Goal: Task Accomplishment & Management: Use online tool/utility

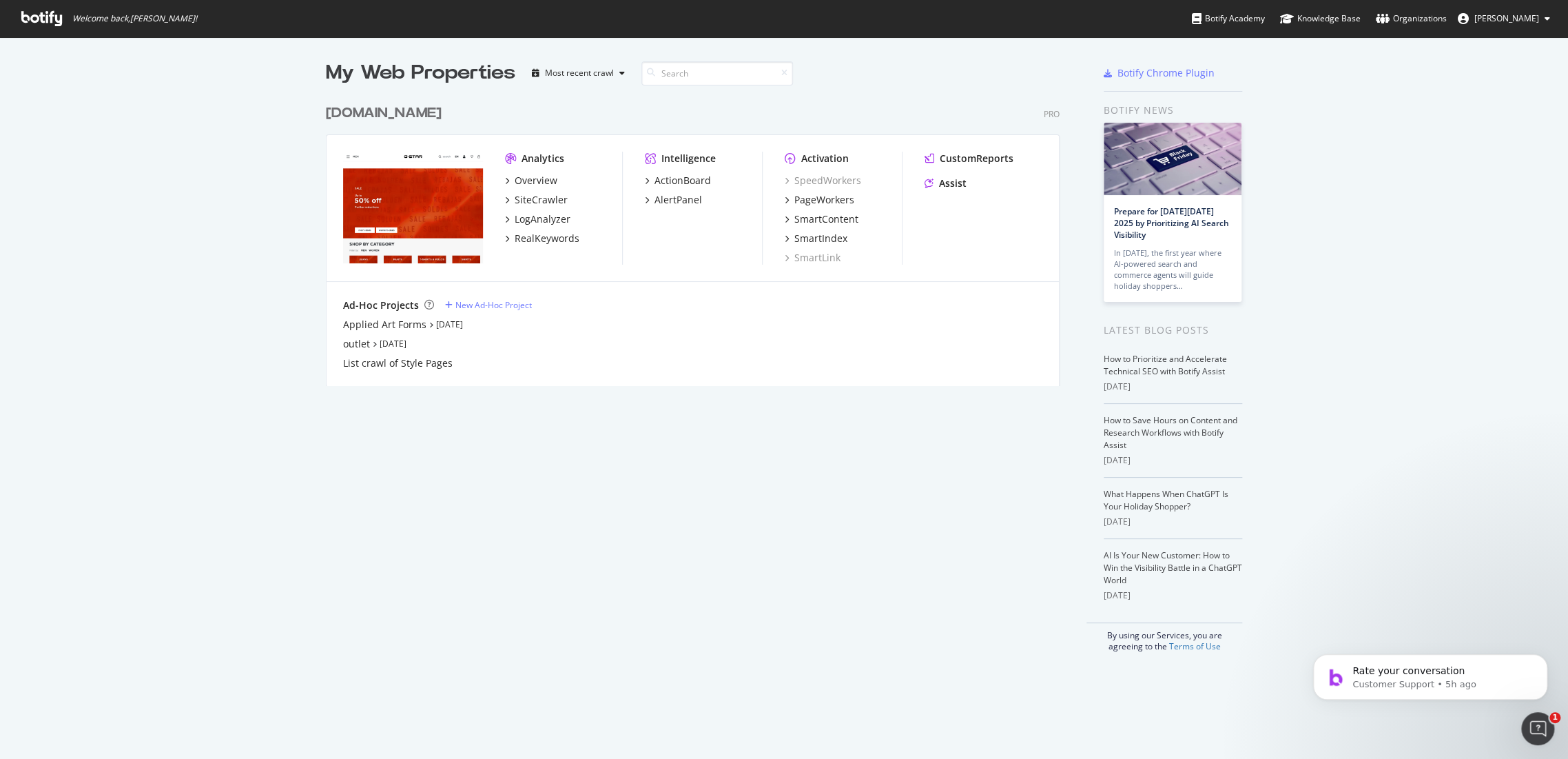
click at [420, 114] on div "[DOMAIN_NAME]" at bounding box center [384, 113] width 116 height 20
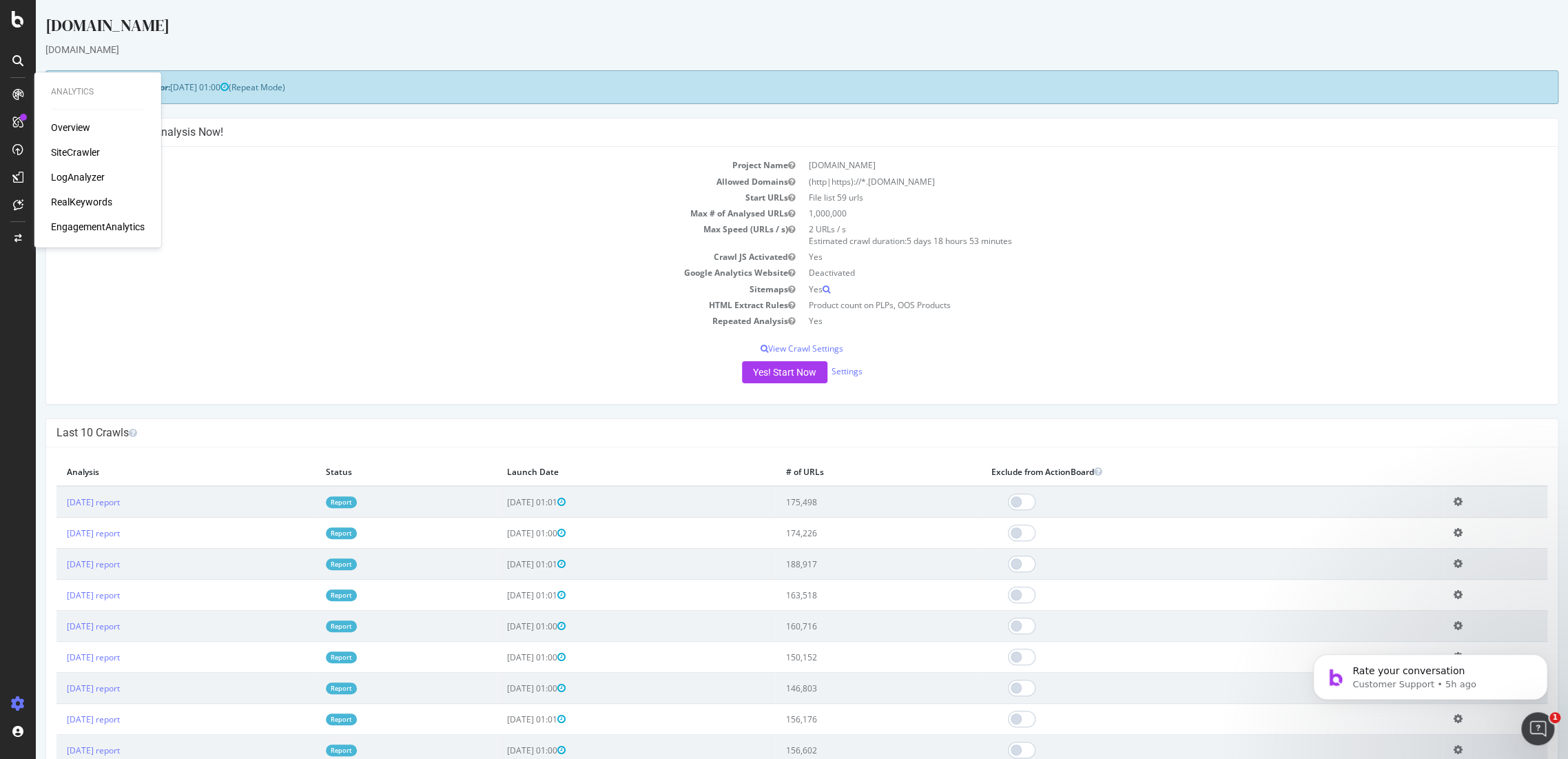
click at [87, 203] on div "RealKeywords" at bounding box center [82, 201] width 61 height 14
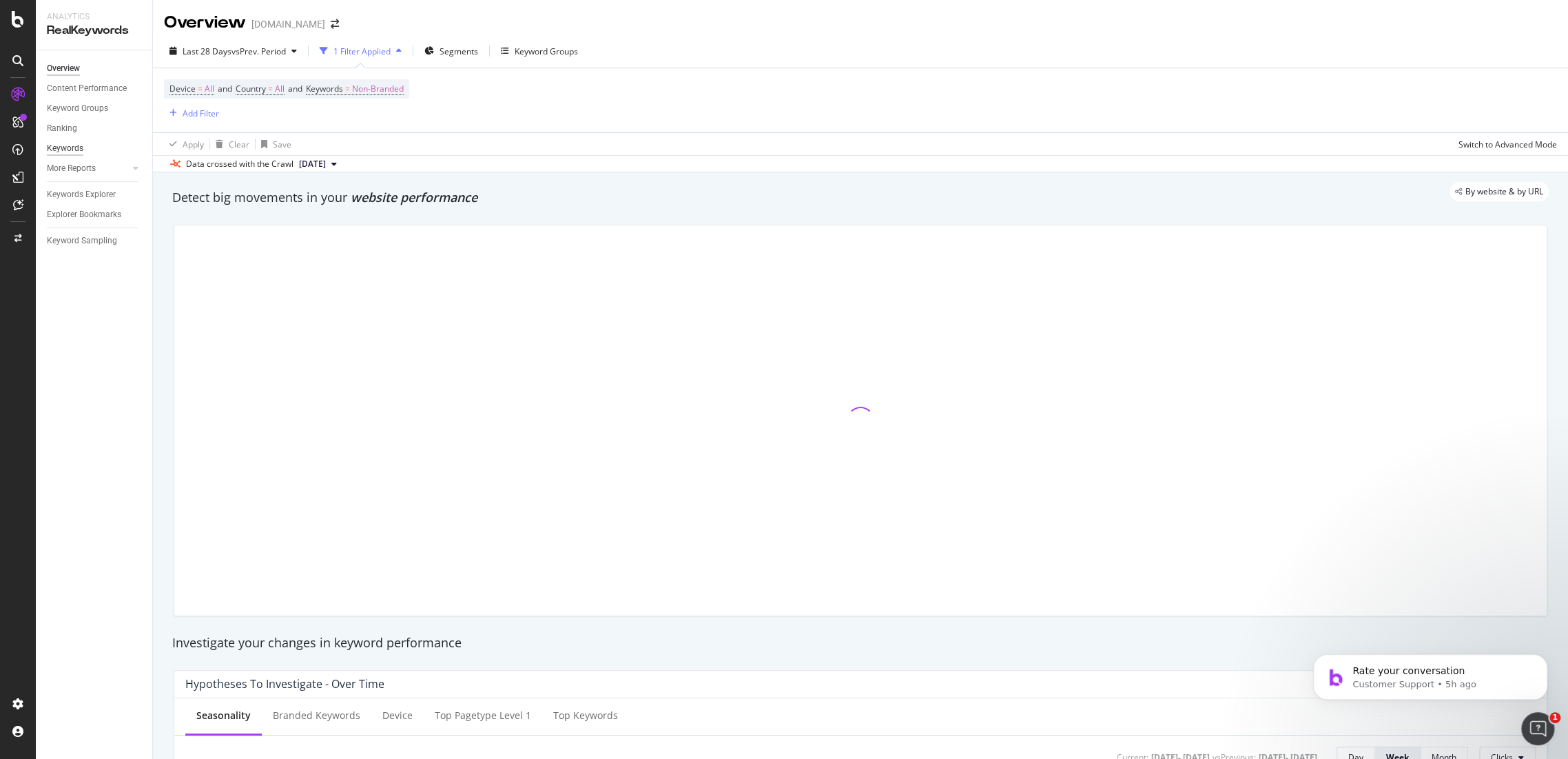
click at [65, 148] on div "Keywords" at bounding box center [65, 149] width 36 height 14
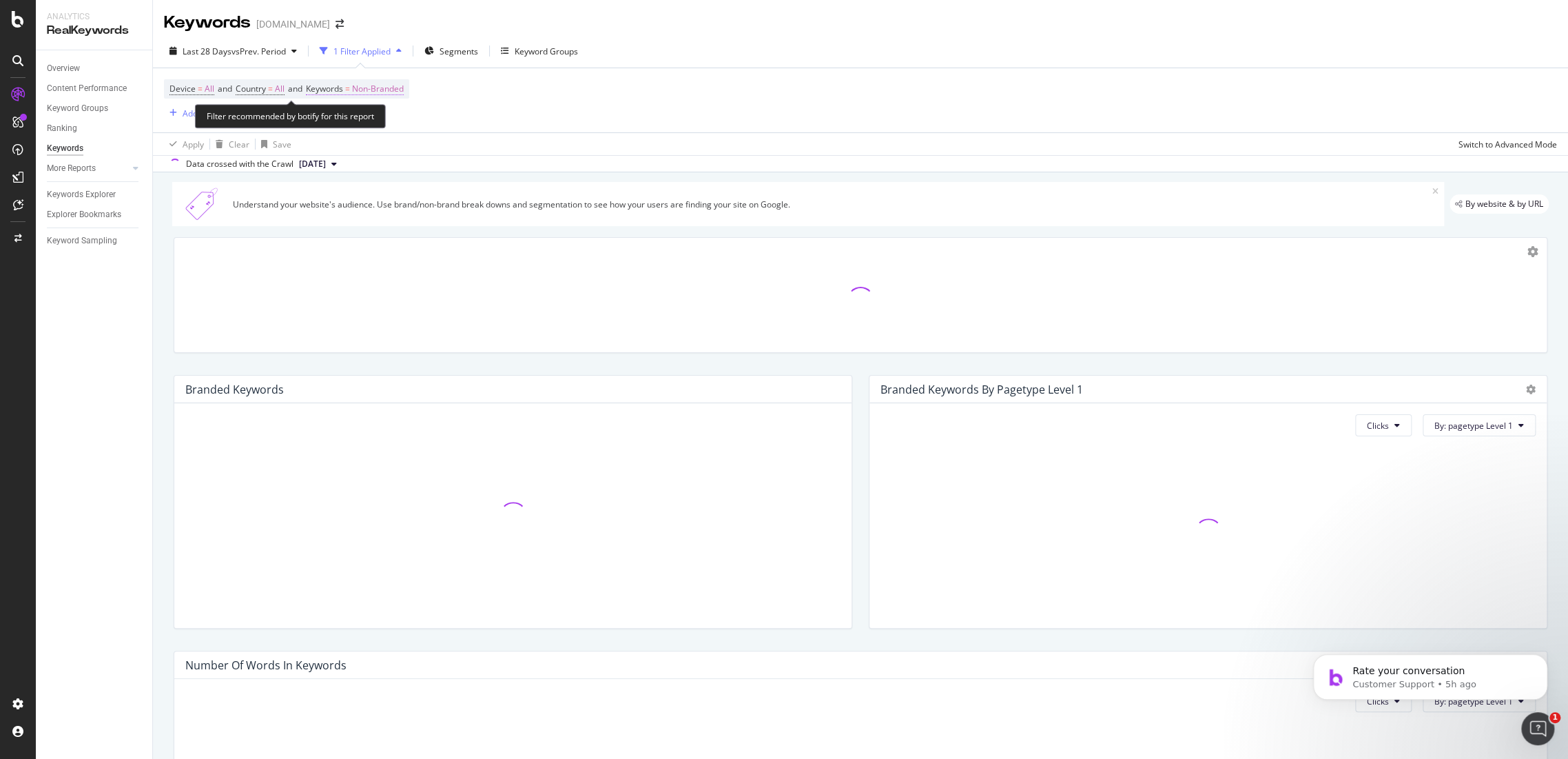
click at [377, 92] on span "Non-Branded" at bounding box center [378, 89] width 52 height 19
click at [390, 121] on icon "button" at bounding box center [391, 122] width 6 height 9
click at [364, 220] on div "All" at bounding box center [408, 227] width 163 height 20
click at [470, 152] on div "Apply" at bounding box center [467, 150] width 21 height 11
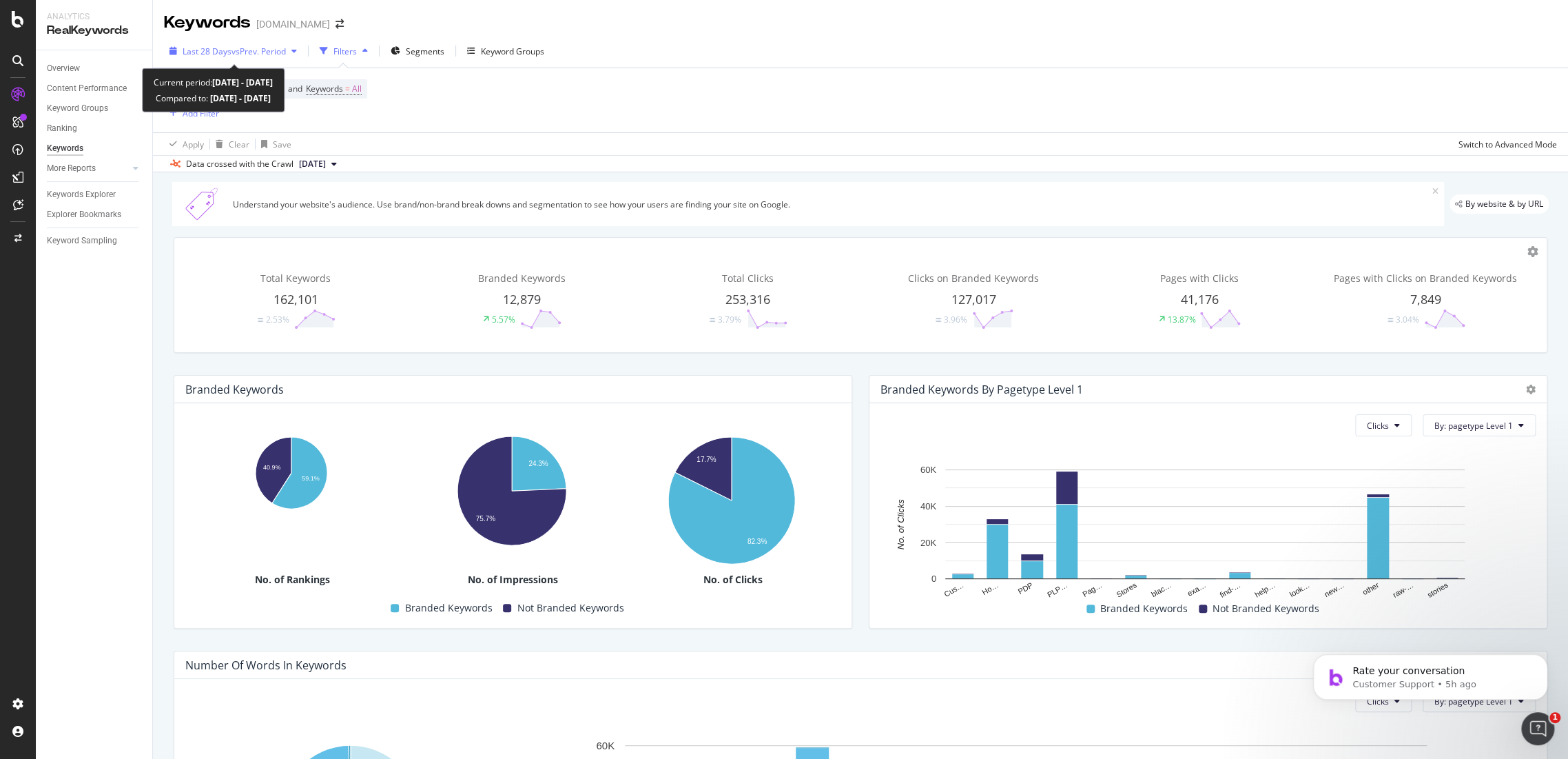
click at [220, 50] on span "Last 28 Days" at bounding box center [207, 51] width 49 height 11
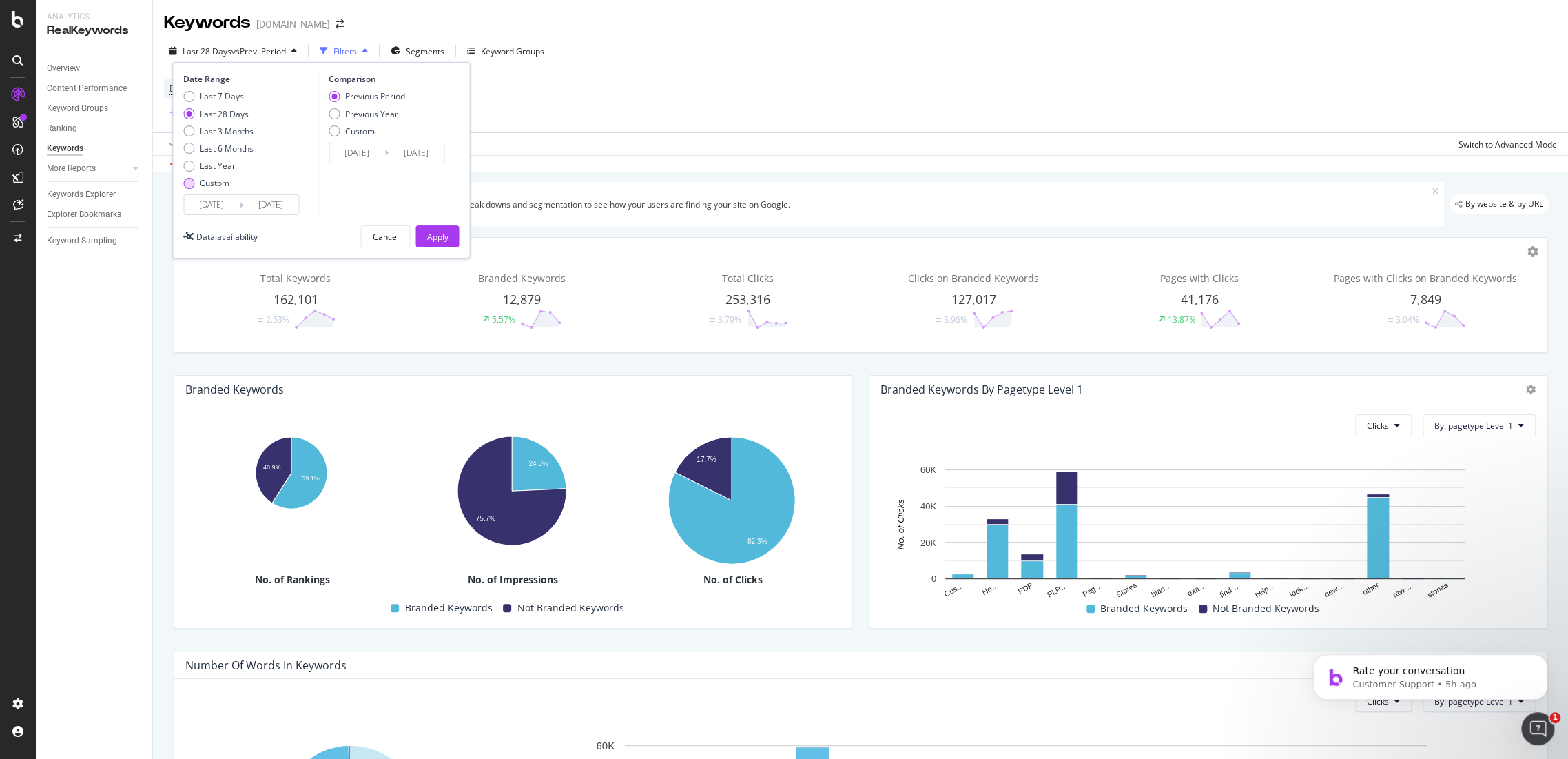
click at [226, 205] on input "[DATE]" at bounding box center [212, 204] width 55 height 19
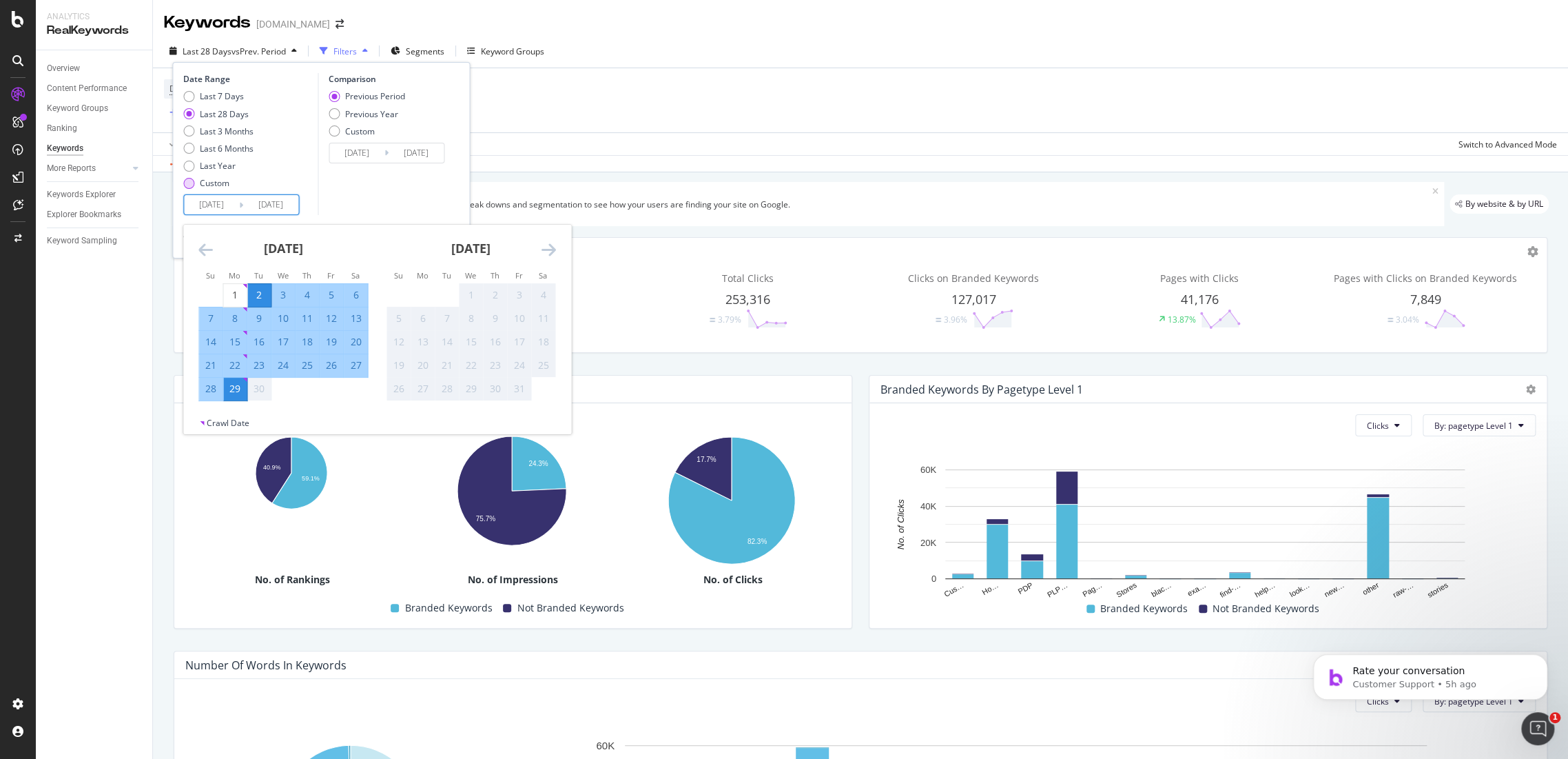
click at [193, 181] on div "Custom" at bounding box center [189, 183] width 11 height 11
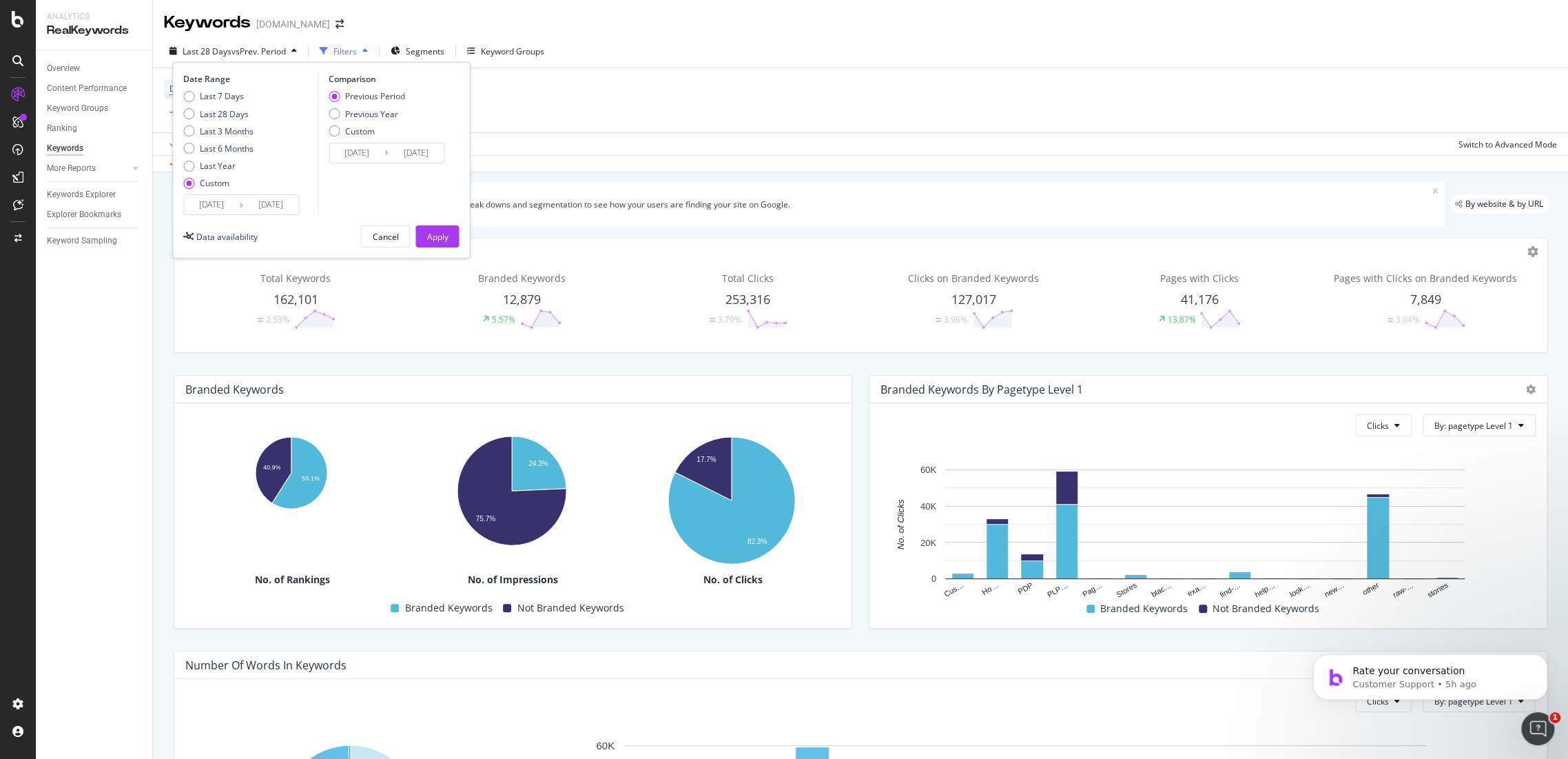
click at [206, 205] on input "[DATE]" at bounding box center [212, 204] width 55 height 19
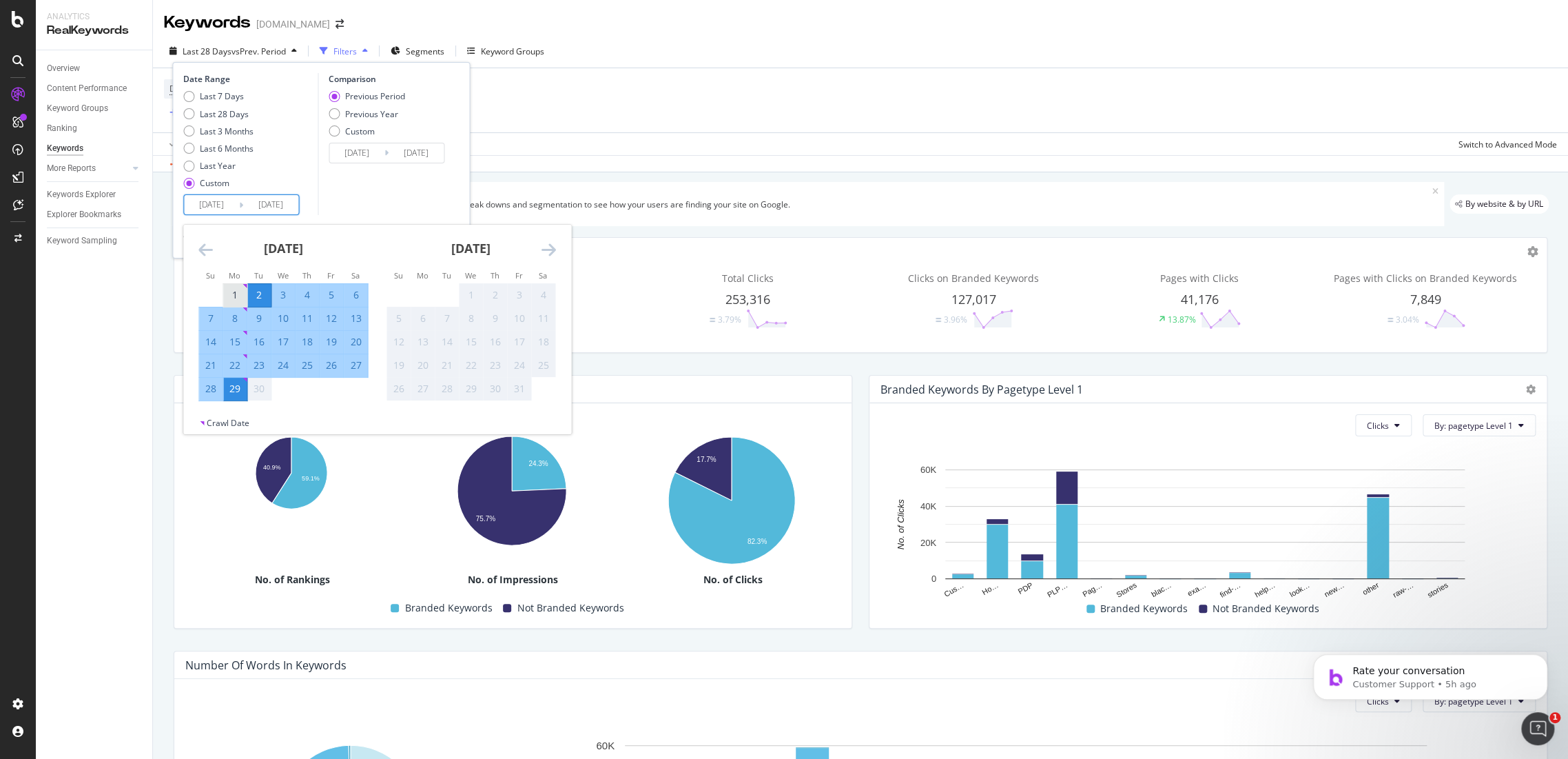
click at [239, 288] on div "1" at bounding box center [234, 294] width 23 height 14
type input "[DATE]"
click at [331, 319] on div "12" at bounding box center [331, 318] width 23 height 14
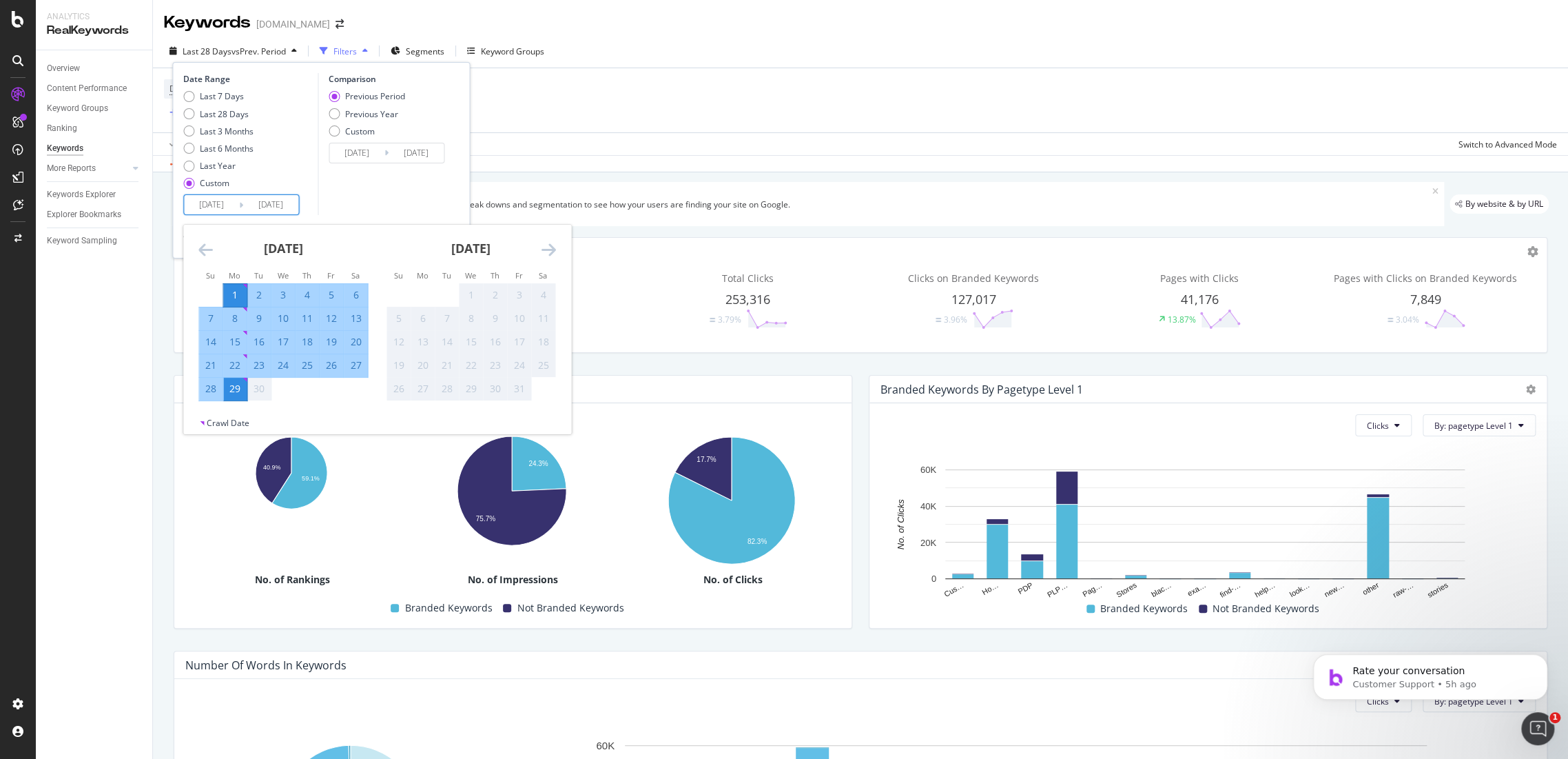
type input "[DATE]"
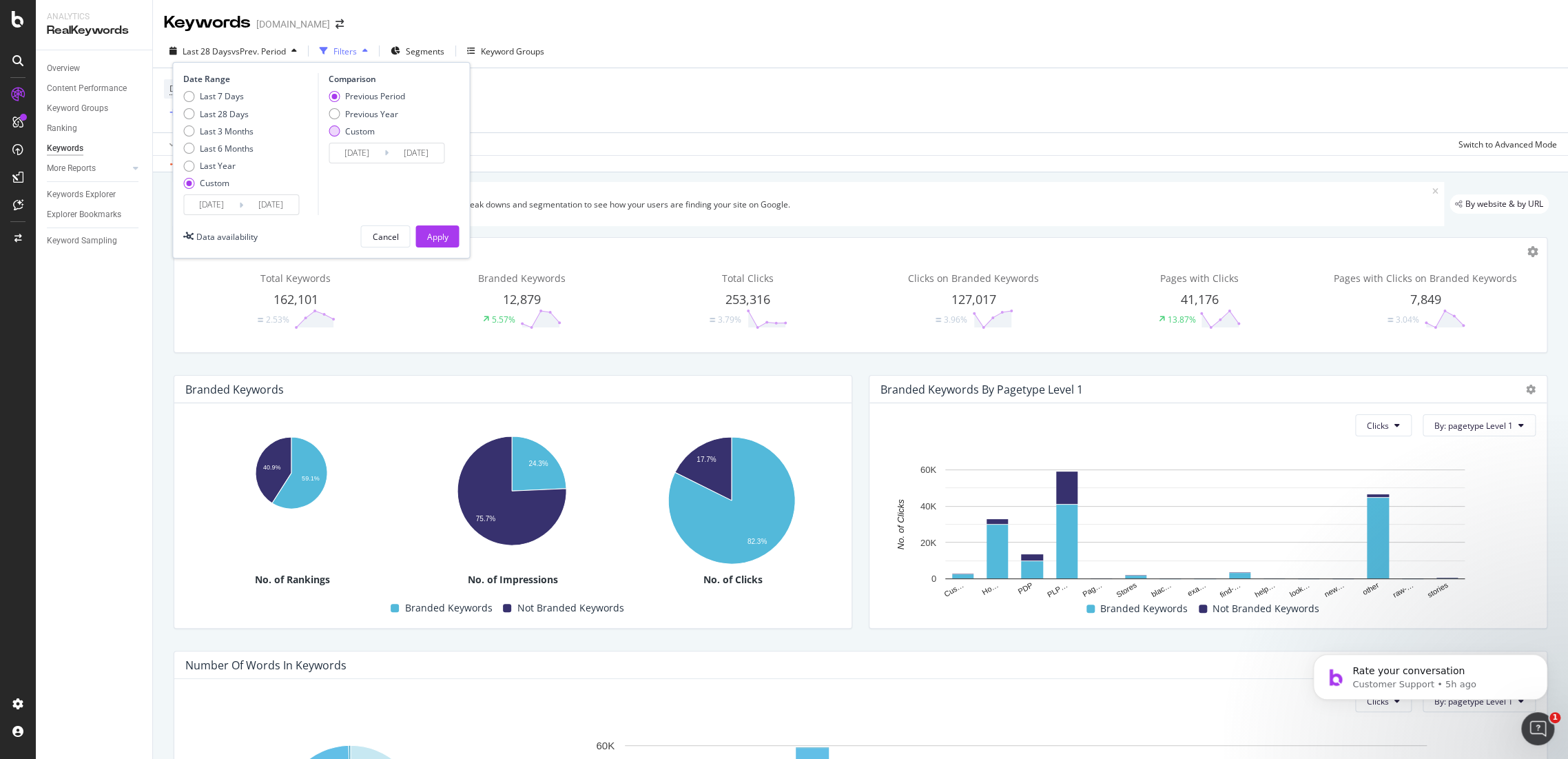
click at [340, 133] on div "Custom" at bounding box center [367, 131] width 77 height 11
click at [349, 154] on input "[DATE]" at bounding box center [357, 153] width 55 height 19
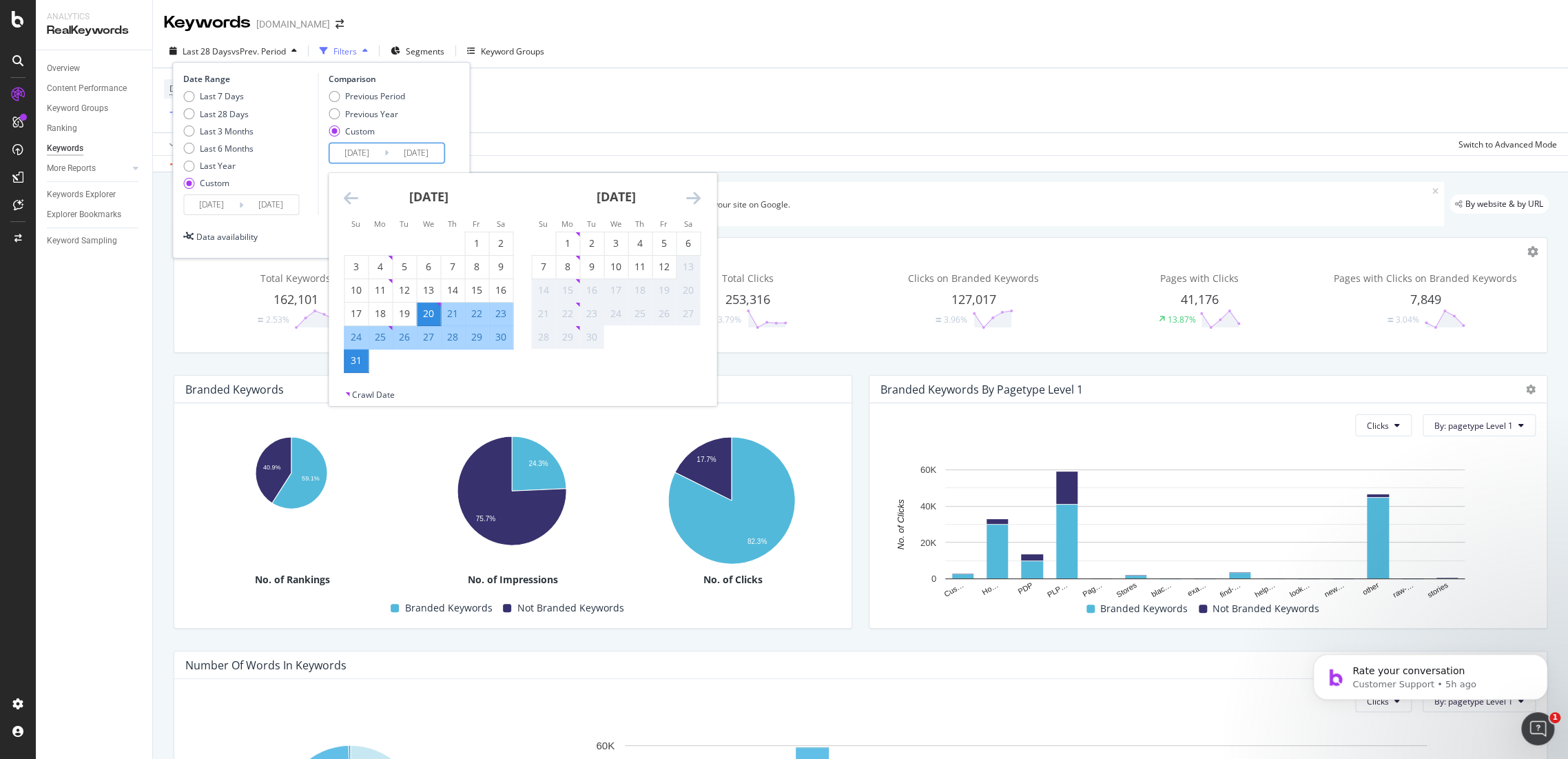
click at [433, 317] on div "20" at bounding box center [428, 313] width 23 height 14
click at [364, 357] on div "31" at bounding box center [356, 360] width 23 height 14
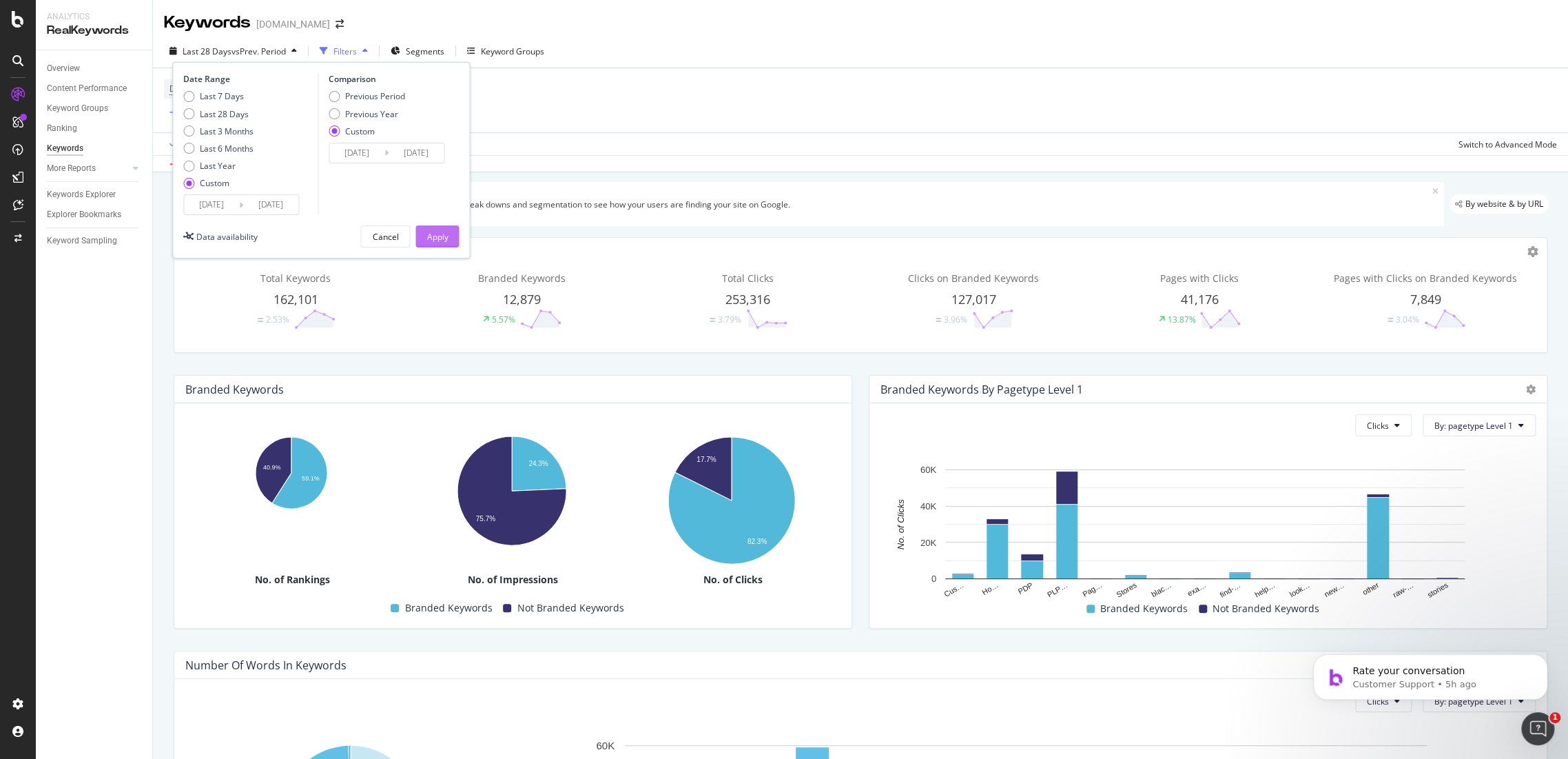
click at [440, 237] on div "Apply" at bounding box center [437, 237] width 21 height 11
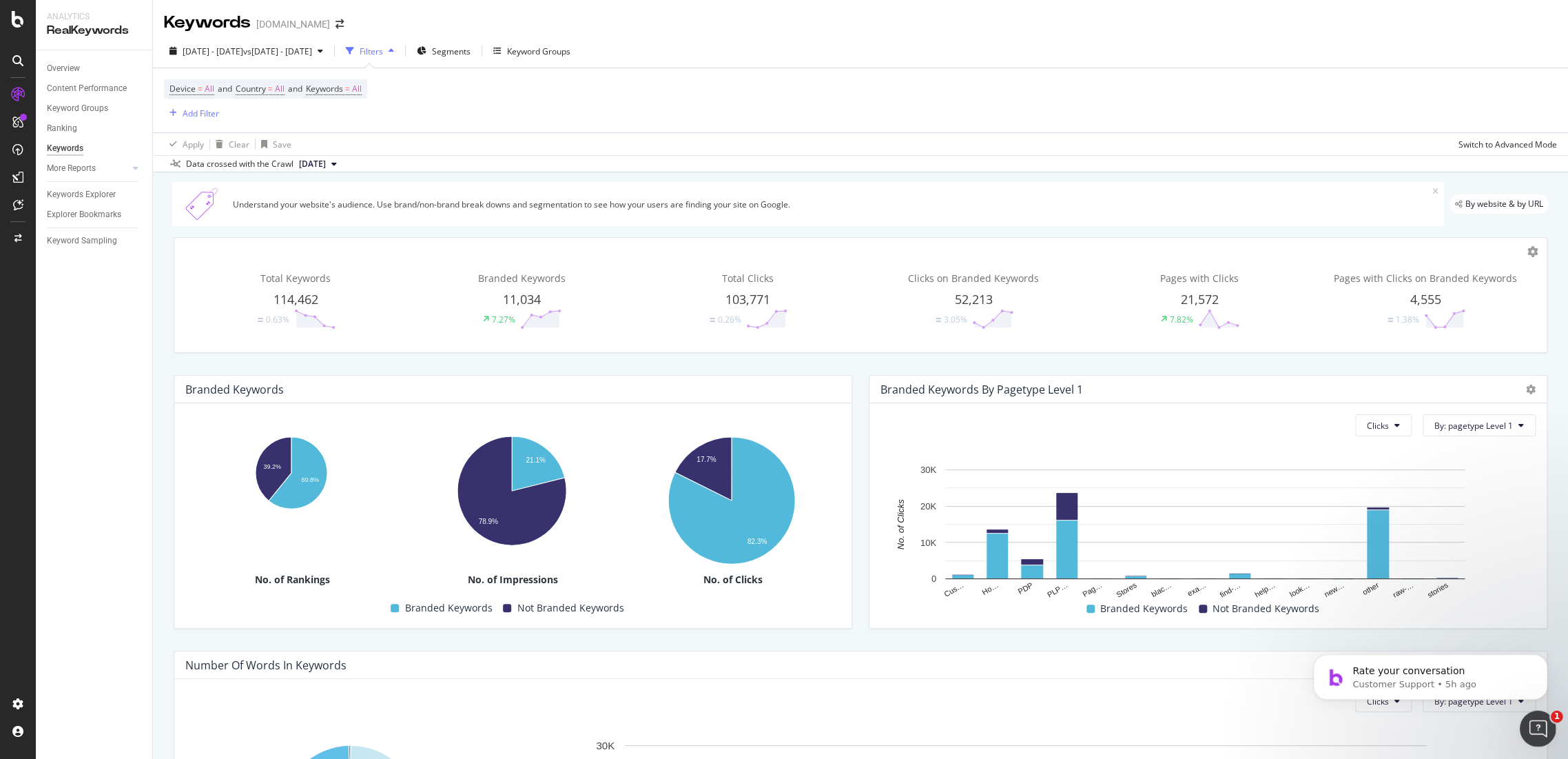
click at [1527, 731] on div "Open Intercom Messenger" at bounding box center [1537, 726] width 45 height 45
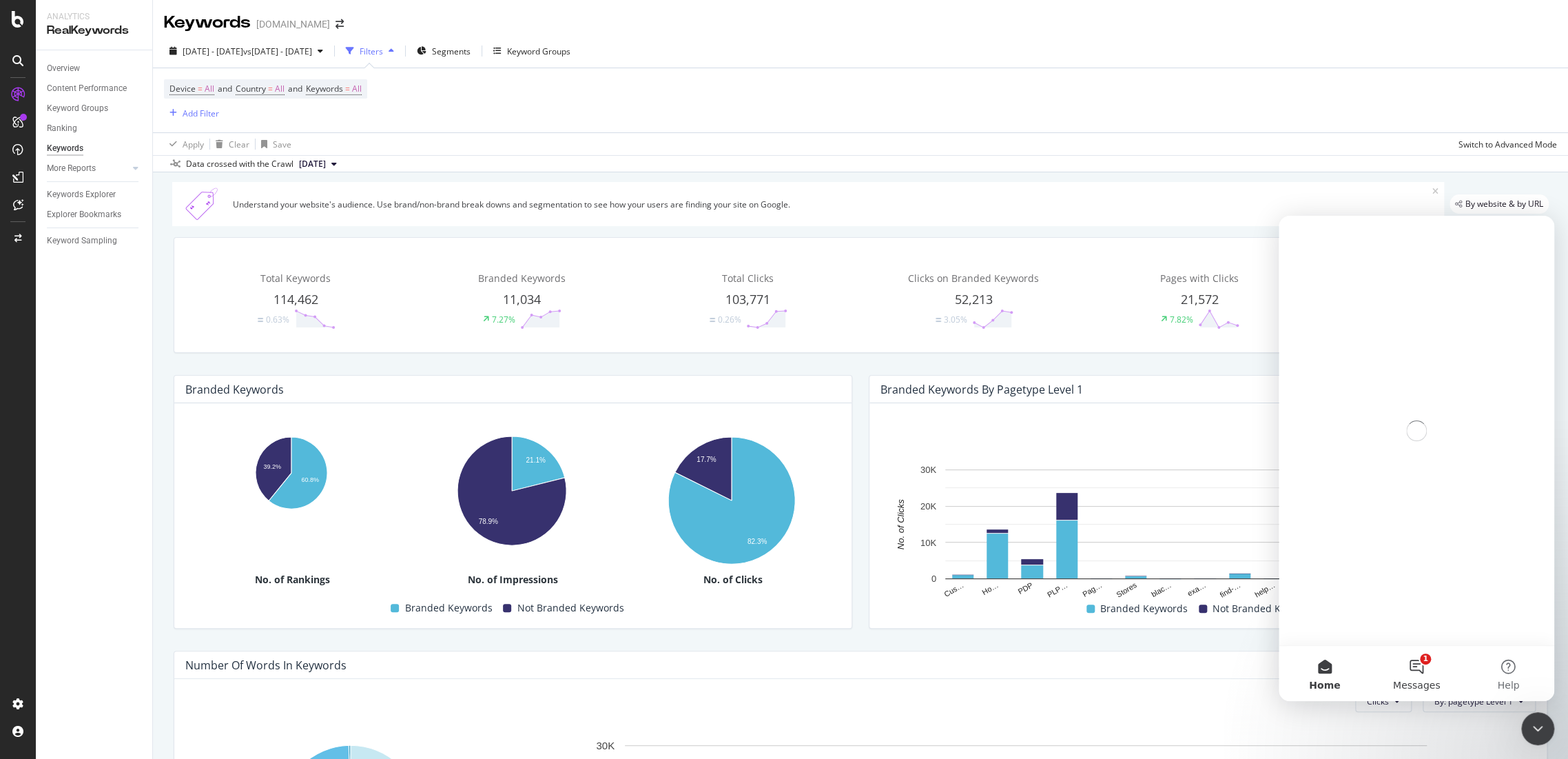
click at [1434, 670] on button "1 Messages" at bounding box center [1416, 674] width 92 height 55
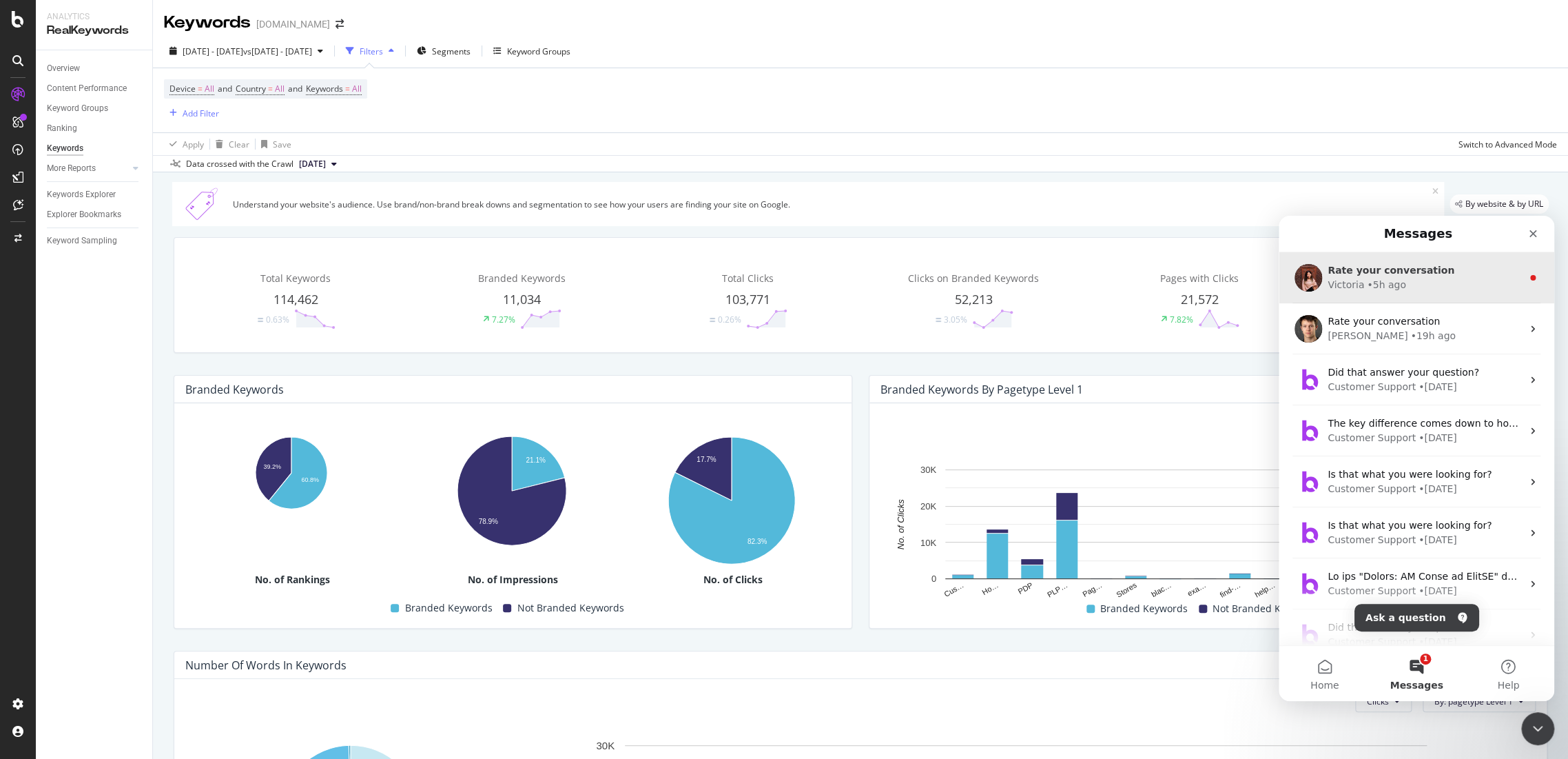
click at [1476, 273] on div "Rate your conversation" at bounding box center [1424, 270] width 194 height 14
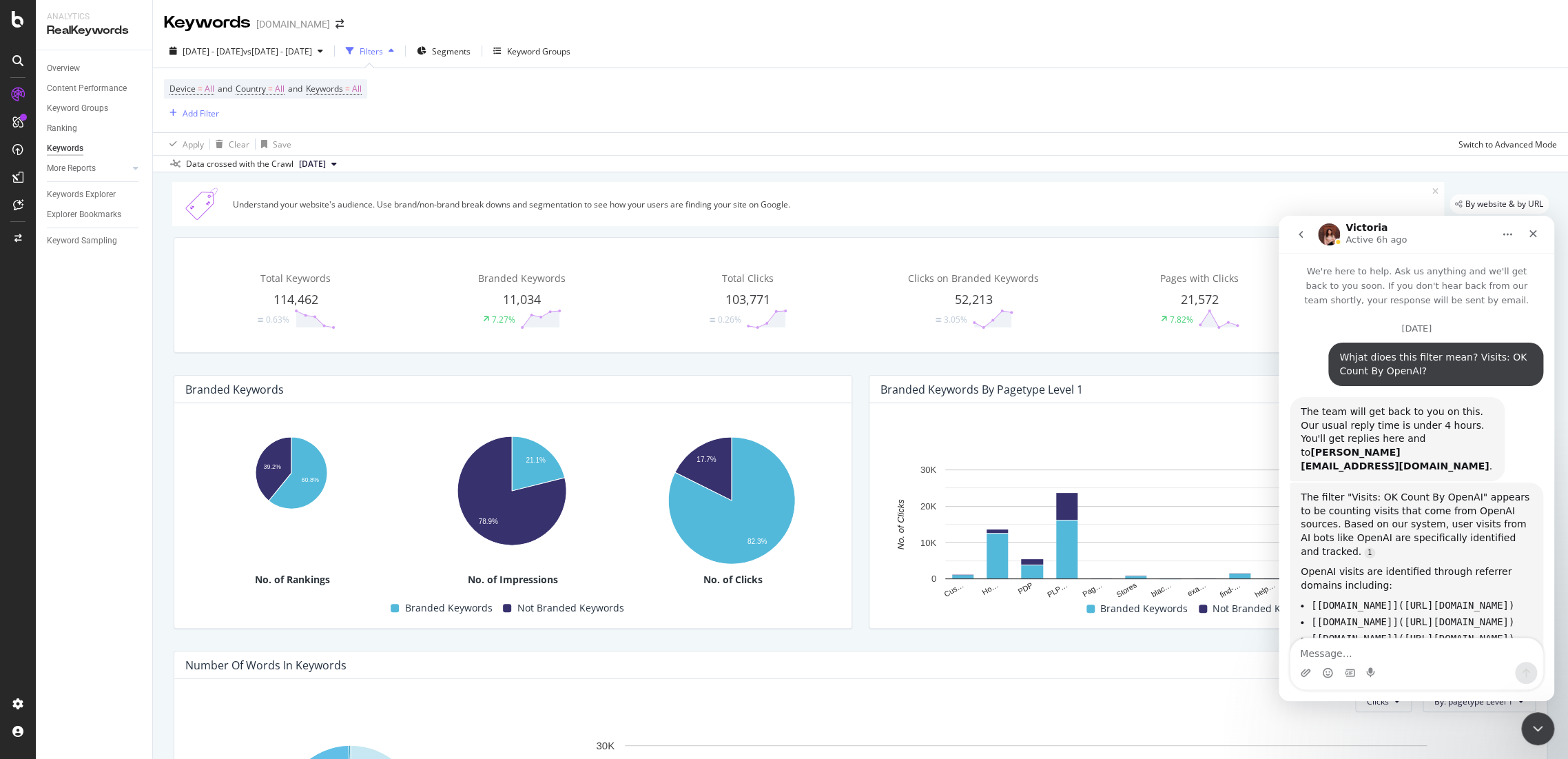
scroll to position [2304, 0]
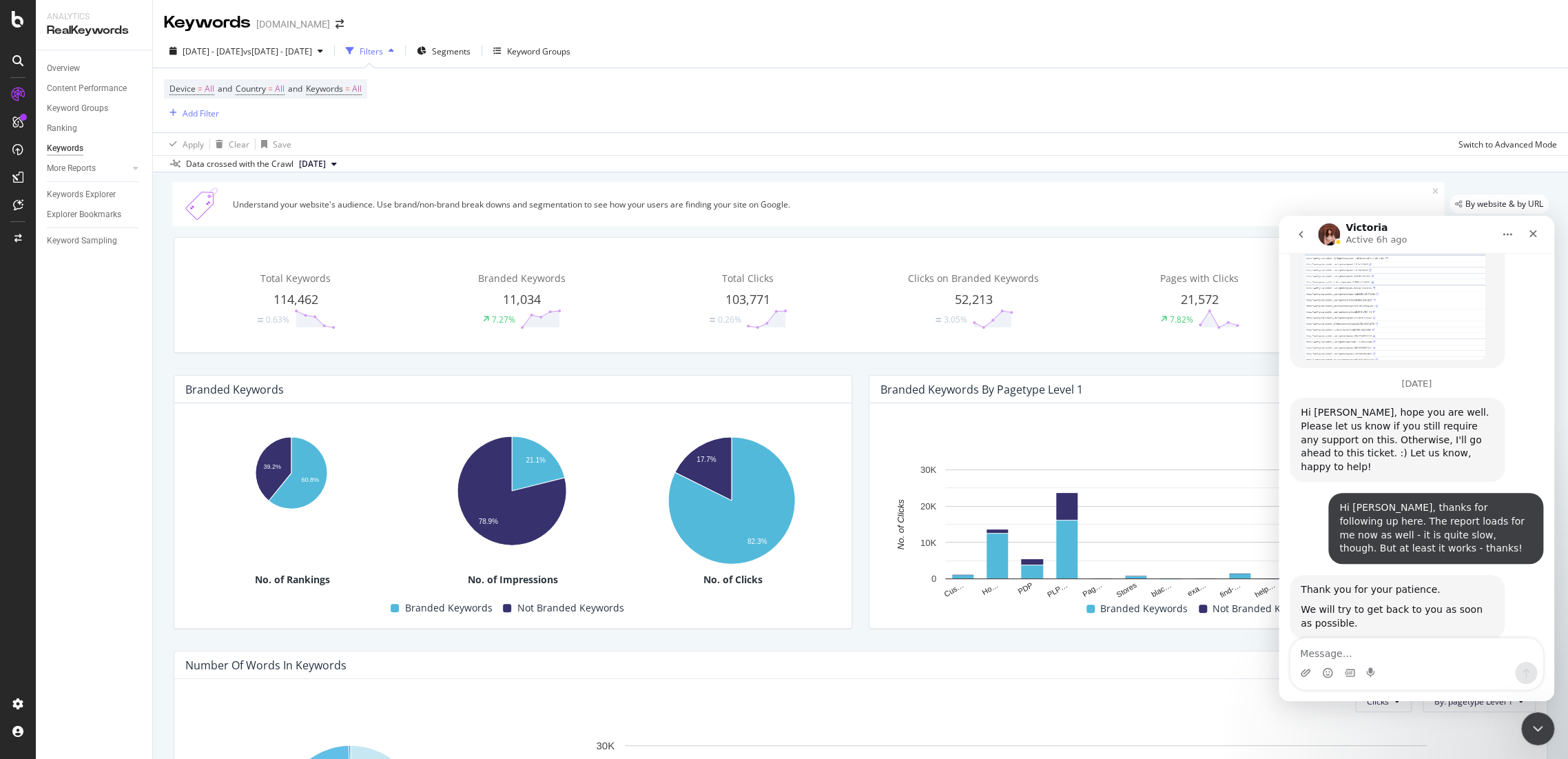
click at [1304, 225] on button "go back" at bounding box center [1301, 234] width 26 height 26
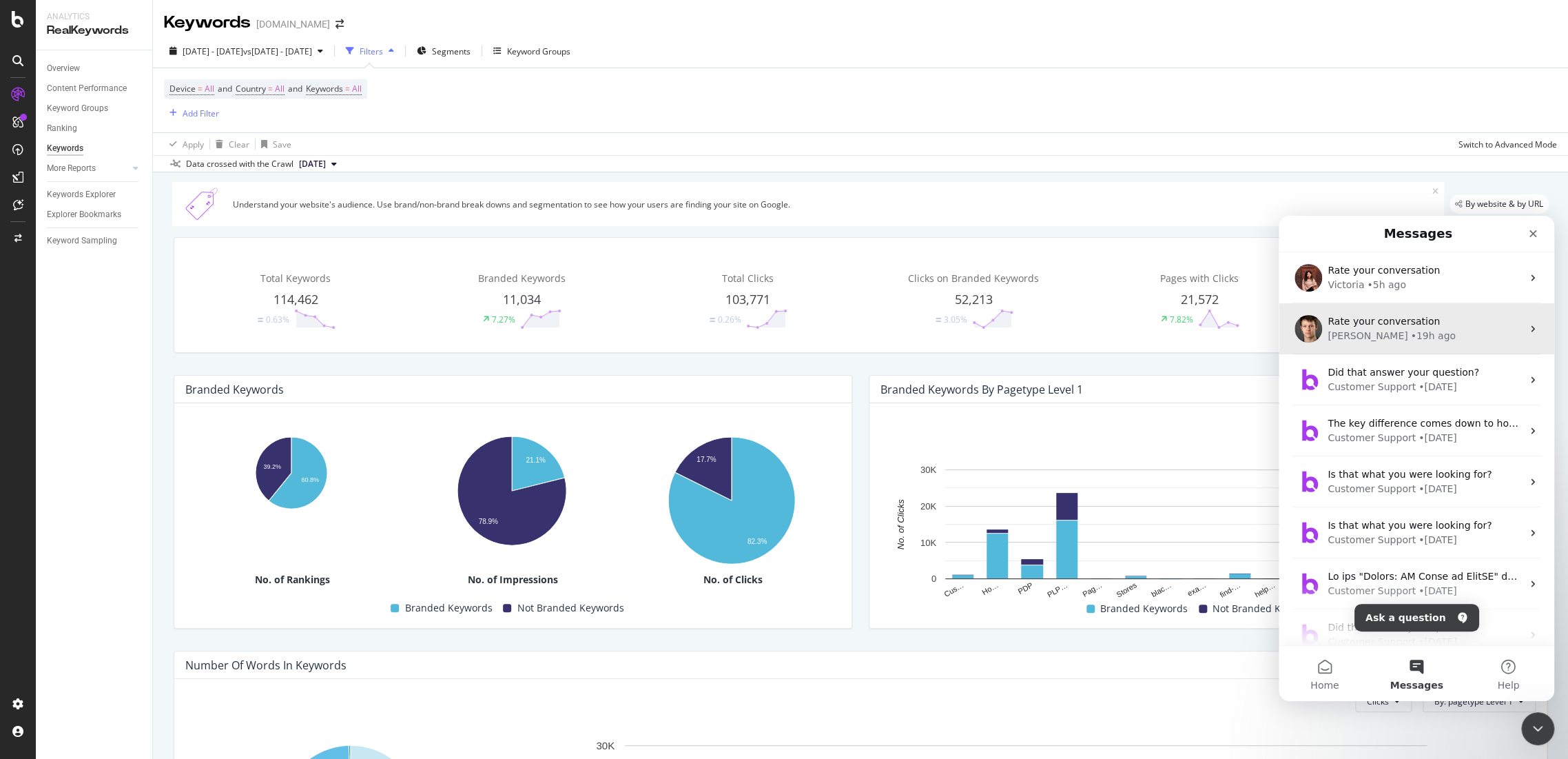
click at [1419, 330] on div "[PERSON_NAME] • 19h ago" at bounding box center [1424, 336] width 194 height 14
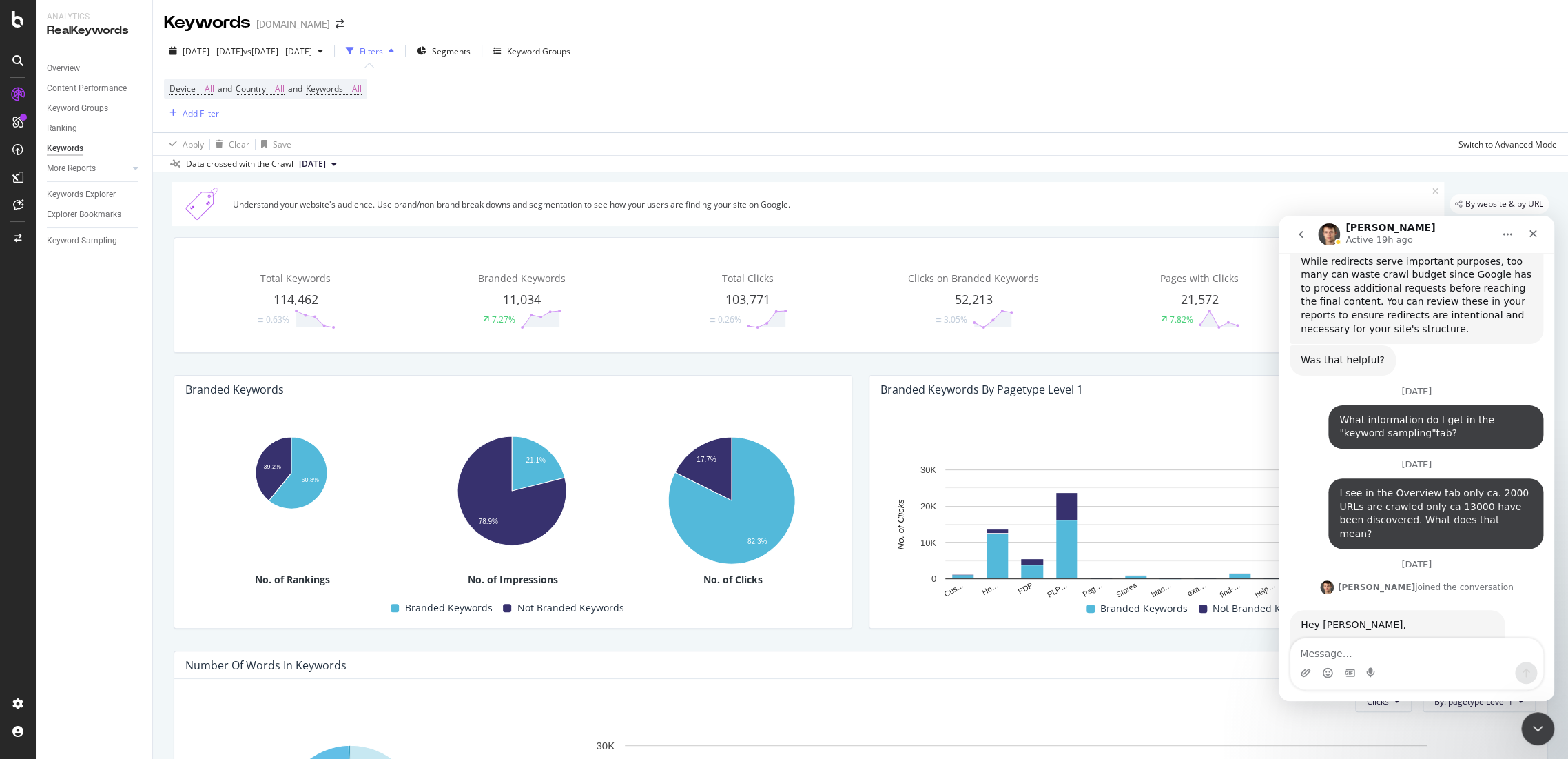
scroll to position [5408, 0]
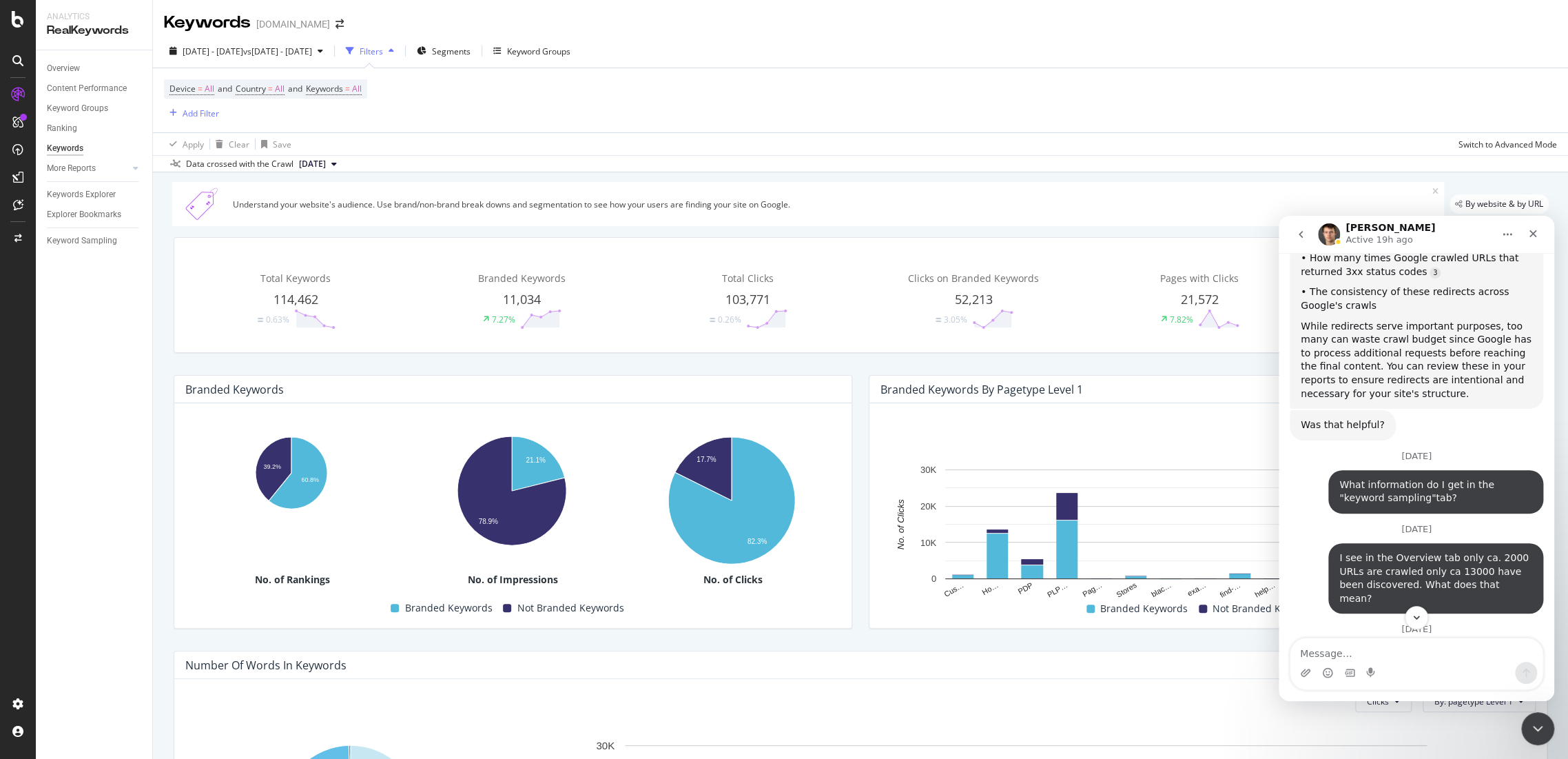
drag, startPoint x: 1327, startPoint y: 383, endPoint x: 1365, endPoint y: 456, distance: 82.3
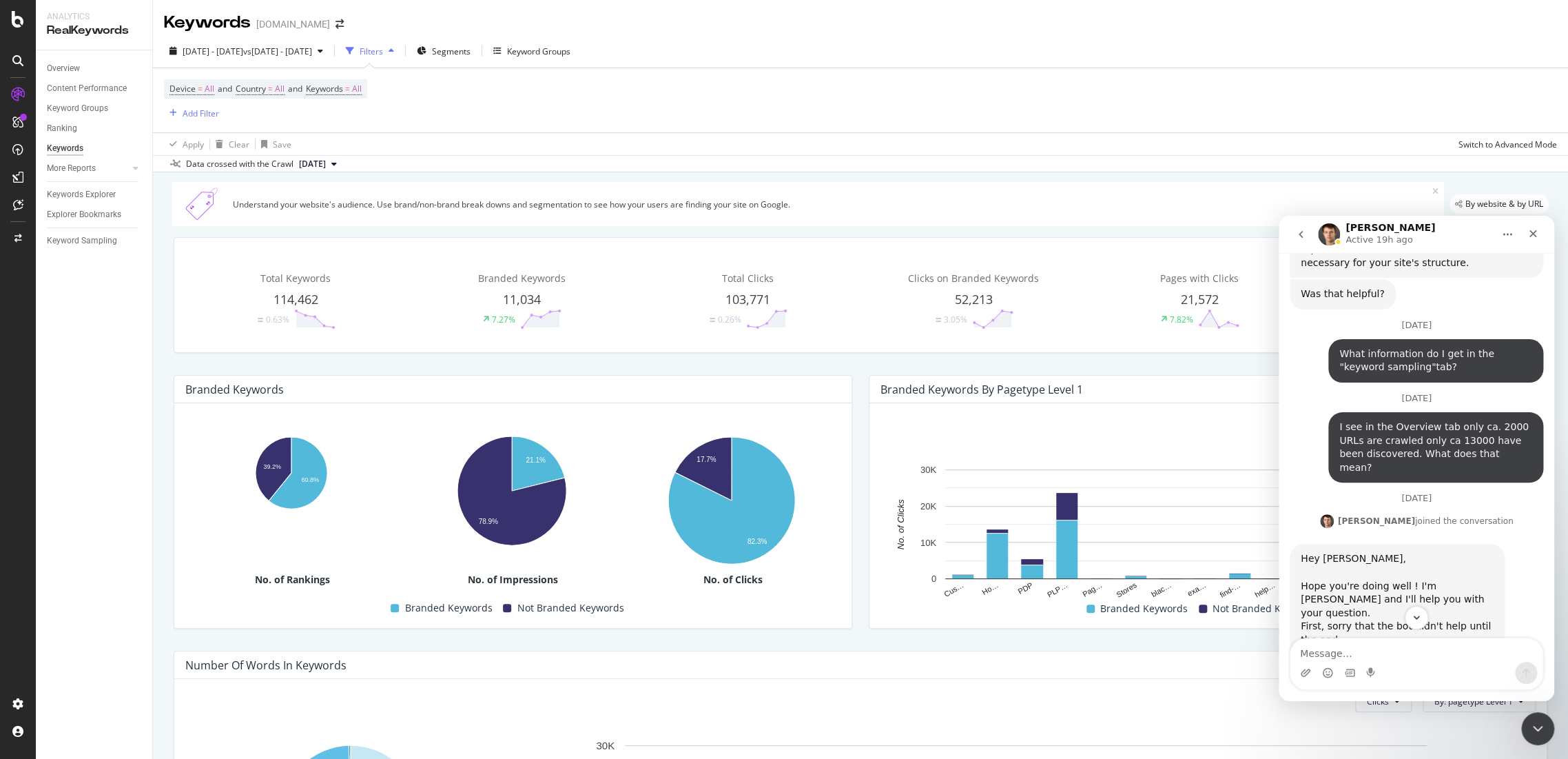
scroll to position [5560, 0]
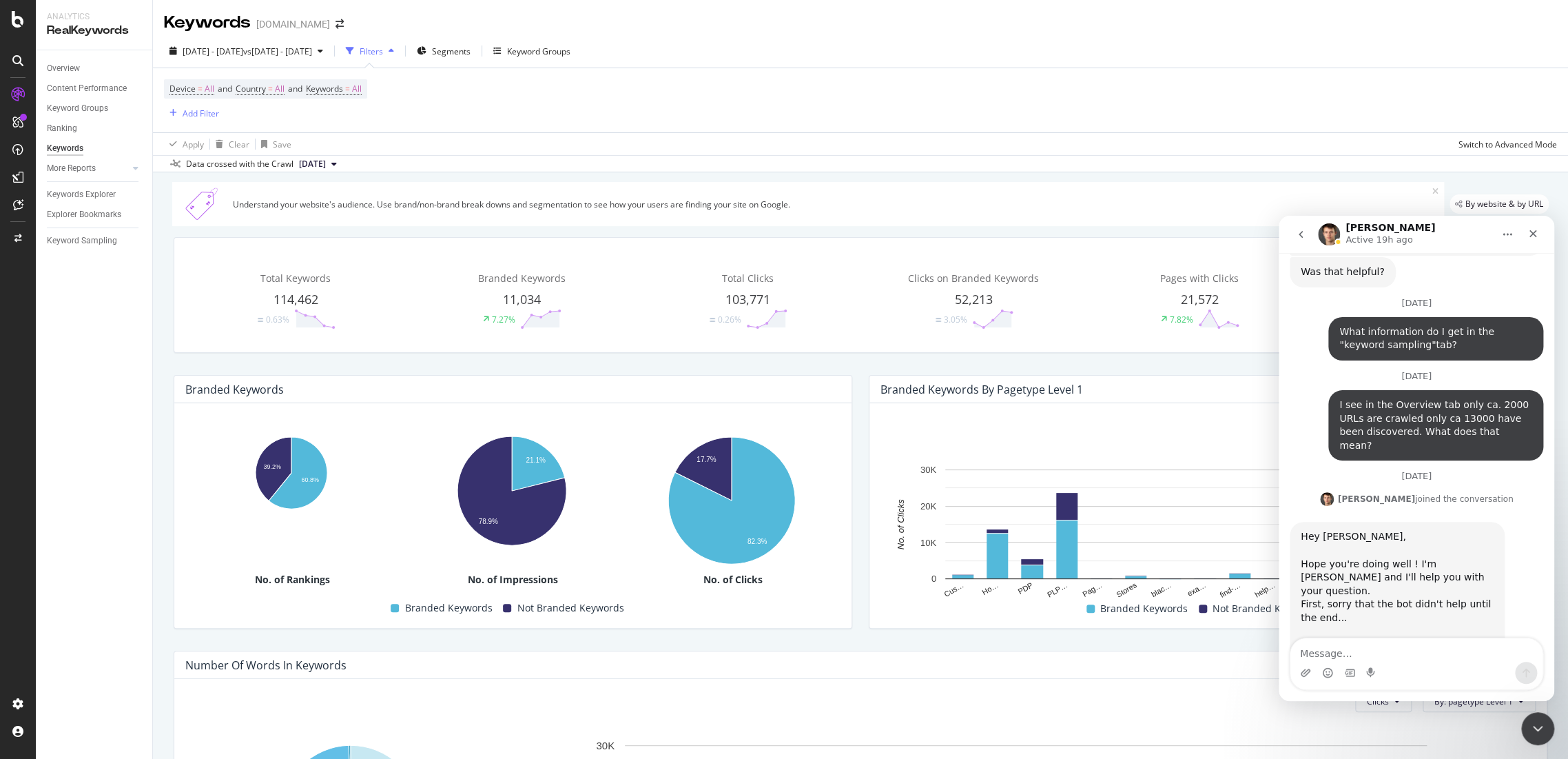
click at [1360, 530] on div "Hey [PERSON_NAME], [PERSON_NAME] you're doing well ! I'm [PERSON_NAME] and I'll…" at bounding box center [1397, 692] width 193 height 324
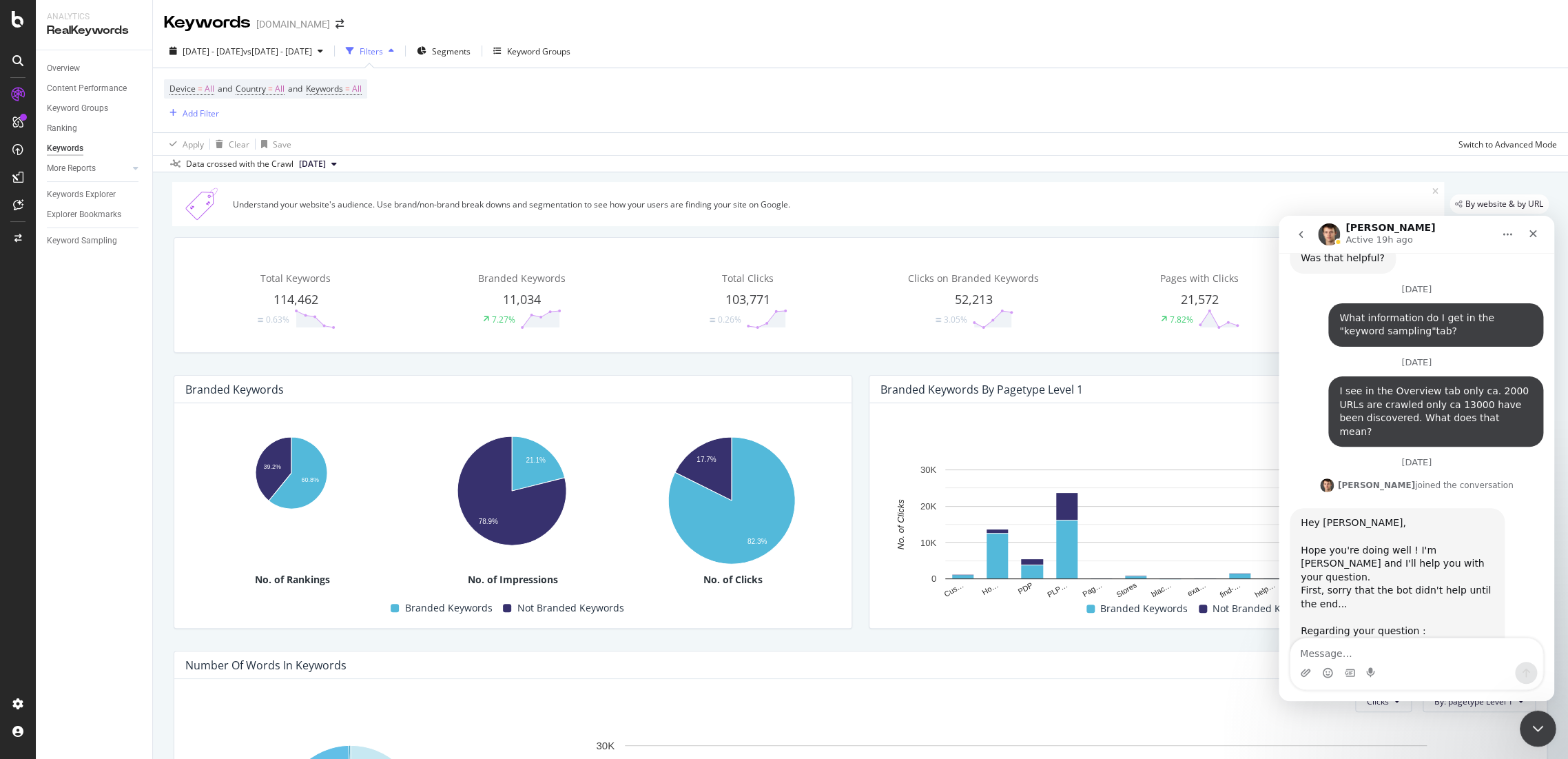
click at [1540, 729] on icon "Close Intercom Messenger" at bounding box center [1536, 726] width 16 height 16
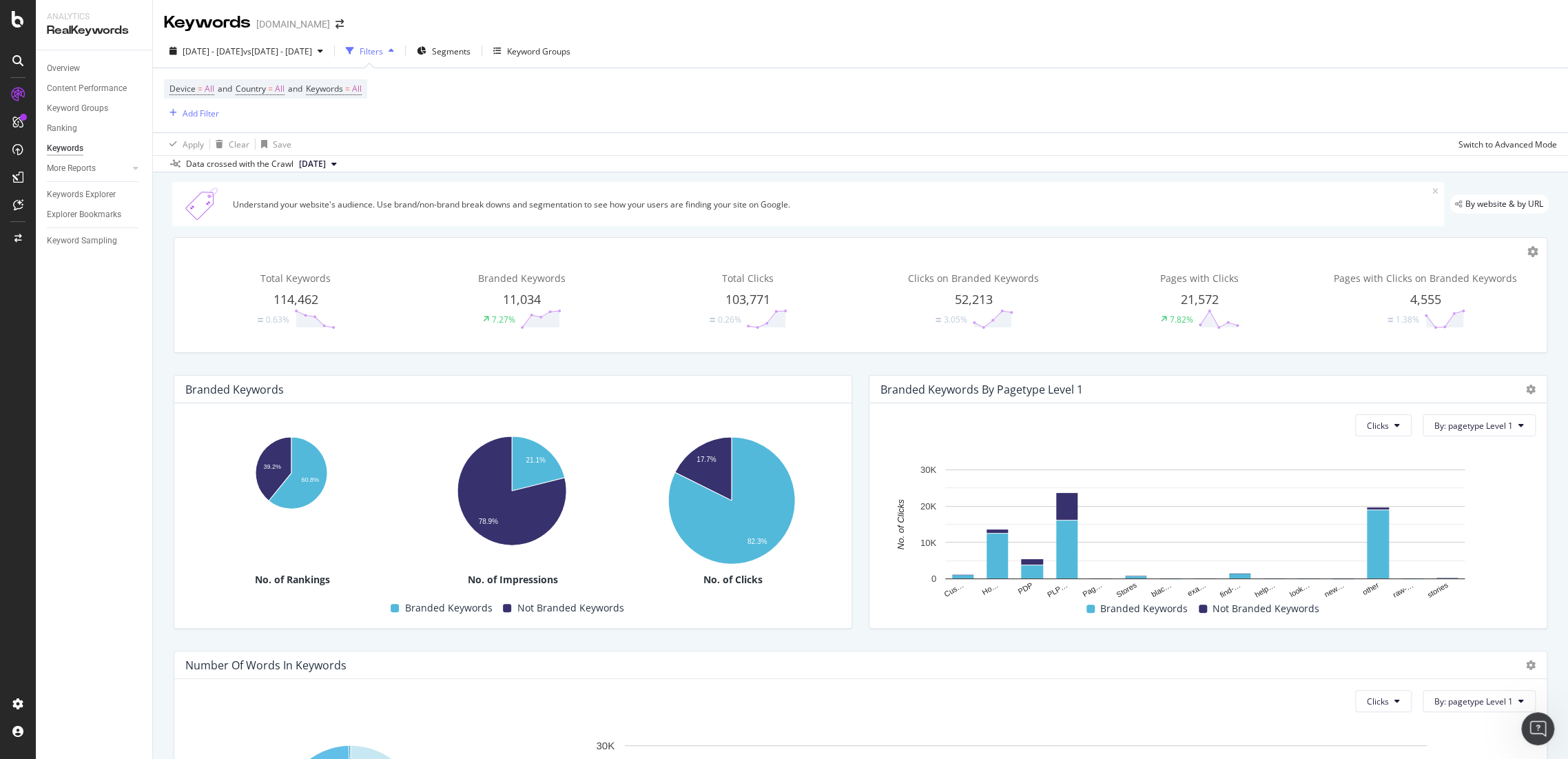
scroll to position [5560, 0]
click at [470, 55] on span "Segments" at bounding box center [451, 51] width 38 height 11
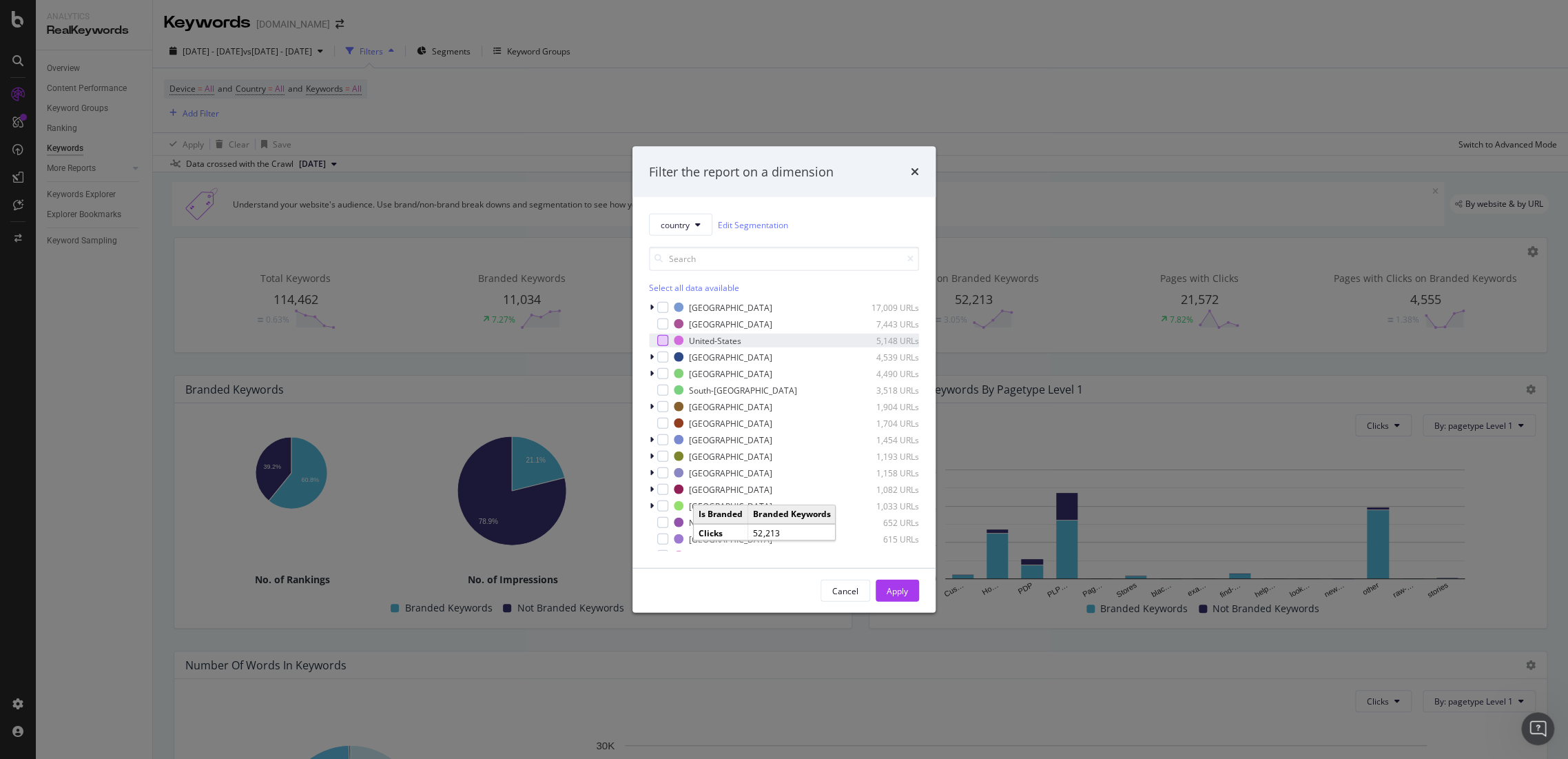
click at [661, 343] on div "modal" at bounding box center [663, 340] width 11 height 11
drag, startPoint x: 902, startPoint y: 600, endPoint x: 436, endPoint y: 401, distance: 506.7
click at [902, 600] on div "Apply" at bounding box center [897, 591] width 21 height 21
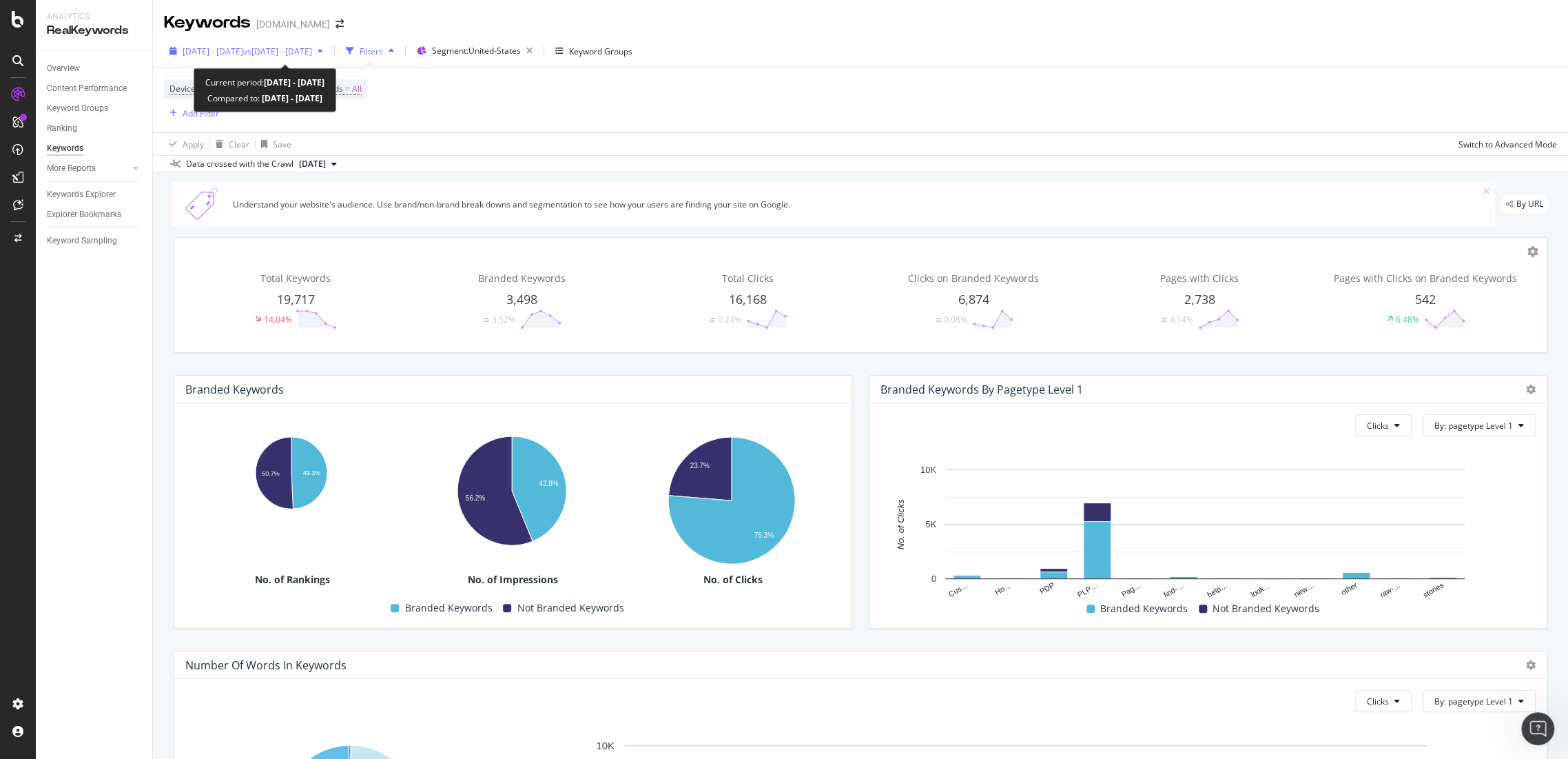
click at [243, 53] on span "[DATE] - [DATE]" at bounding box center [212, 51] width 60 height 11
click at [643, 129] on div "Device = All and Country = All and Keywords = All Add Filter" at bounding box center [860, 100] width 1393 height 64
click at [1542, 726] on icon "Open Intercom Messenger" at bounding box center [1537, 727] width 23 height 23
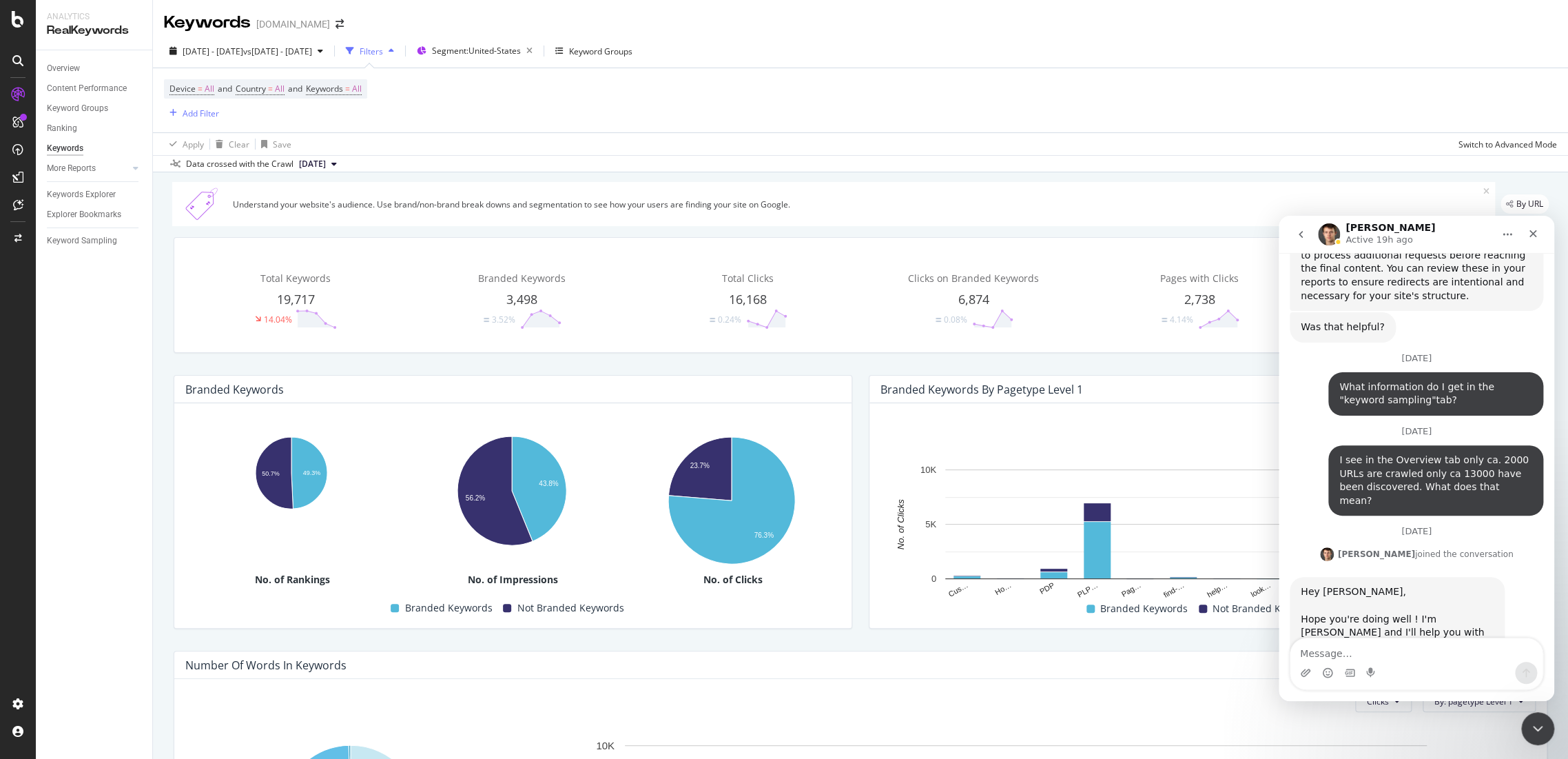
scroll to position [5560, 0]
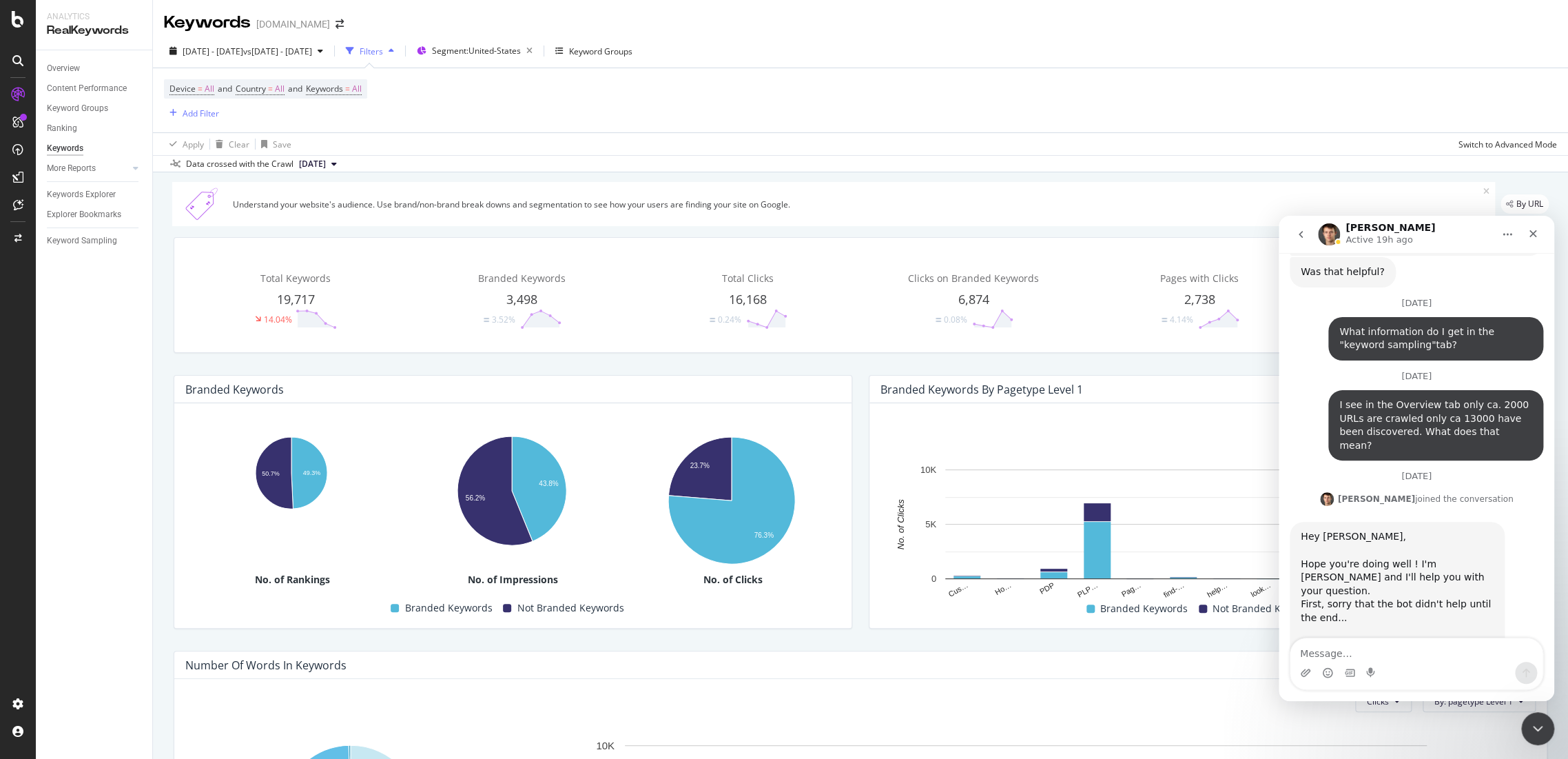
click at [1309, 236] on button "go back" at bounding box center [1301, 234] width 26 height 26
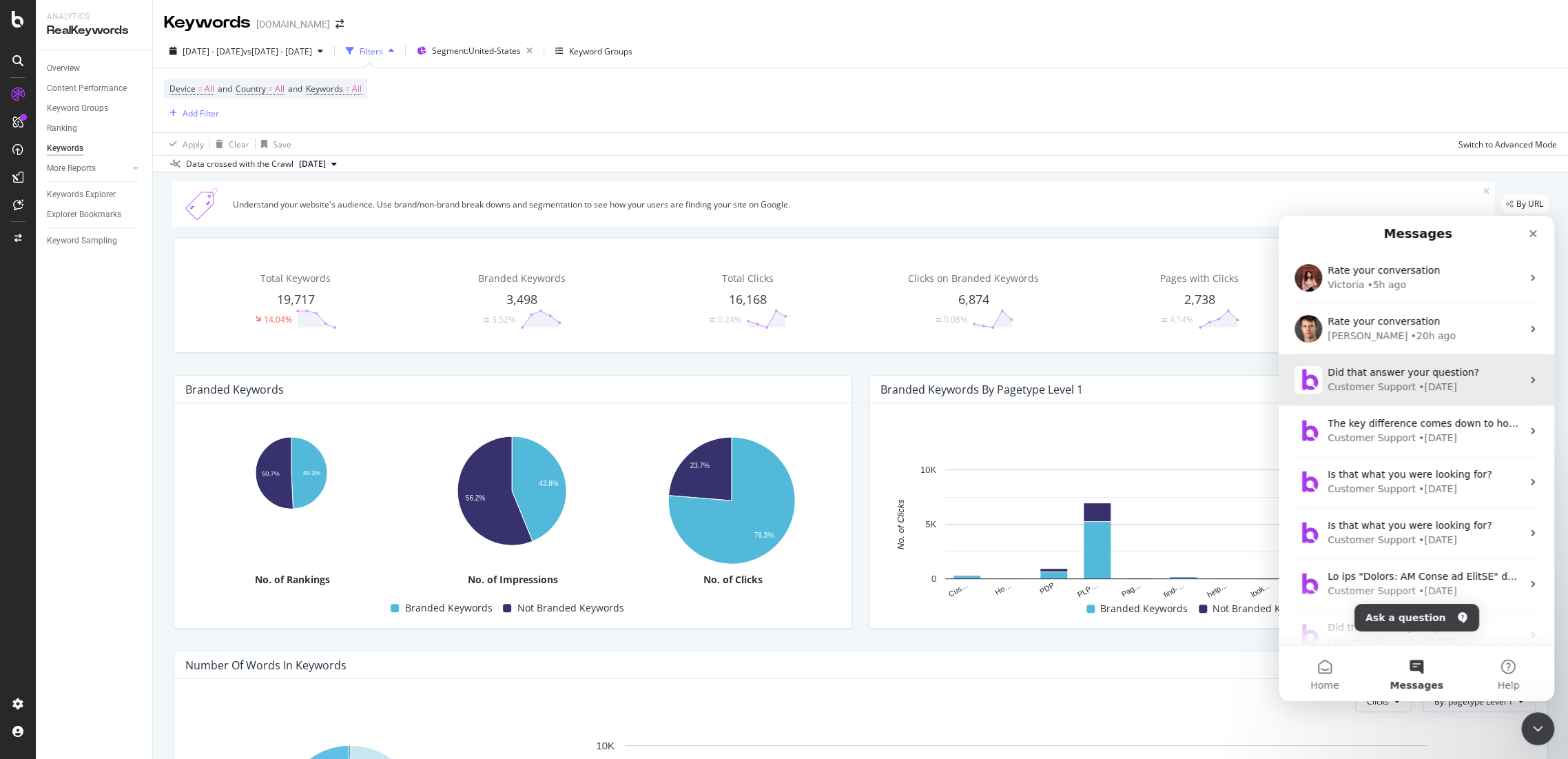
scroll to position [0, 0]
click at [1321, 671] on button "Home" at bounding box center [1324, 674] width 92 height 55
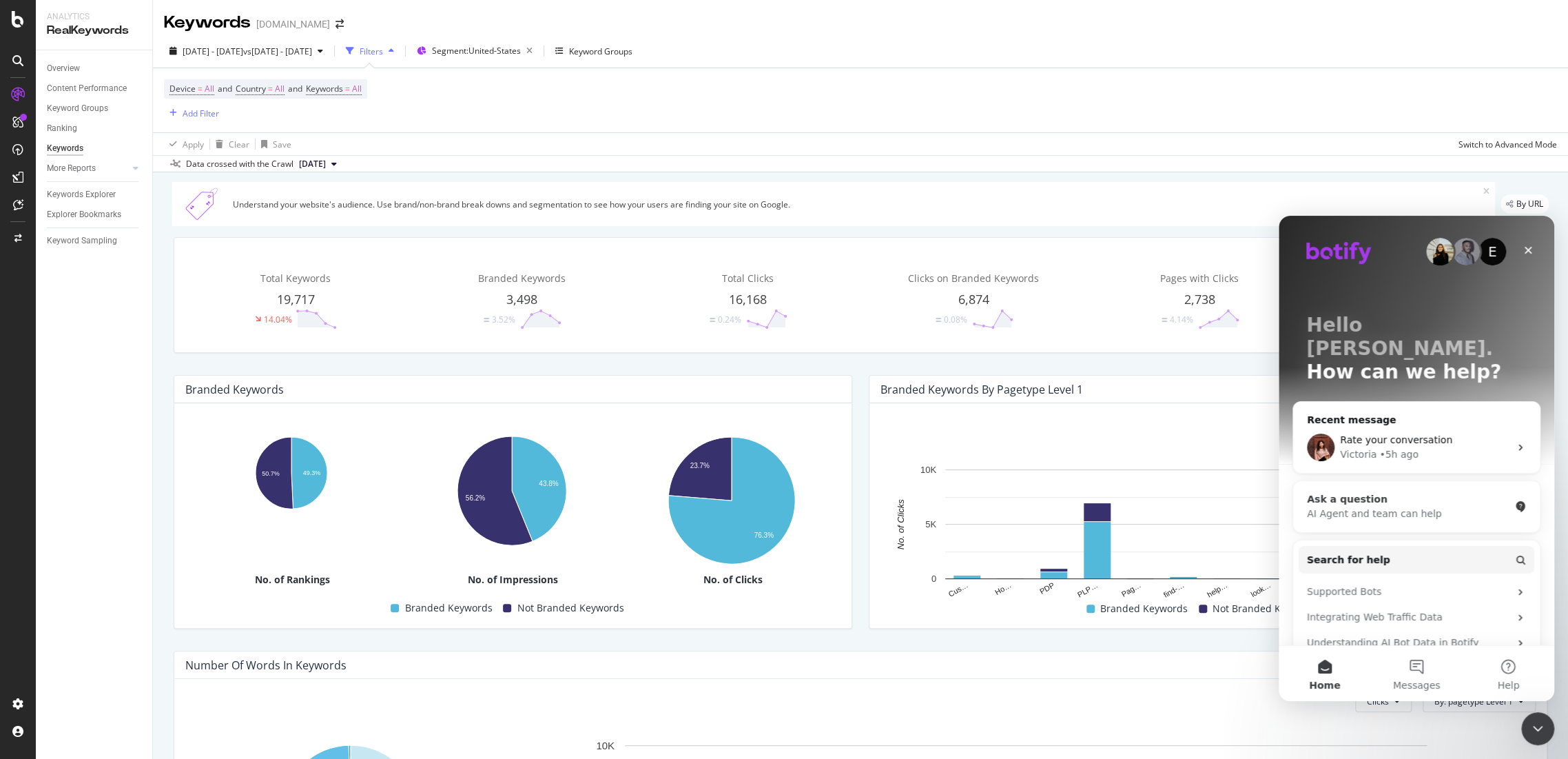
click at [1398, 507] on div "AI Agent and team can help" at bounding box center [1408, 514] width 202 height 14
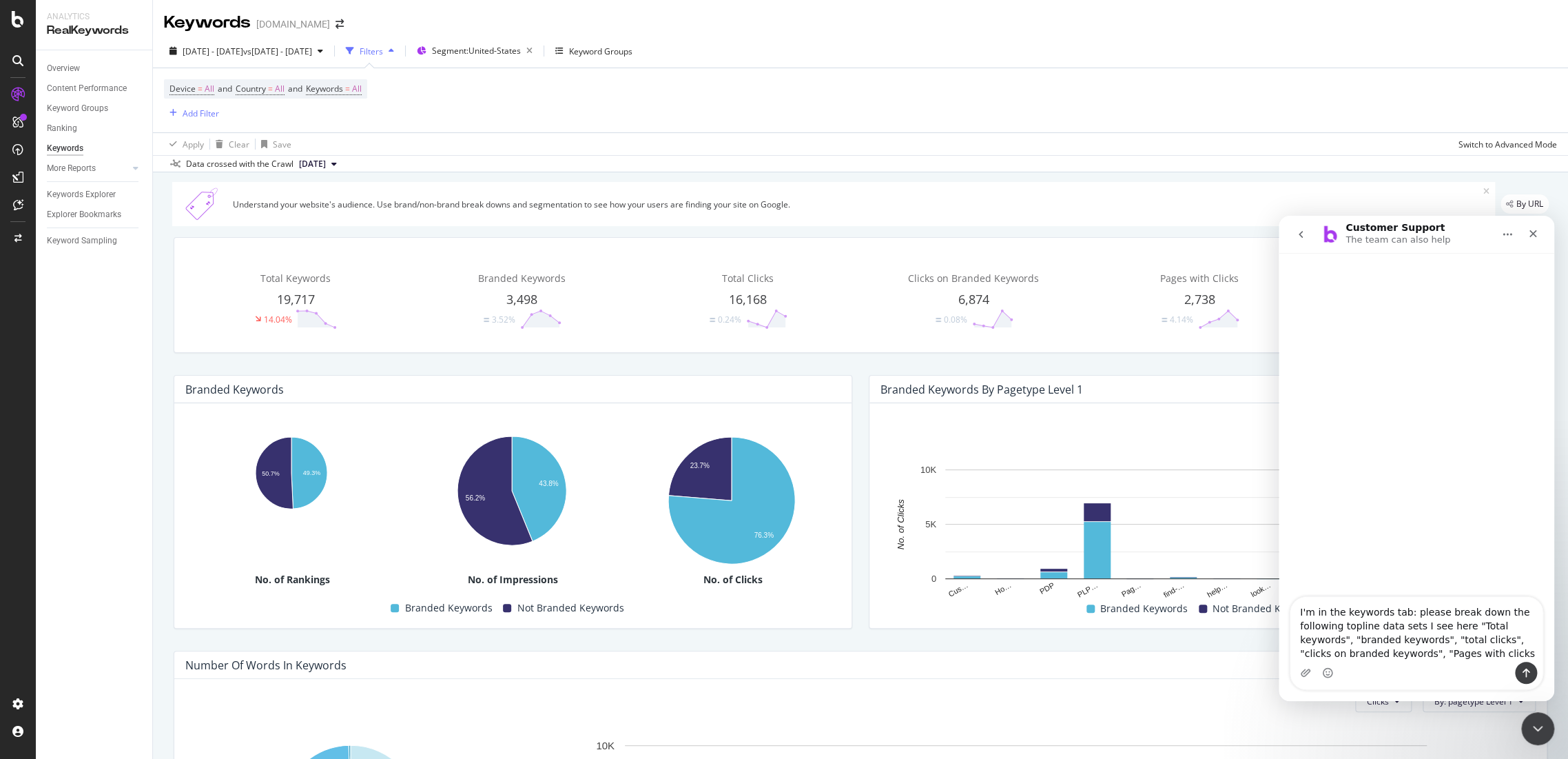
type textarea "I'm in the keywords tab: please break down the following topline data sets I se…"
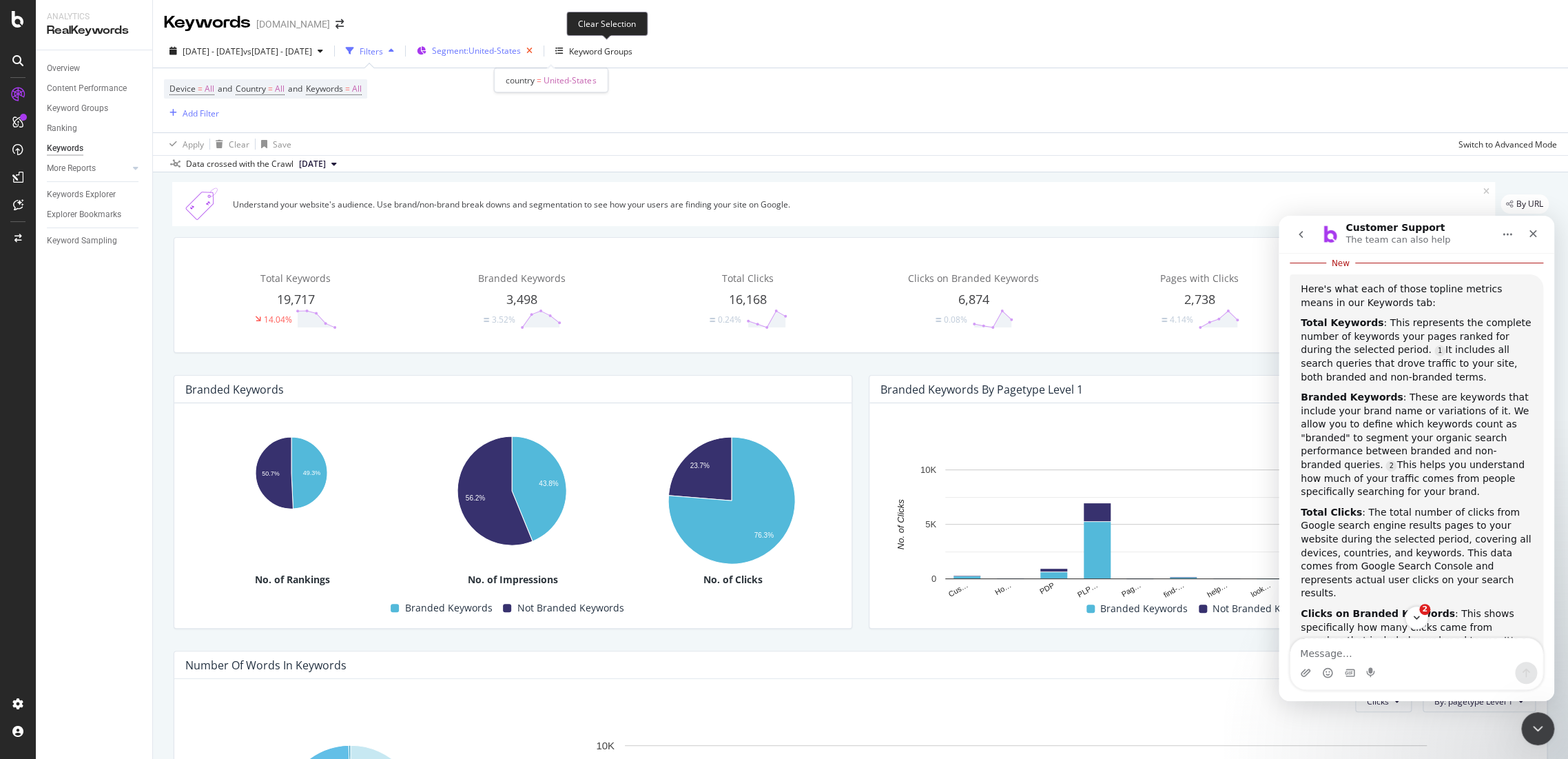
click at [538, 48] on icon "button" at bounding box center [529, 50] width 17 height 19
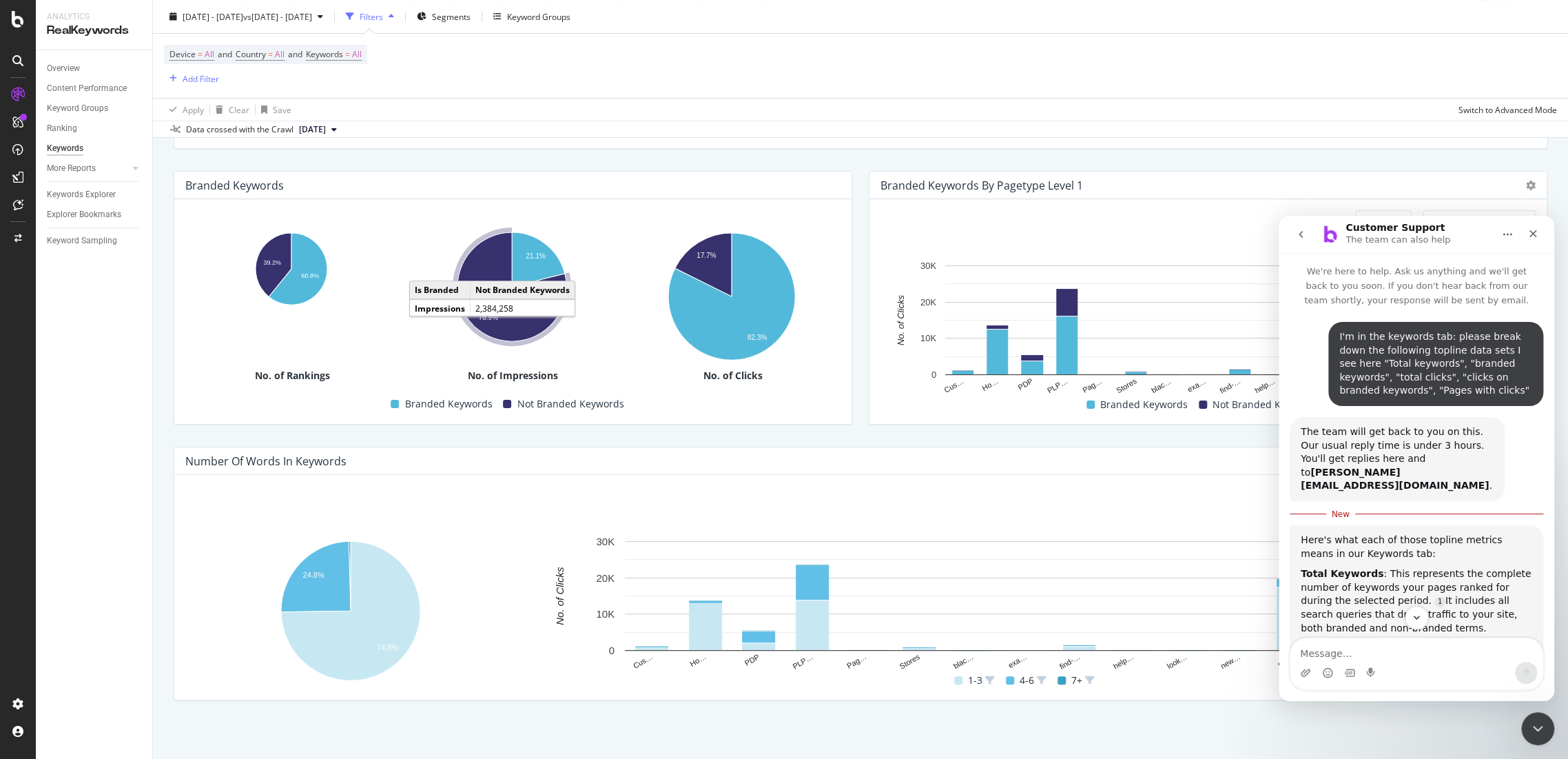
scroll to position [392, 0]
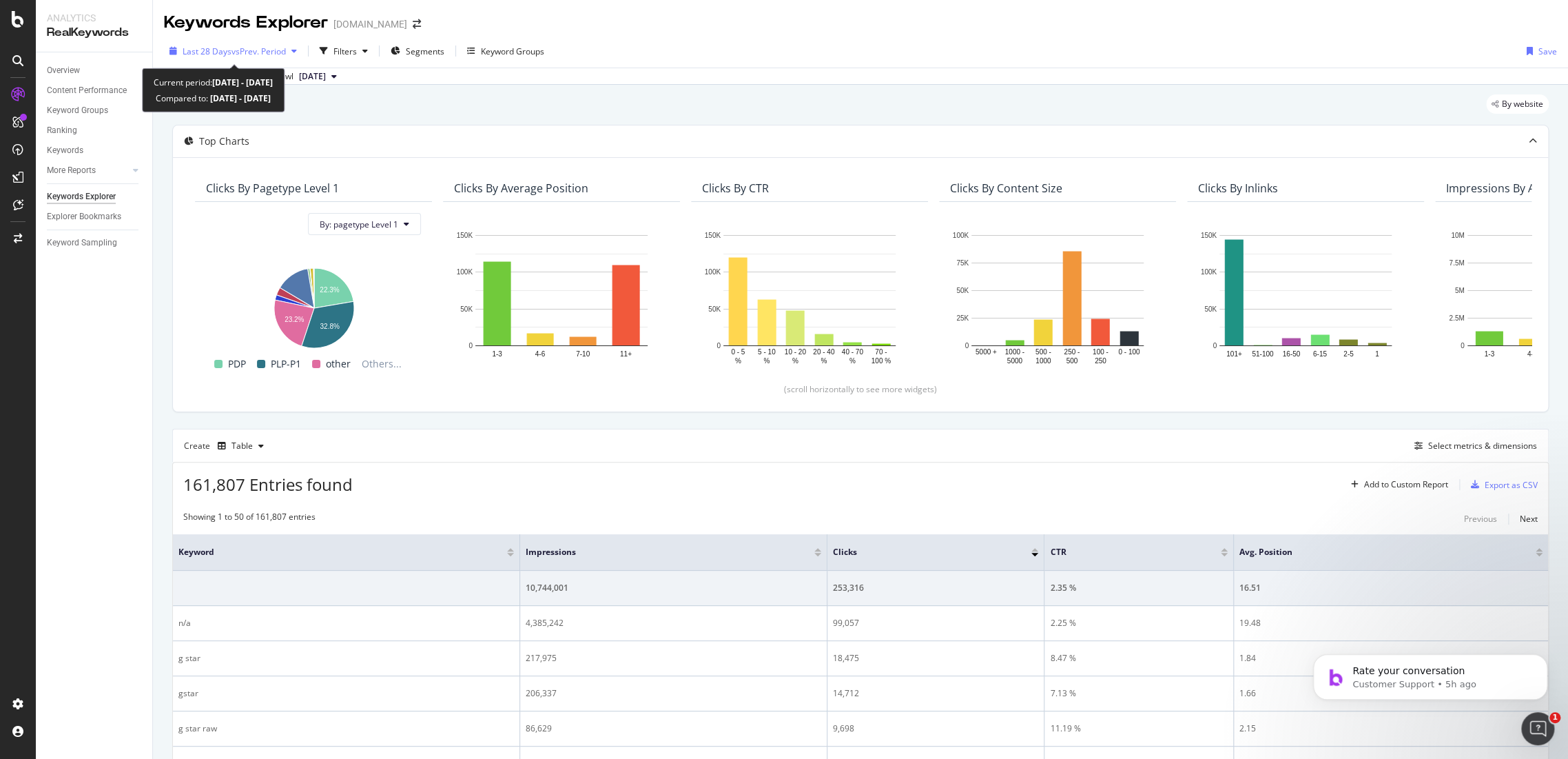
click at [258, 52] on span "vs Prev. Period" at bounding box center [259, 51] width 55 height 11
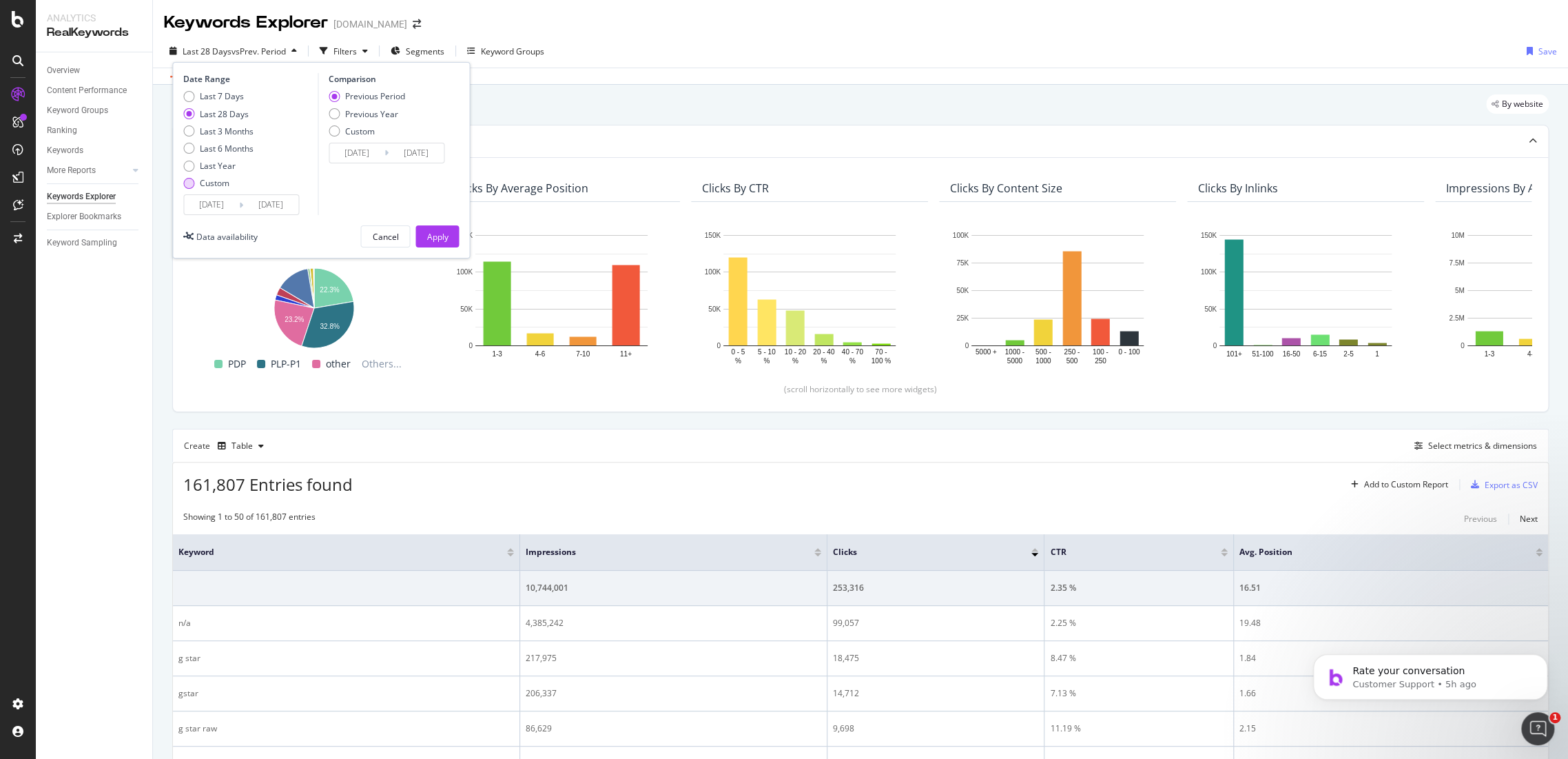
click at [203, 181] on div "Custom" at bounding box center [215, 183] width 30 height 11
click at [232, 206] on input "[DATE]" at bounding box center [212, 204] width 55 height 19
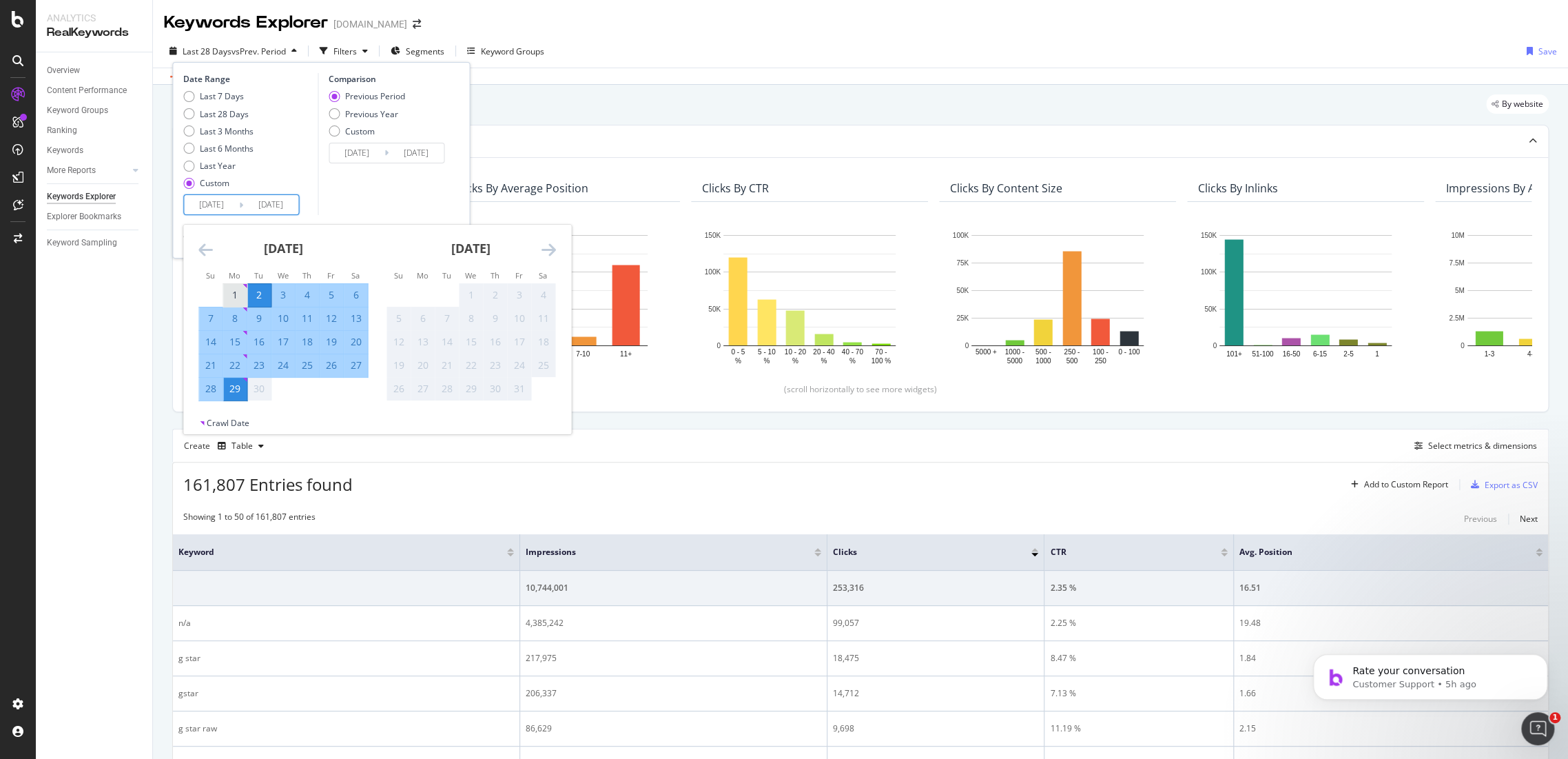
click at [235, 289] on div "1" at bounding box center [234, 294] width 23 height 14
type input "[DATE]"
click at [339, 321] on div "12" at bounding box center [331, 318] width 23 height 14
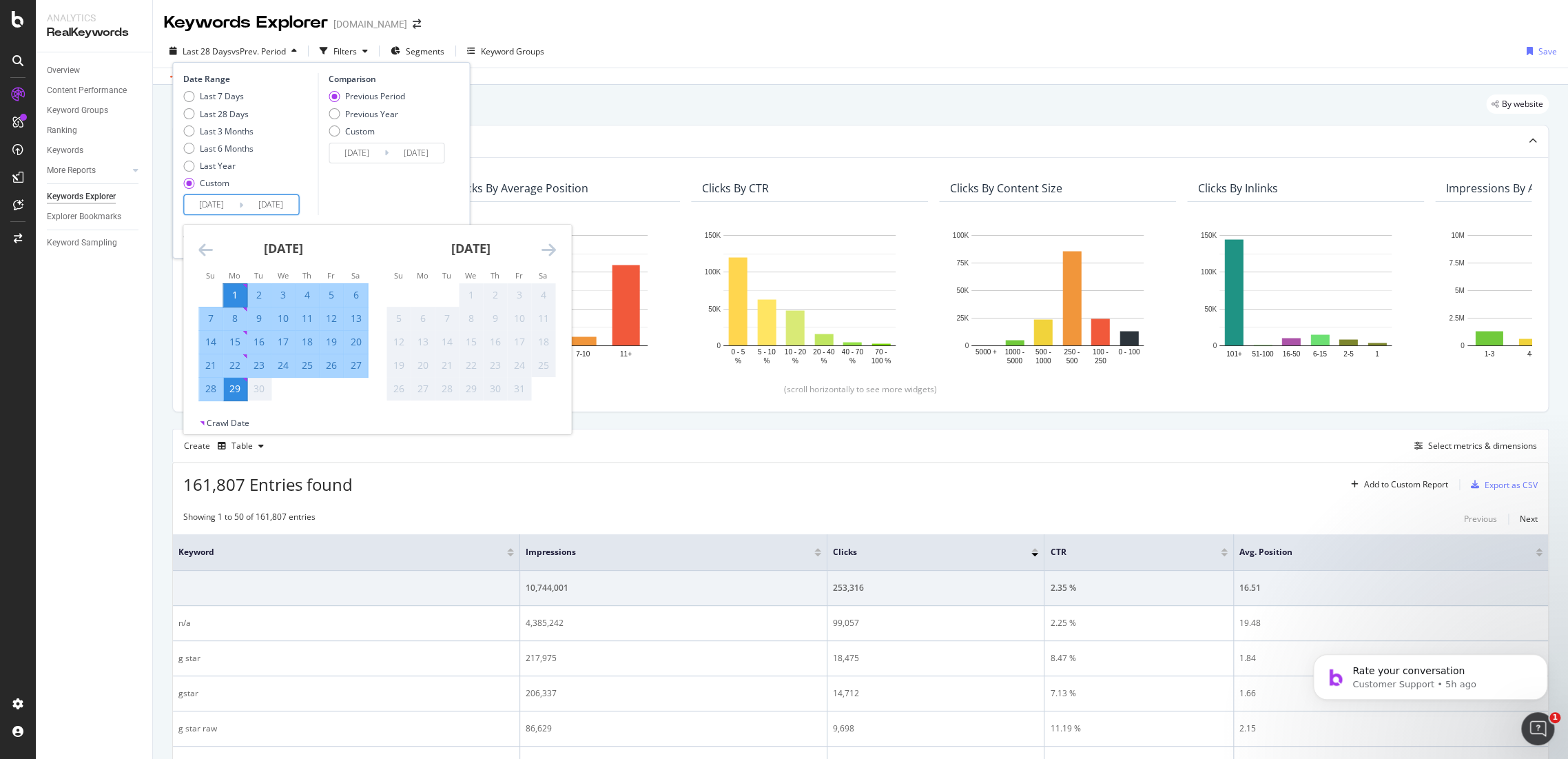
type input "[DATE]"
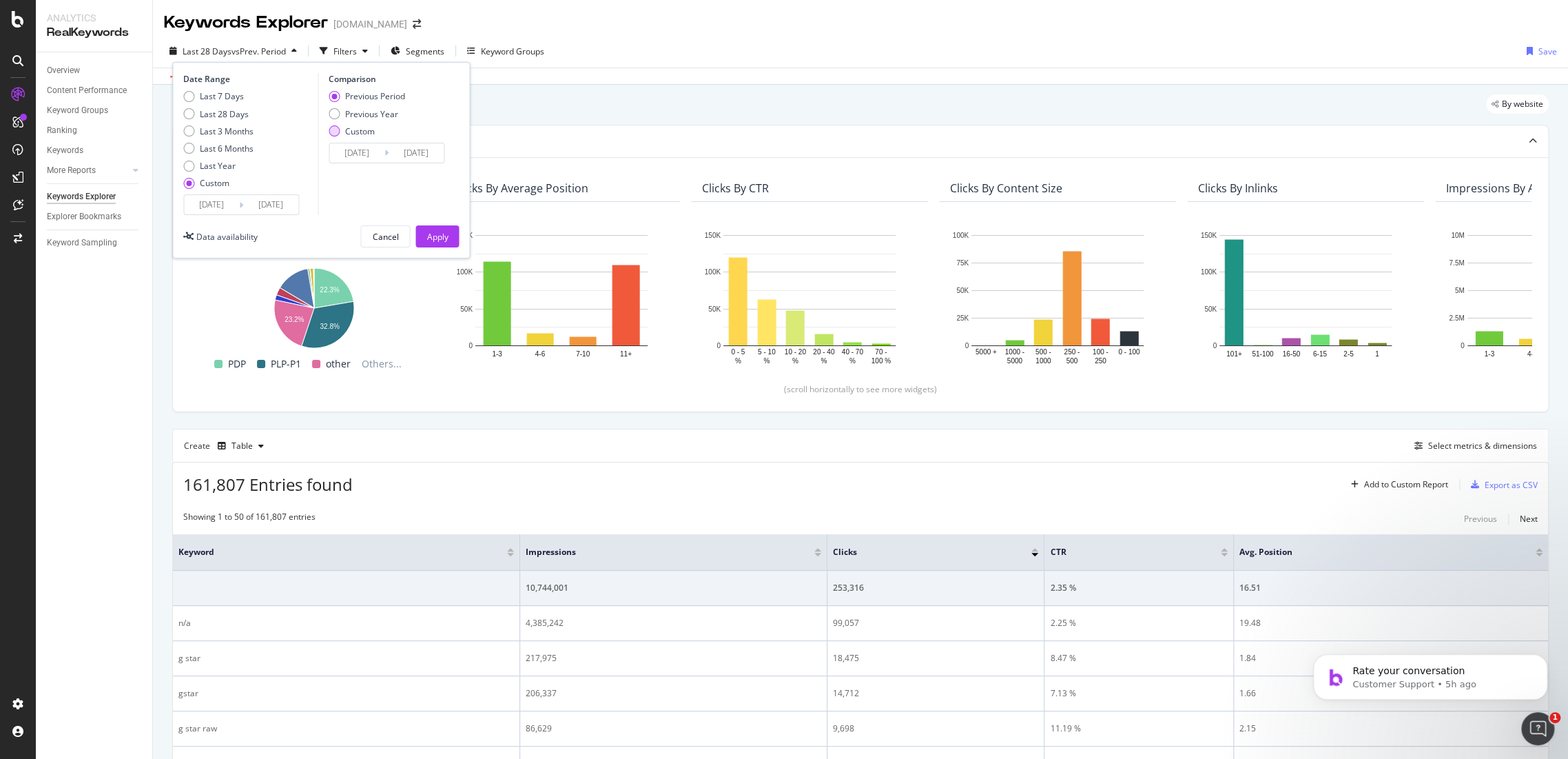
click at [342, 131] on div "Custom" at bounding box center [367, 131] width 77 height 11
click at [362, 146] on input "[DATE]" at bounding box center [357, 153] width 55 height 19
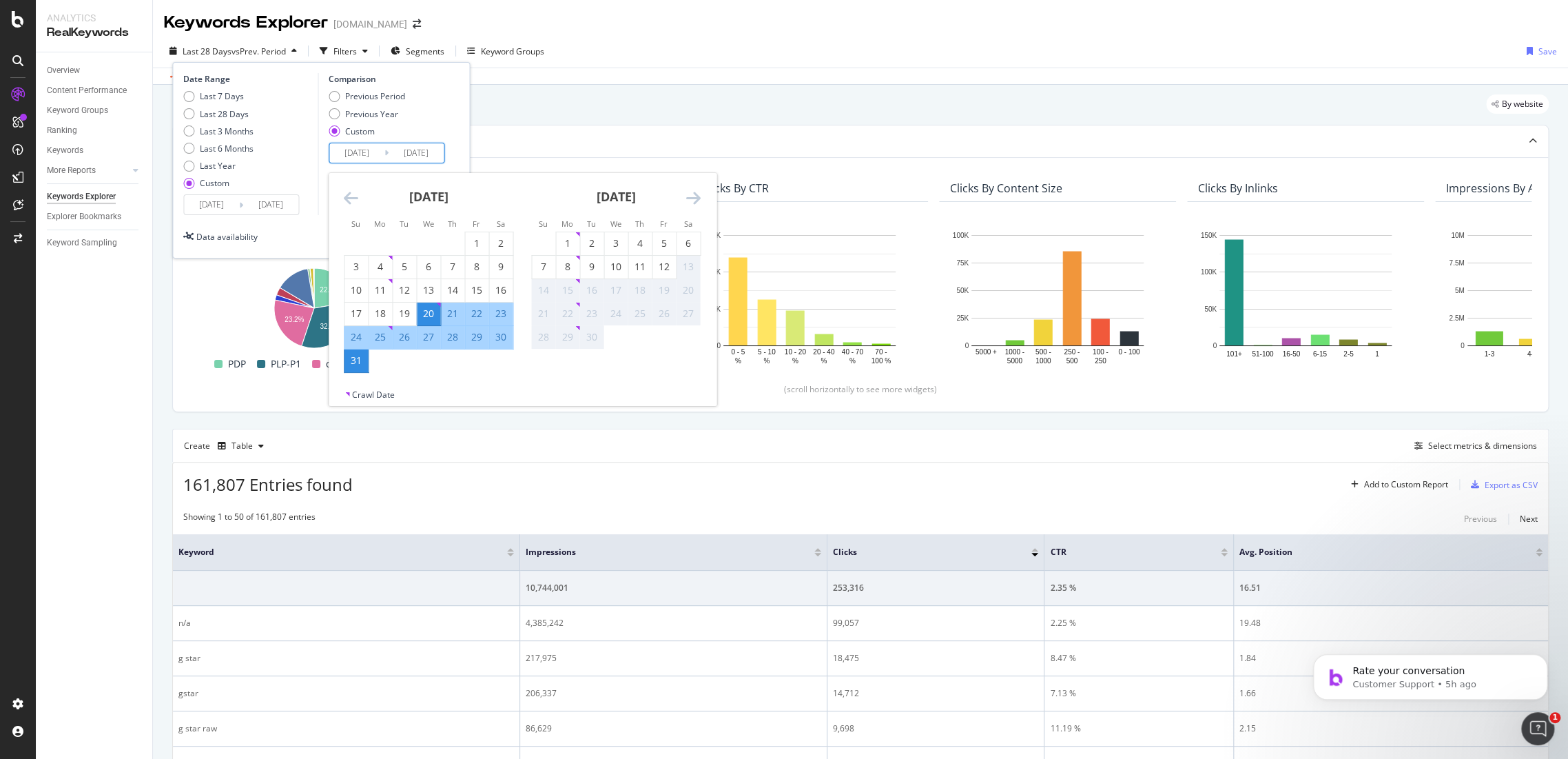
click at [424, 311] on div "20" at bounding box center [428, 313] width 23 height 14
click at [359, 358] on div "31" at bounding box center [356, 360] width 23 height 14
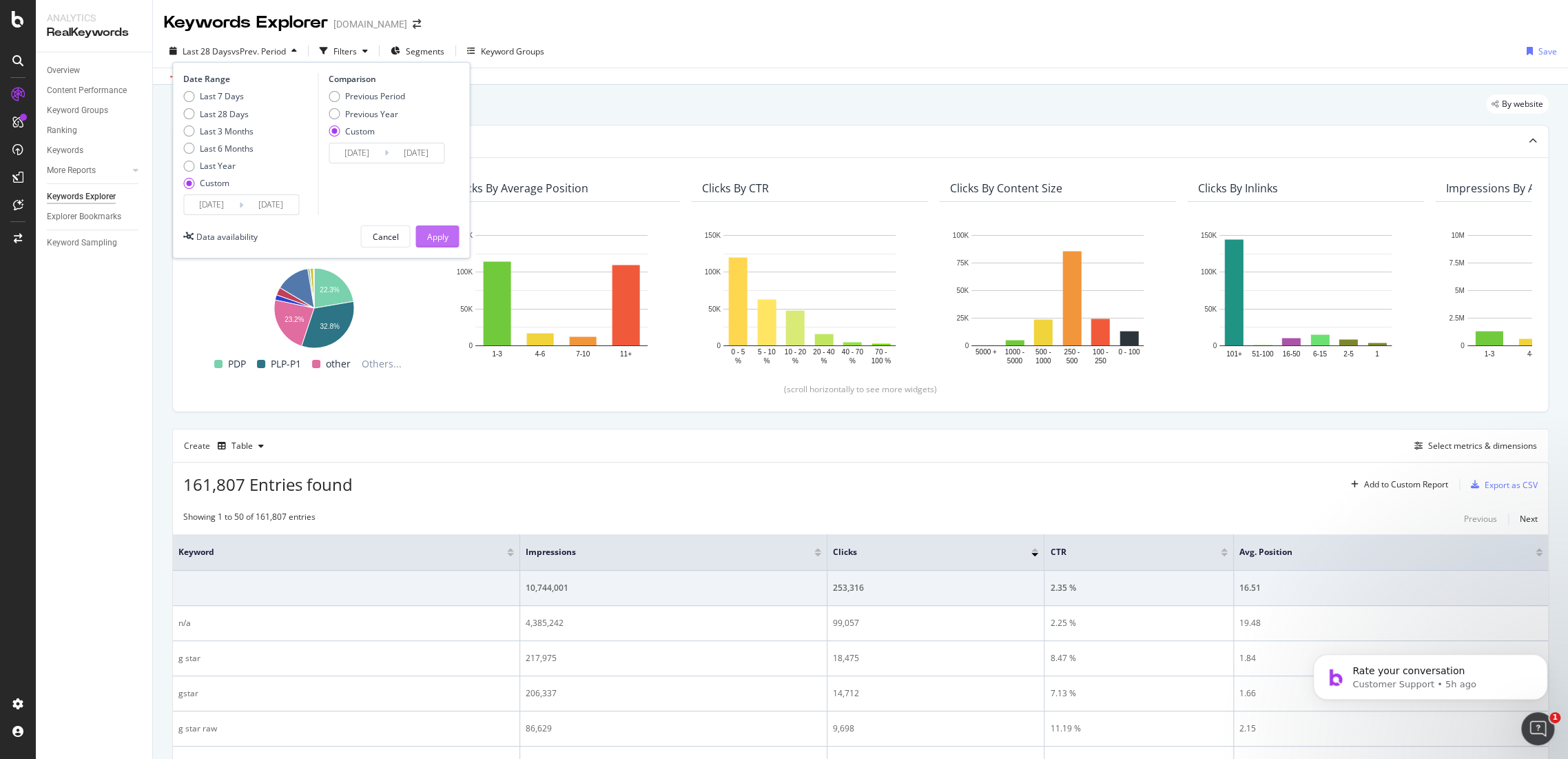
click at [439, 235] on div "Apply" at bounding box center [437, 237] width 21 height 11
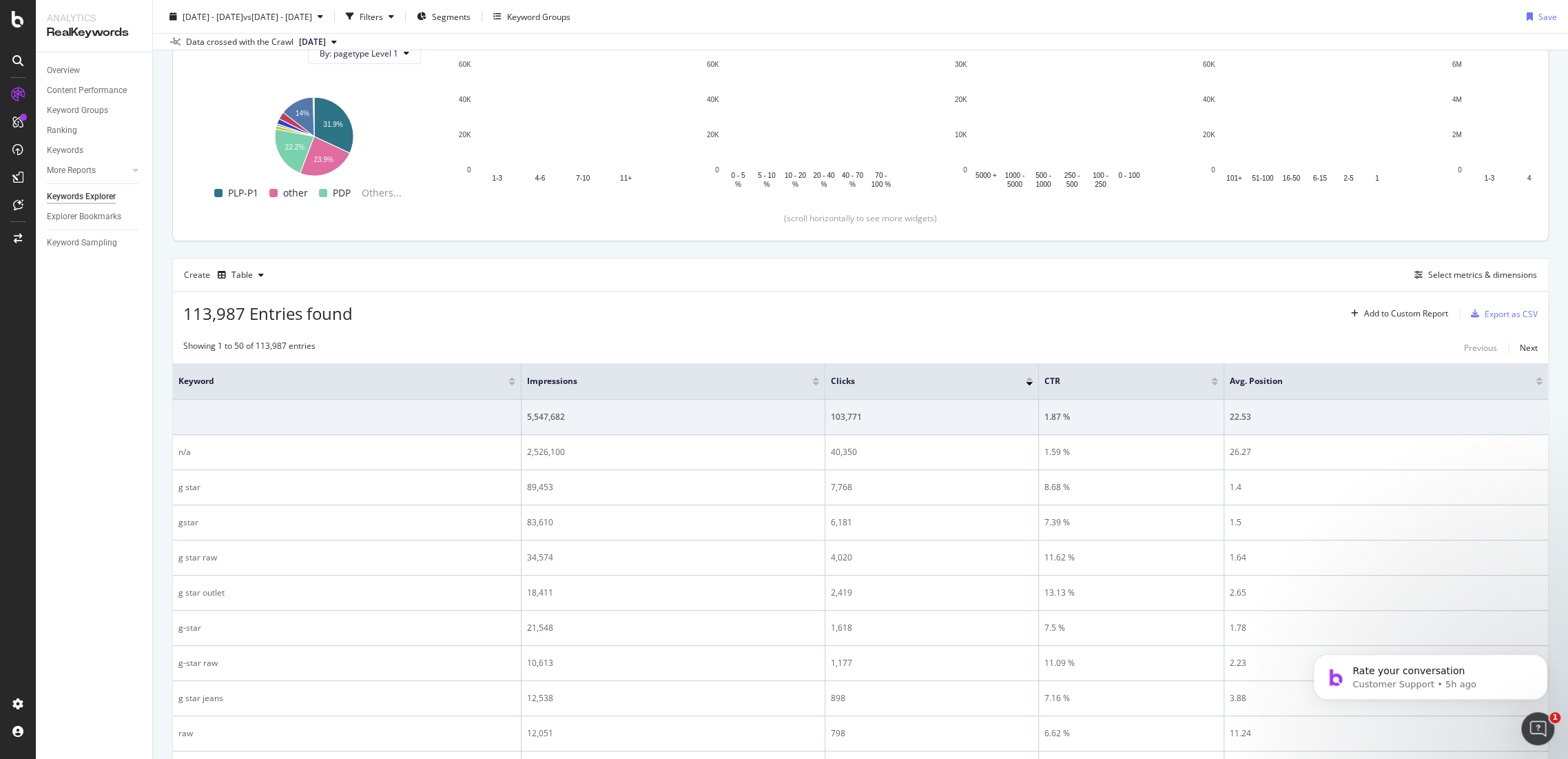
scroll to position [77, 0]
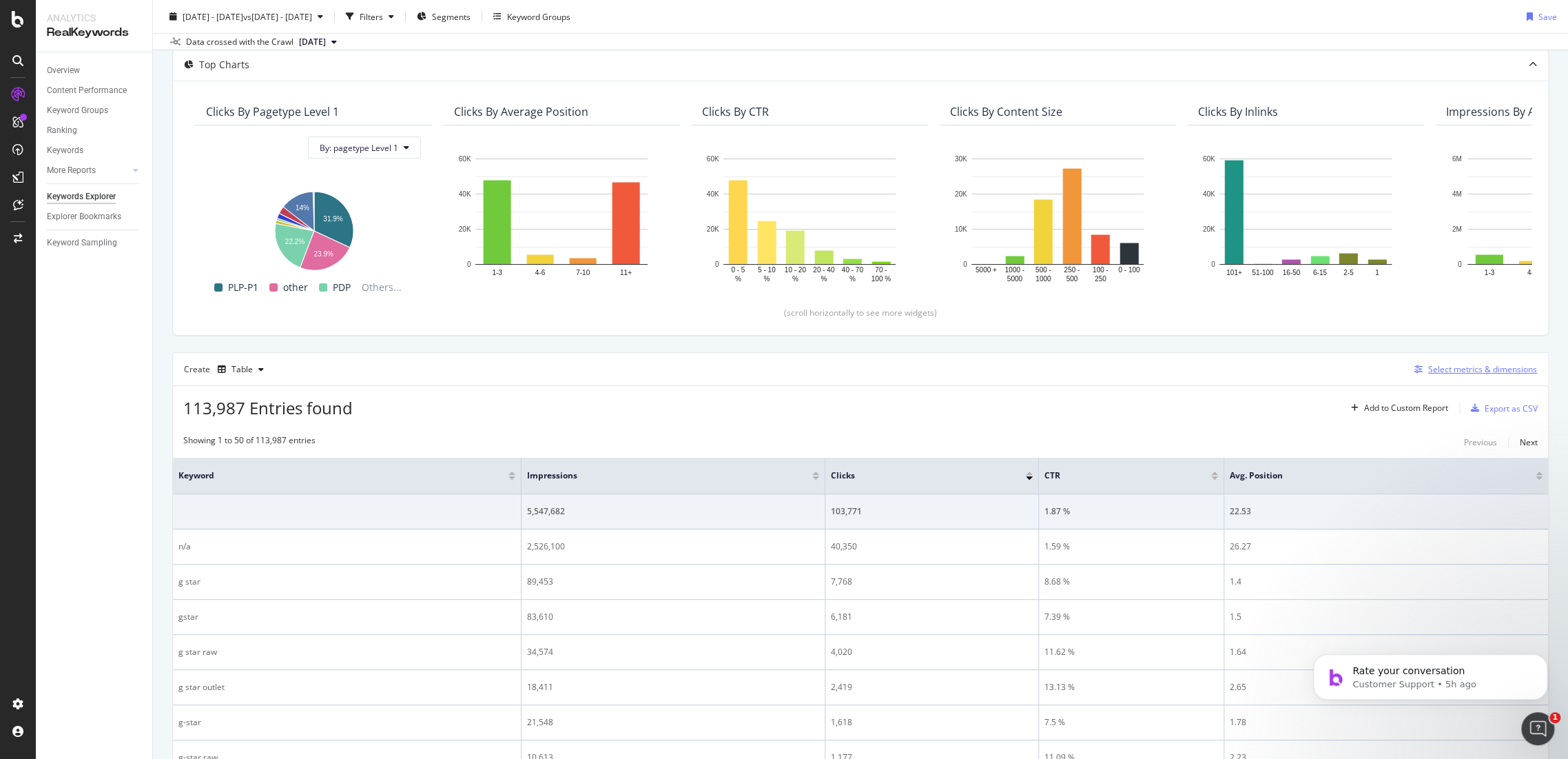
click at [1410, 363] on div "Select metrics & dimensions" at bounding box center [1482, 369] width 109 height 11
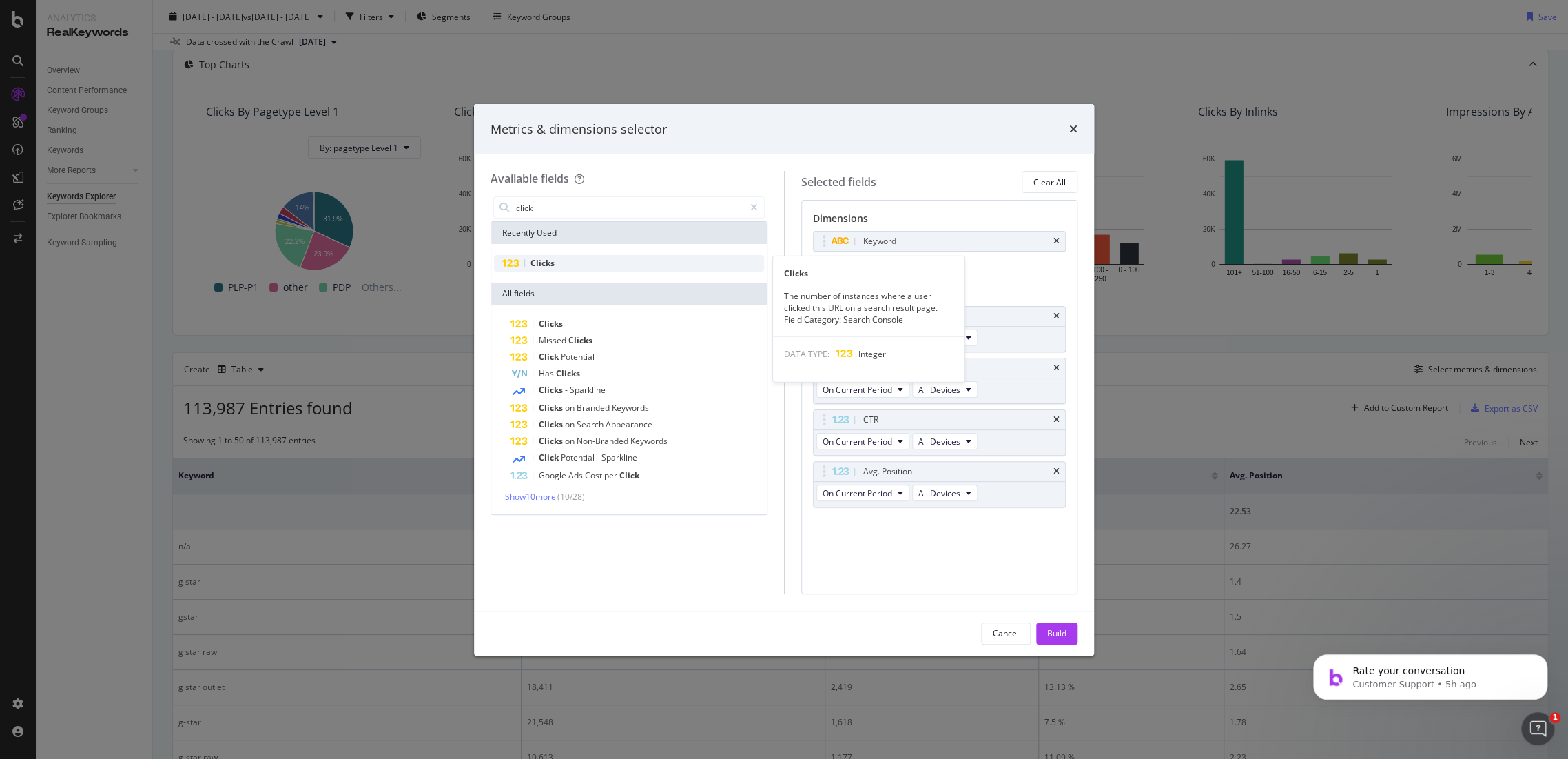
type input "click"
drag, startPoint x: 644, startPoint y: 267, endPoint x: 661, endPoint y: 262, distance: 17.7
click at [644, 267] on div "Clicks" at bounding box center [629, 263] width 270 height 16
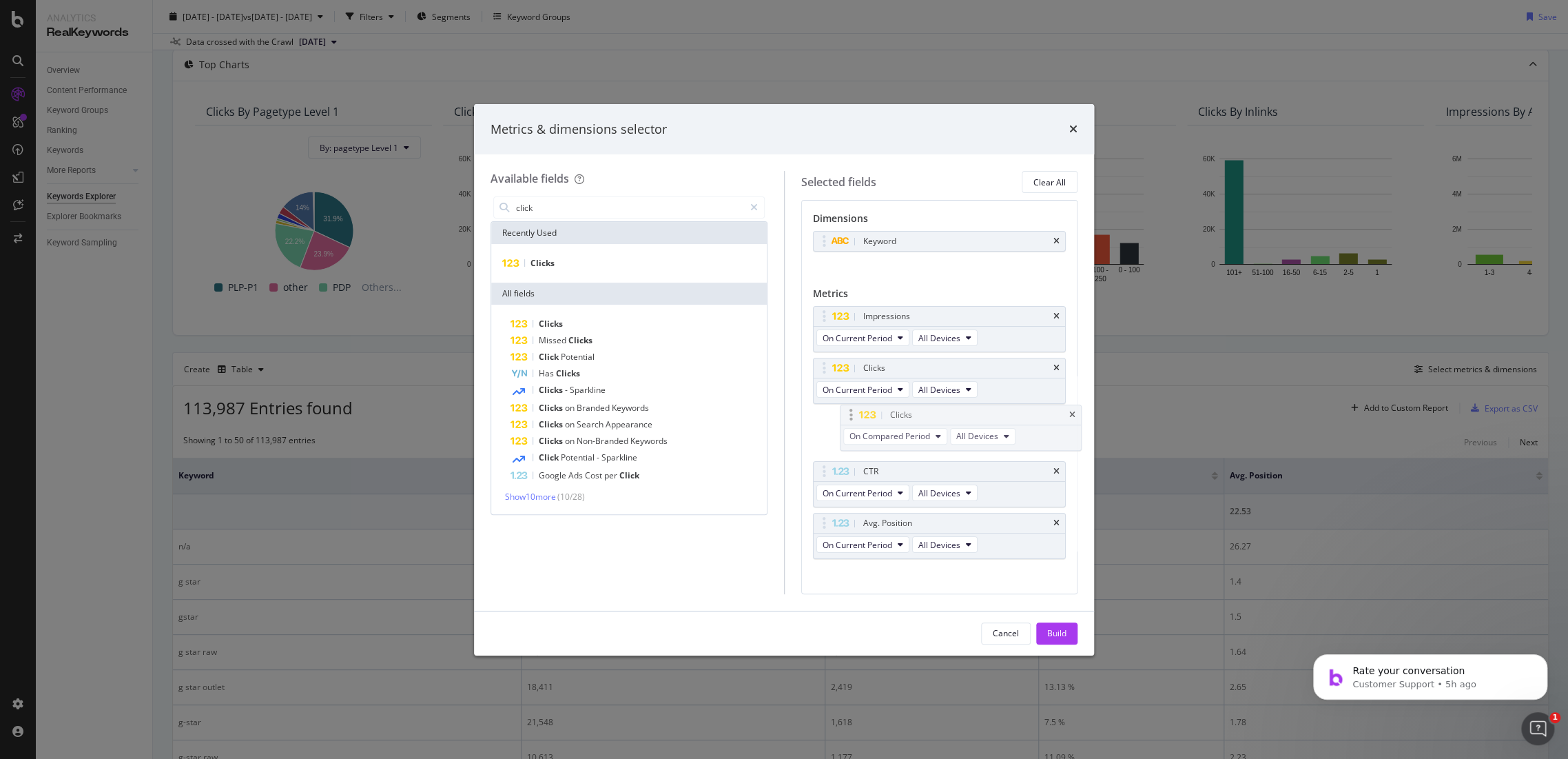
drag, startPoint x: 856, startPoint y: 522, endPoint x: 885, endPoint y: 409, distance: 116.7
click at [884, 410] on body "Analytics RealKeywords Overview Content Performance Keyword Groups Ranking Keyw…" at bounding box center [784, 380] width 1568 height 759
click at [757, 212] on div "modal" at bounding box center [754, 207] width 20 height 22
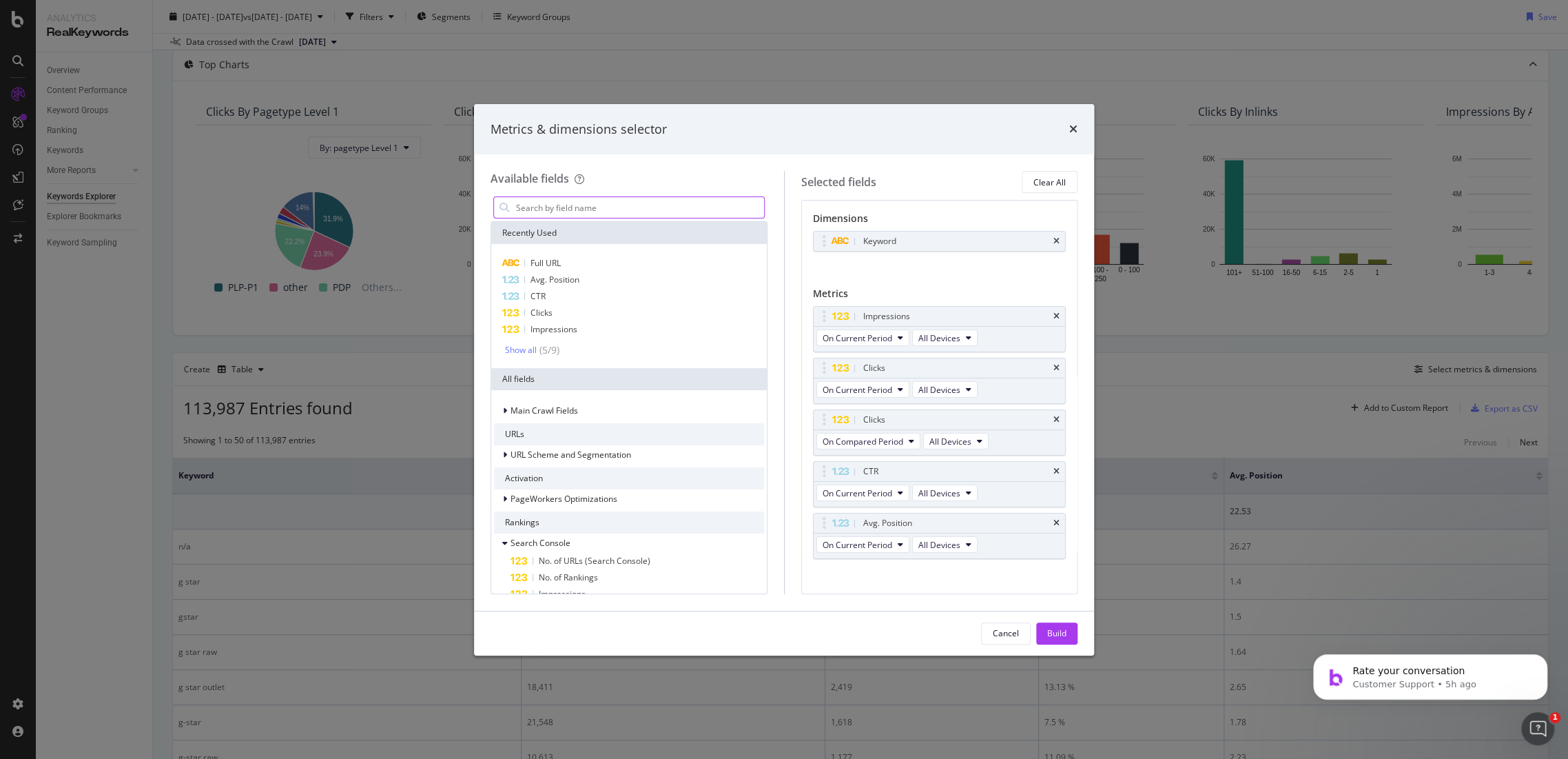
click at [660, 217] on input "modal" at bounding box center [639, 207] width 249 height 21
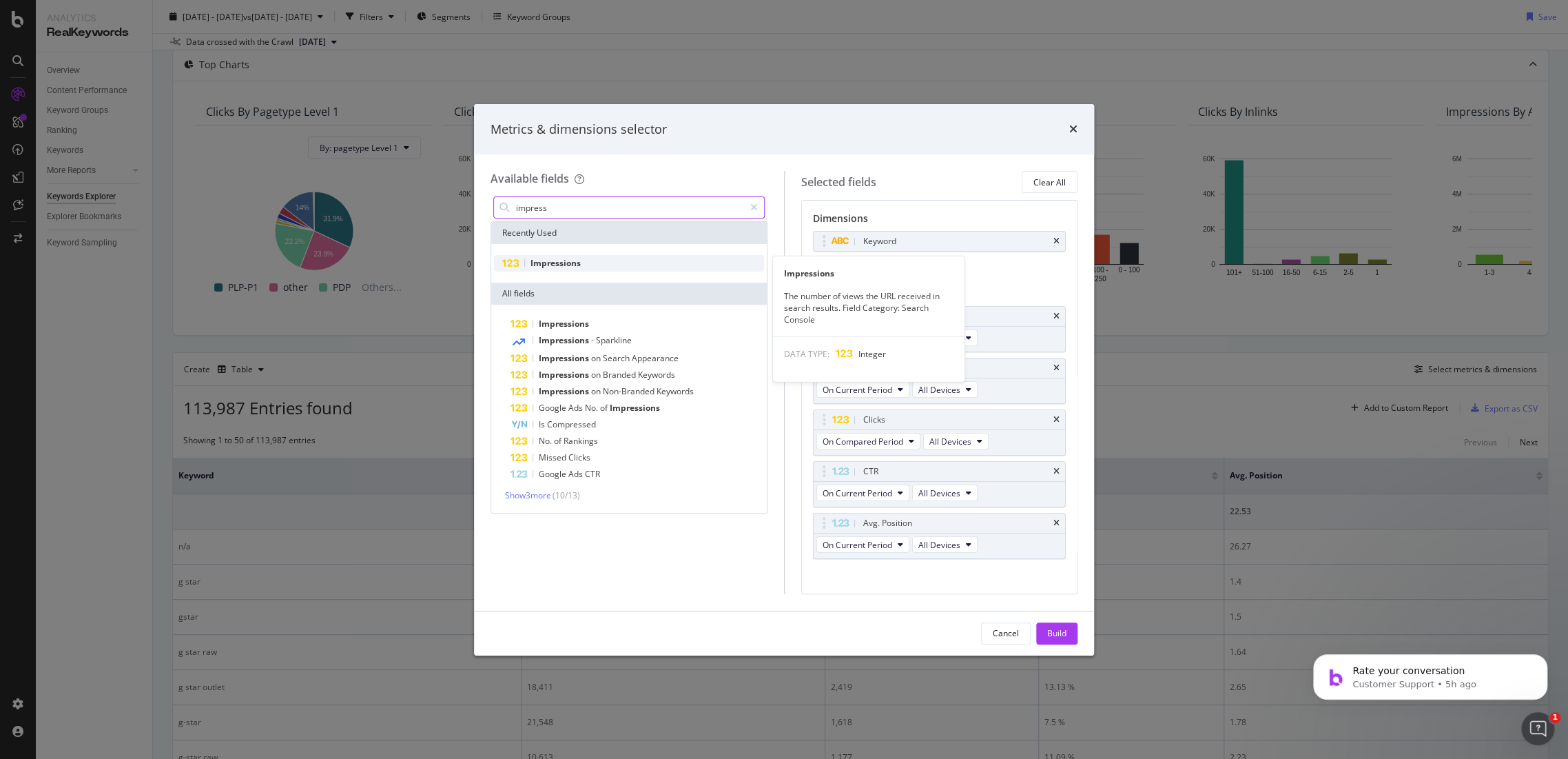
type input "impress"
click at [656, 264] on div "Impressions" at bounding box center [629, 263] width 270 height 16
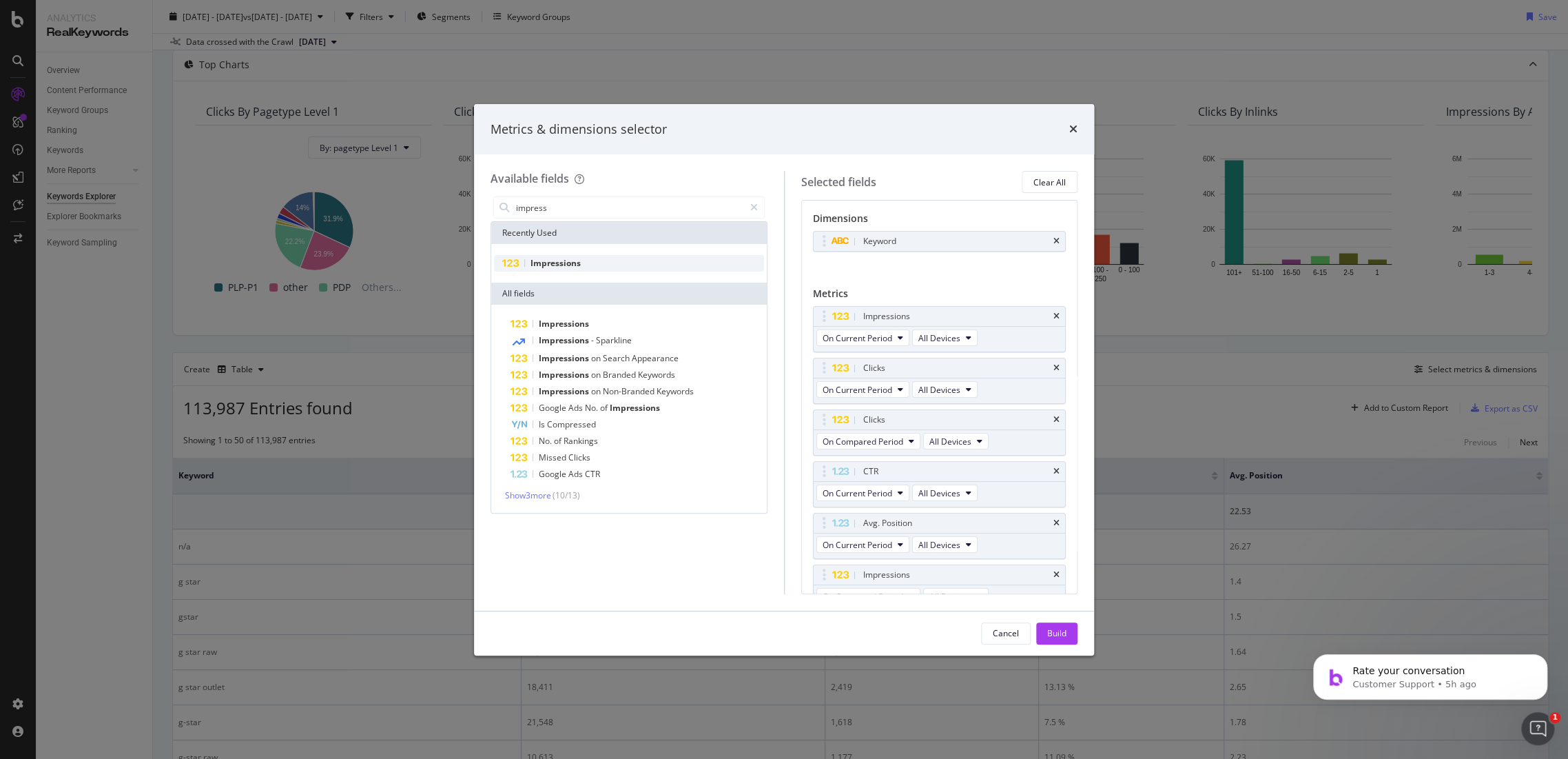
scroll to position [16, 0]
drag, startPoint x: 909, startPoint y: 554, endPoint x: 915, endPoint y: 311, distance: 243.1
click at [915, 311] on body "Analytics RealKeywords Overview Content Performance Keyword Groups Ranking Keyw…" at bounding box center [784, 380] width 1568 height 759
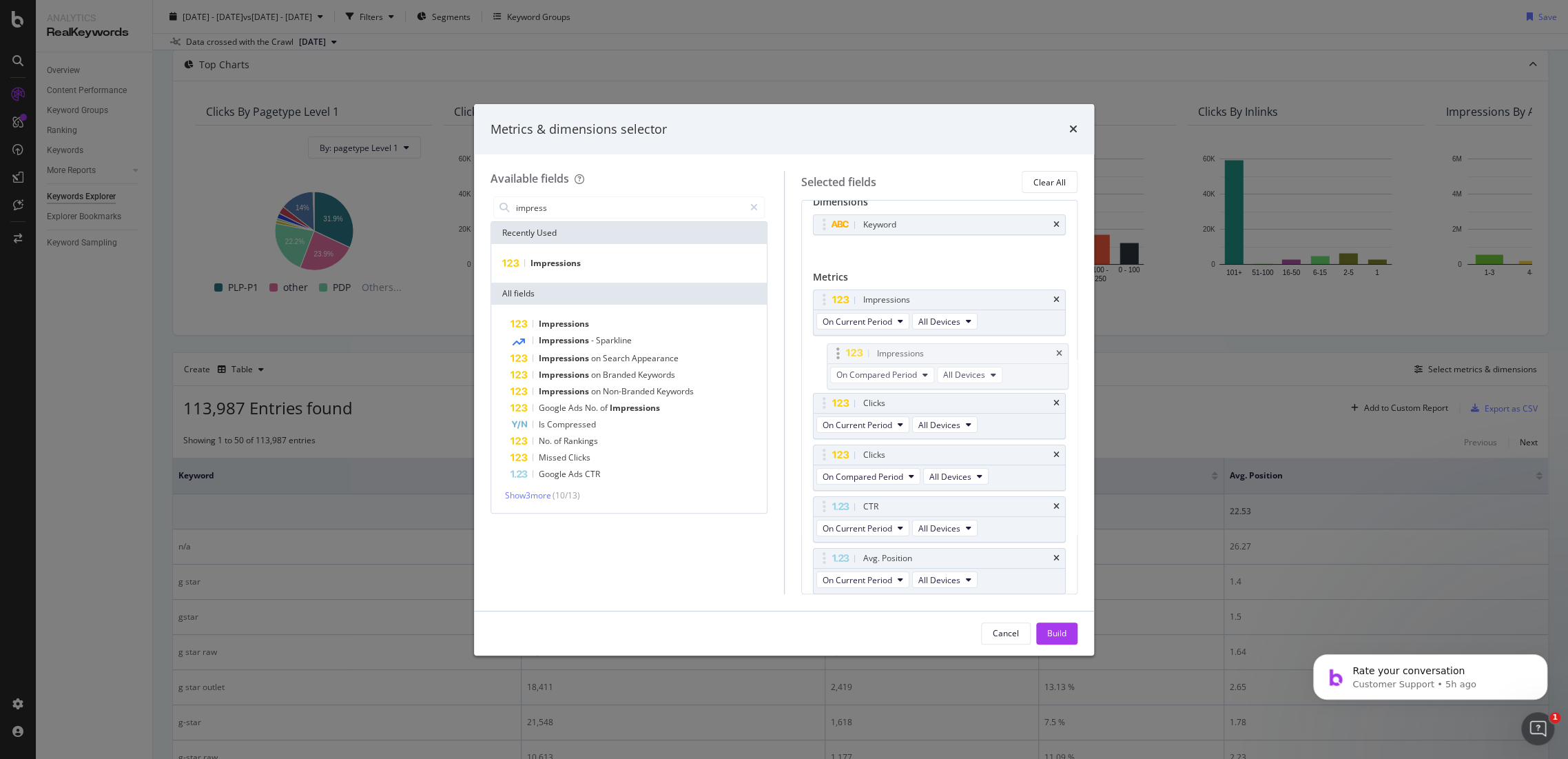
drag, startPoint x: 892, startPoint y: 301, endPoint x: 907, endPoint y: 354, distance: 55.1
click at [1040, 502] on div "CTR" at bounding box center [939, 506] width 252 height 19
click at [1054, 506] on icon "times" at bounding box center [1056, 507] width 6 height 9
drag, startPoint x: 1045, startPoint y: 510, endPoint x: 1073, endPoint y: 541, distance: 41.8
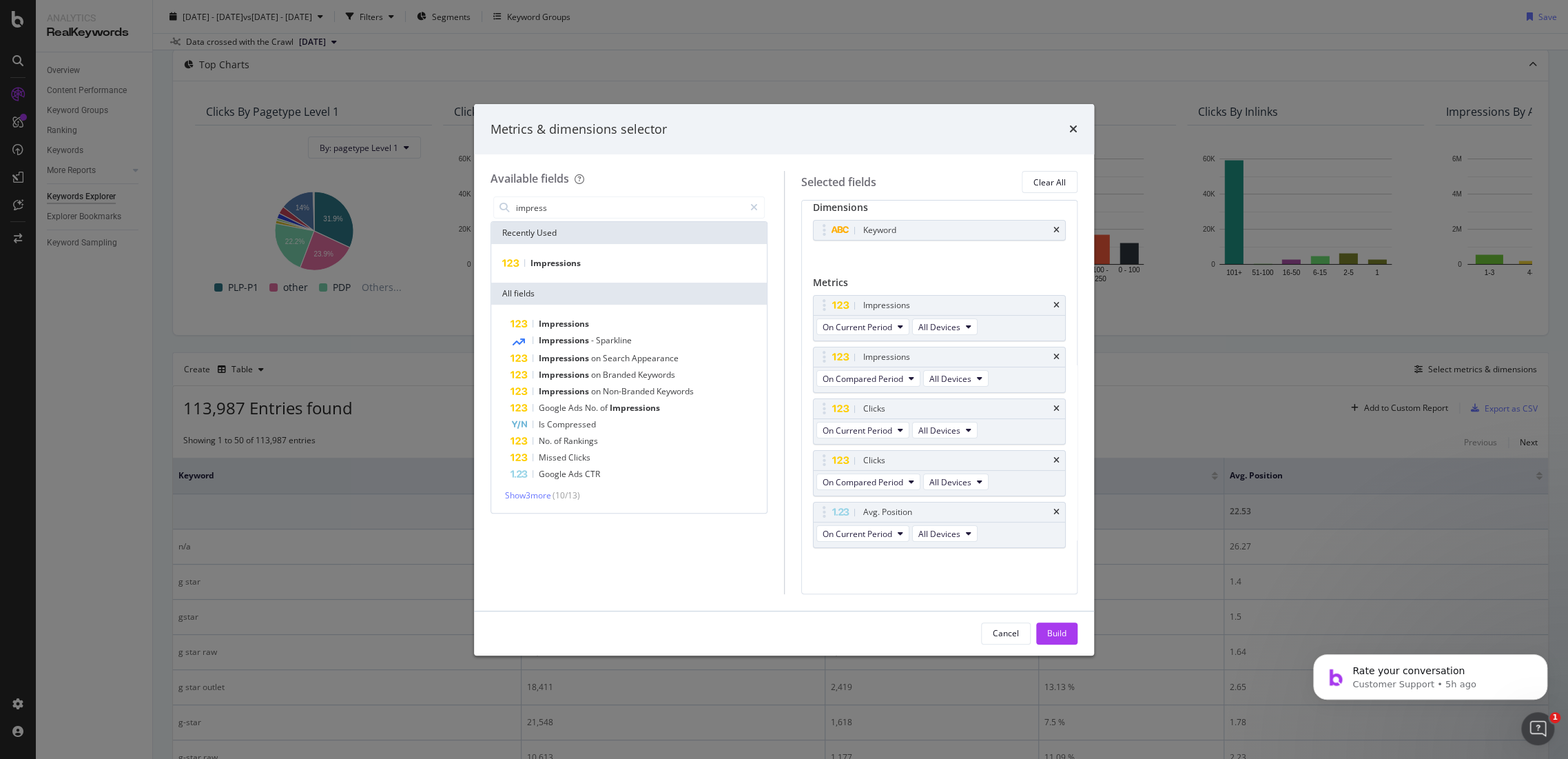
click at [1054, 512] on icon "times" at bounding box center [1056, 512] width 6 height 9
drag, startPoint x: 1060, startPoint y: 629, endPoint x: 1068, endPoint y: 625, distance: 8.9
click at [1061, 629] on div "Build" at bounding box center [1056, 633] width 19 height 11
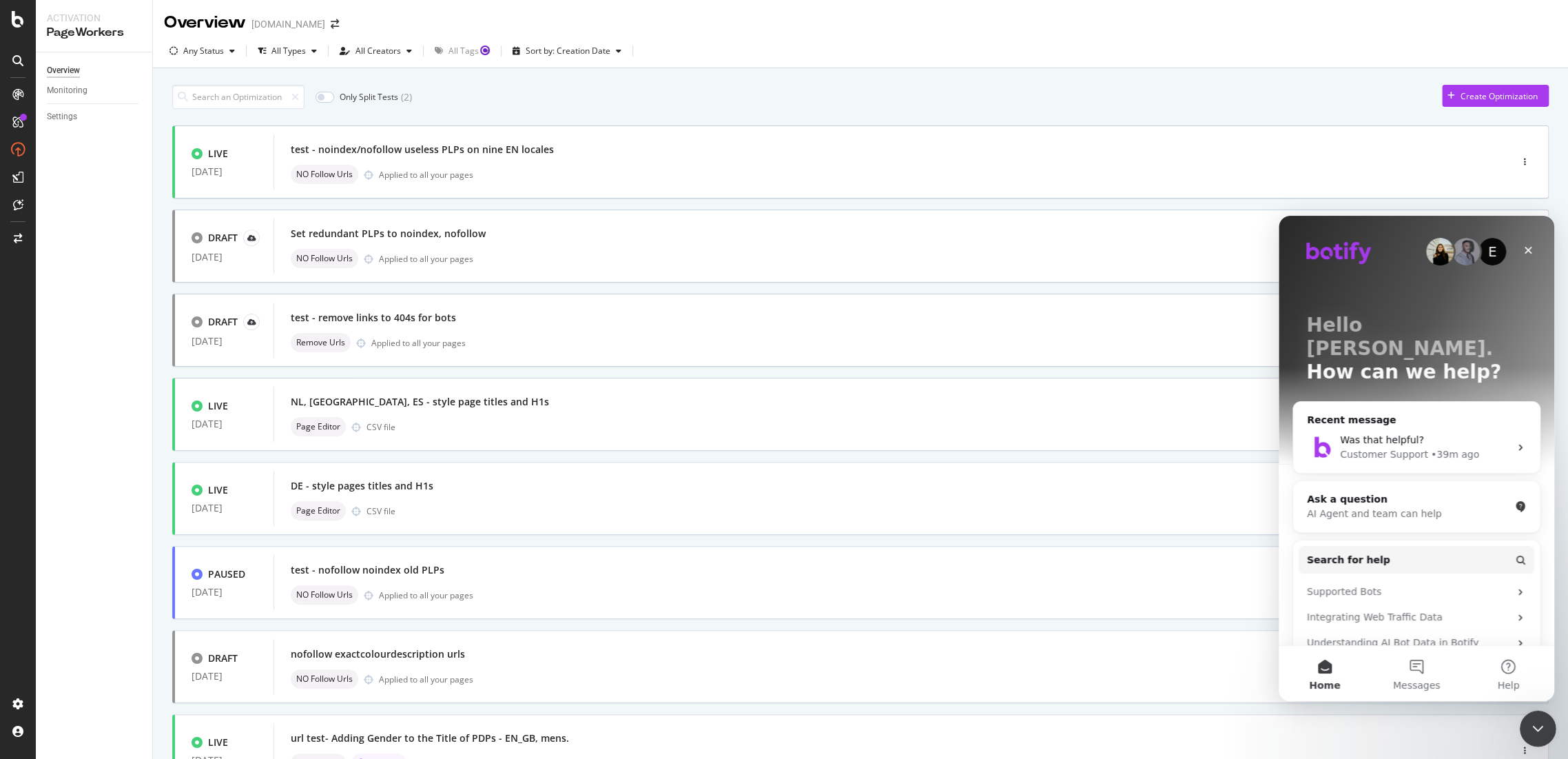
click at [1540, 718] on icon "Close Intercom Messenger" at bounding box center [1536, 726] width 16 height 16
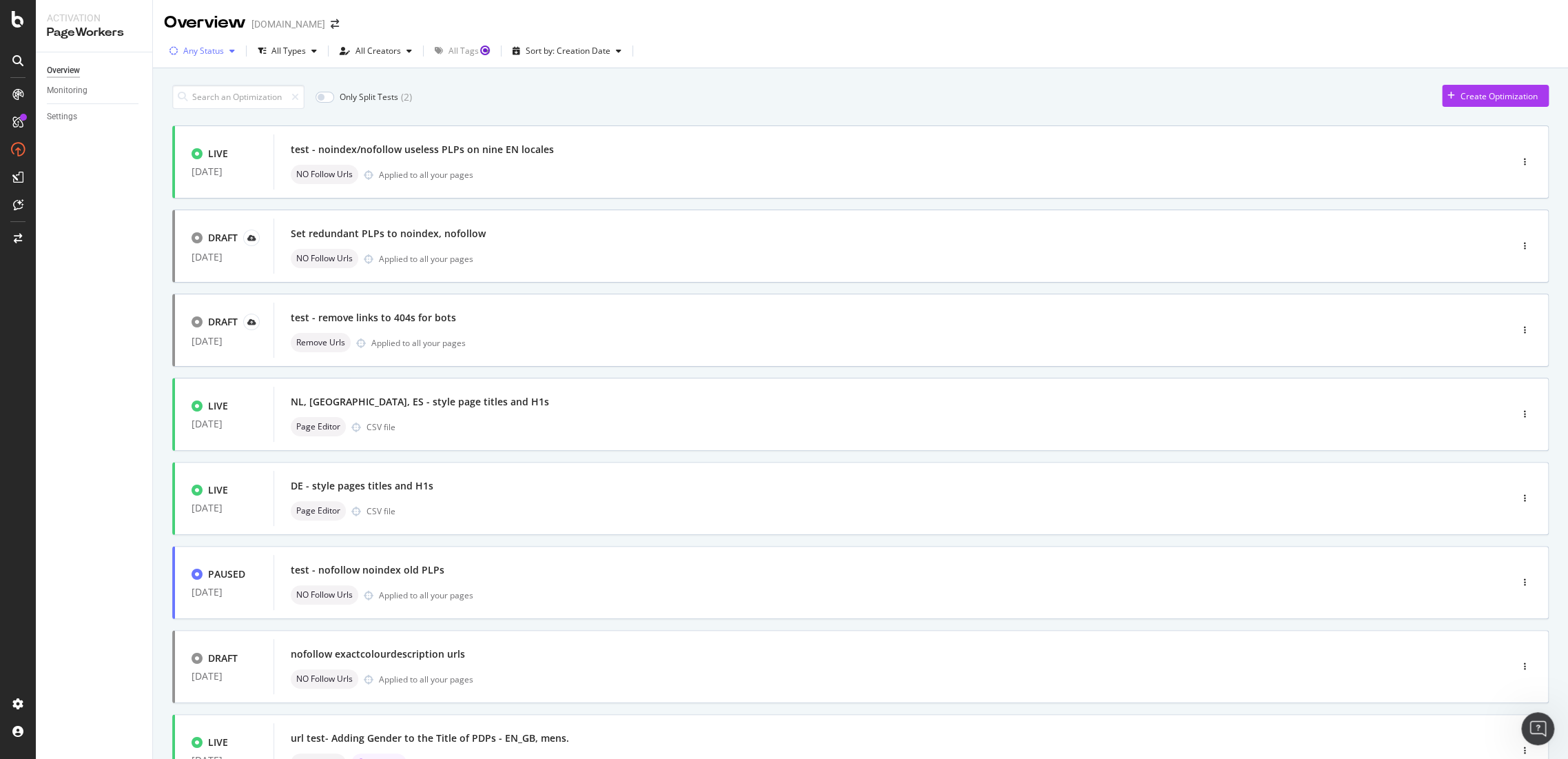
click at [207, 41] on div "Any Status" at bounding box center [202, 50] width 77 height 21
click at [179, 114] on div "Any Status Live ( 10 ) Paused ( 6 ) Draft ( 13 )" at bounding box center [205, 114] width 60 height 80
click at [179, 103] on div at bounding box center [181, 103] width 11 height 11
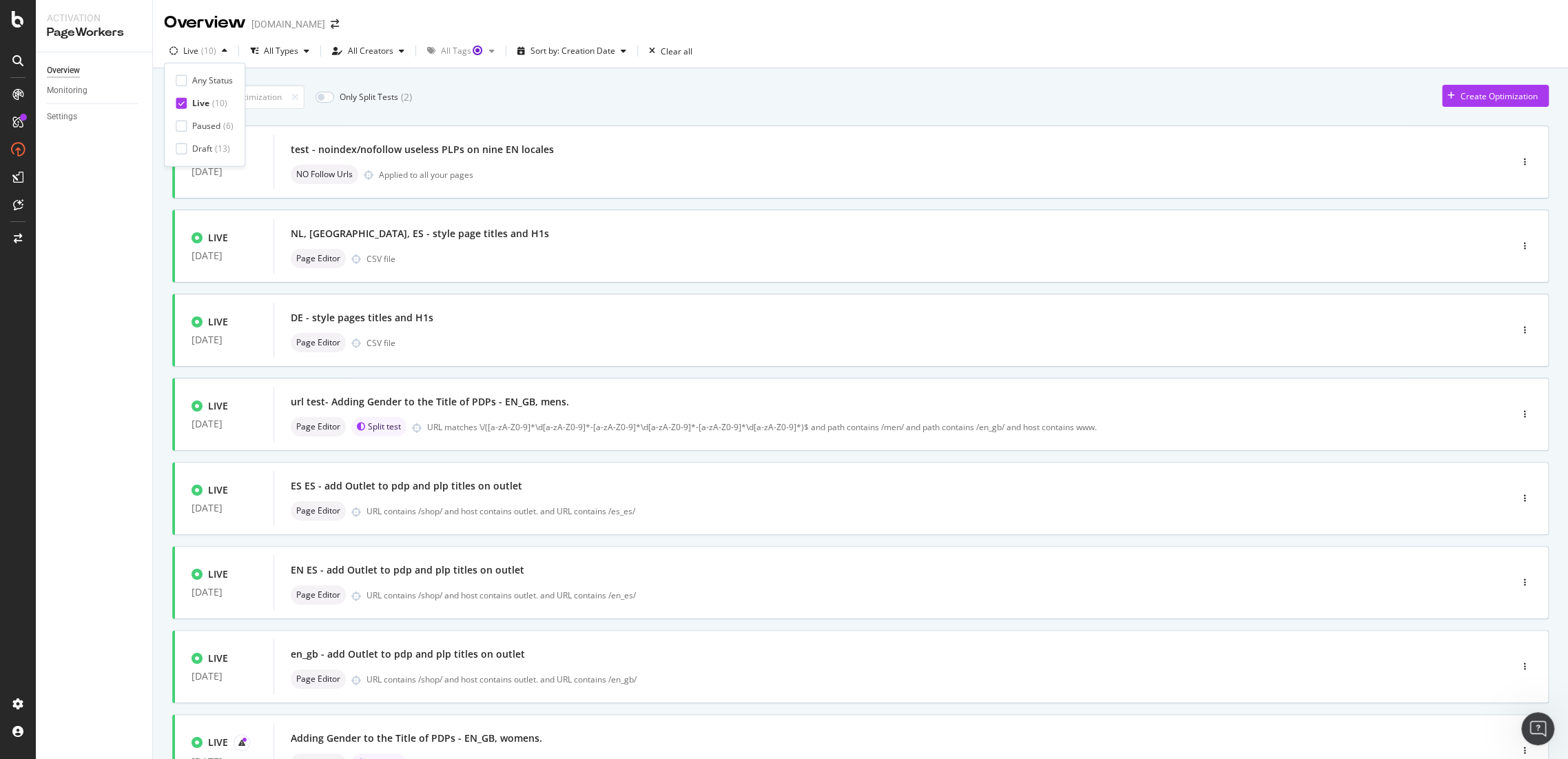
click at [843, 76] on div "Only Split Tests ( 2 ) Create Optimization LIVE 30 Sep. 2025 test - noindex/nof…" at bounding box center [860, 556] width 1415 height 976
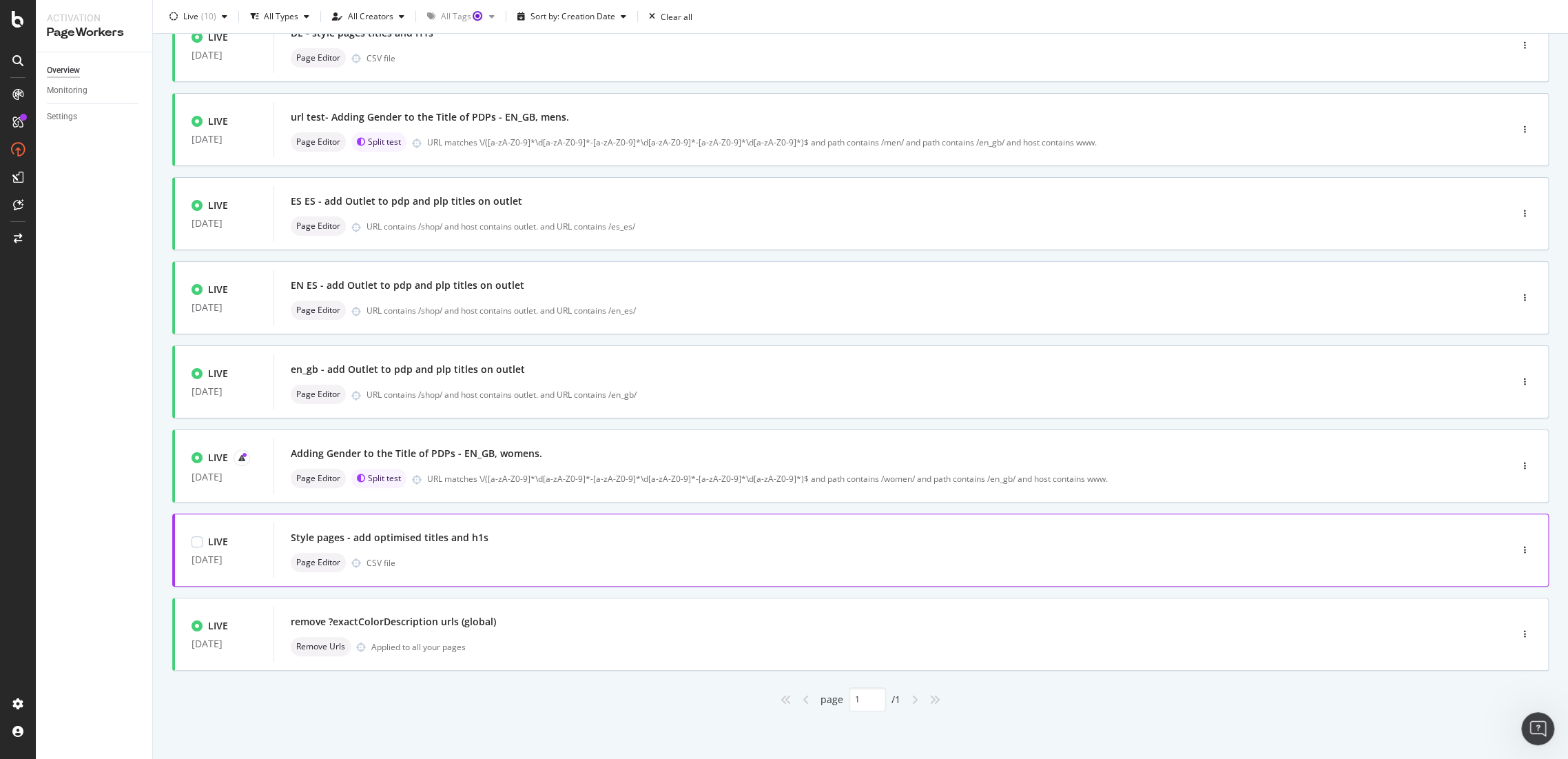
click at [354, 536] on div "Style pages - add optimised titles and h1s" at bounding box center [389, 537] width 198 height 14
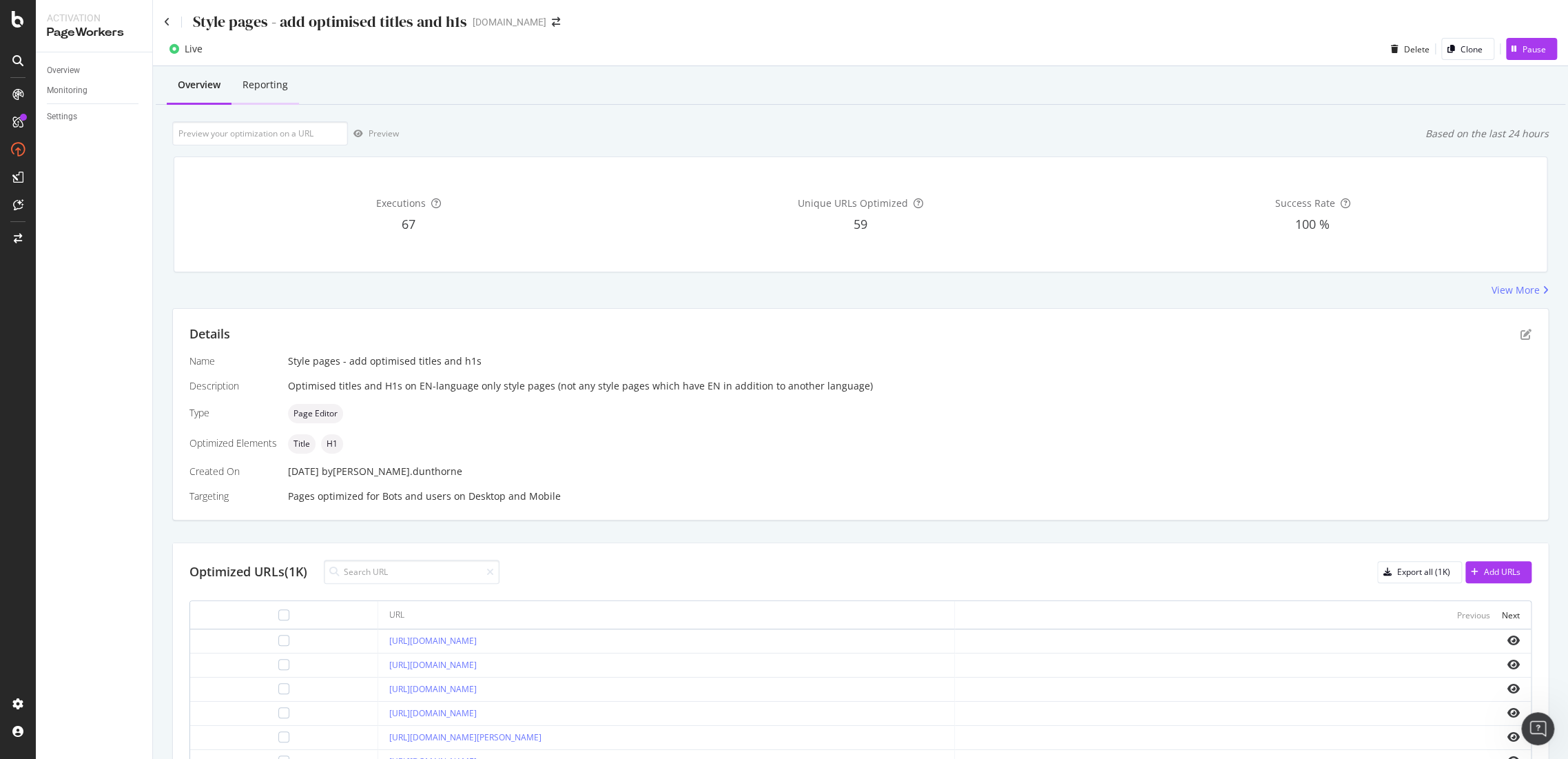
click at [279, 87] on div "Reporting" at bounding box center [265, 85] width 45 height 14
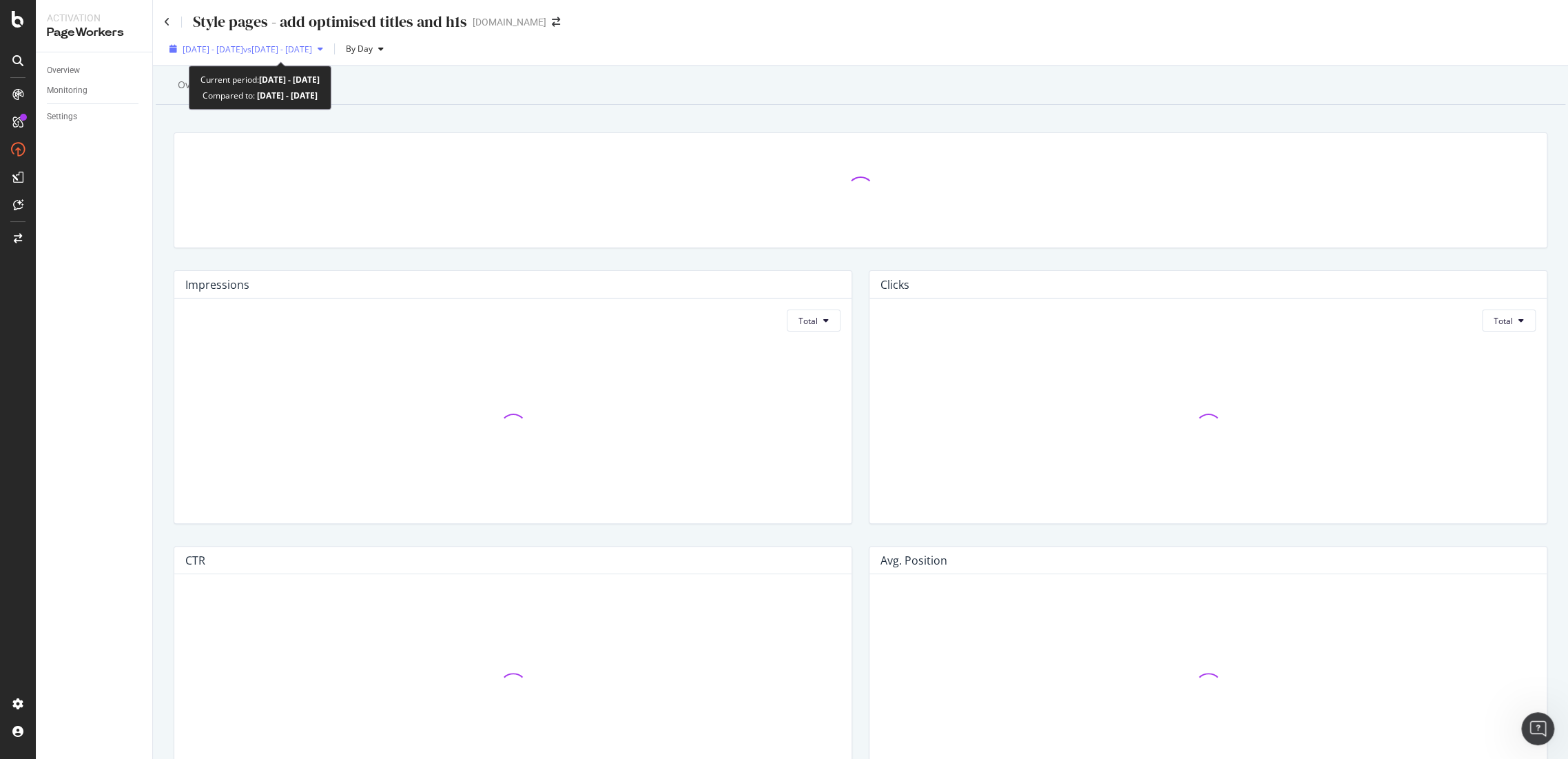
click at [239, 53] on span "[DATE] - [DATE]" at bounding box center [212, 49] width 60 height 11
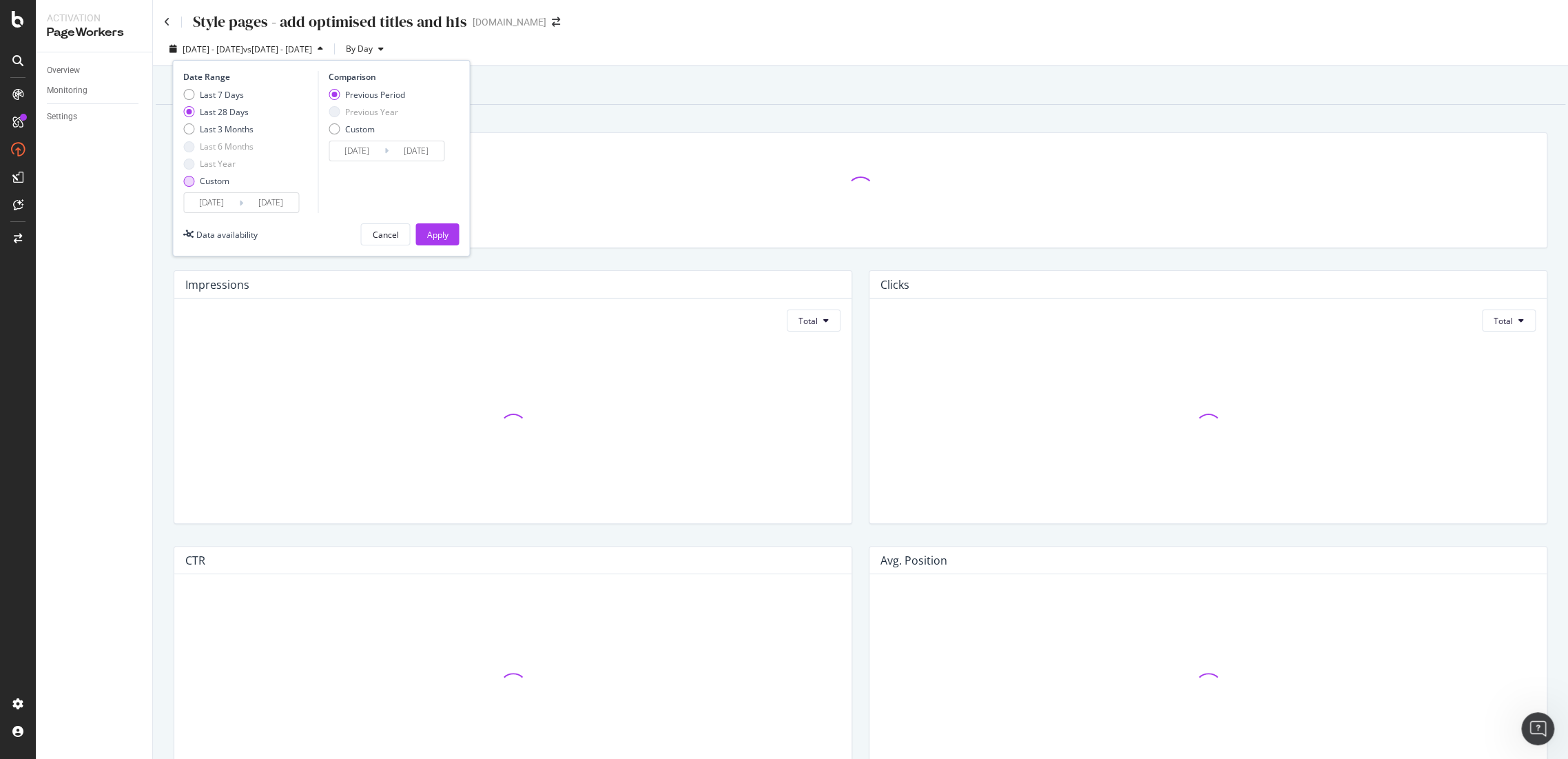
click at [193, 183] on div "Custom" at bounding box center [189, 181] width 11 height 11
click at [201, 202] on input "[DATE]" at bounding box center [212, 203] width 55 height 19
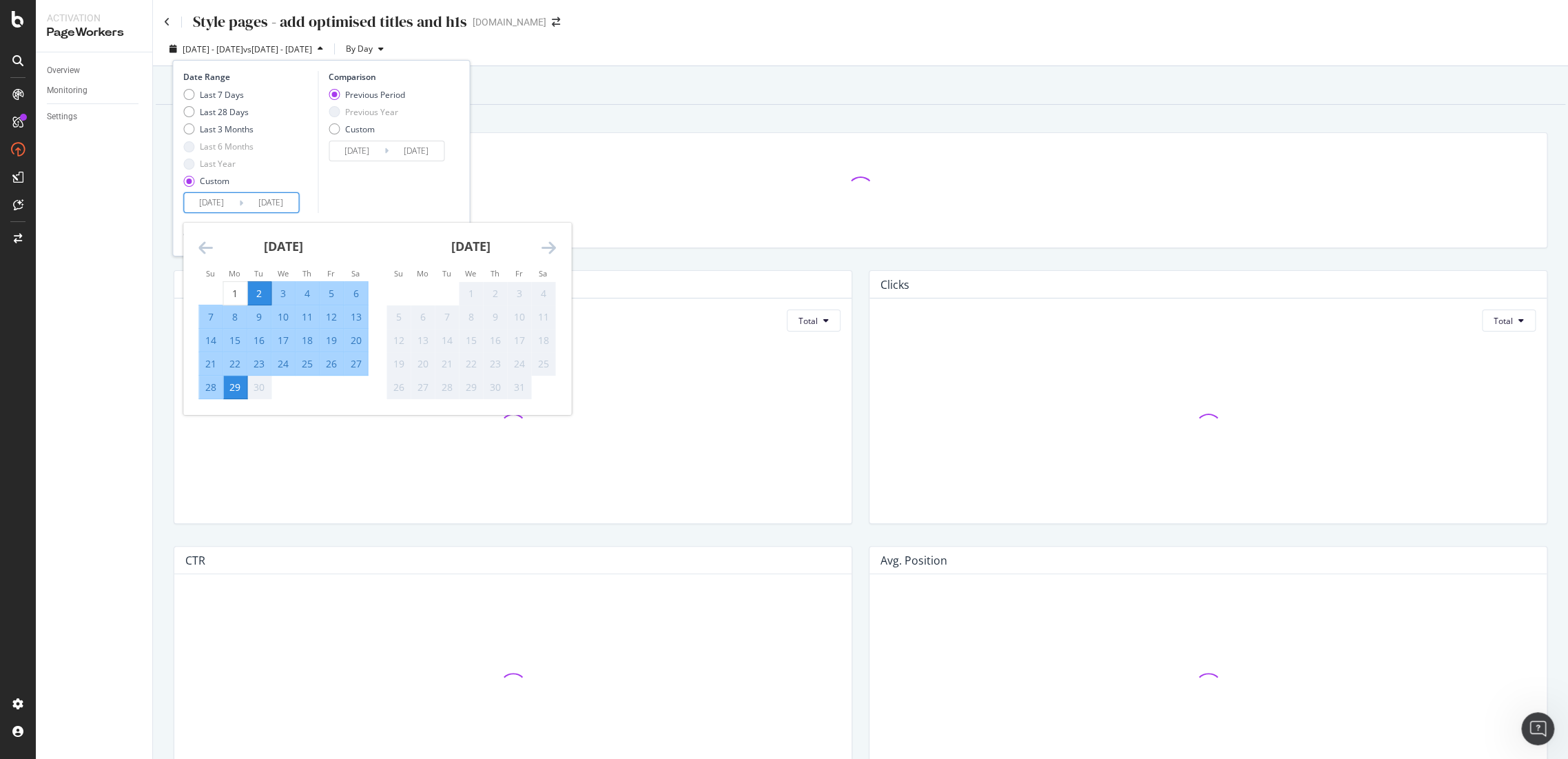
click at [202, 254] on icon "Move backward to switch to the previous month." at bounding box center [205, 247] width 14 height 16
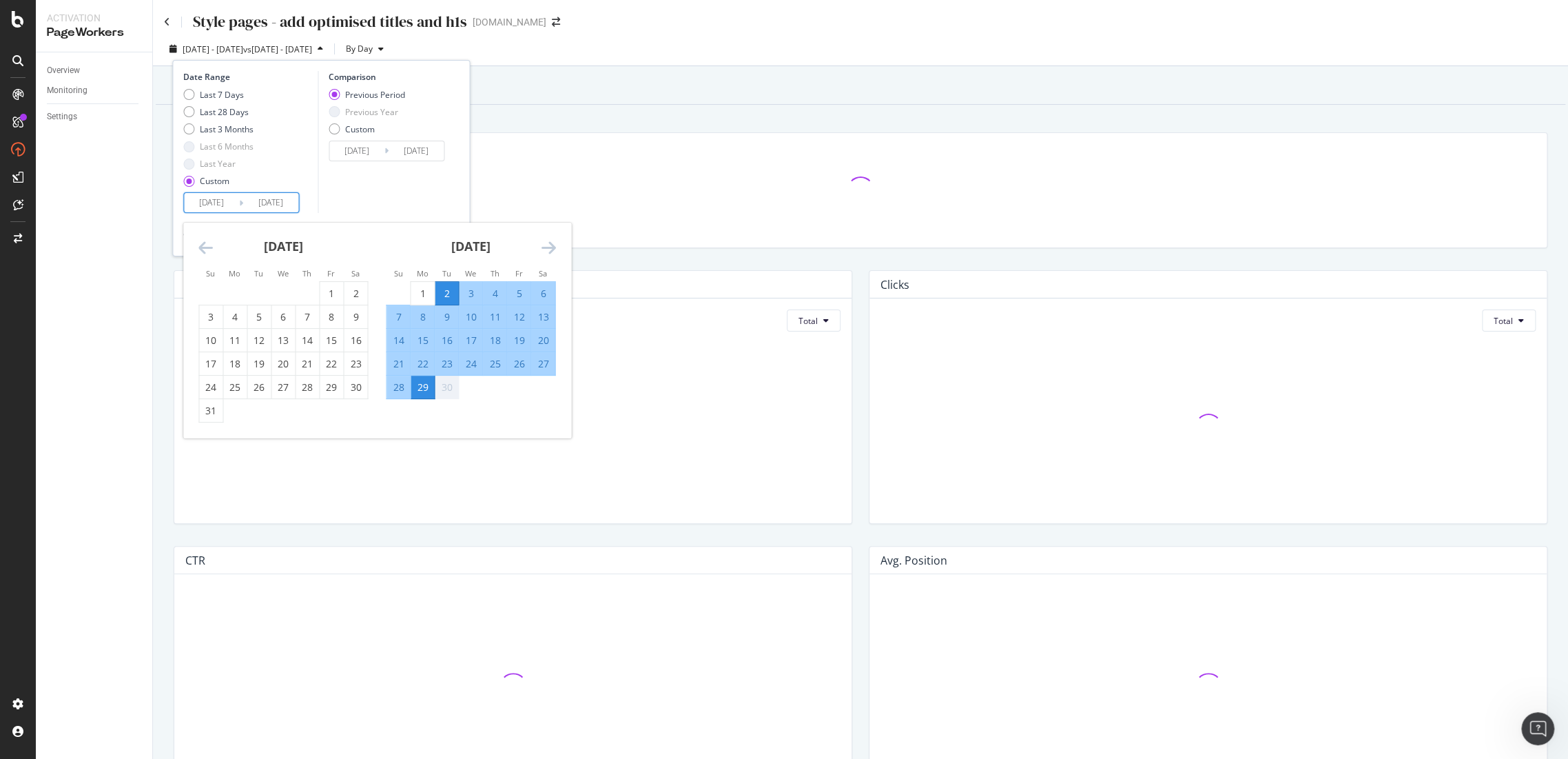
click at [206, 242] on icon "Move backward to switch to the previous month." at bounding box center [205, 247] width 14 height 16
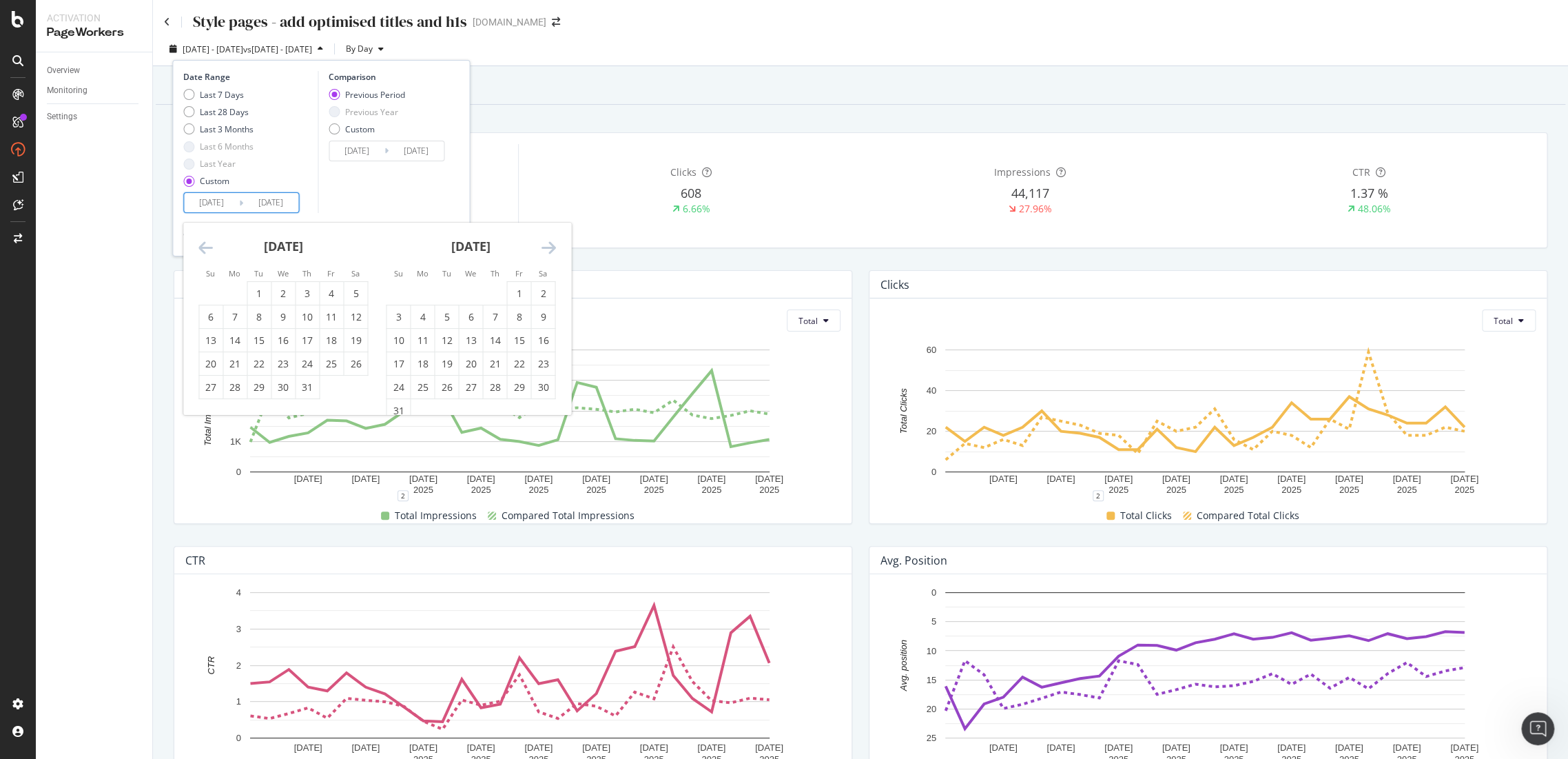
drag, startPoint x: 305, startPoint y: 384, endPoint x: 318, endPoint y: 419, distance: 37.3
click at [306, 385] on div "31" at bounding box center [307, 387] width 23 height 14
type input "2025/07/31"
type input "2025/05/31"
type input "2025/07/30"
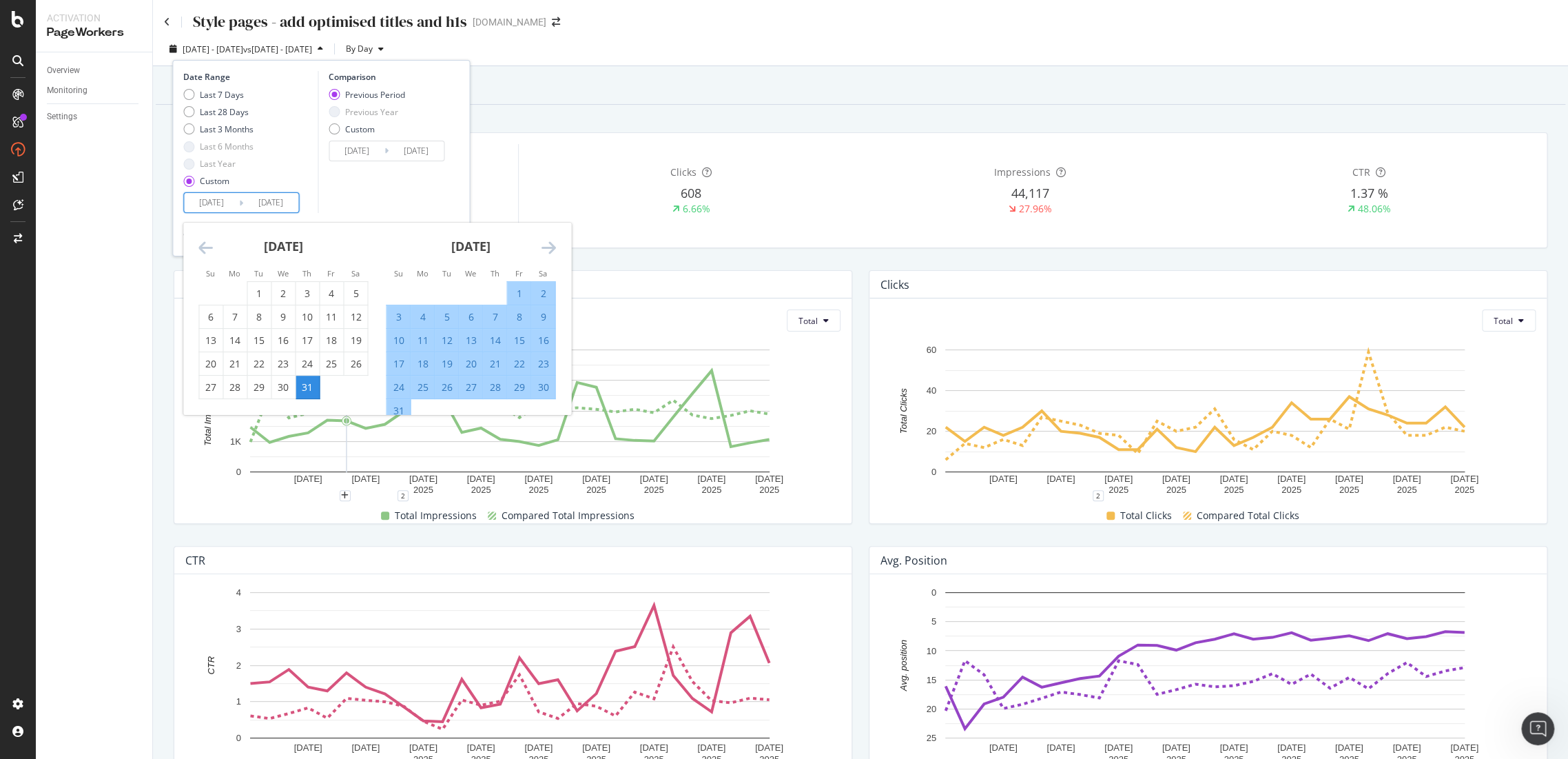
click at [554, 249] on icon "Move forward to switch to the next month." at bounding box center [548, 247] width 14 height 16
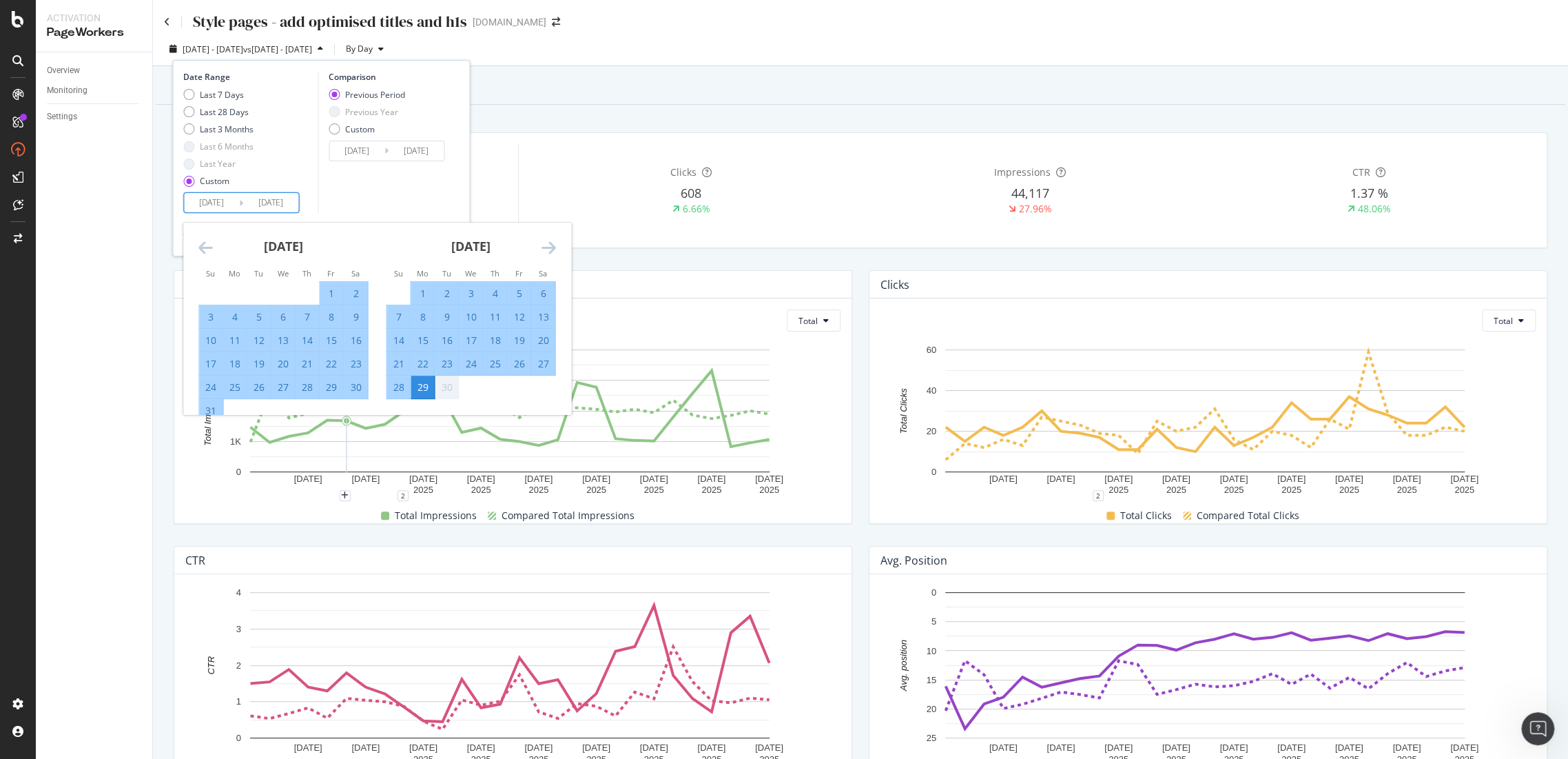
click at [492, 360] on div "25" at bounding box center [494, 363] width 23 height 14
type input "2025/09/25"
type input "2025/06/04"
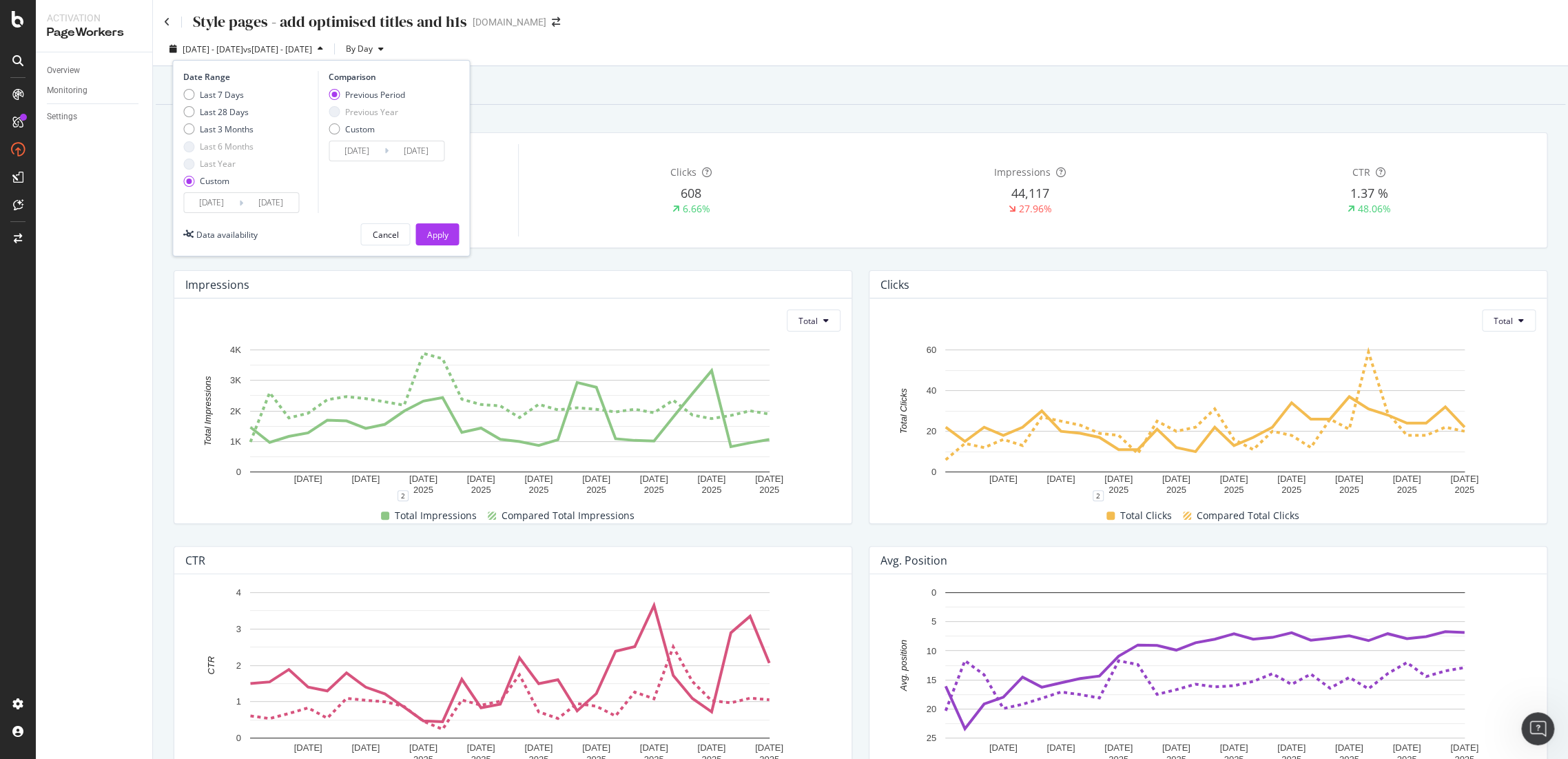
click at [369, 161] on div "2025/06/04 Navigate forward to interact with the calendar and select a date. Pr…" at bounding box center [386, 151] width 116 height 21
click at [369, 156] on input "2025/06/04" at bounding box center [357, 151] width 55 height 19
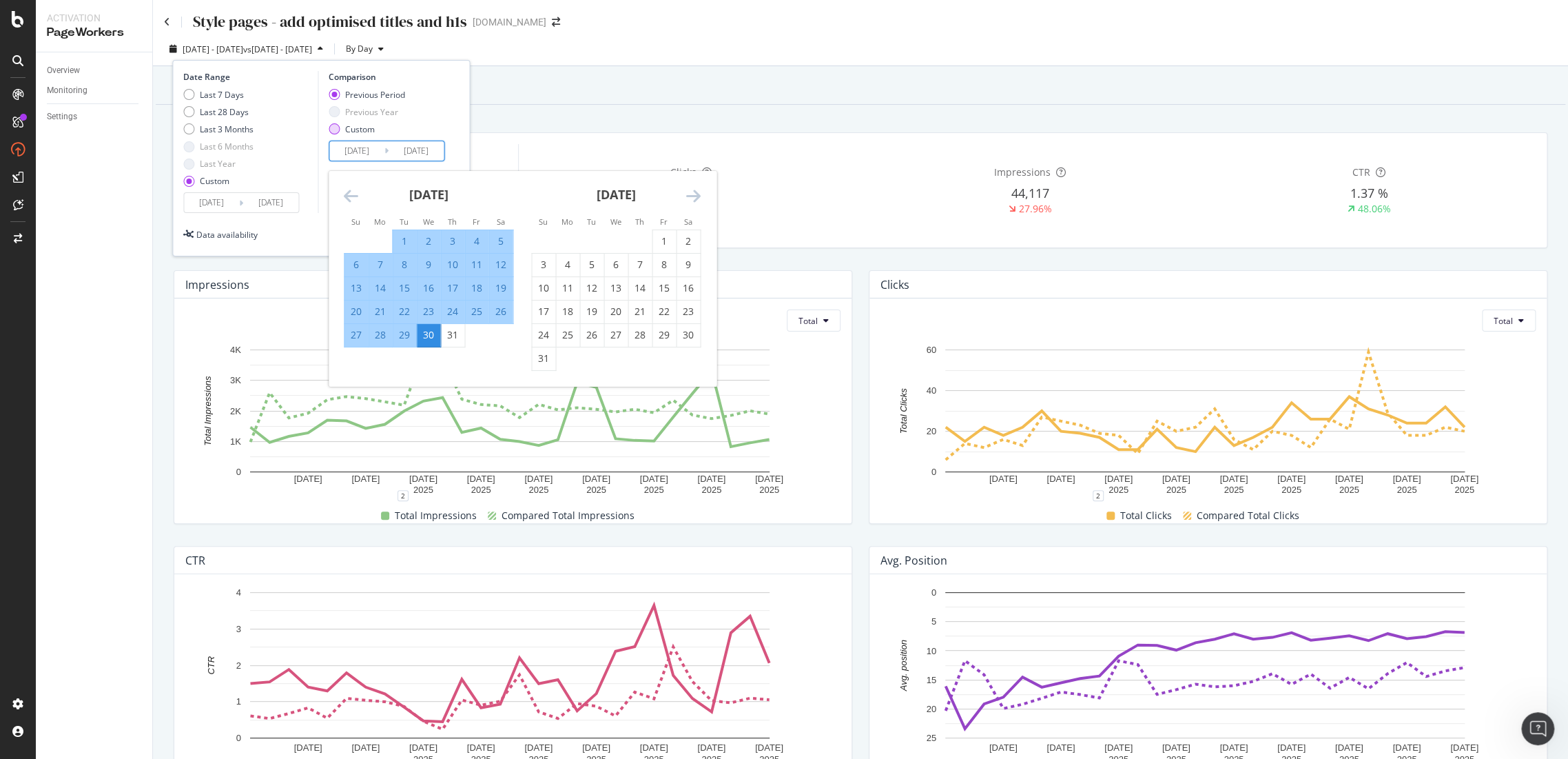
click at [343, 129] on div "Custom" at bounding box center [367, 129] width 77 height 11
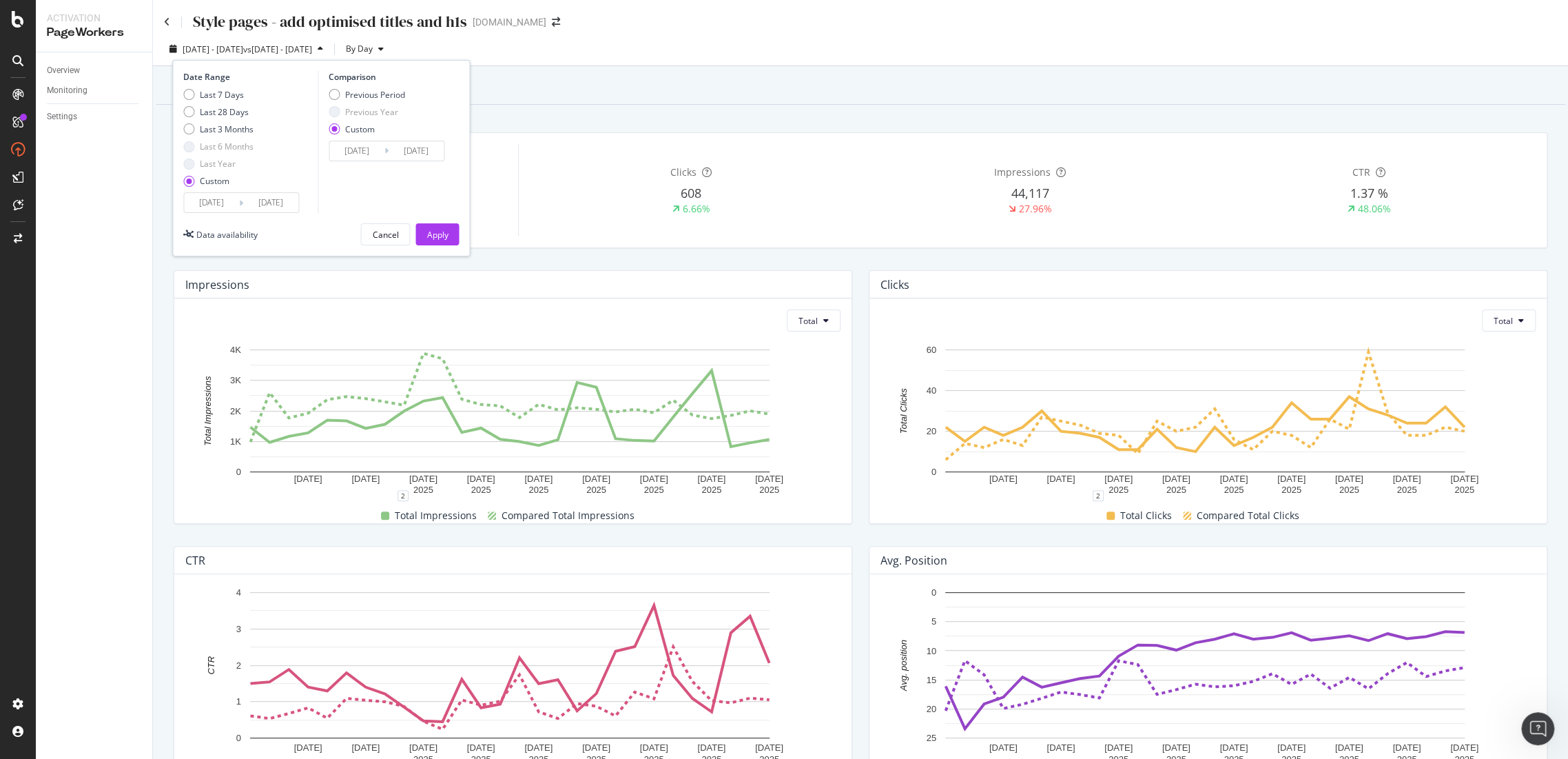
click at [355, 149] on input "2025/06/04" at bounding box center [357, 151] width 55 height 19
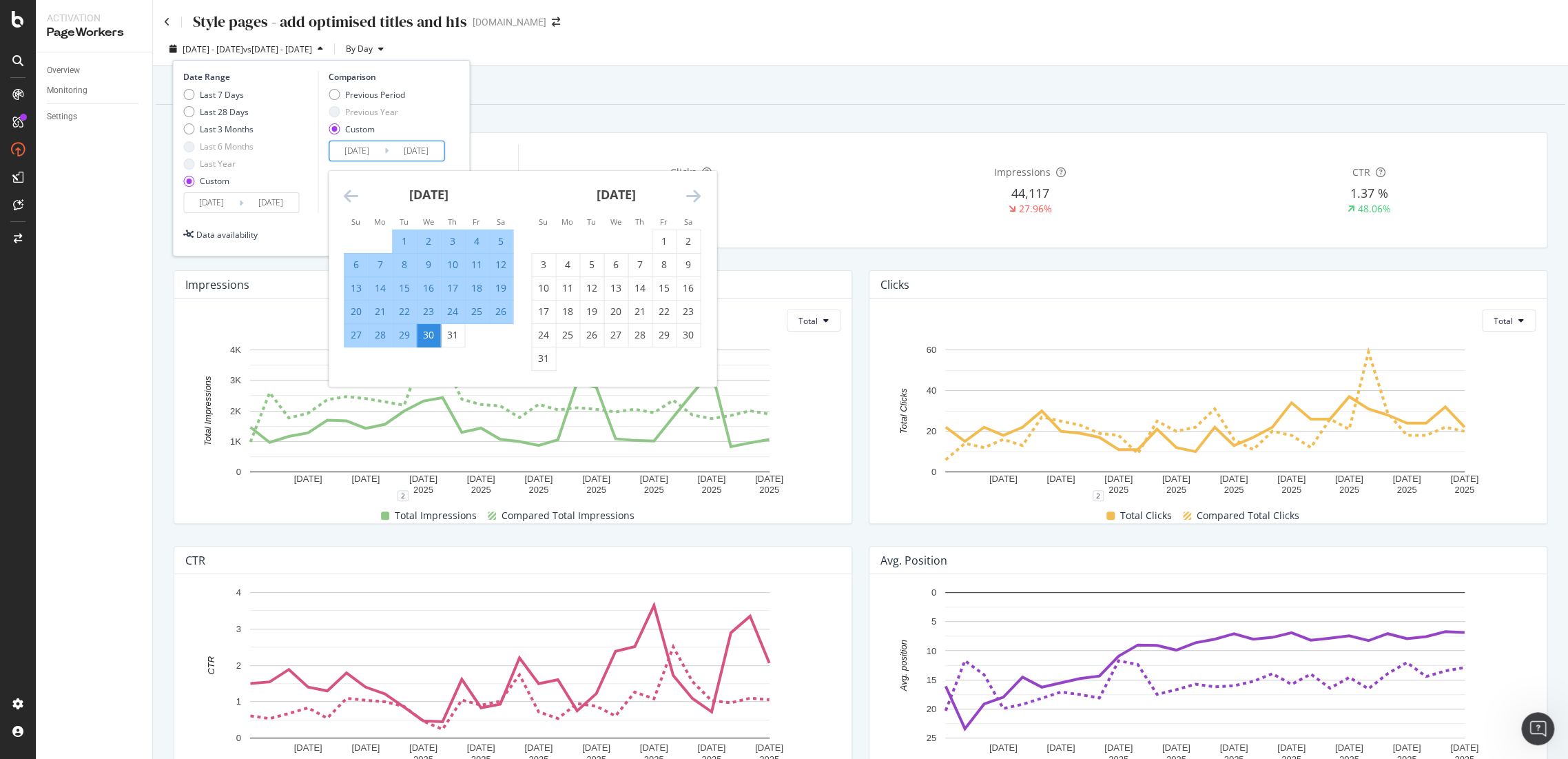
click at [347, 198] on icon "Move backward to switch to the previous month." at bounding box center [351, 195] width 14 height 16
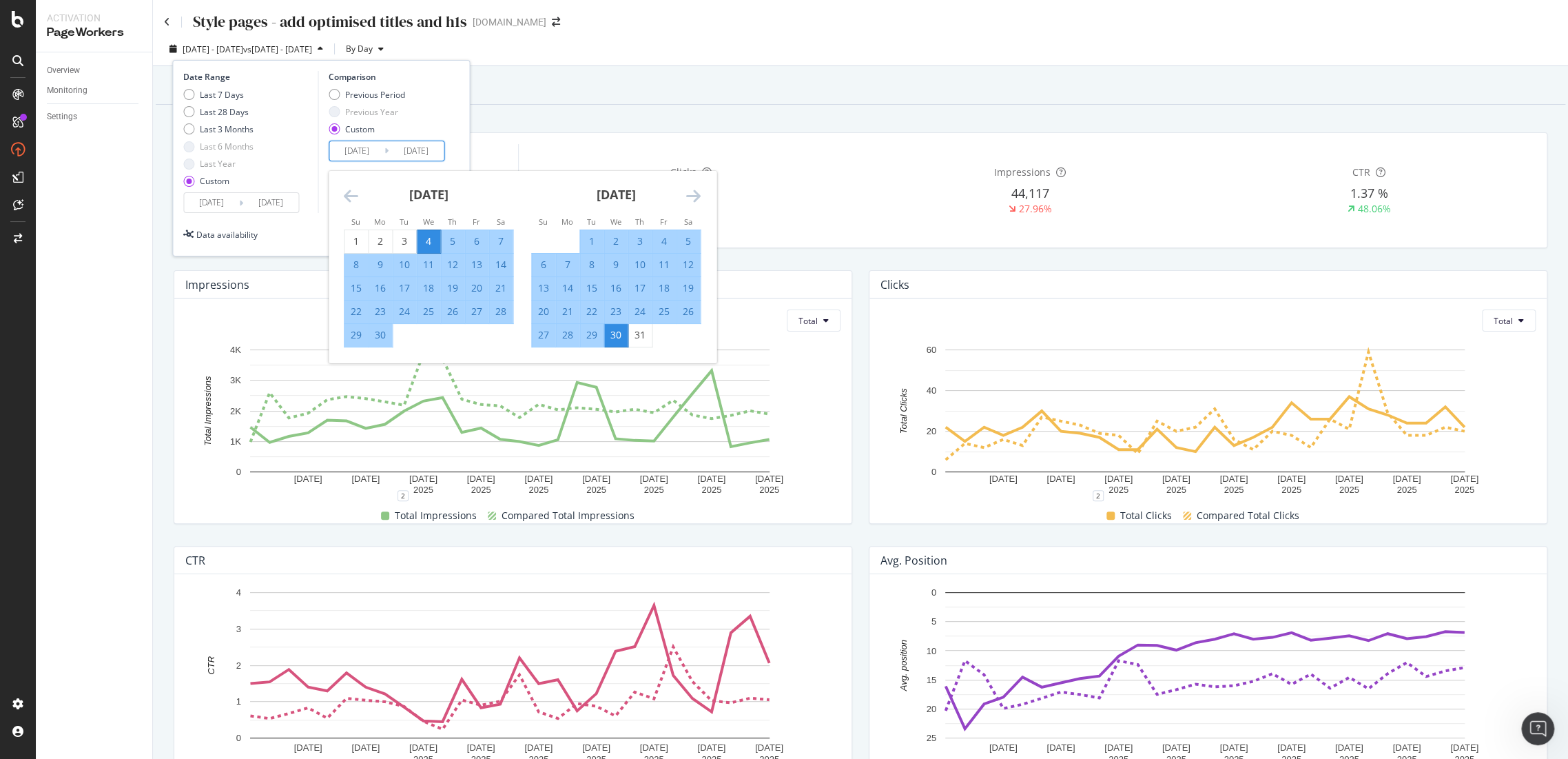
click at [459, 117] on div "Date Range Last 7 Days Last 28 Days Last 3 Months Last 6 Months Last Year Custo…" at bounding box center [320, 158] width 298 height 196
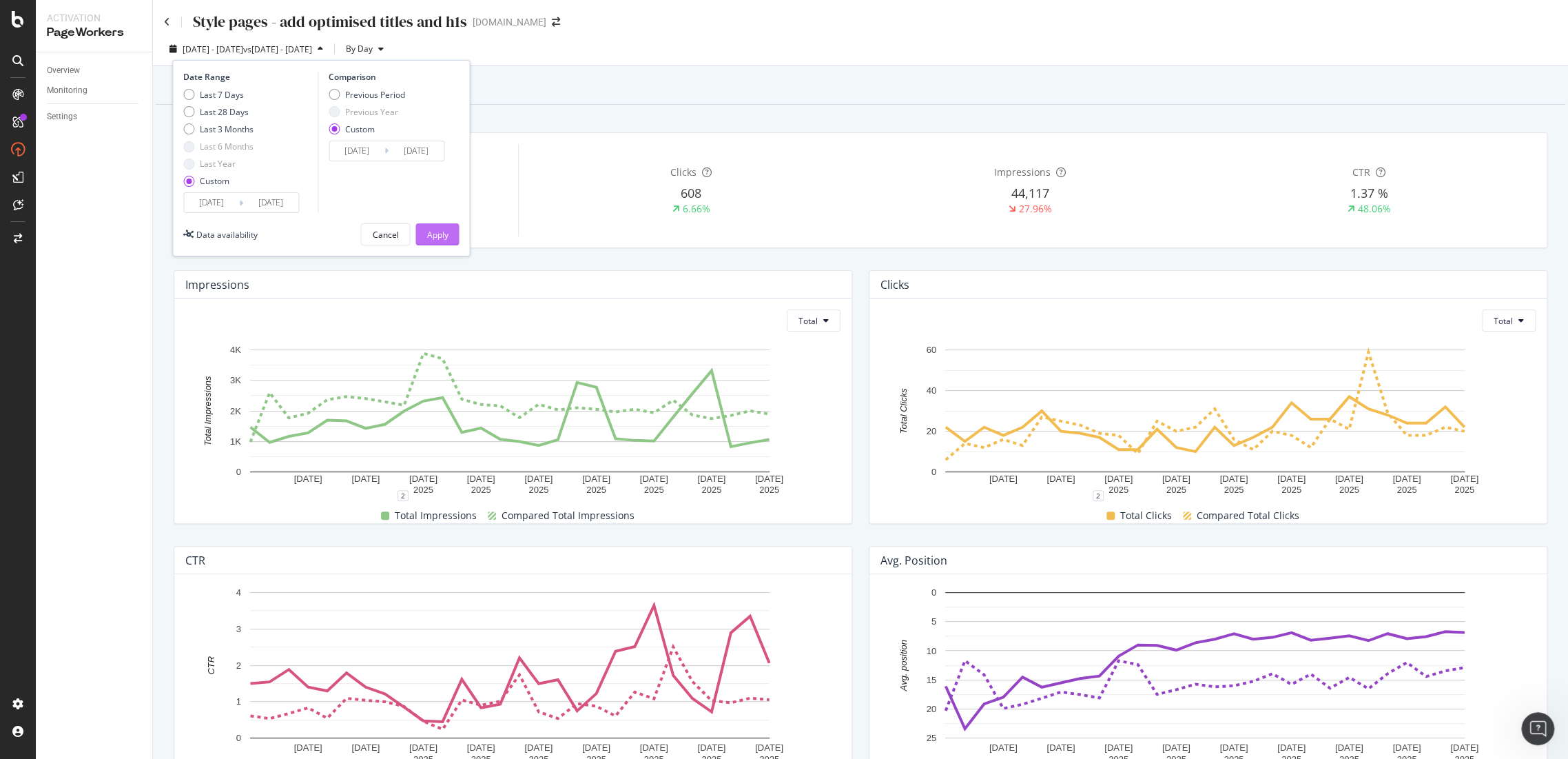
click at [444, 235] on div "Apply" at bounding box center [437, 235] width 21 height 11
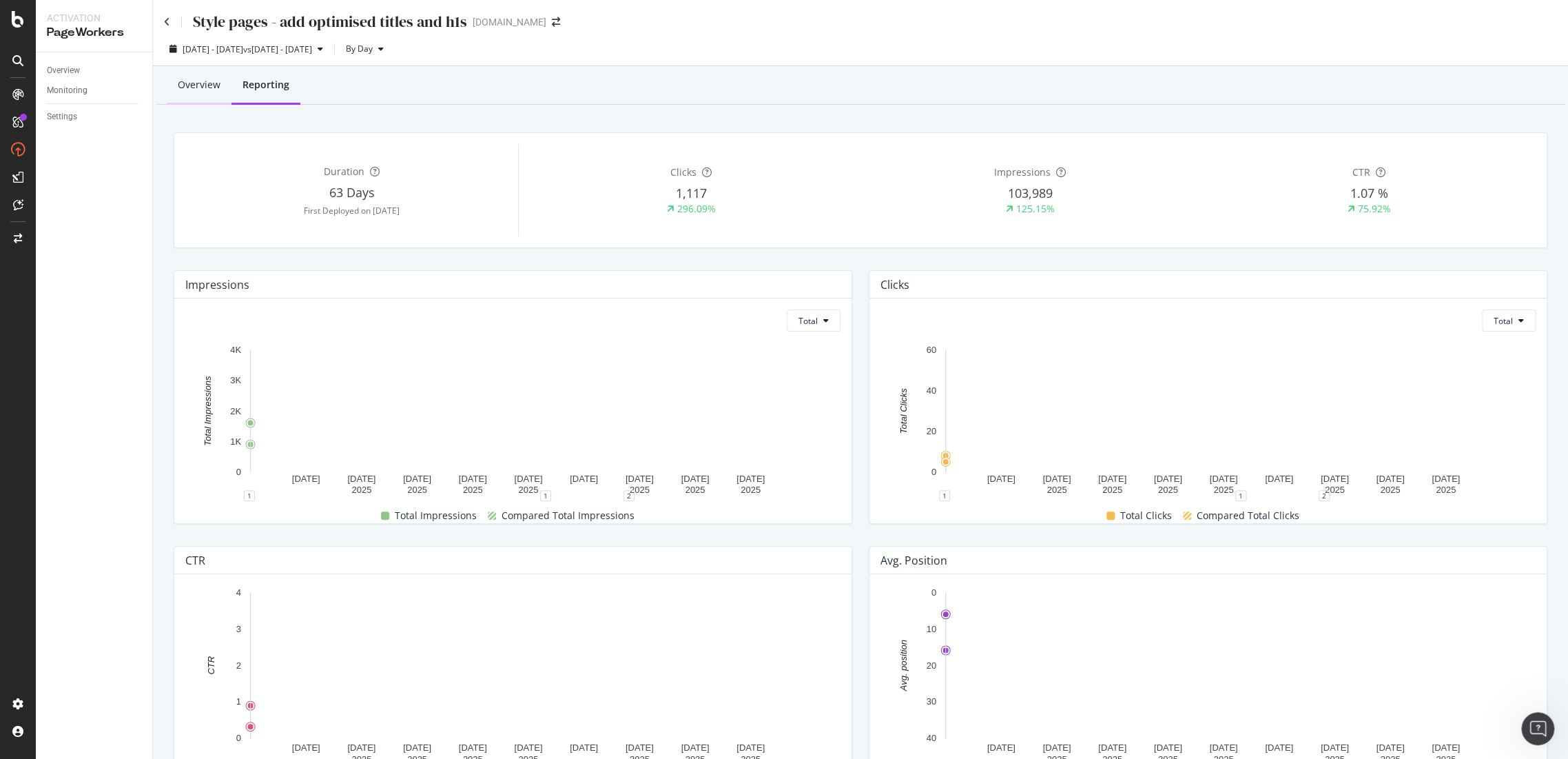
click at [208, 97] on div "Overview" at bounding box center [199, 85] width 65 height 38
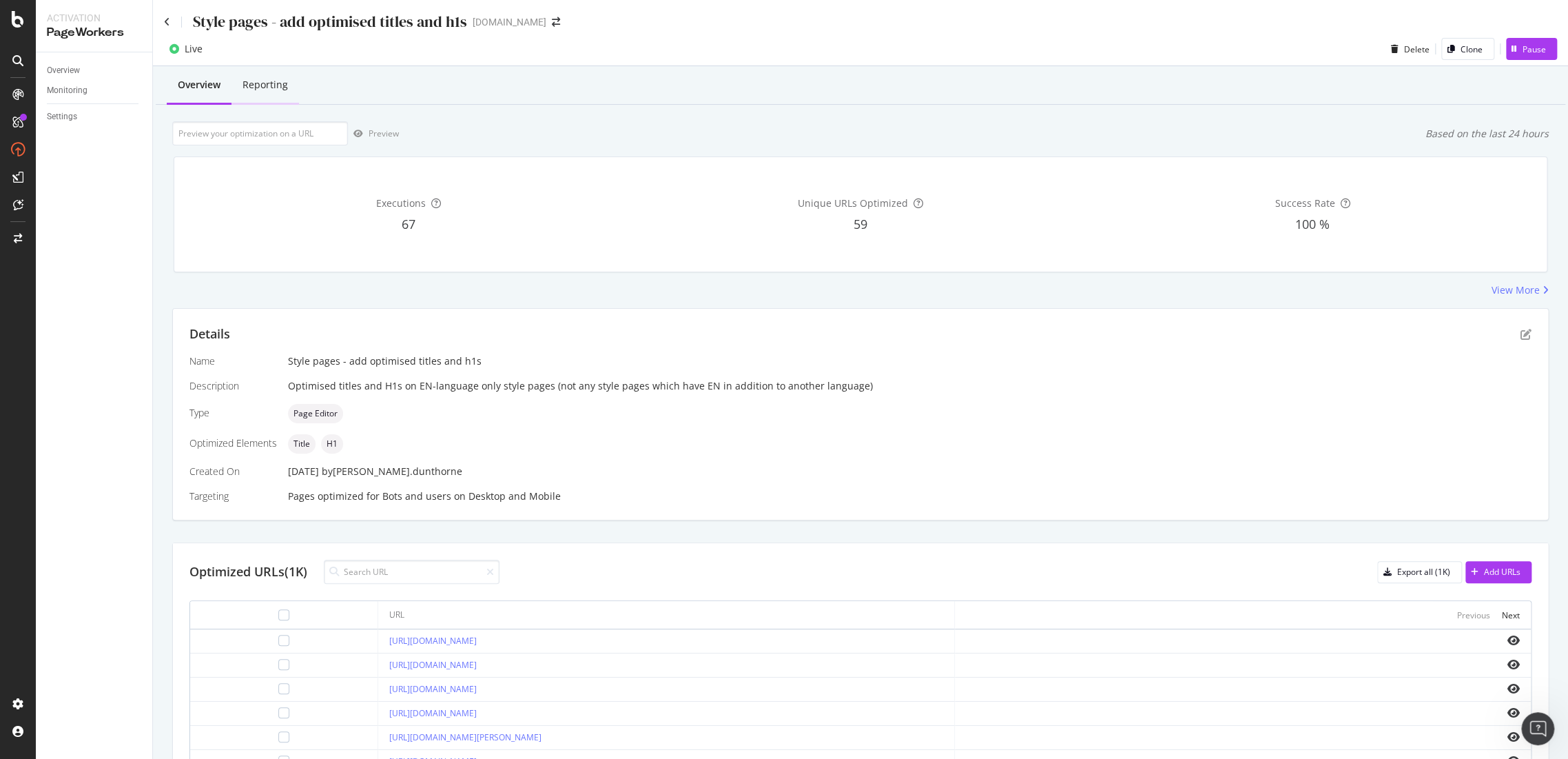
click at [296, 96] on div "Reporting" at bounding box center [265, 85] width 67 height 38
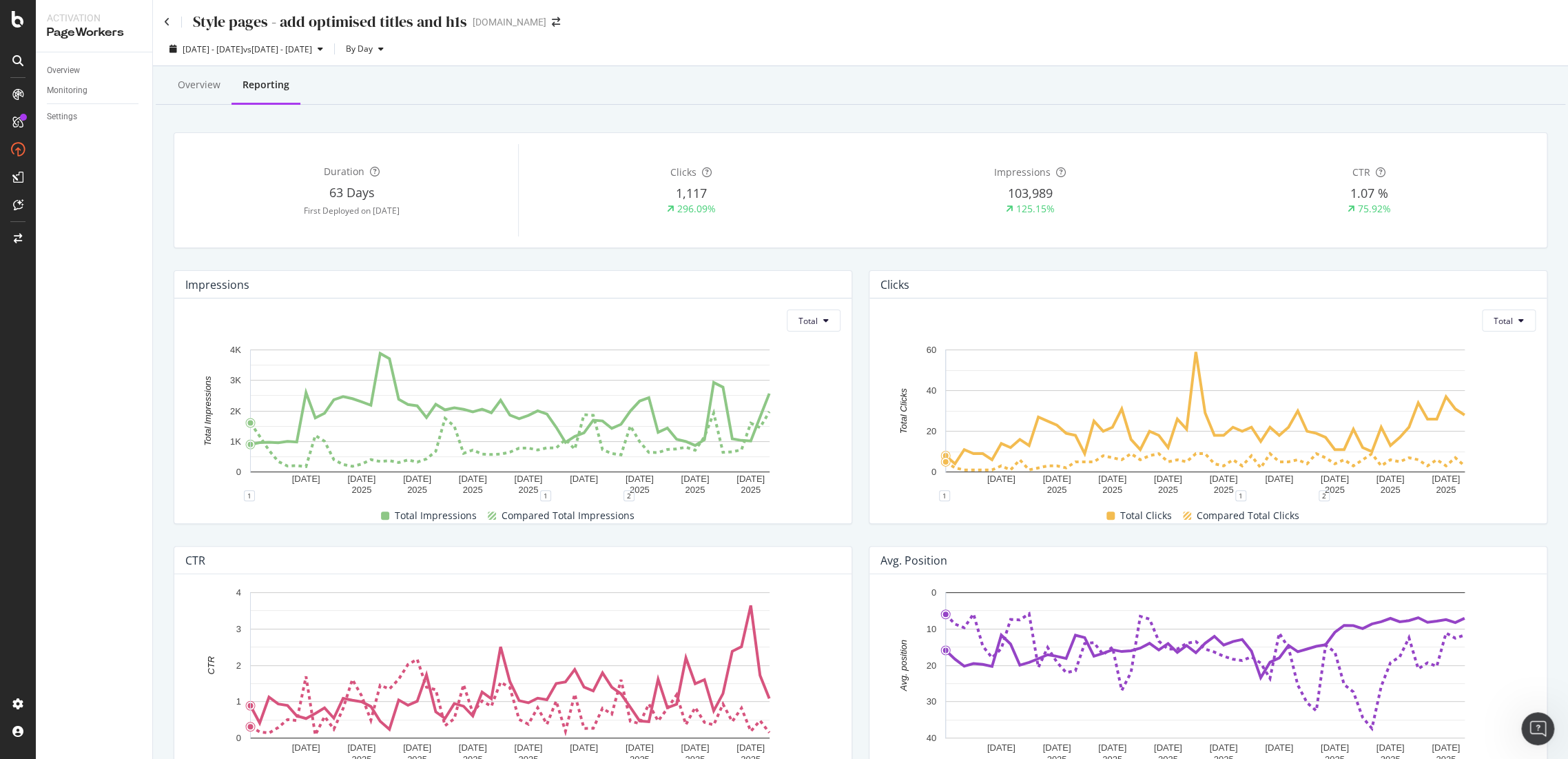
click at [162, 24] on div "Style pages - add optimised titles and h1s www.g-star.com" at bounding box center [860, 16] width 1415 height 33
click at [164, 17] on icon at bounding box center [167, 22] width 6 height 10
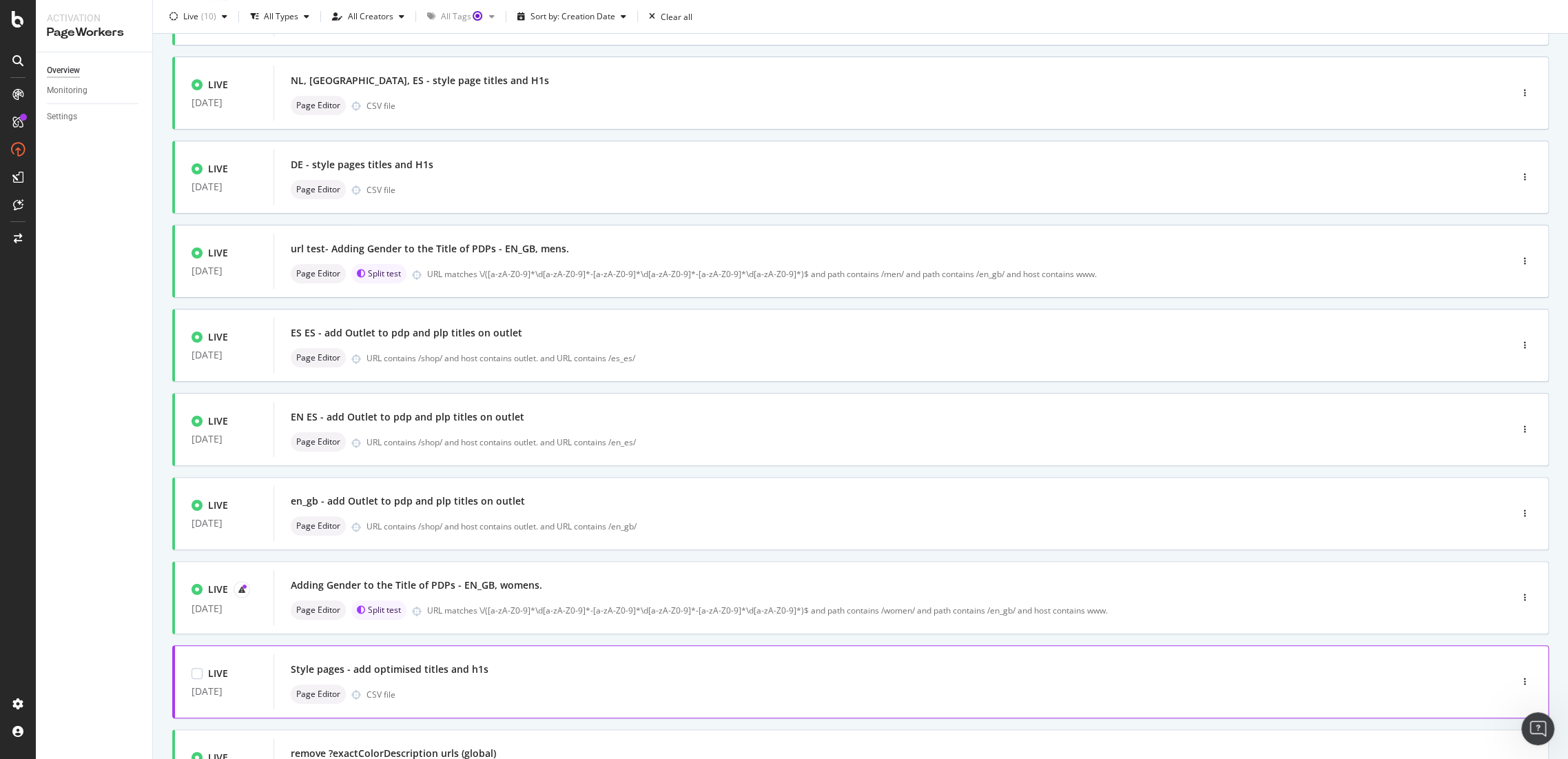
scroll to position [230, 0]
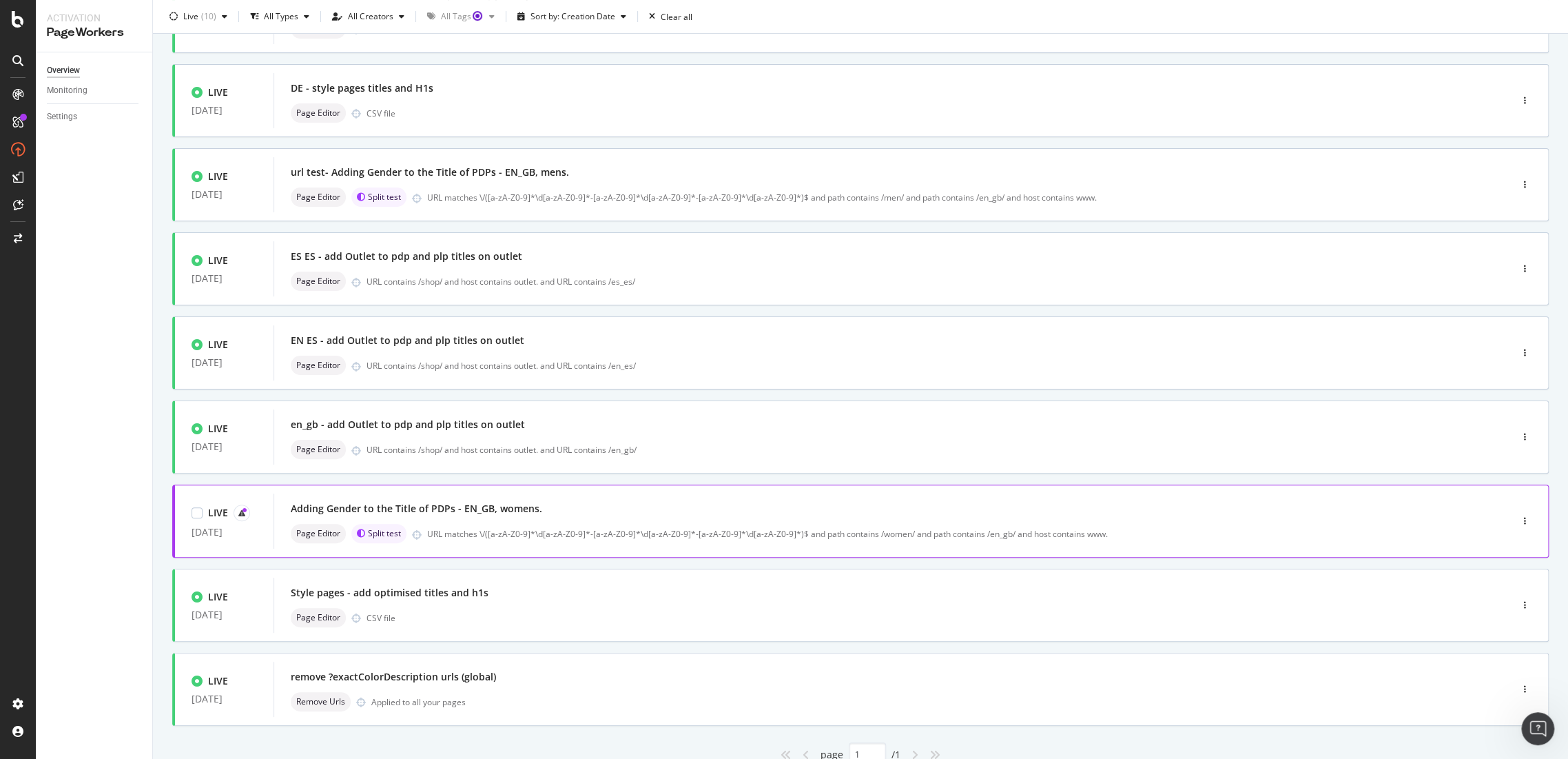
click at [331, 509] on div "Adding Gender to the Title of PDPs - EN_GB, womens." at bounding box center [416, 508] width 252 height 14
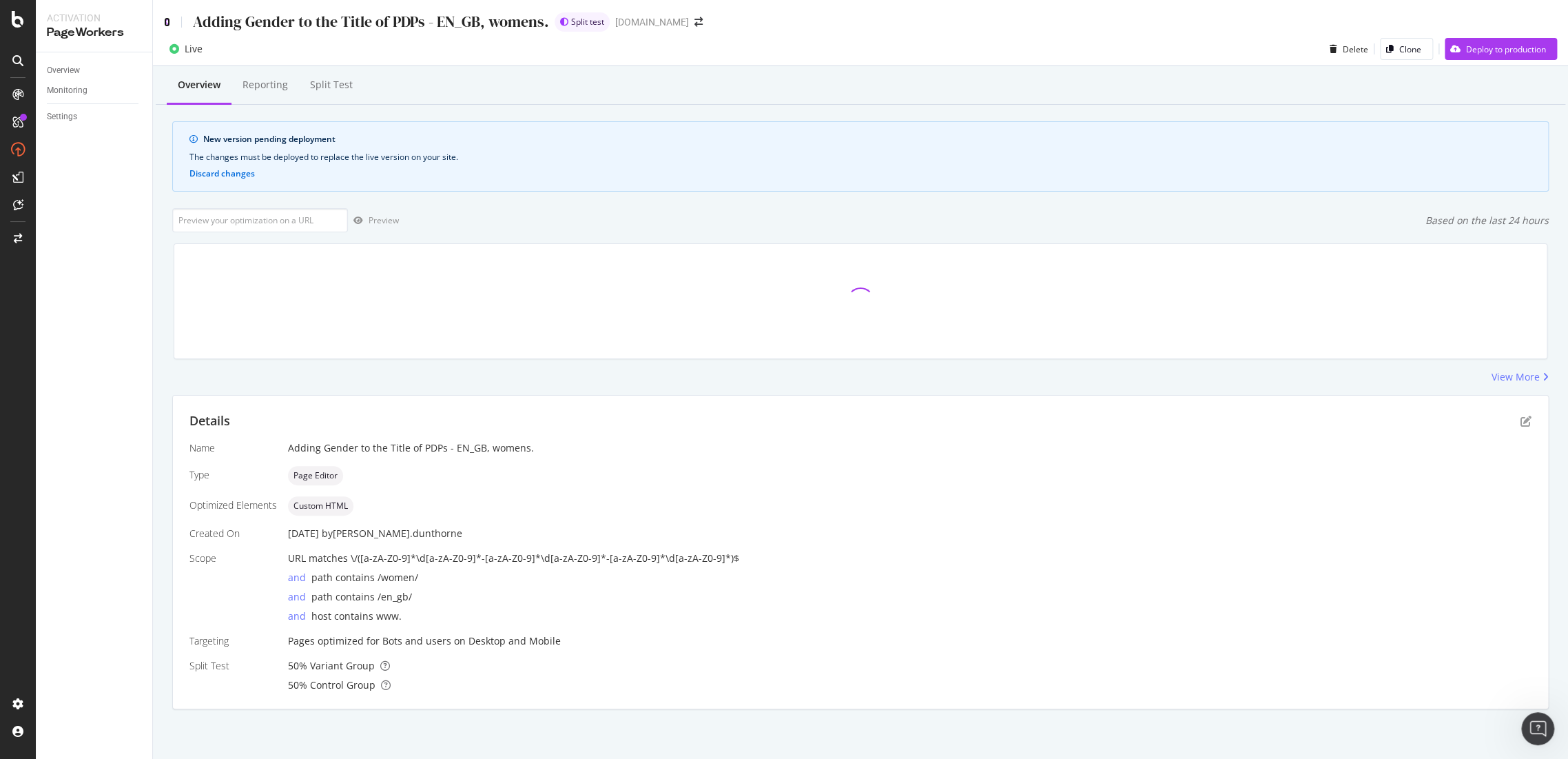
click at [168, 21] on icon at bounding box center [167, 22] width 6 height 10
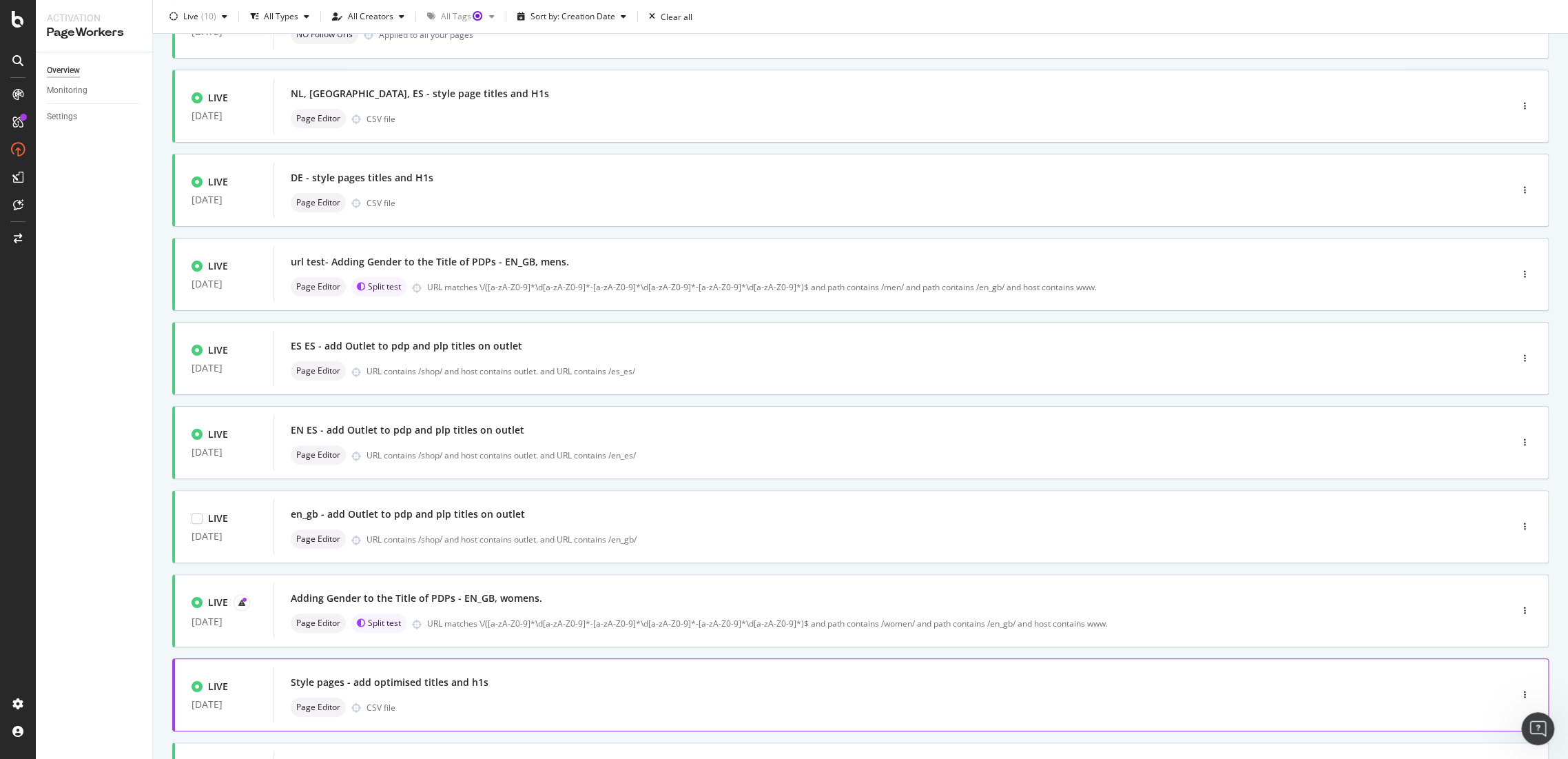
scroll to position [230, 0]
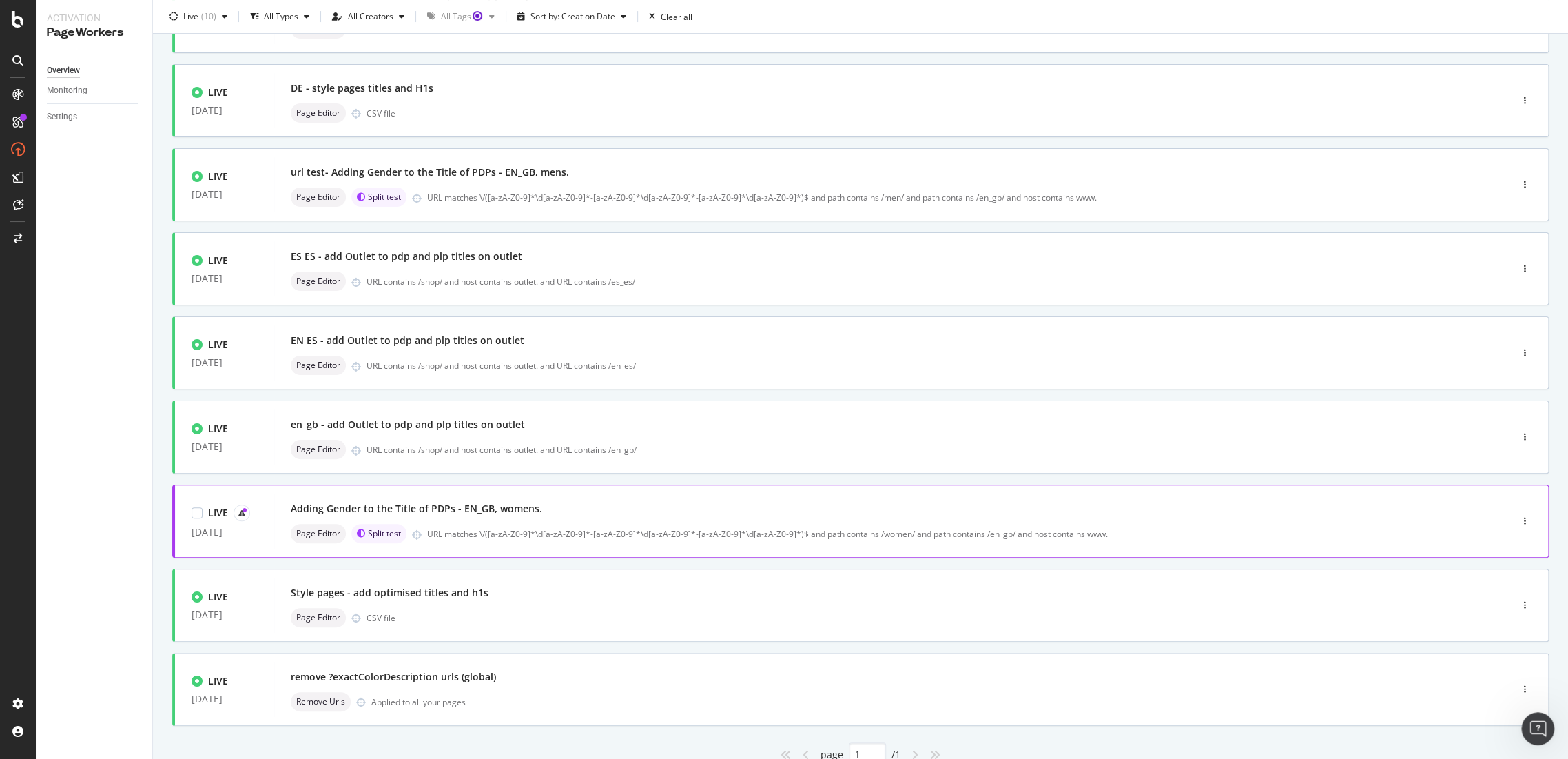
click at [323, 507] on div "Adding Gender to the Title of PDPs - EN_GB, womens." at bounding box center [416, 508] width 252 height 14
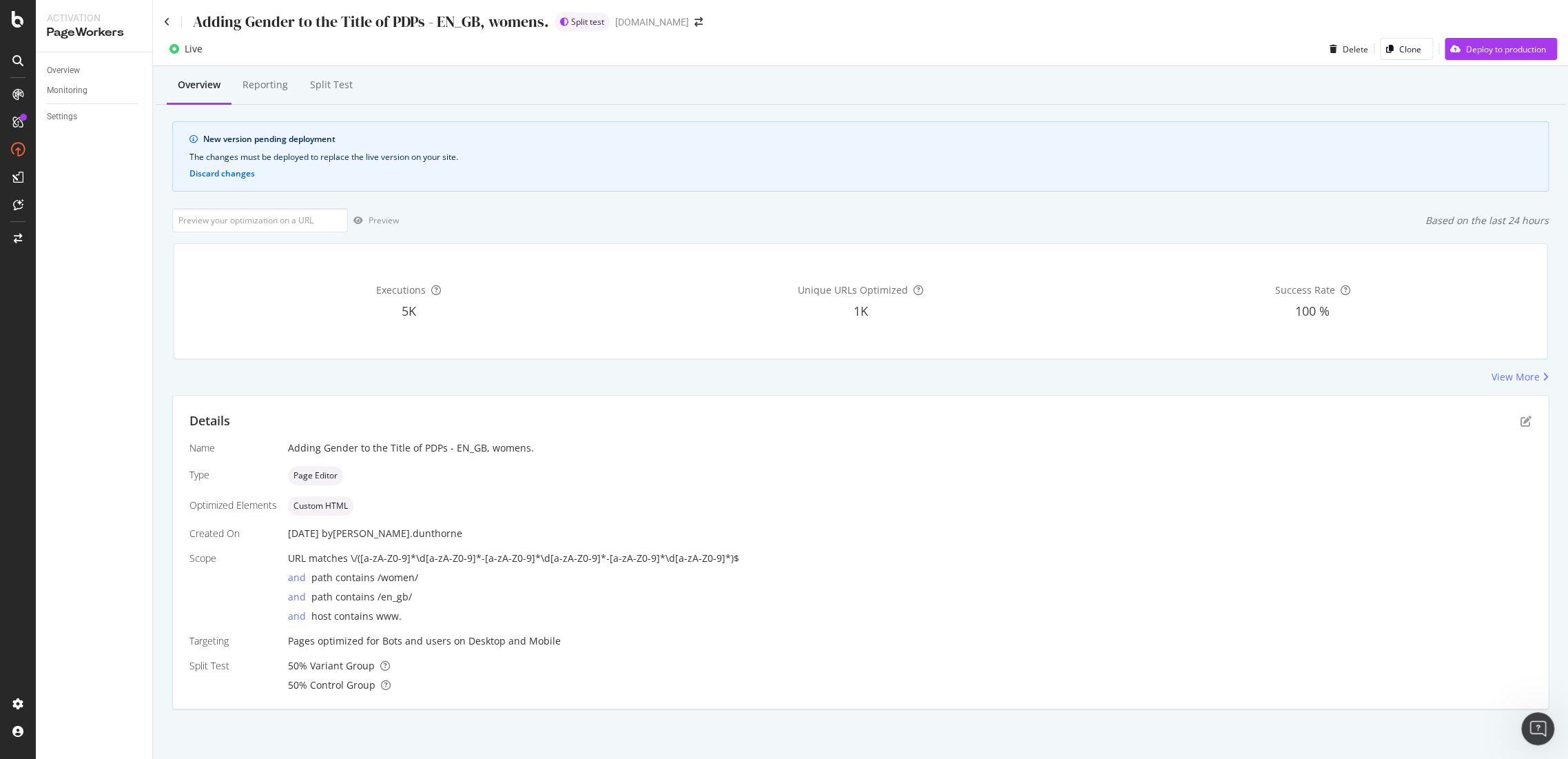
drag, startPoint x: 288, startPoint y: 532, endPoint x: 328, endPoint y: 529, distance: 40.1
click at [328, 529] on div "27 Aug. 2025 by stan.dunthorne" at bounding box center [909, 533] width 1244 height 14
click at [252, 87] on div "Reporting" at bounding box center [265, 85] width 45 height 14
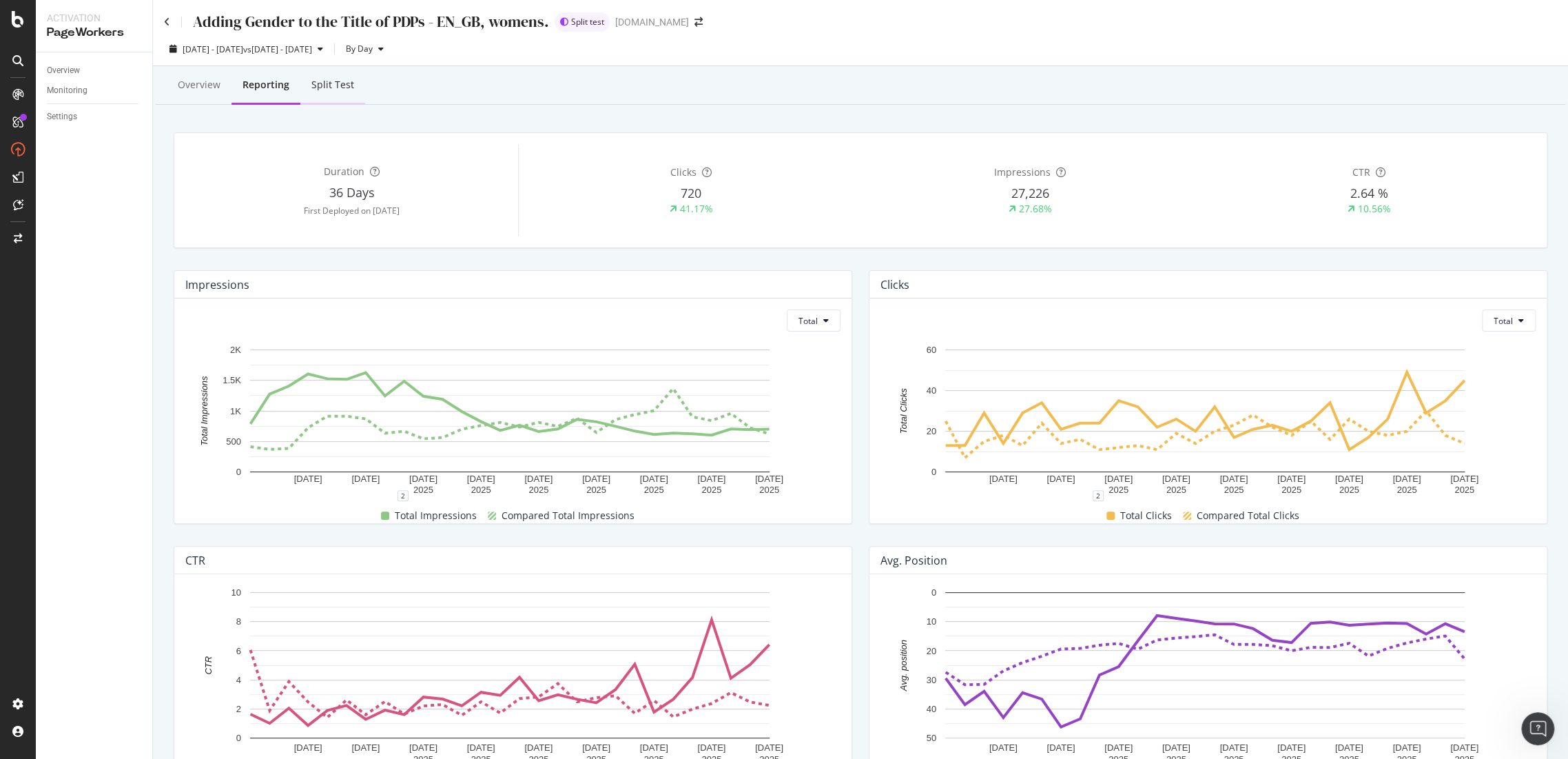
click at [341, 92] on div "Split Test" at bounding box center [332, 85] width 65 height 38
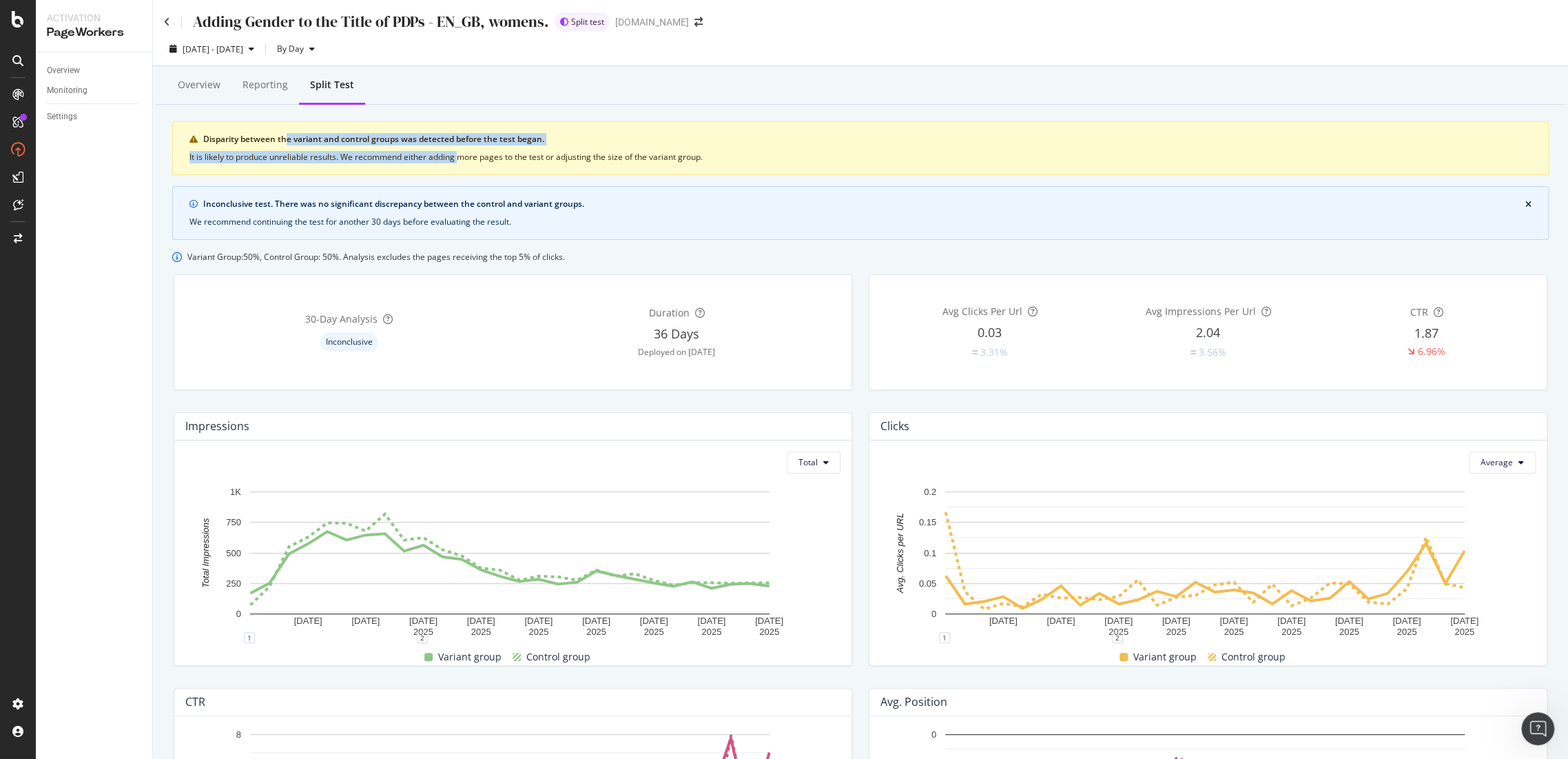
drag, startPoint x: 288, startPoint y: 139, endPoint x: 461, endPoint y: 161, distance: 174.4
click at [461, 161] on div "Disparity between the variant and control groups was detected before the test b…" at bounding box center [860, 149] width 1377 height 54
click at [248, 149] on div "Disparity between the variant and control groups was detected before the test b…" at bounding box center [860, 149] width 1377 height 54
click at [259, 87] on div "Reporting" at bounding box center [265, 85] width 45 height 14
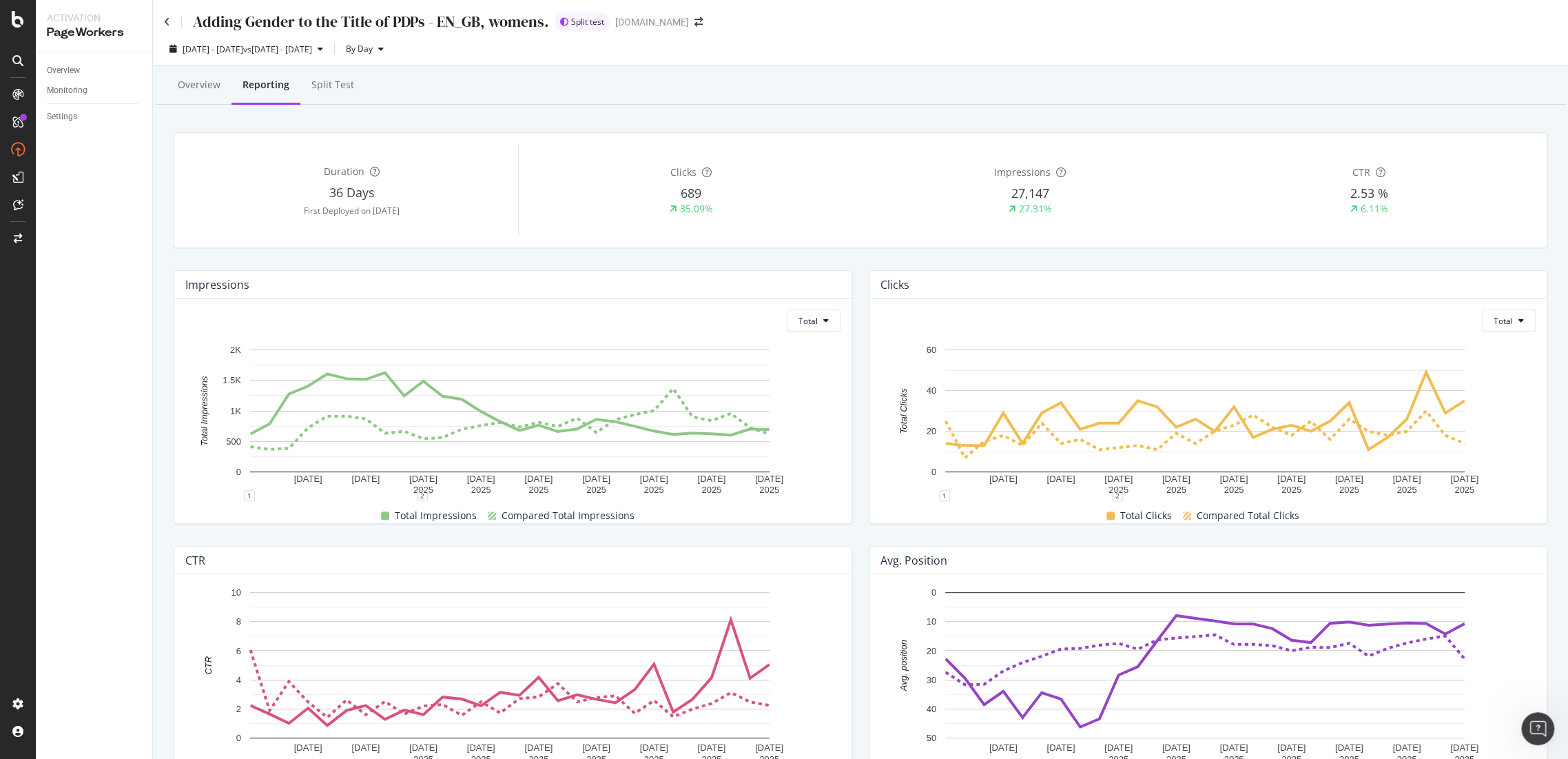
click at [207, 86] on div "Overview" at bounding box center [199, 85] width 43 height 14
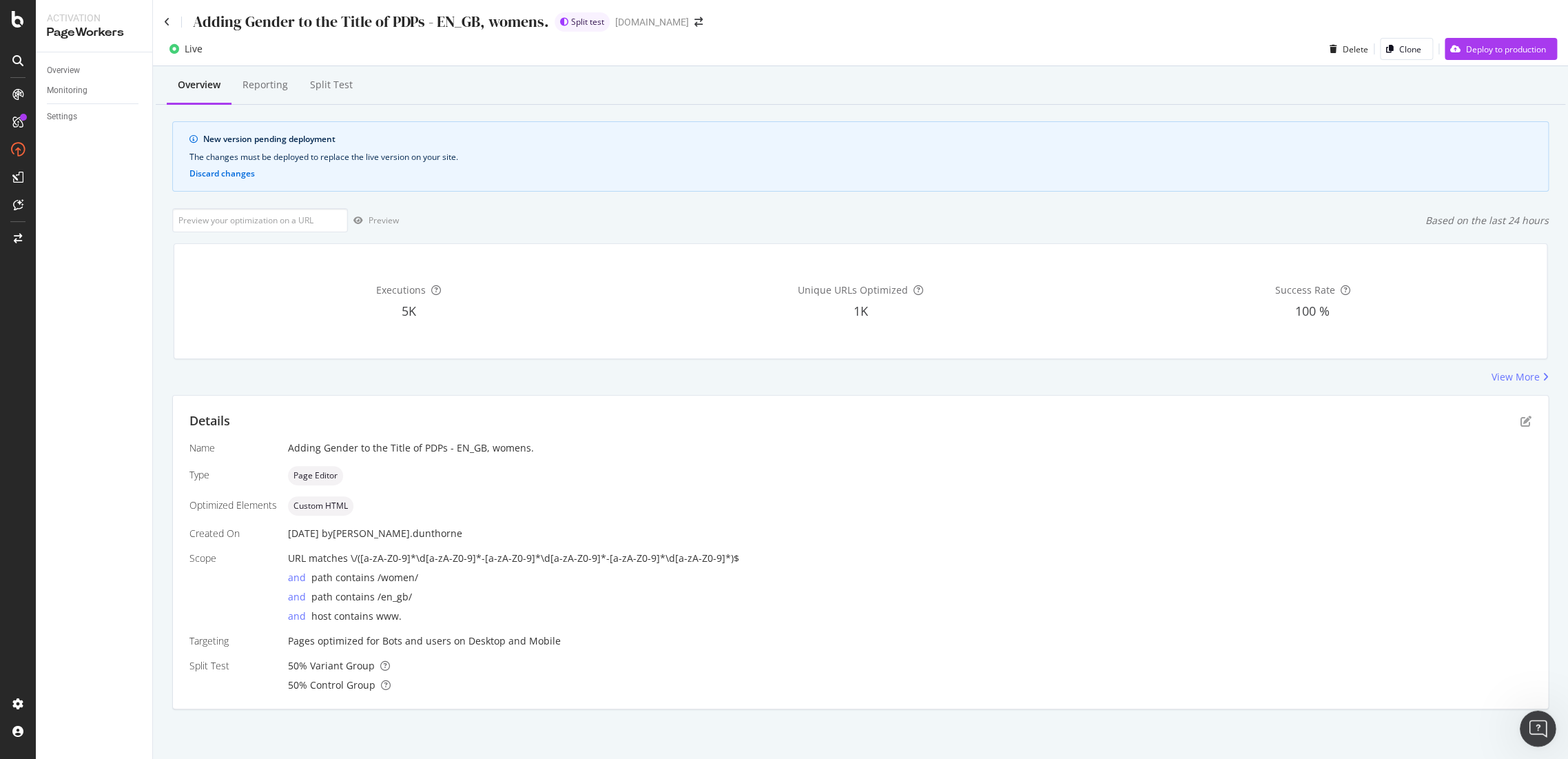
click at [1526, 720] on div "Open Intercom Messenger" at bounding box center [1537, 726] width 45 height 45
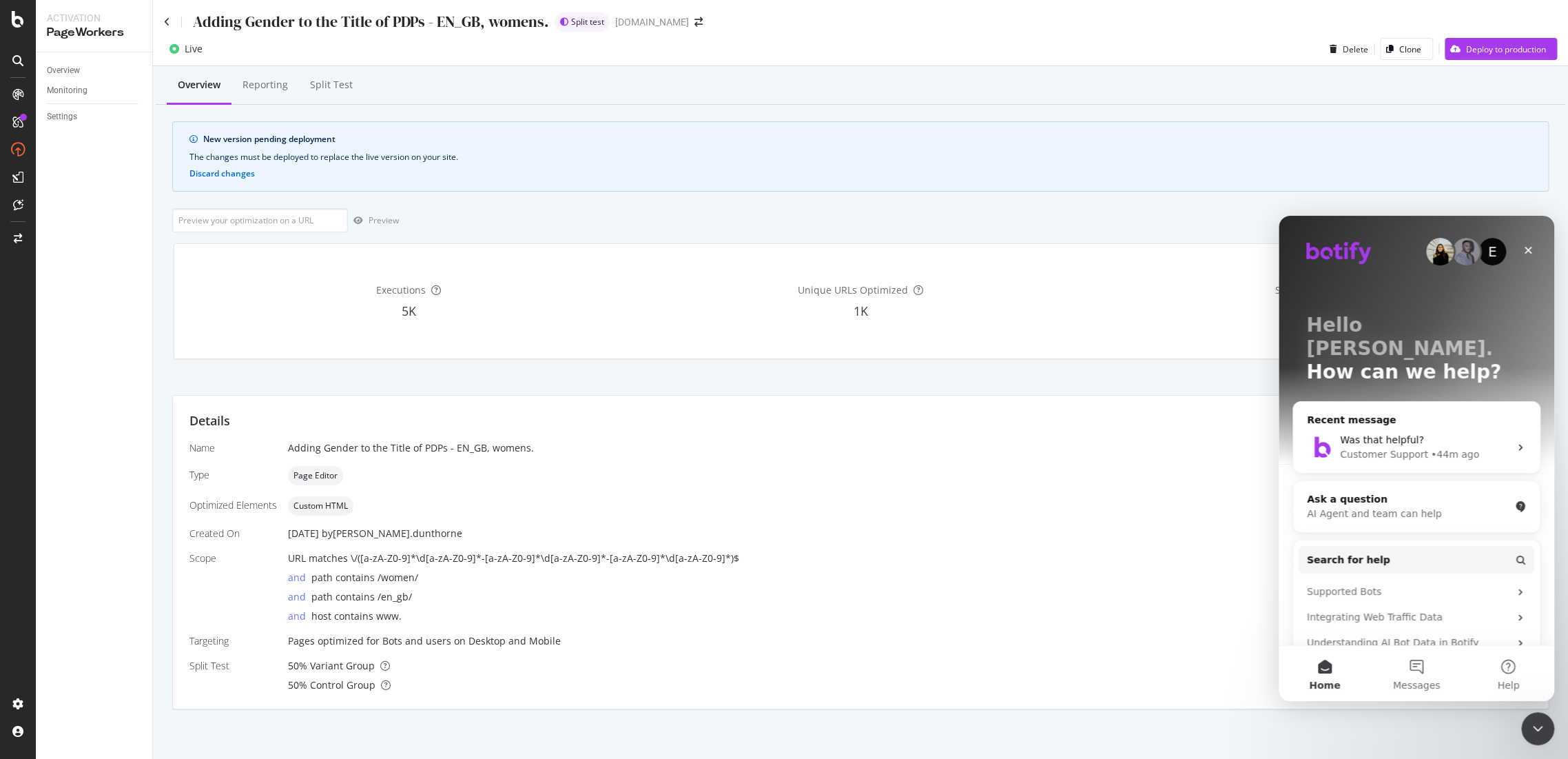
click at [158, 26] on div "Adding Gender to the Title of PDPs - EN_GB, womens. Split test www.g-star.com" at bounding box center [860, 16] width 1415 height 33
click at [161, 18] on div "Adding Gender to the Title of PDPs - EN_GB, womens. Split test www.g-star.com" at bounding box center [860, 16] width 1415 height 33
click at [168, 21] on icon at bounding box center [167, 22] width 6 height 10
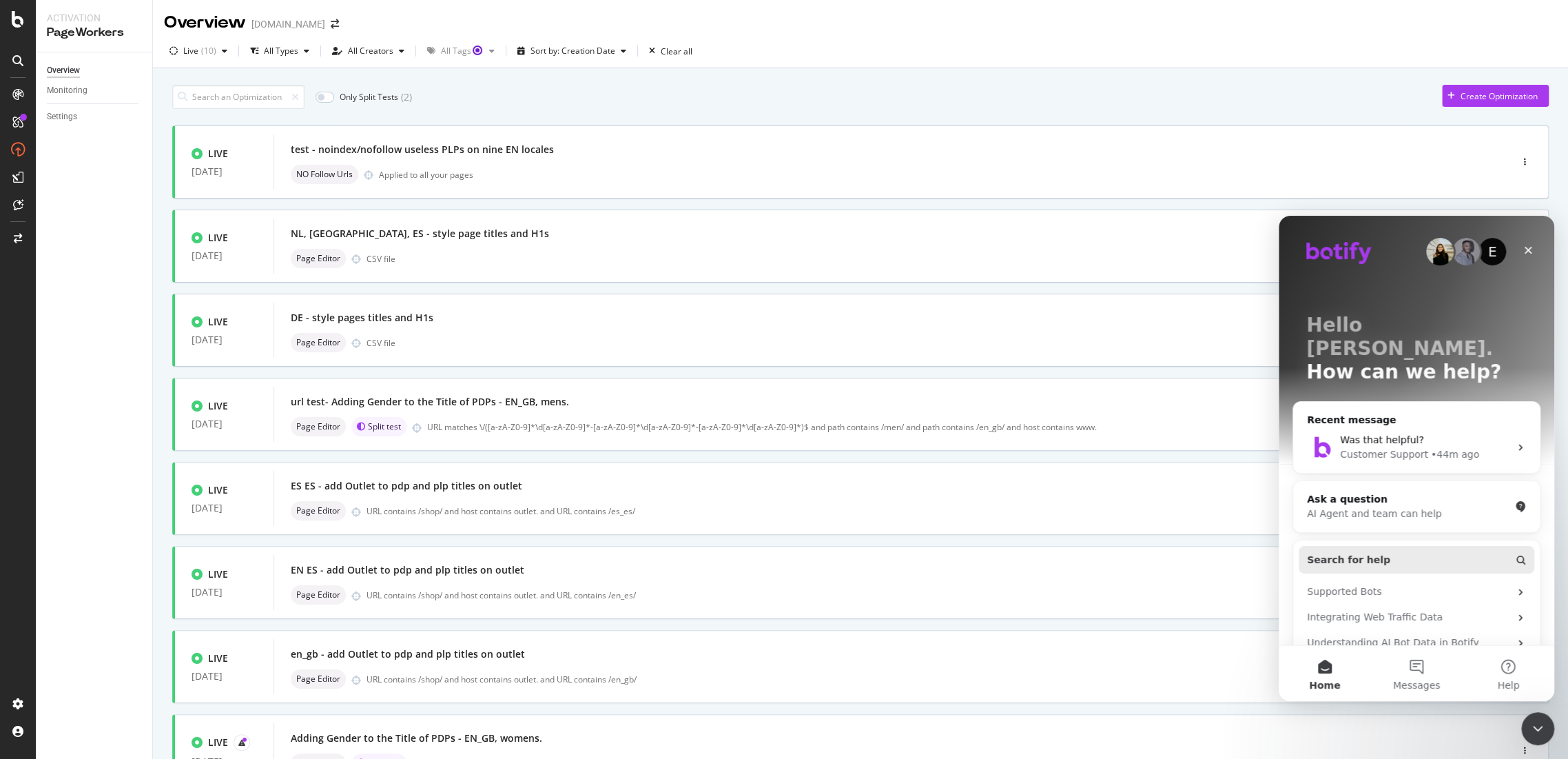
click at [1346, 546] on button "Search for help" at bounding box center [1417, 559] width 236 height 28
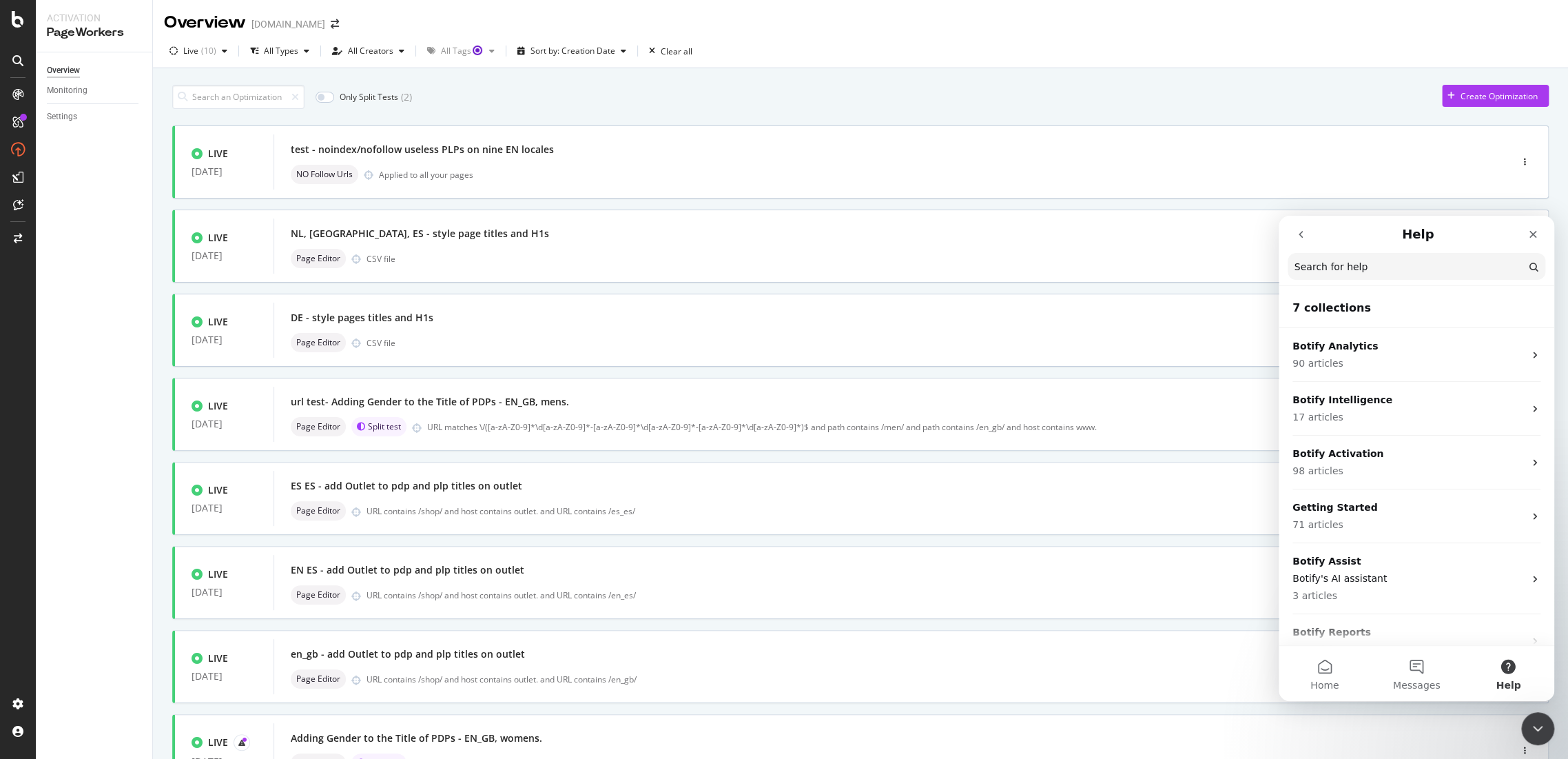
click at [1297, 237] on icon "go back" at bounding box center [1301, 235] width 11 height 11
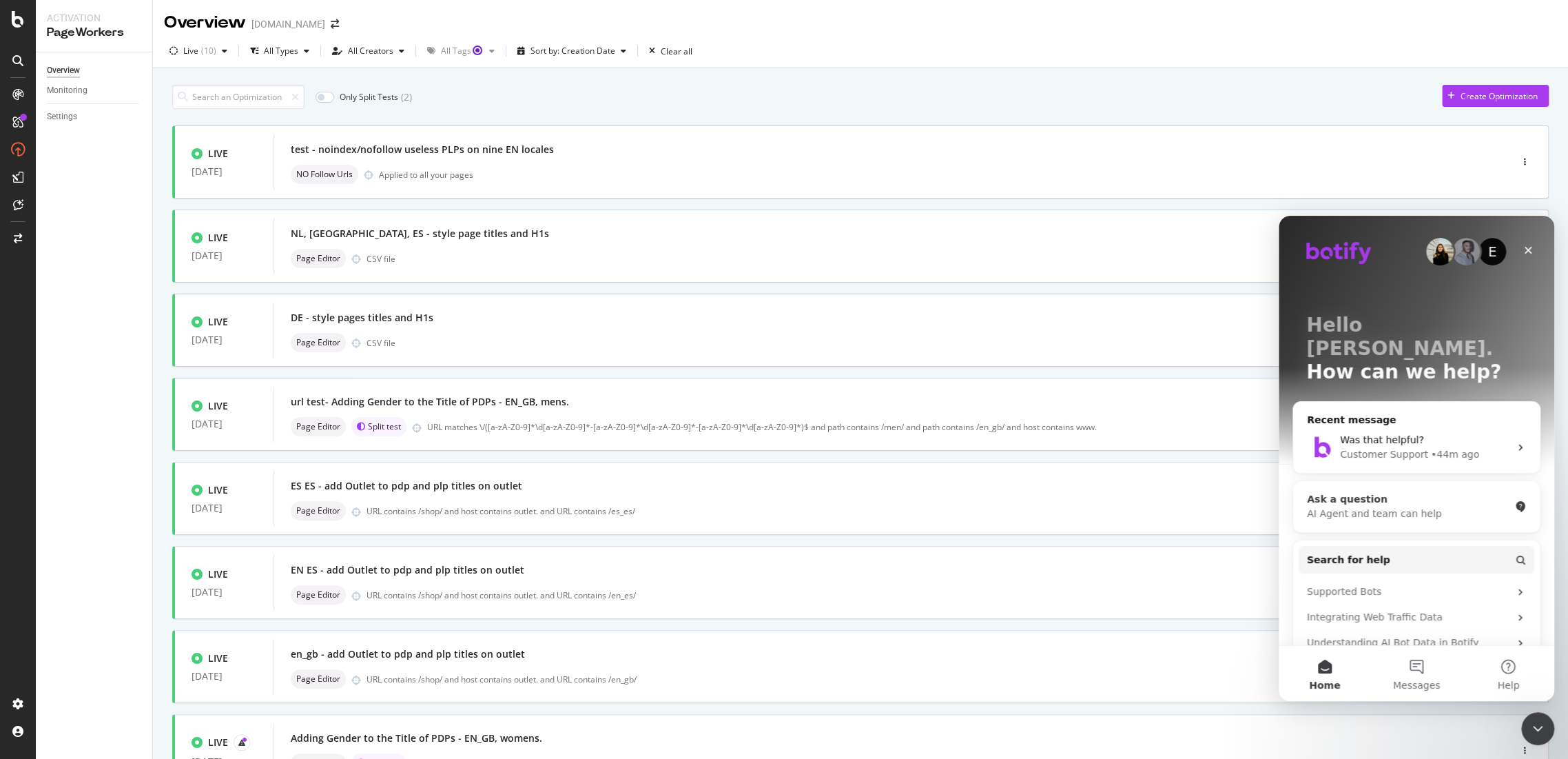
click at [1340, 498] on div "Ask a question AI Agent and team can help" at bounding box center [1416, 507] width 247 height 51
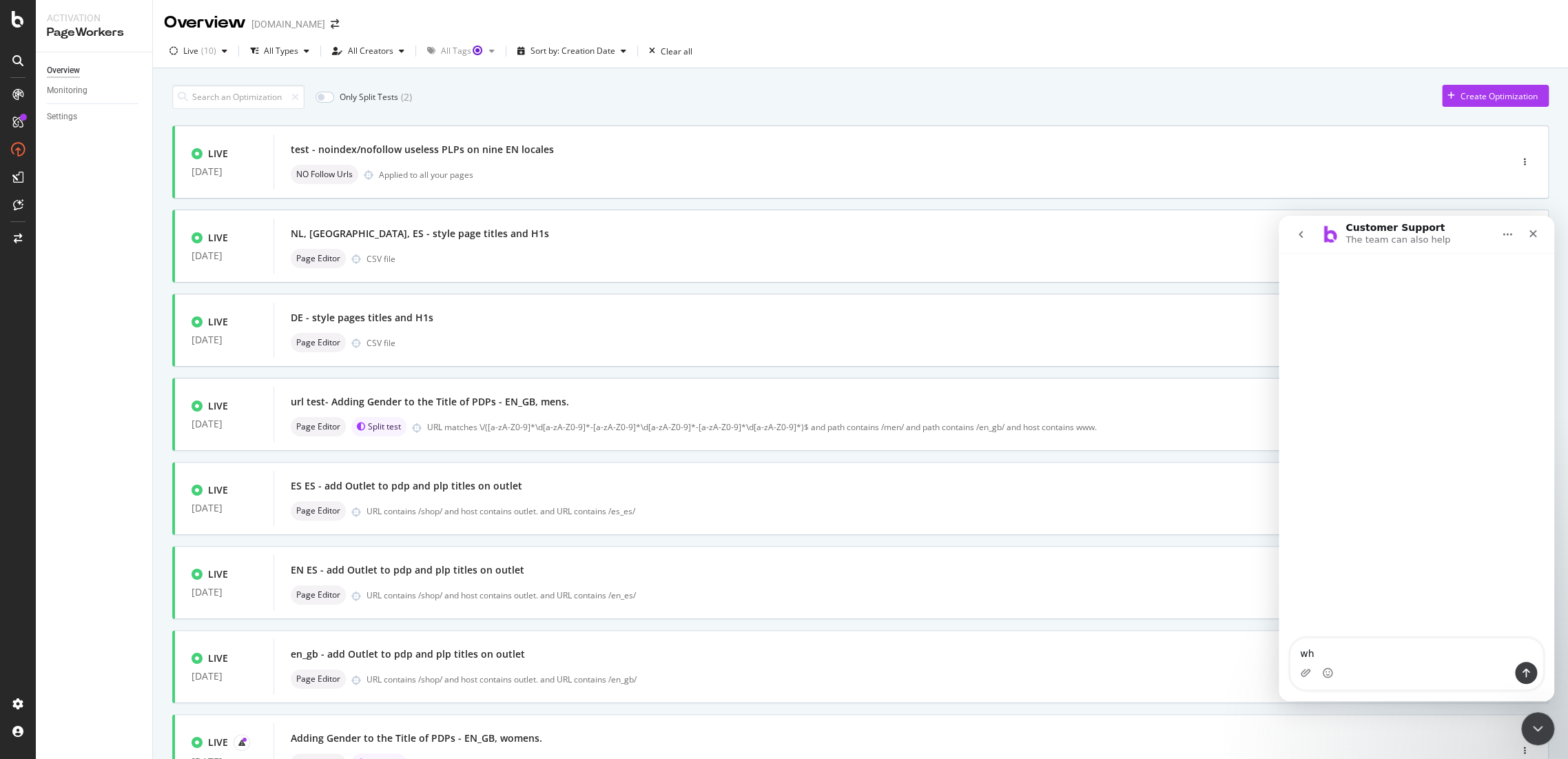
type textarea "w"
type textarea "Pageworkers: Why does it say in the overview of all pageworkers tests the live …"
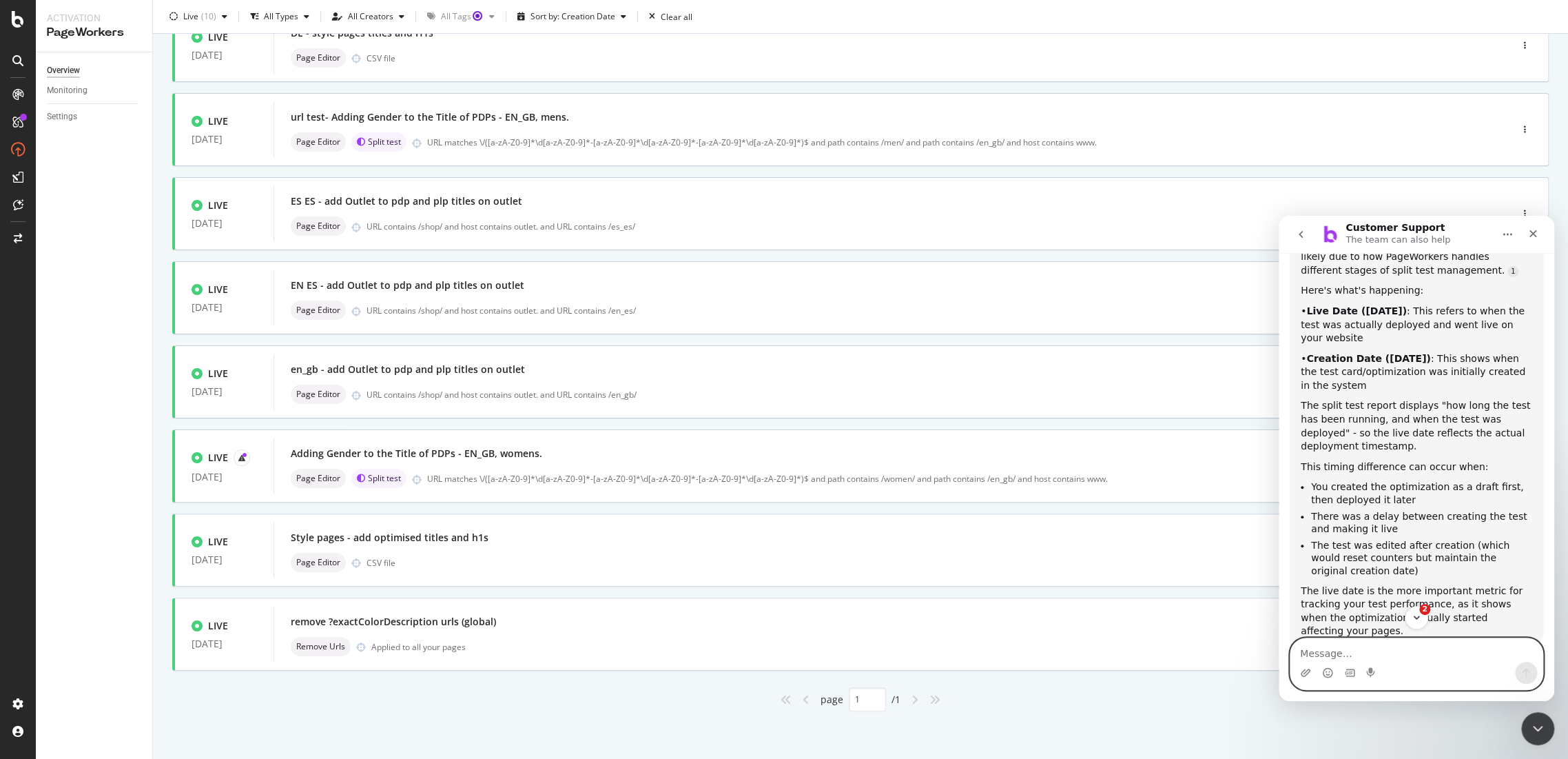
scroll to position [353, 0]
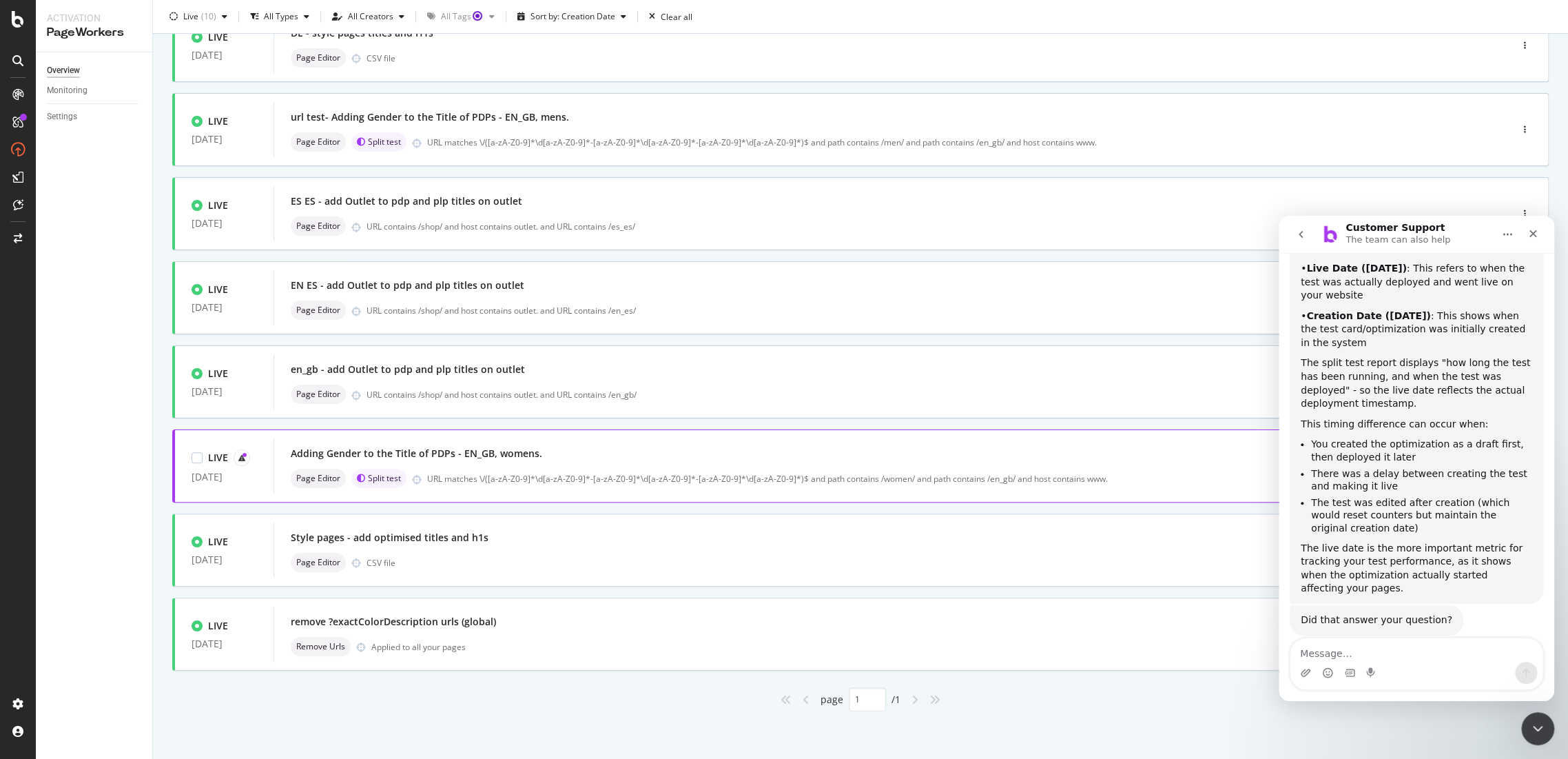
click at [385, 451] on div "Adding Gender to the Title of PDPs - EN_GB, womens." at bounding box center [416, 453] width 252 height 14
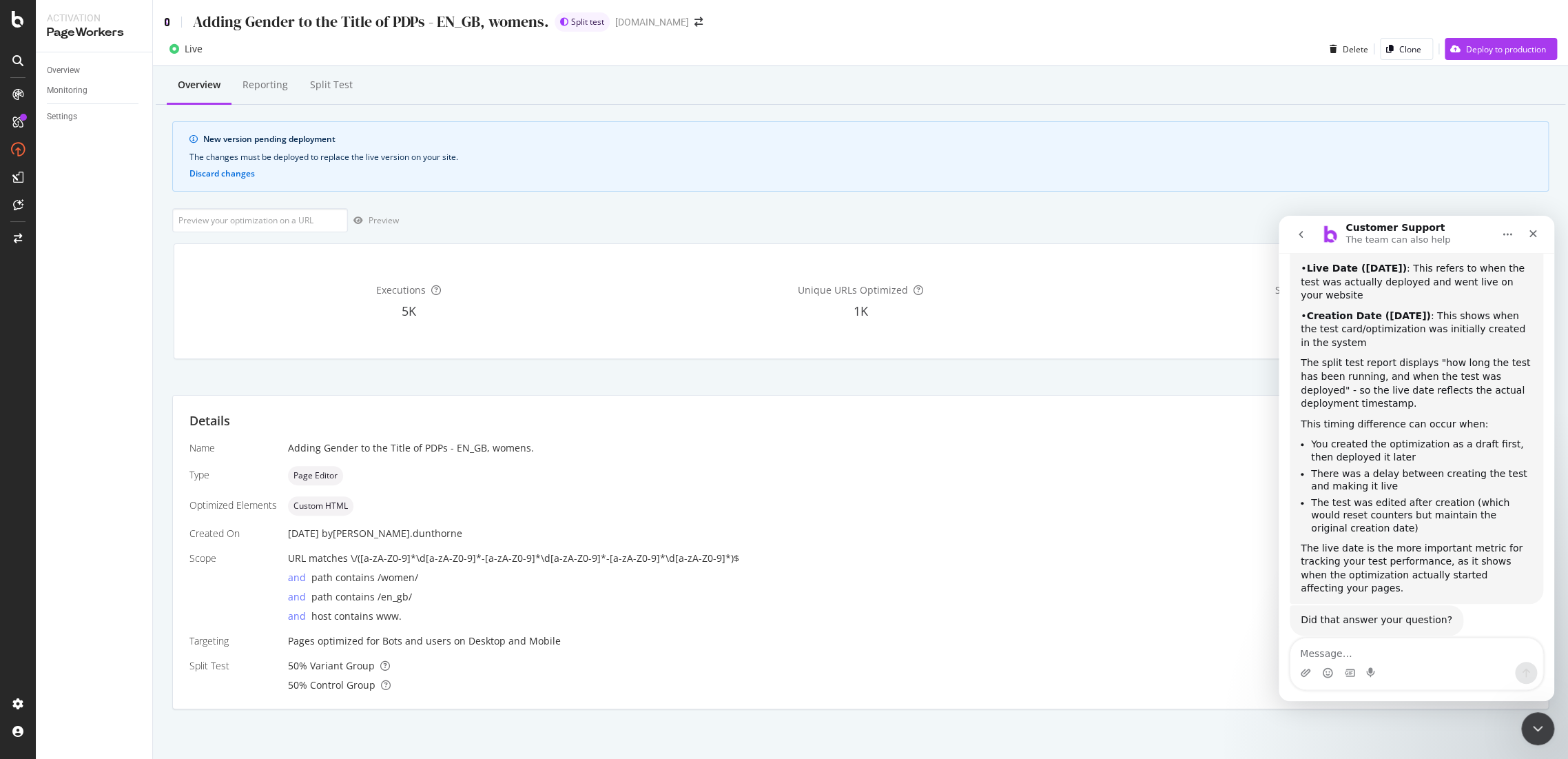
click at [169, 21] on icon at bounding box center [167, 22] width 6 height 10
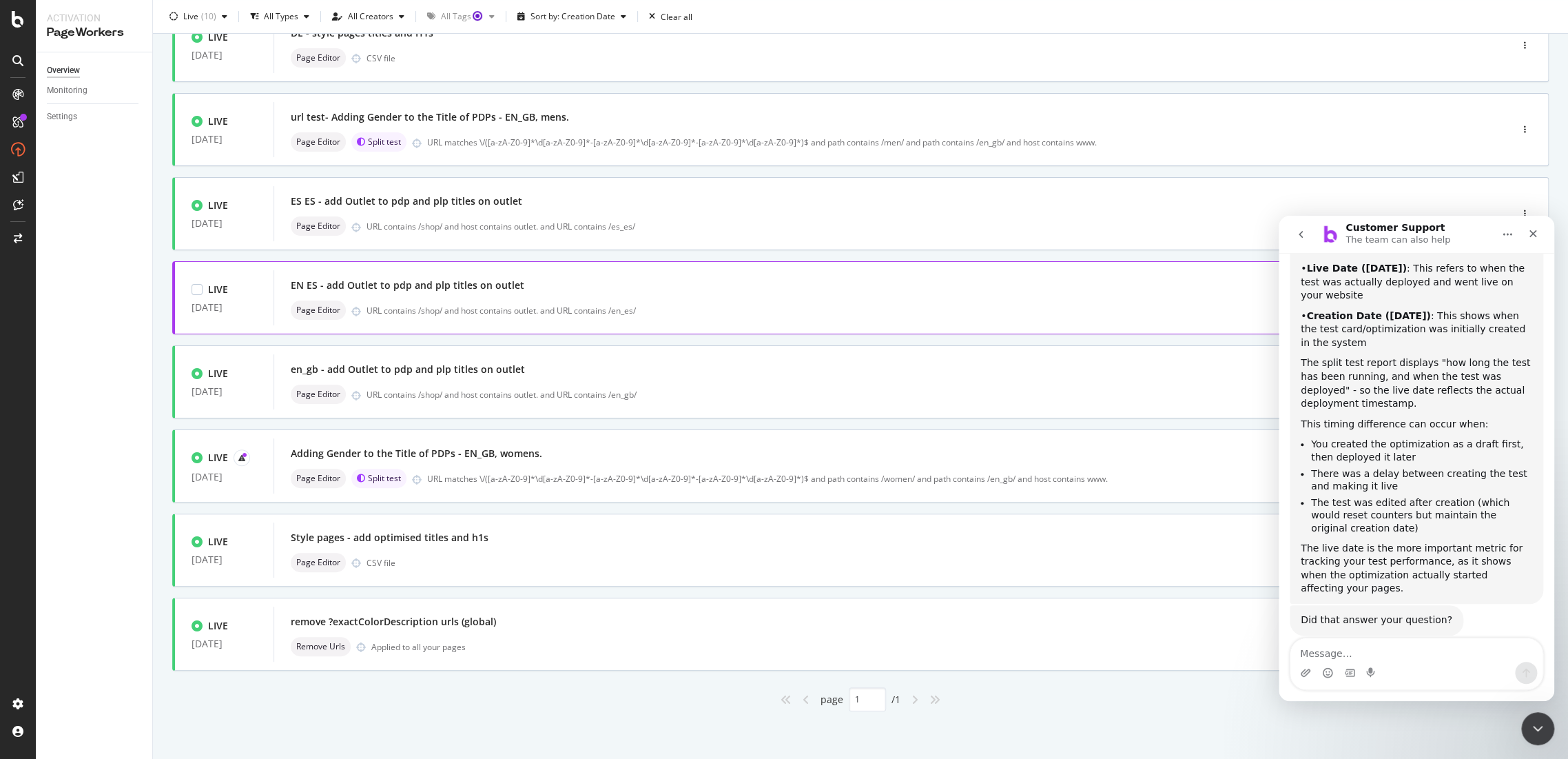
scroll to position [208, 0]
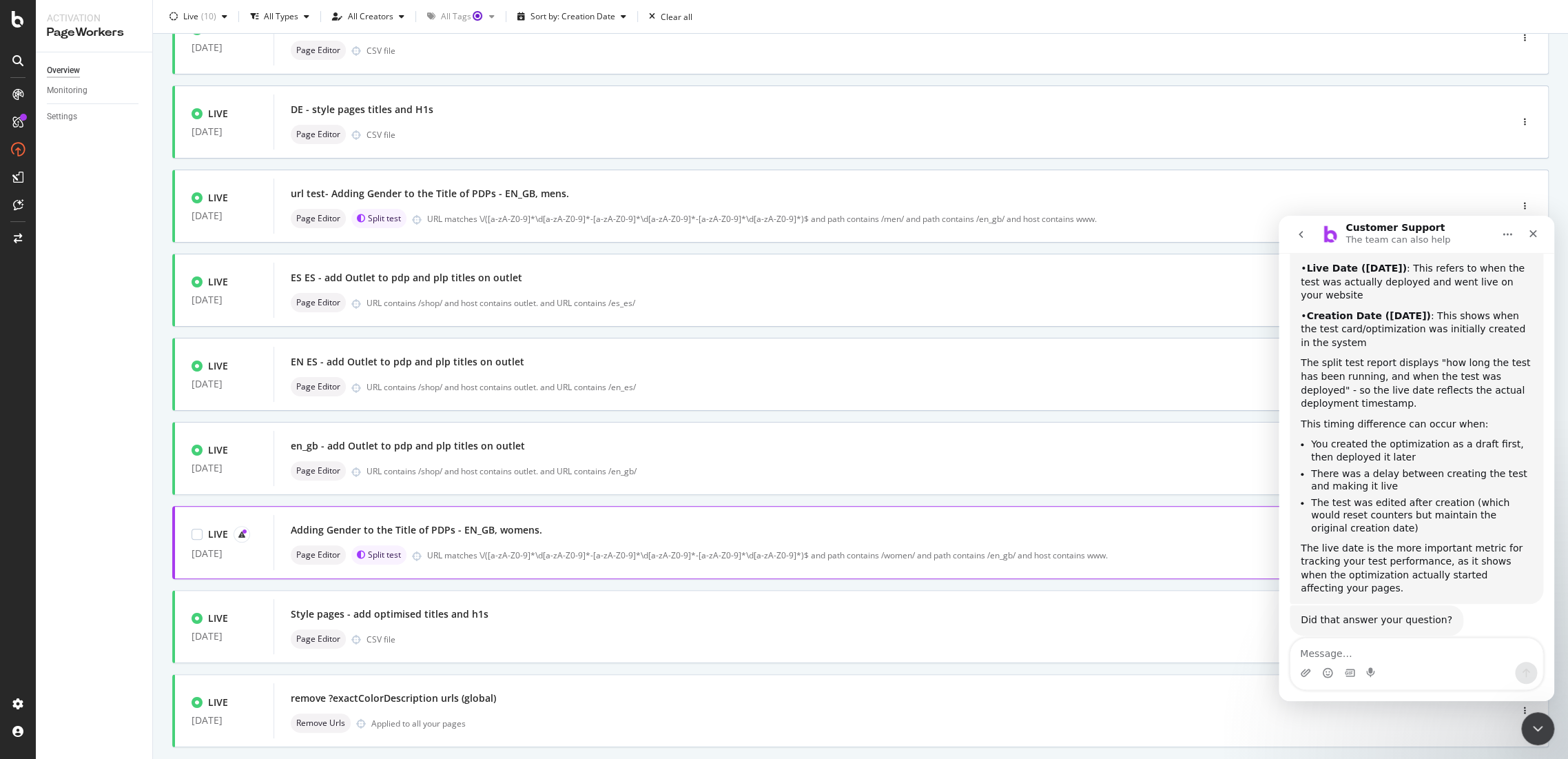
click at [455, 532] on div "Adding Gender to the Title of PDPs - EN_GB, womens." at bounding box center [416, 529] width 252 height 14
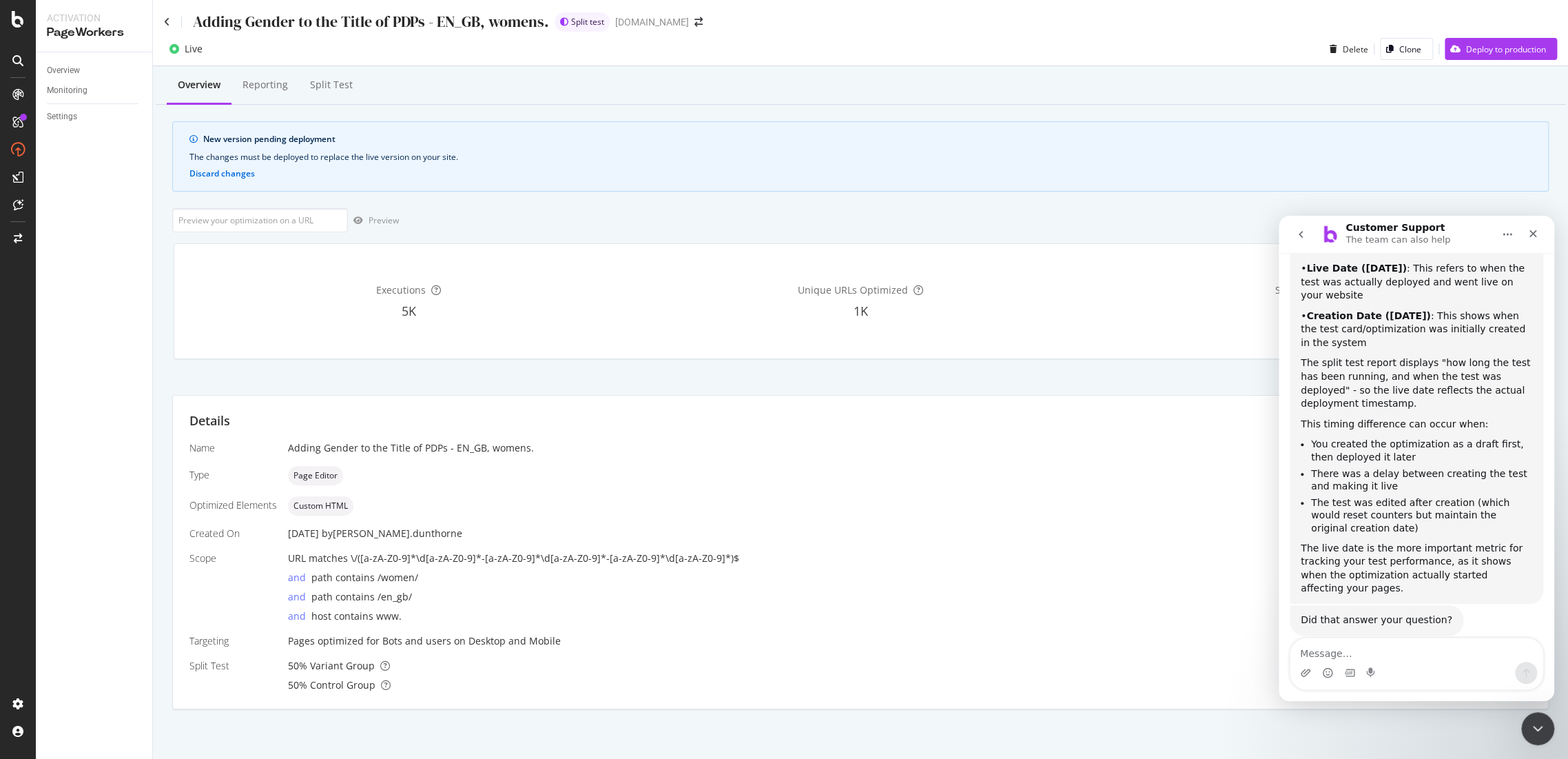
click at [171, 23] on div "Adding Gender to the Title of PDPs - EN_GB, womens." at bounding box center [357, 22] width 385 height 21
click at [165, 21] on icon at bounding box center [167, 22] width 6 height 10
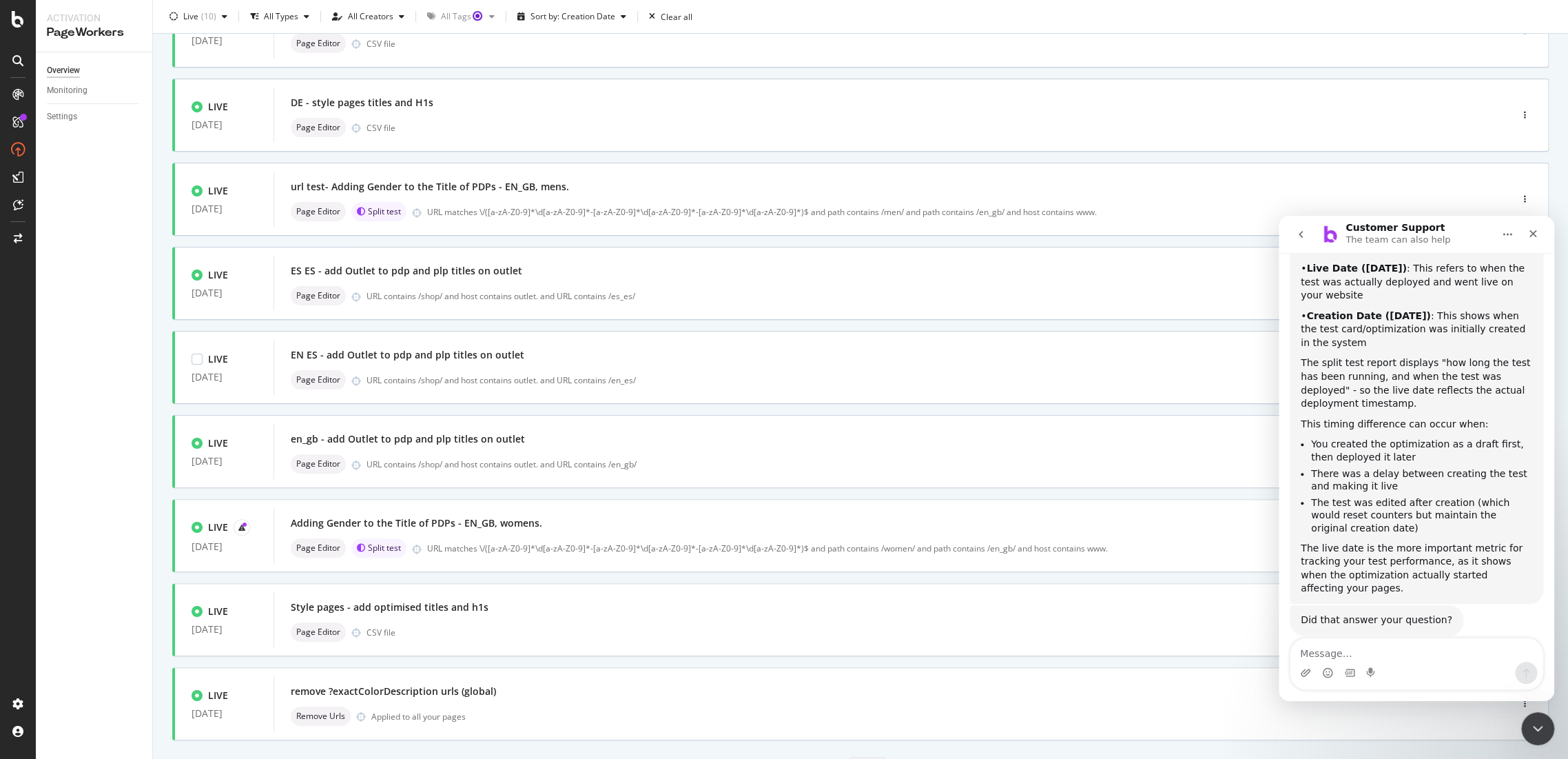
scroll to position [230, 0]
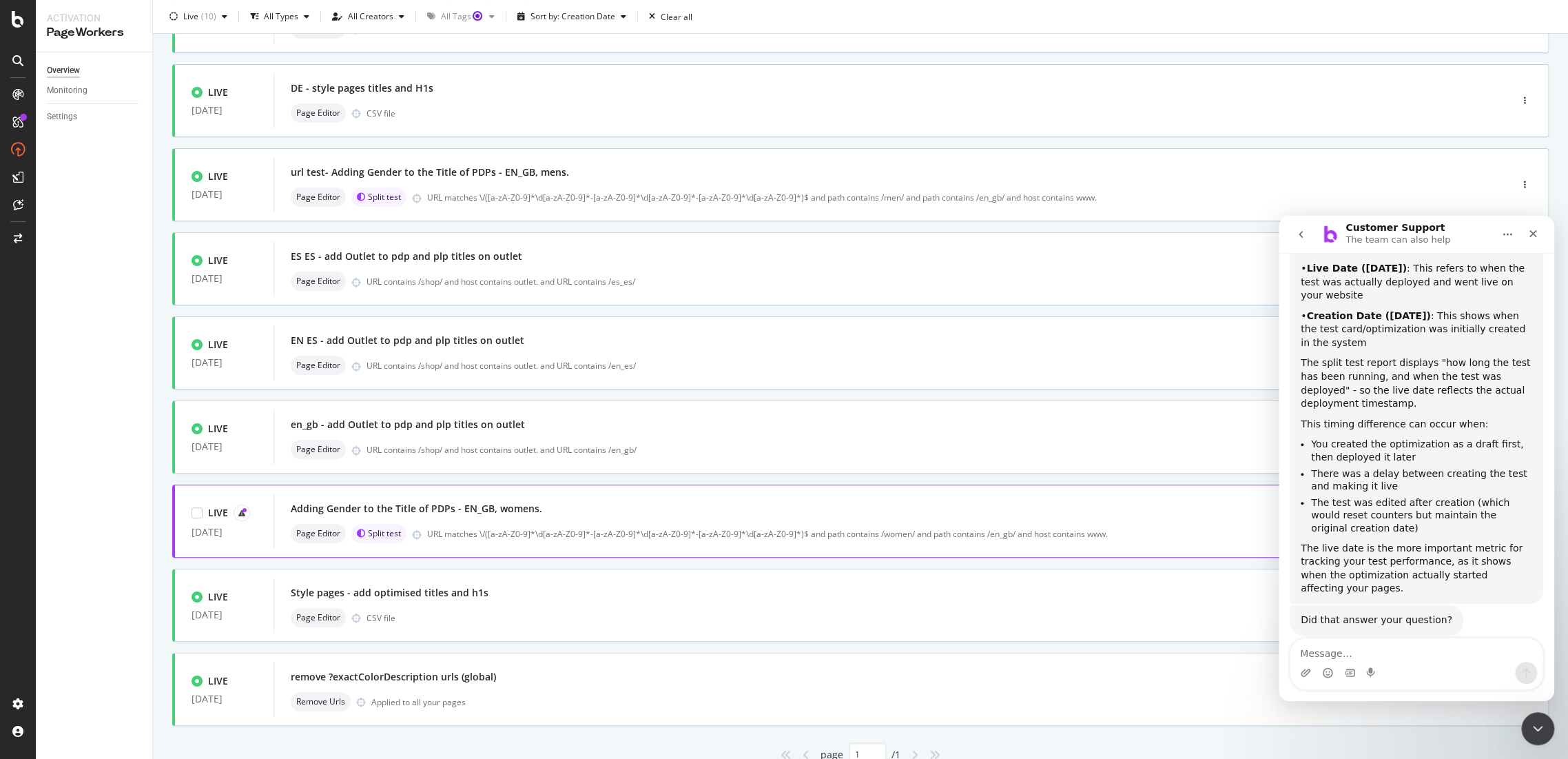
click at [522, 508] on div "Adding Gender to the Title of PDPs - EN_GB, womens." at bounding box center [416, 508] width 252 height 14
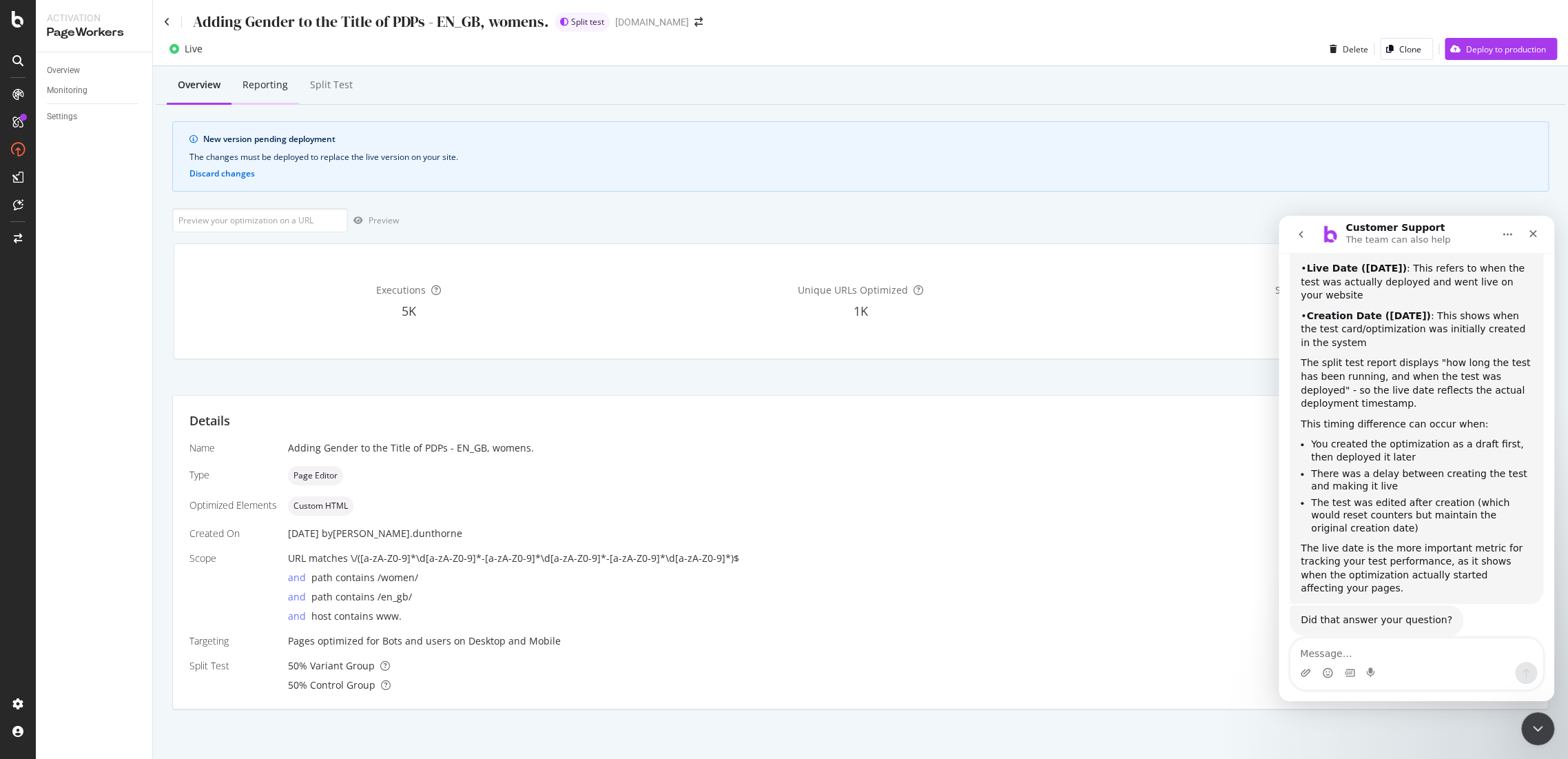
click at [278, 81] on div "Reporting" at bounding box center [265, 85] width 45 height 14
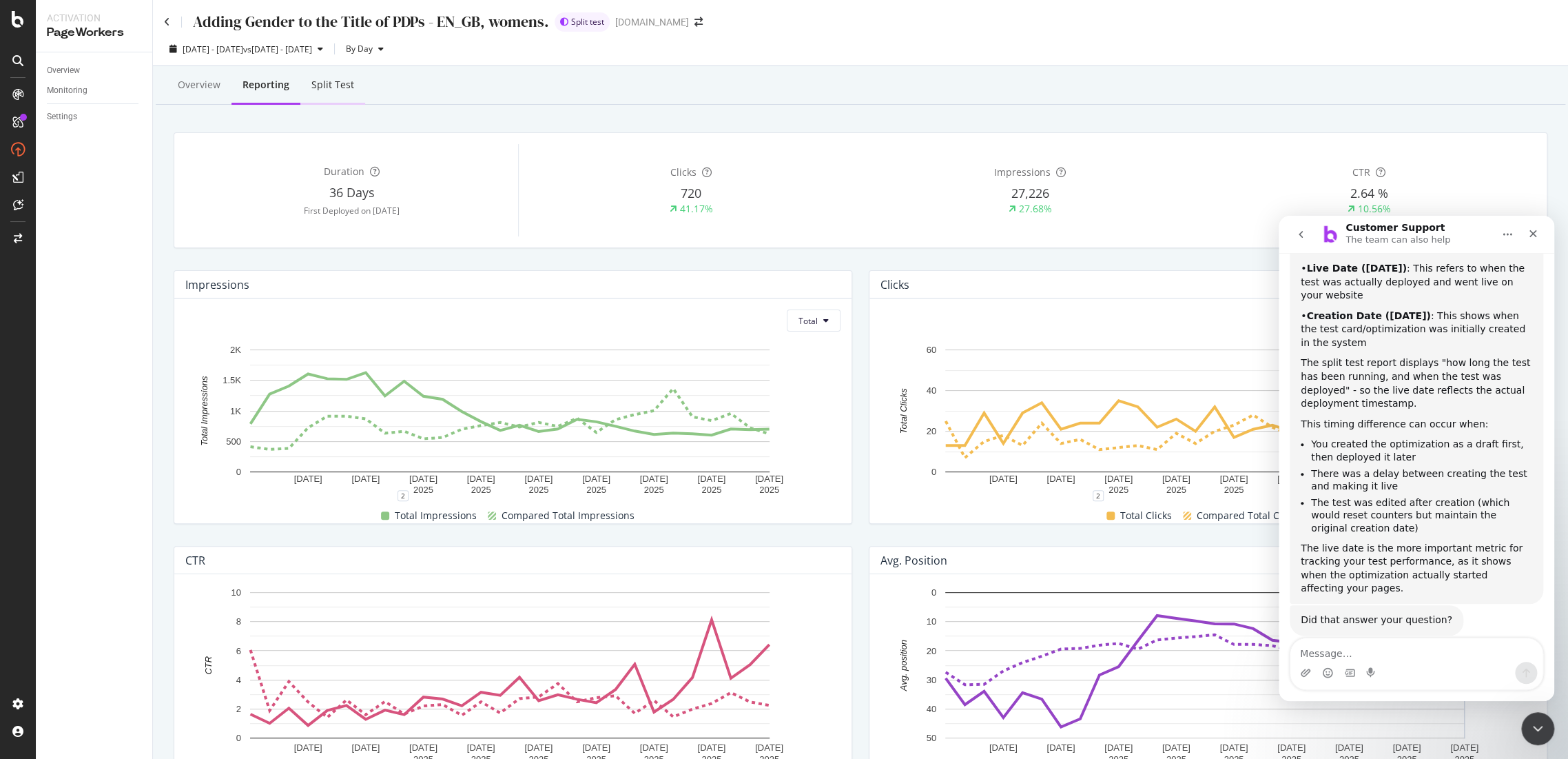
click at [355, 92] on div "Split Test" at bounding box center [332, 85] width 65 height 38
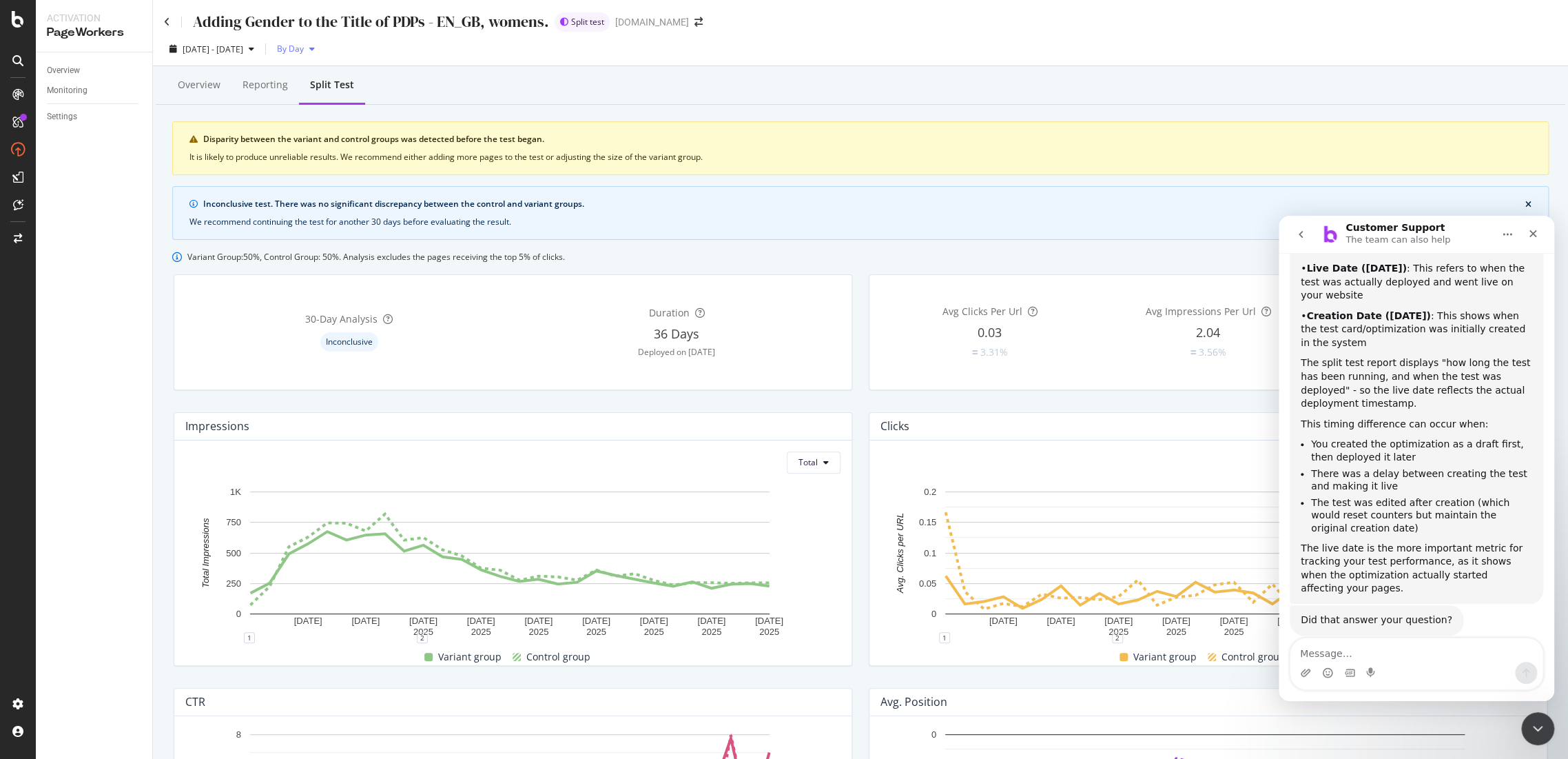
click at [320, 51] on div "button" at bounding box center [312, 49] width 16 height 9
click at [332, 94] on div "By Week" at bounding box center [322, 102] width 55 height 20
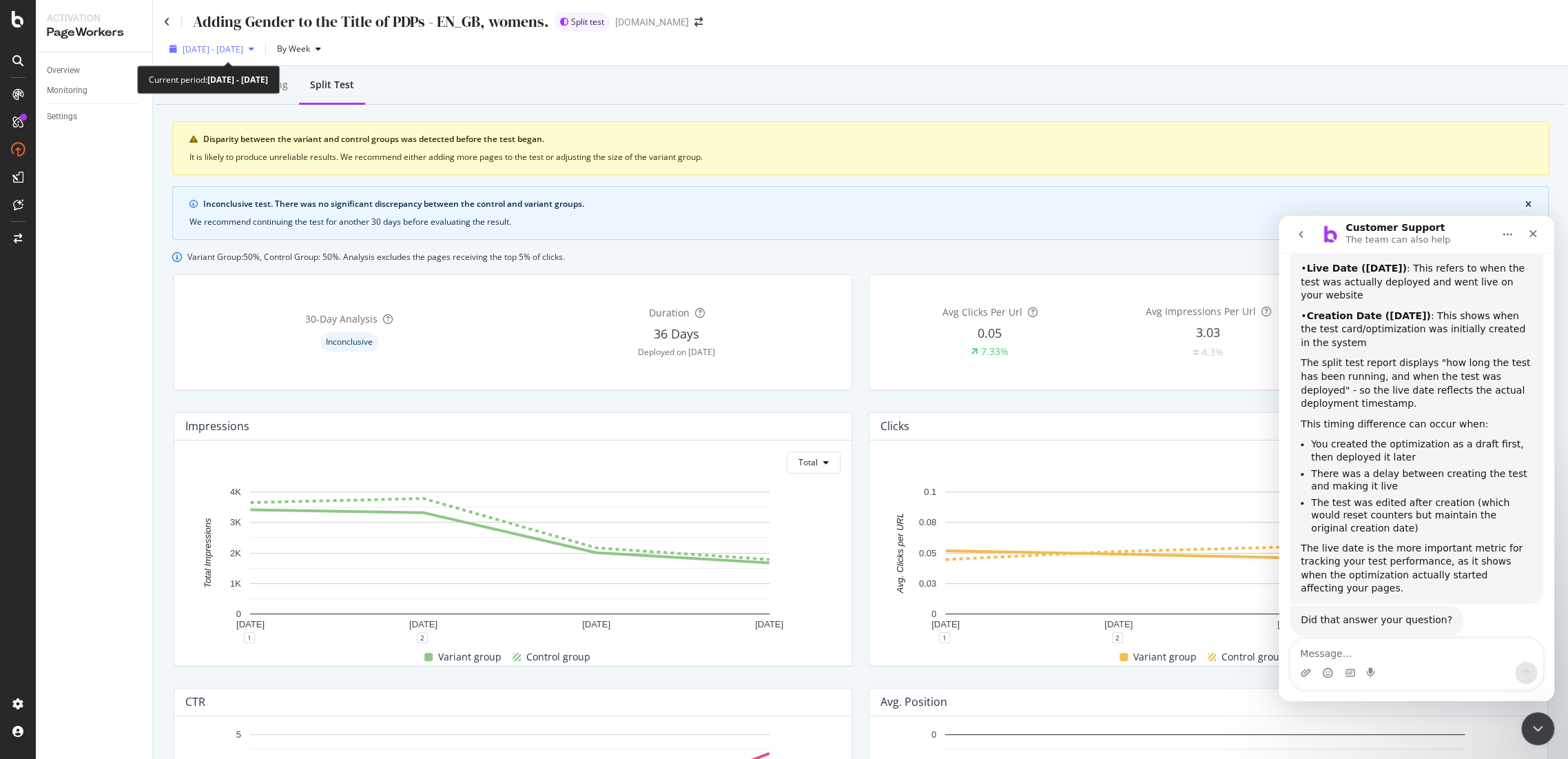
click at [243, 51] on span "2025 Sep. 1st - Sep. 28th" at bounding box center [212, 49] width 60 height 11
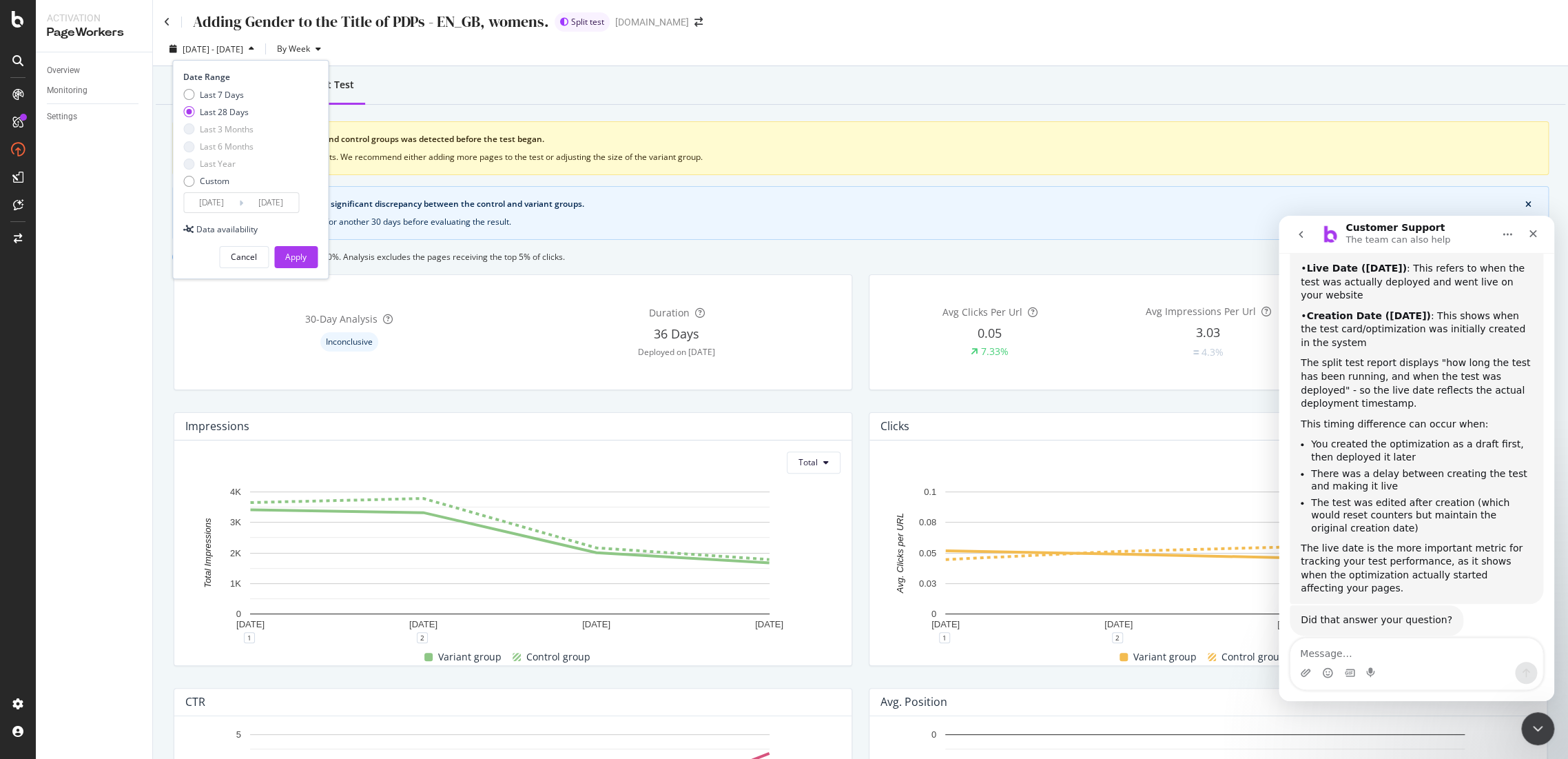
drag, startPoint x: 199, startPoint y: 182, endPoint x: 204, endPoint y: 199, distance: 17.7
click at [200, 184] on div "Custom" at bounding box center [215, 181] width 30 height 11
click at [204, 203] on input "[DATE]" at bounding box center [212, 203] width 55 height 19
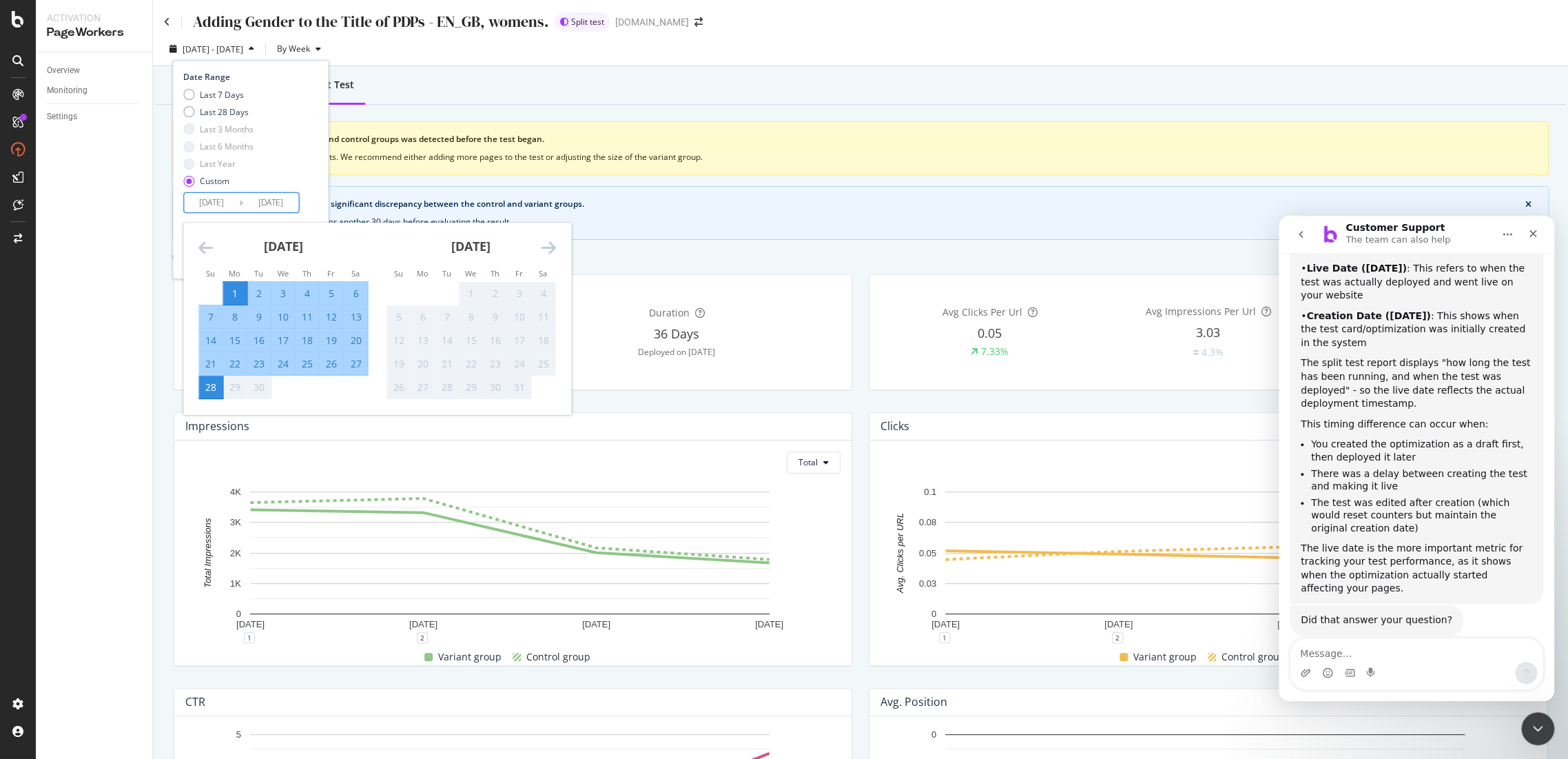
click at [215, 249] on div "[DATE]" at bounding box center [283, 252] width 170 height 58
click at [207, 248] on icon "Move backward to switch to the previous month." at bounding box center [205, 247] width 14 height 16
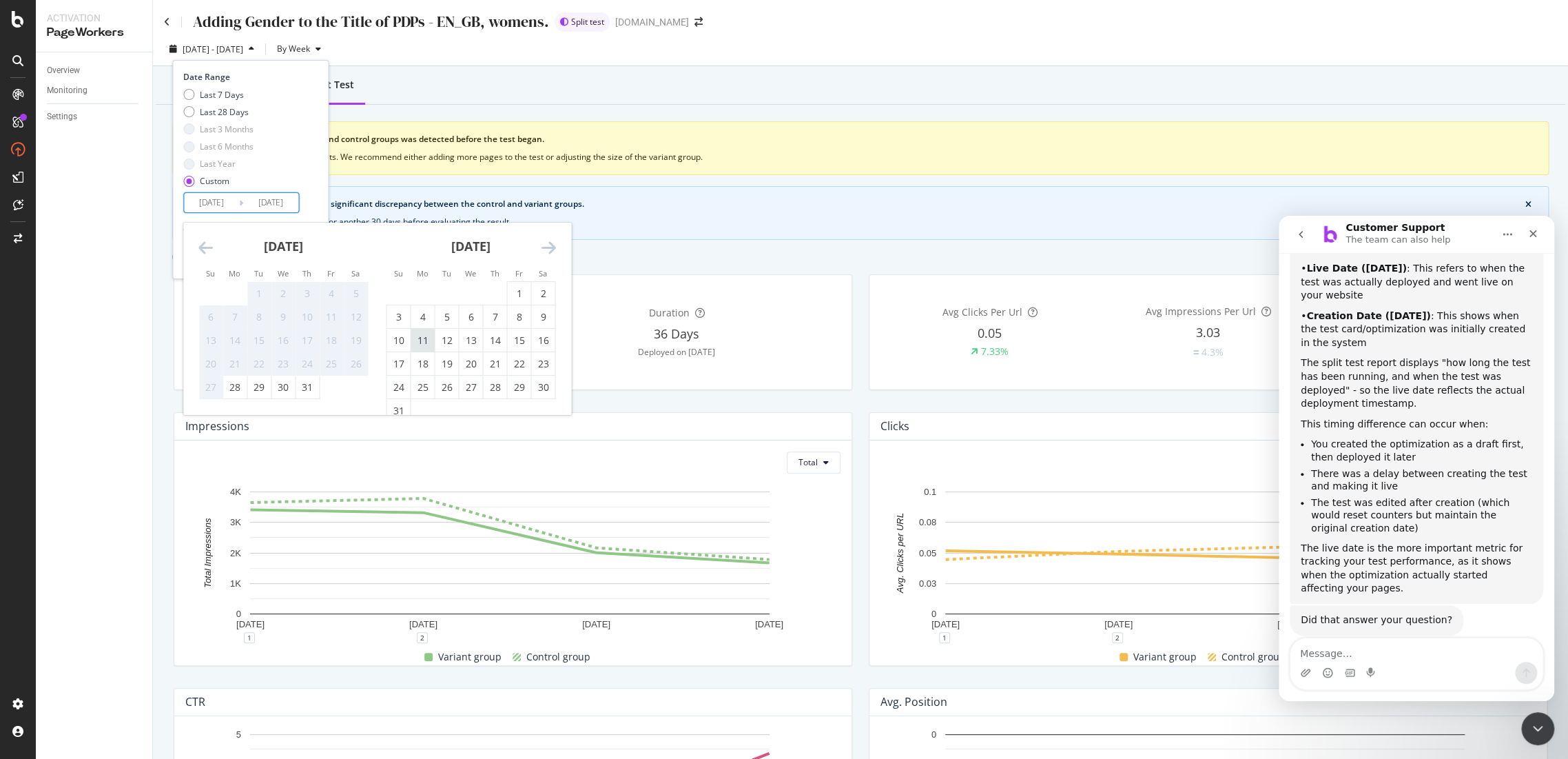
click at [430, 346] on div "11" at bounding box center [422, 340] width 23 height 14
type input "2025/08/11"
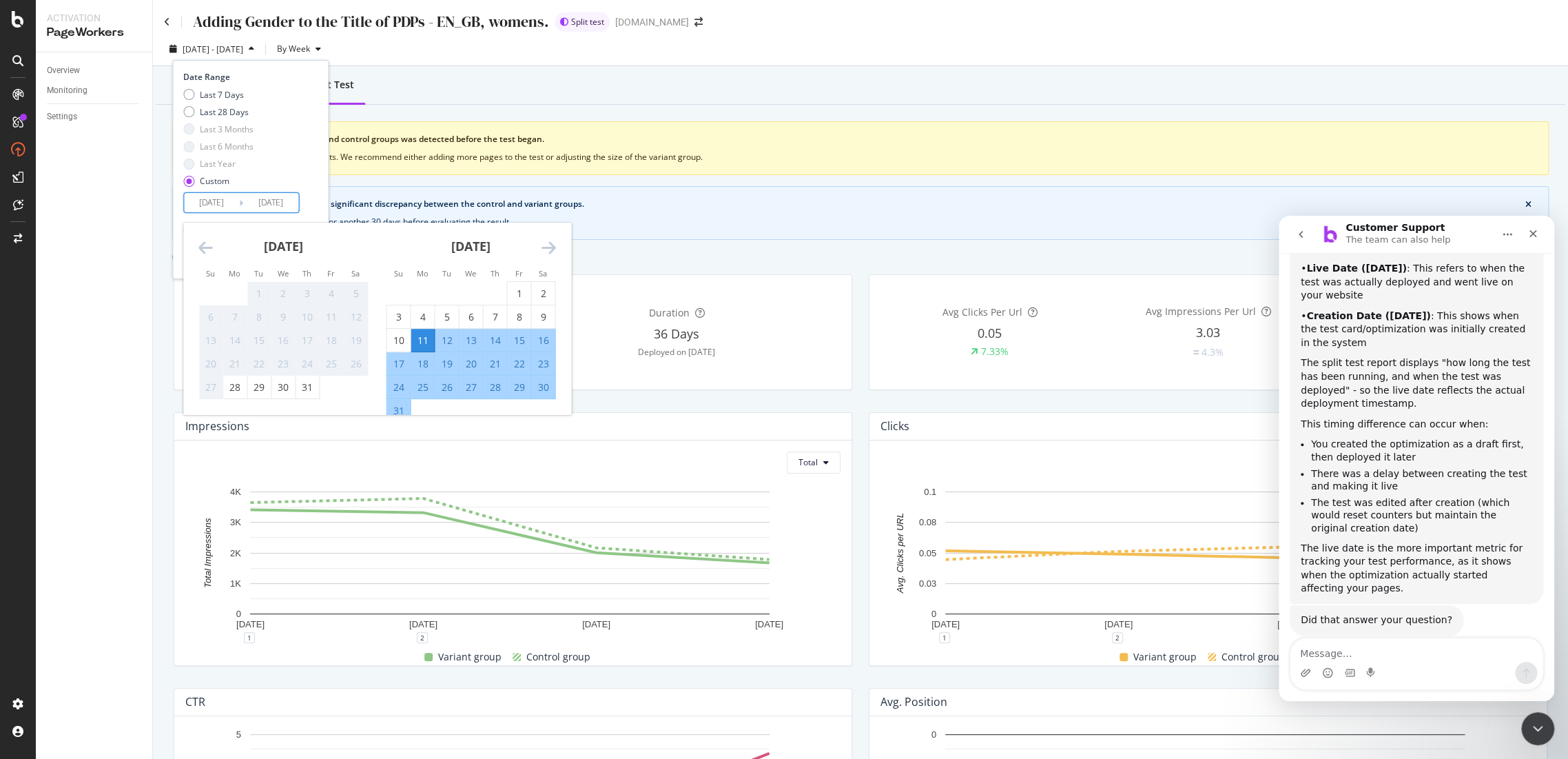
click at [552, 247] on icon "Move forward to switch to the next month." at bounding box center [548, 247] width 14 height 16
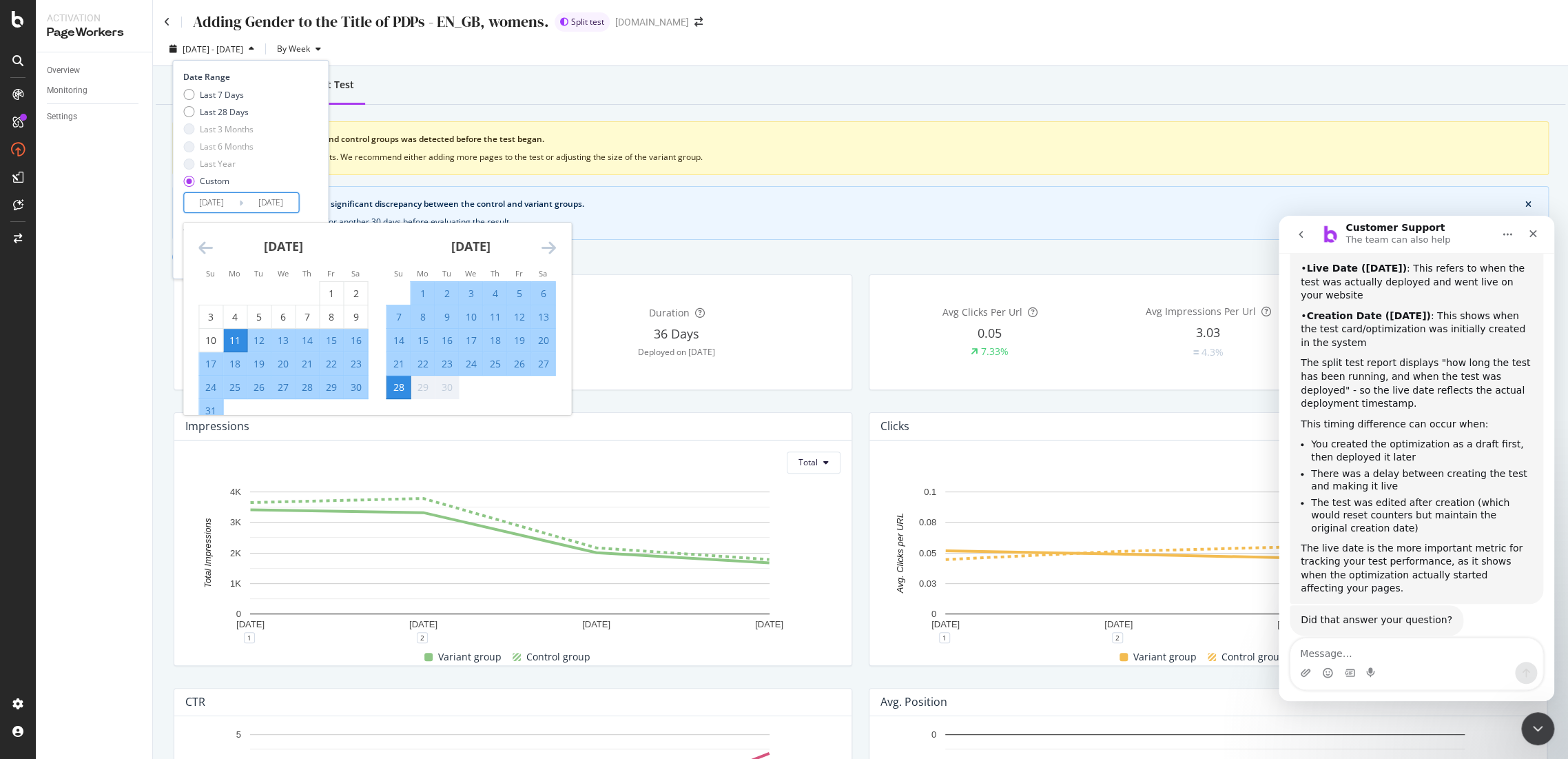
click at [490, 365] on div "25" at bounding box center [494, 363] width 23 height 14
type input "2025/09/25"
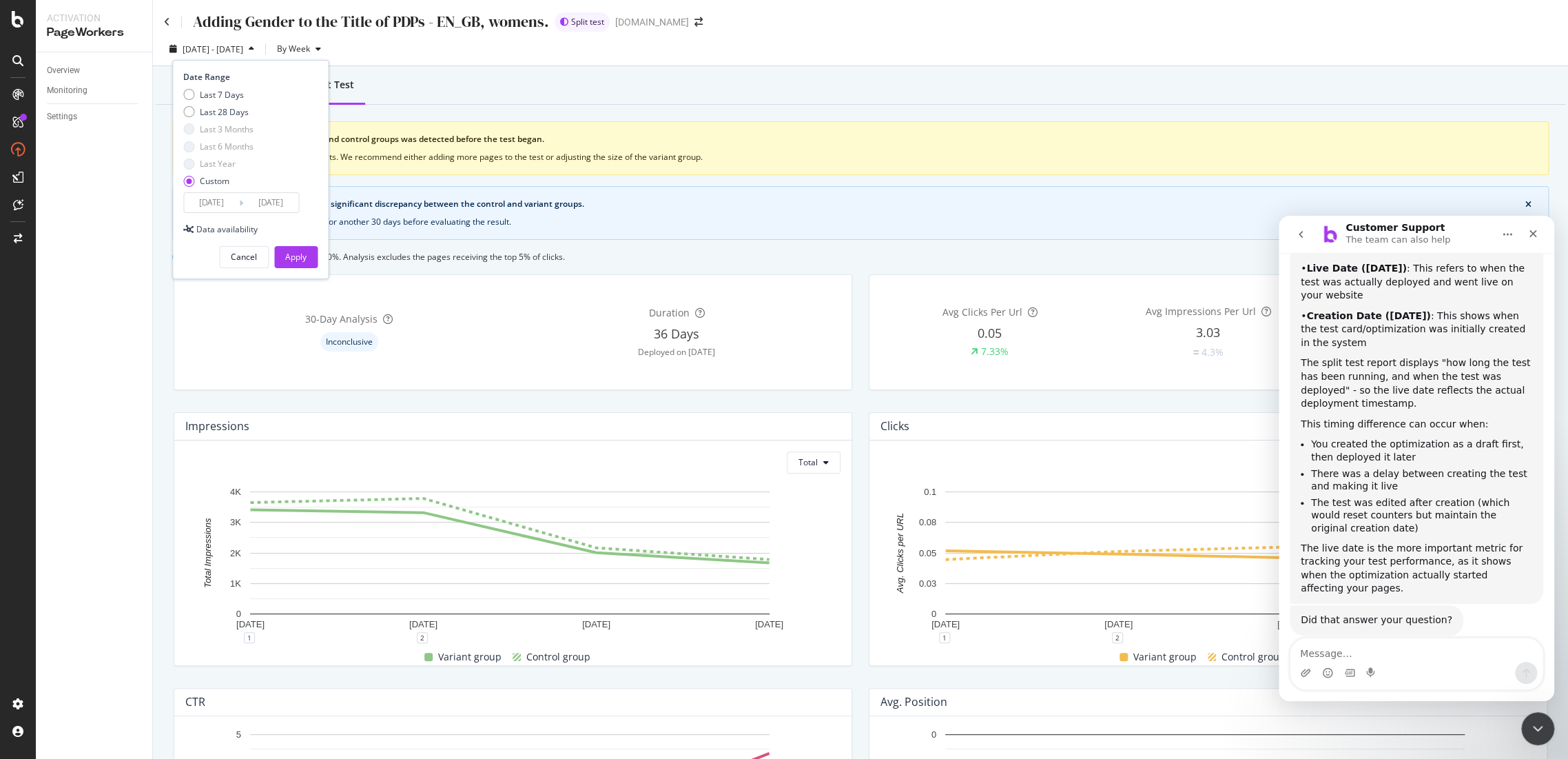
click at [293, 244] on div "Cancel Apply" at bounding box center [250, 252] width 134 height 33
click at [295, 253] on div "Apply" at bounding box center [296, 257] width 21 height 11
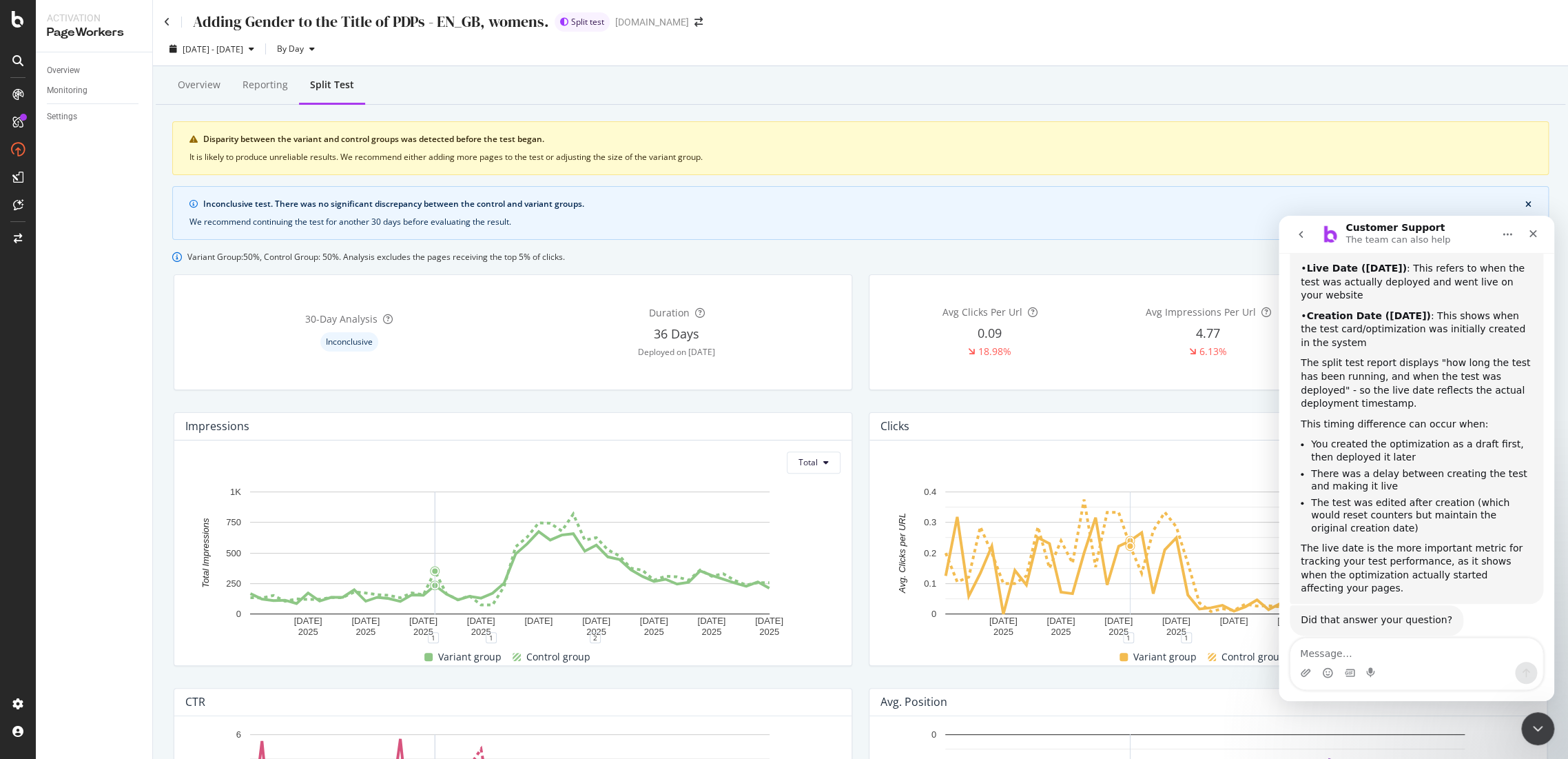
click at [185, 278] on div "30 -Day Analysis Inconclusive Duration 36 Days Deployed on 2025 Aug. 27th" at bounding box center [512, 332] width 678 height 116
click at [1179, 236] on div "Inconclusive test. There was no significant discrepancy between the control and…" at bounding box center [860, 213] width 1377 height 54
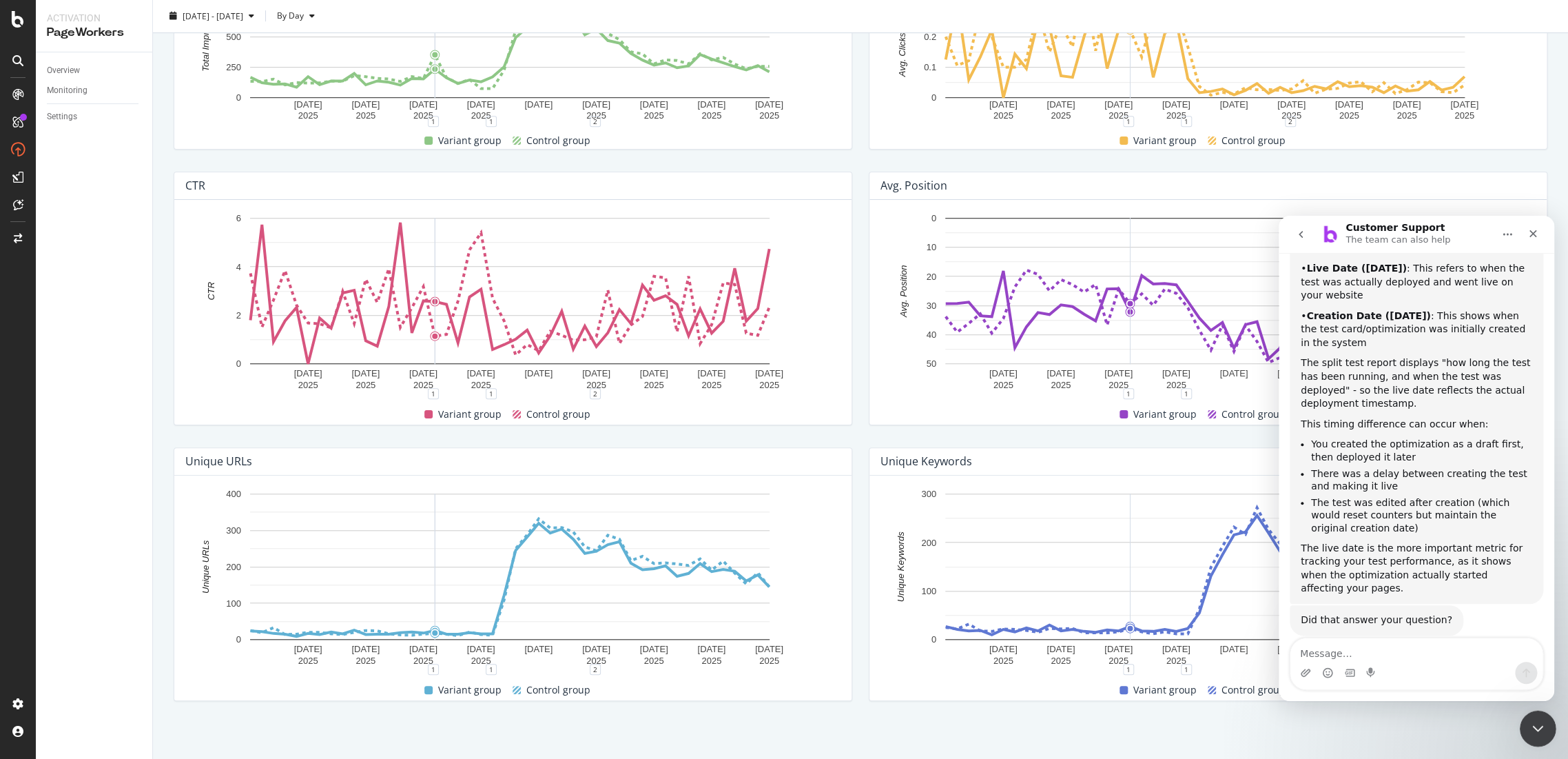
drag, startPoint x: 1542, startPoint y: 723, endPoint x: 2926, endPoint y: 1414, distance: 1546.9
click at [1544, 723] on icon "Close Intercom Messenger" at bounding box center [1536, 726] width 16 height 16
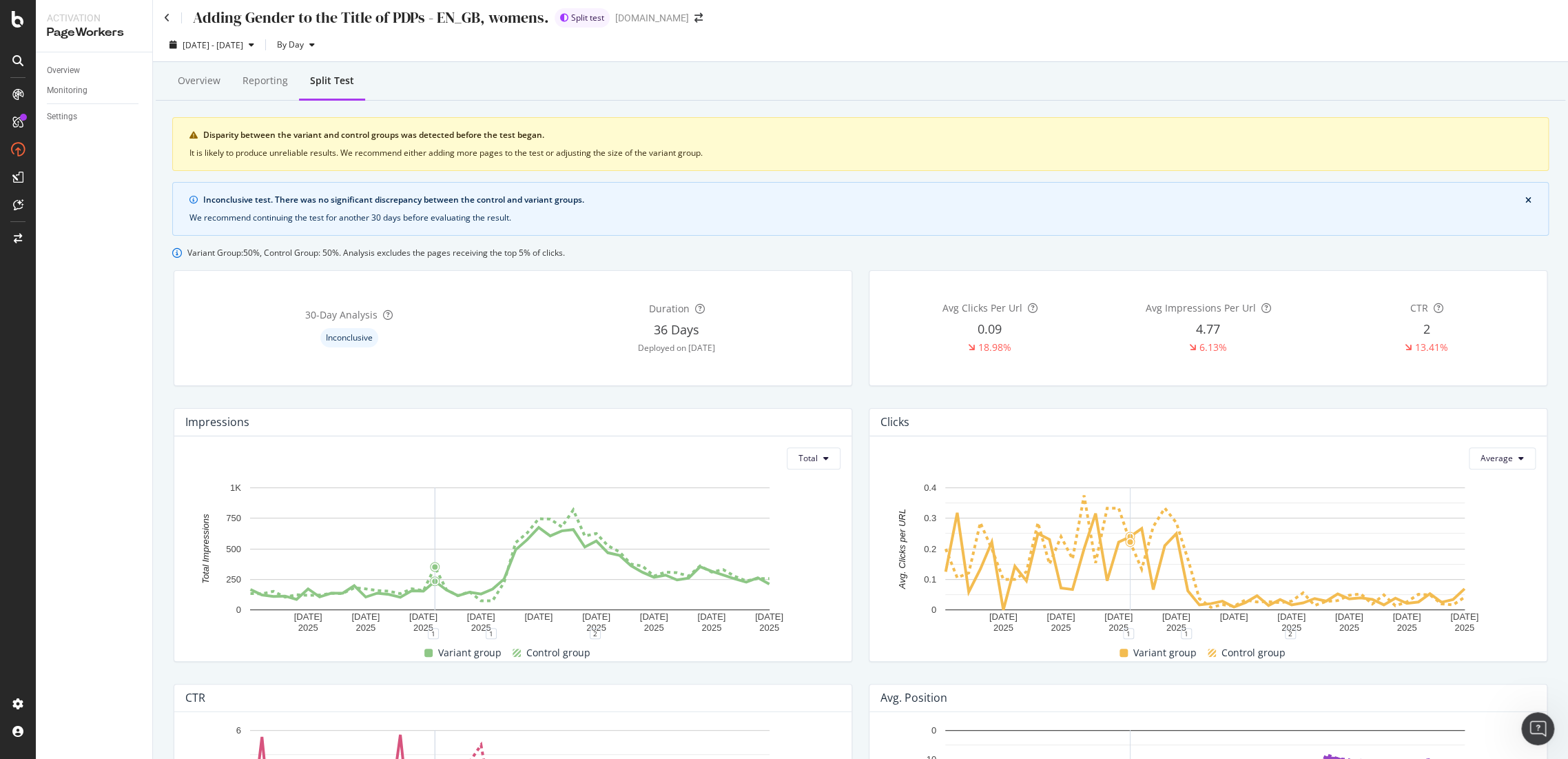
scroll to position [0, 0]
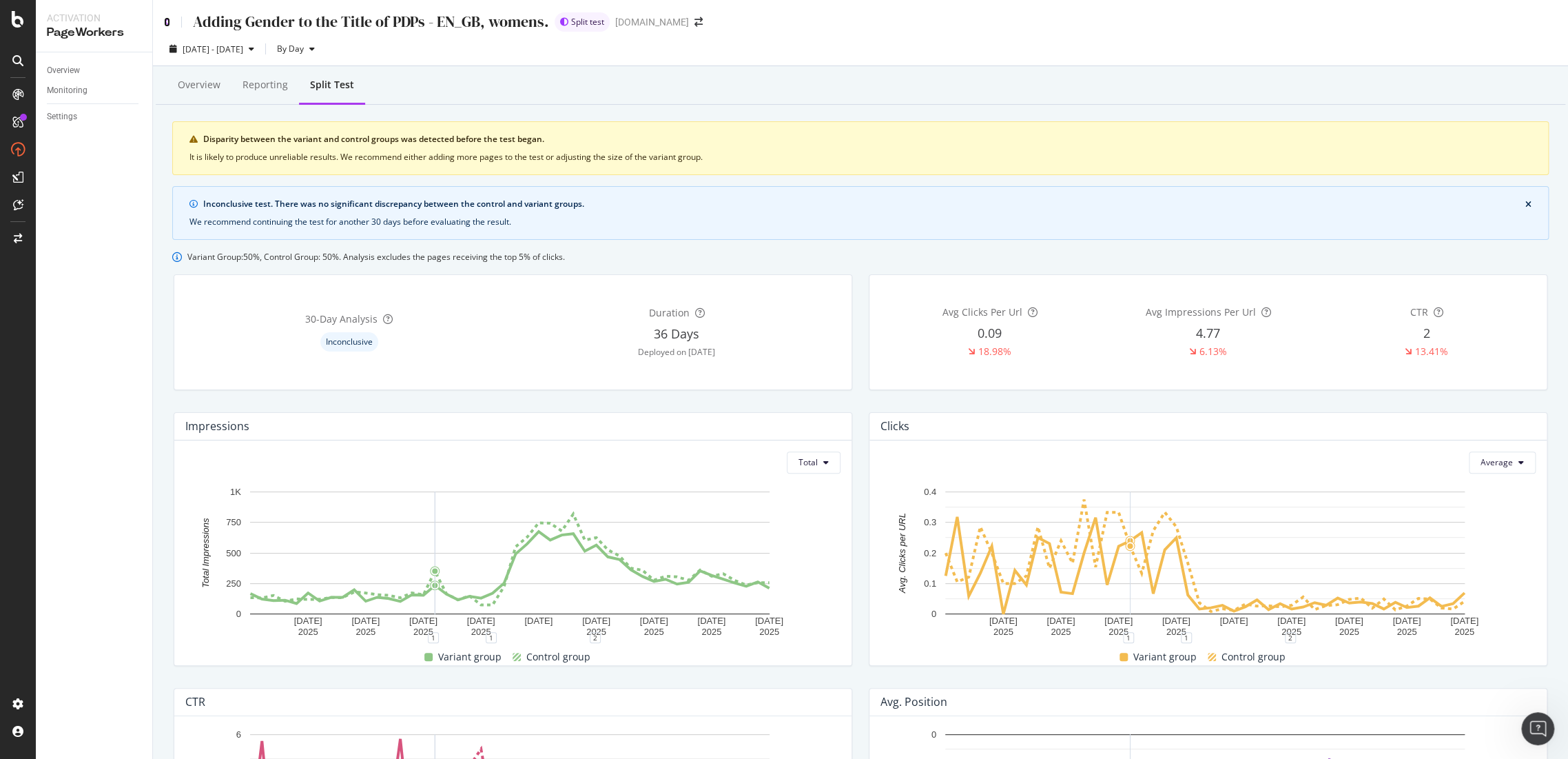
drag, startPoint x: 167, startPoint y: 16, endPoint x: 151, endPoint y: 541, distance: 525.2
click at [166, 17] on icon at bounding box center [167, 22] width 6 height 10
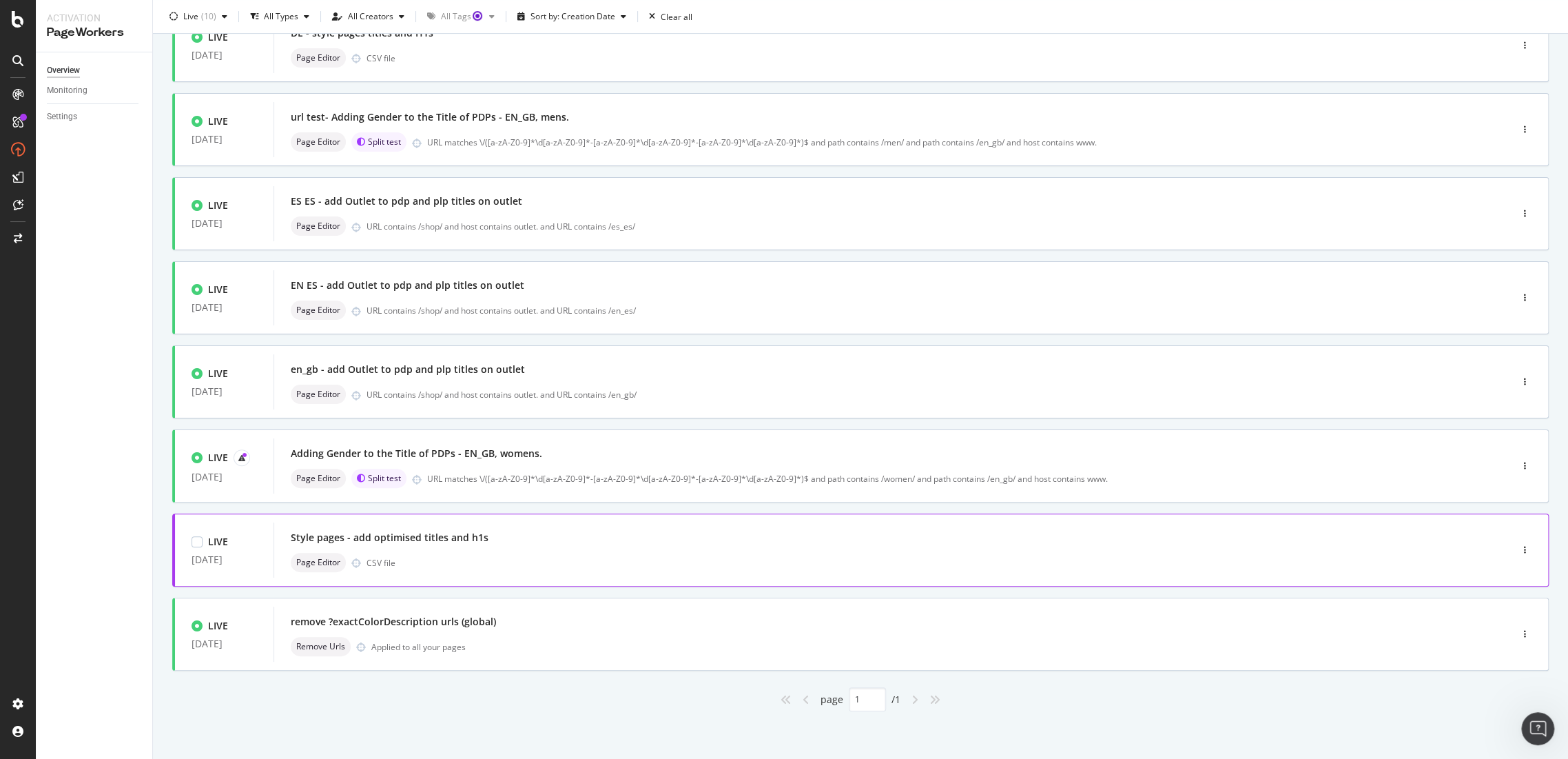
scroll to position [208, 0]
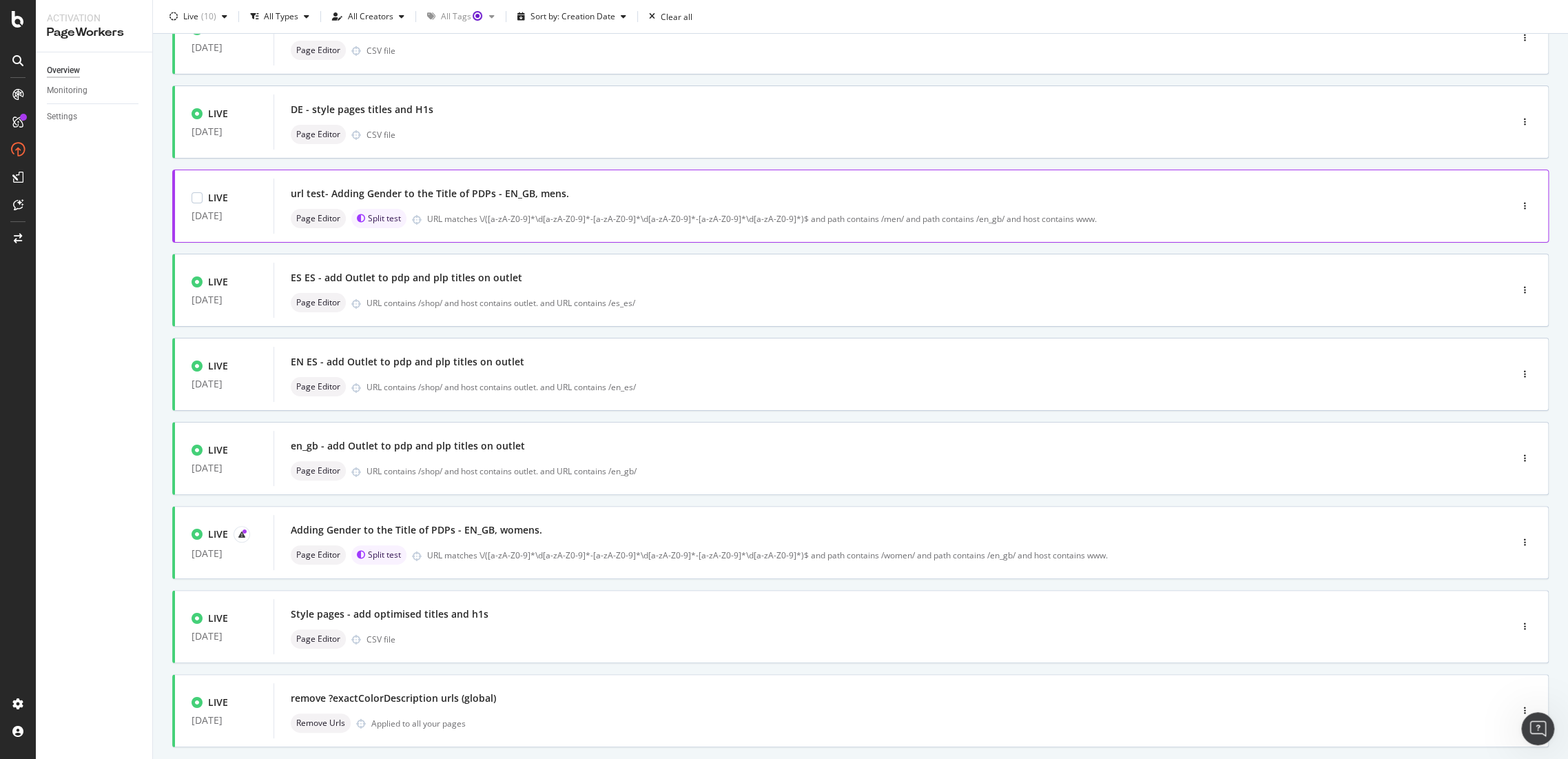
click at [490, 190] on div "url test- Adding Gender to the Title of PDPs - EN_GB, mens." at bounding box center [430, 193] width 279 height 14
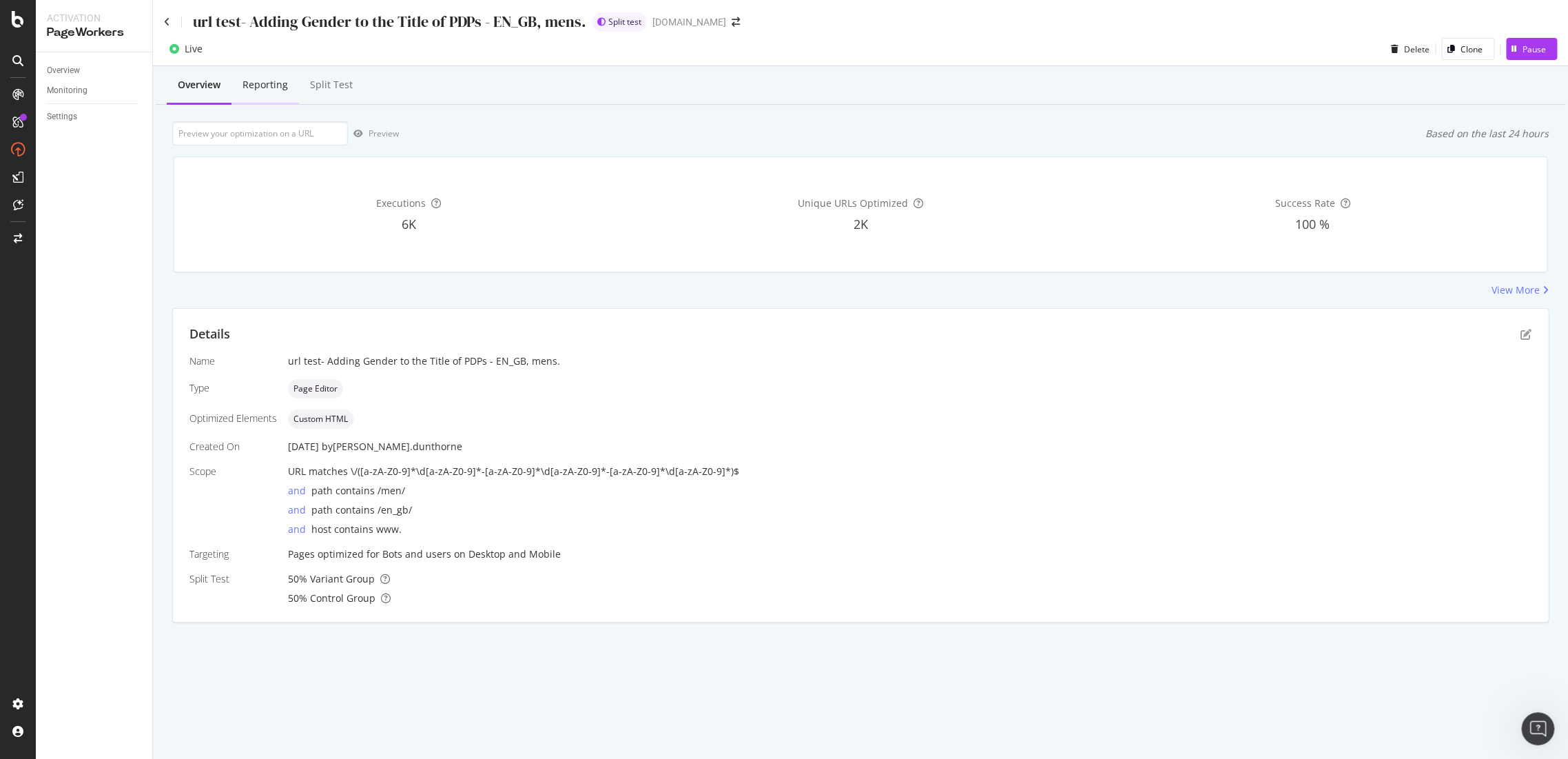
click at [283, 80] on div "Reporting" at bounding box center [265, 85] width 45 height 14
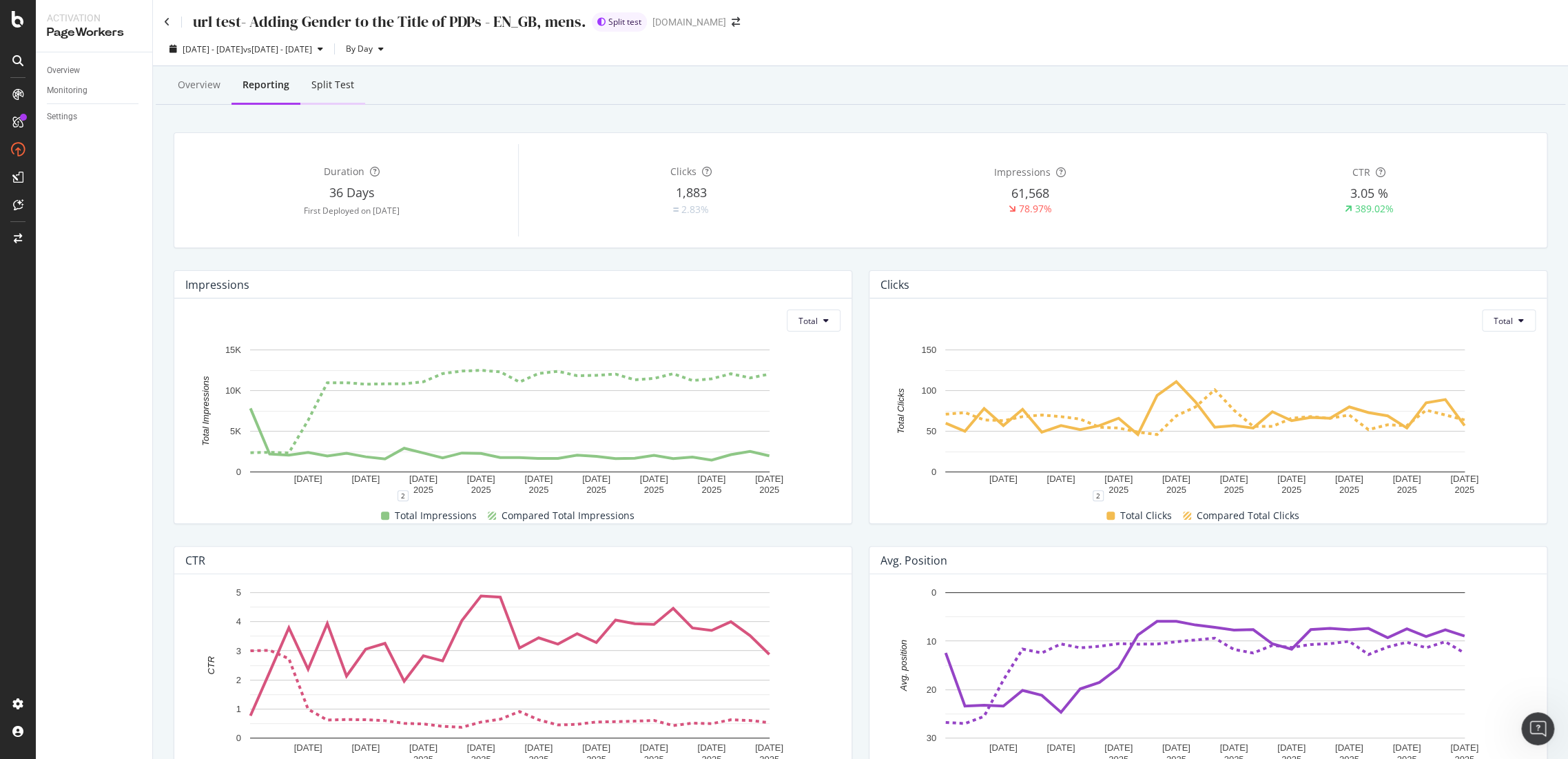
click at [349, 90] on div "Split Test" at bounding box center [332, 85] width 43 height 14
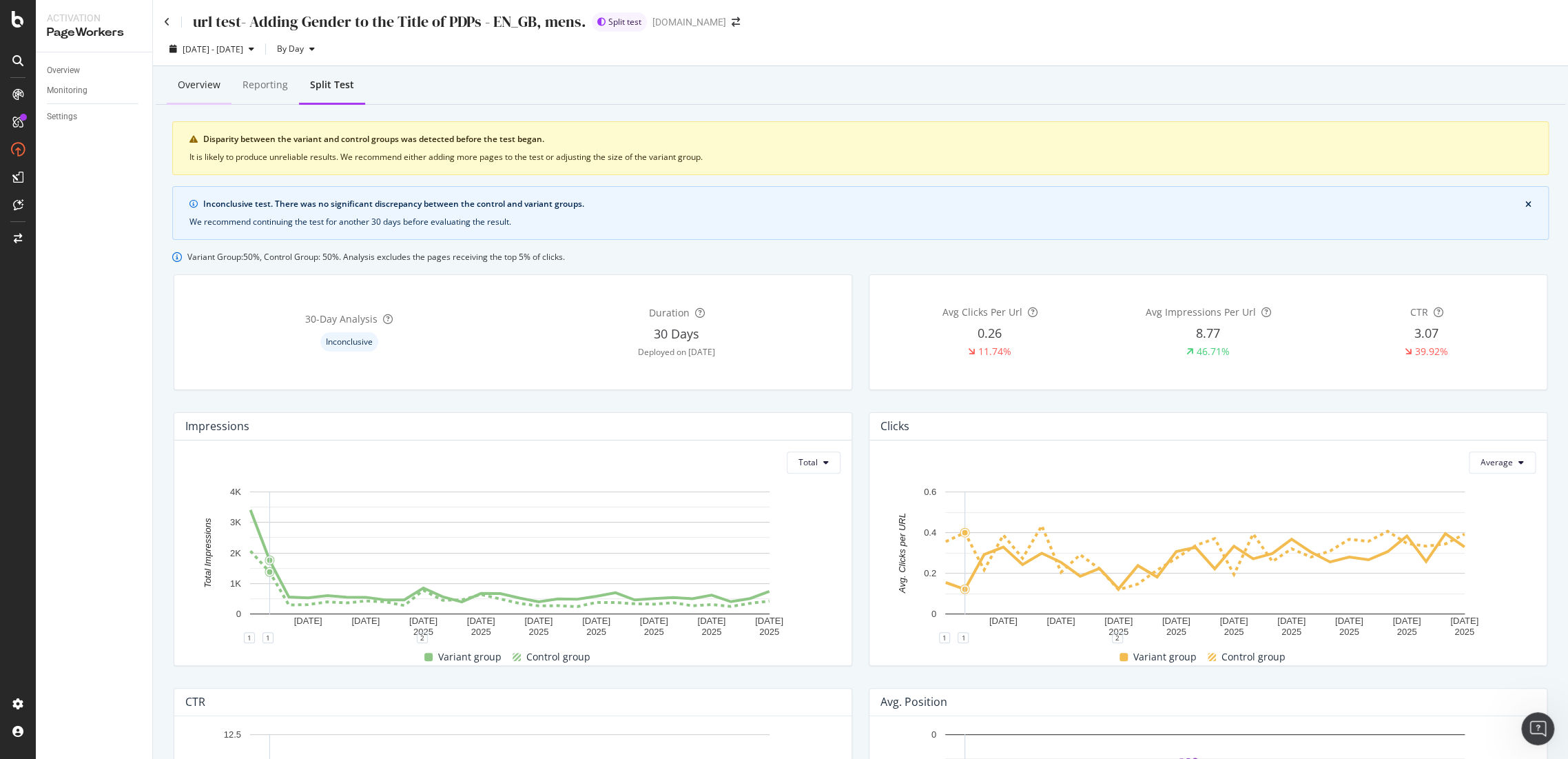
click at [205, 97] on div "Overview" at bounding box center [199, 85] width 65 height 38
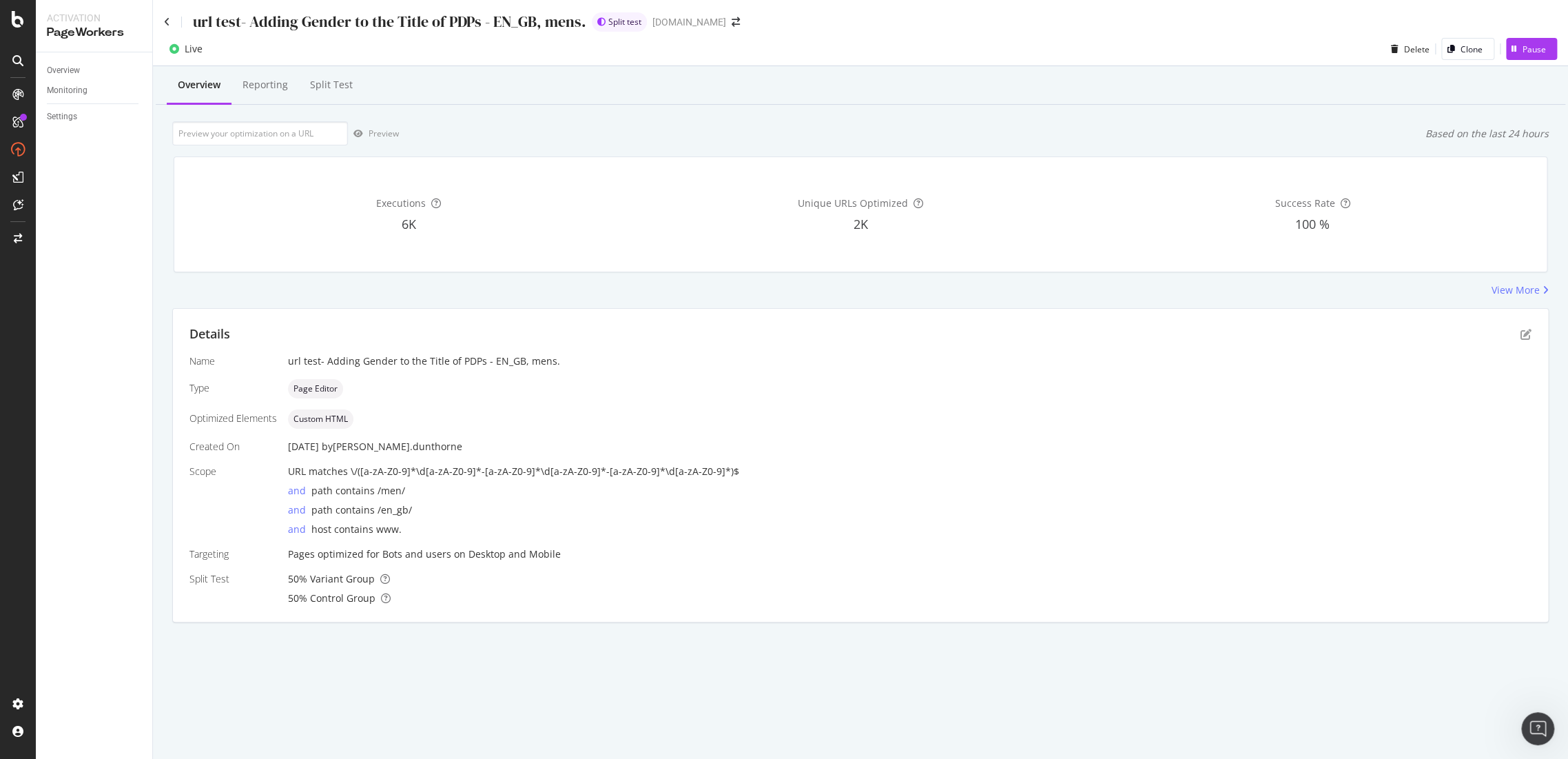
click at [162, 21] on div "url test- Adding Gender to the Title of PDPs - EN_GB, mens. Split test www.g-st…" at bounding box center [860, 16] width 1415 height 33
click at [171, 16] on div "url test- Adding Gender to the Title of PDPs - EN_GB, mens." at bounding box center [375, 22] width 422 height 21
click at [168, 18] on icon at bounding box center [167, 22] width 6 height 10
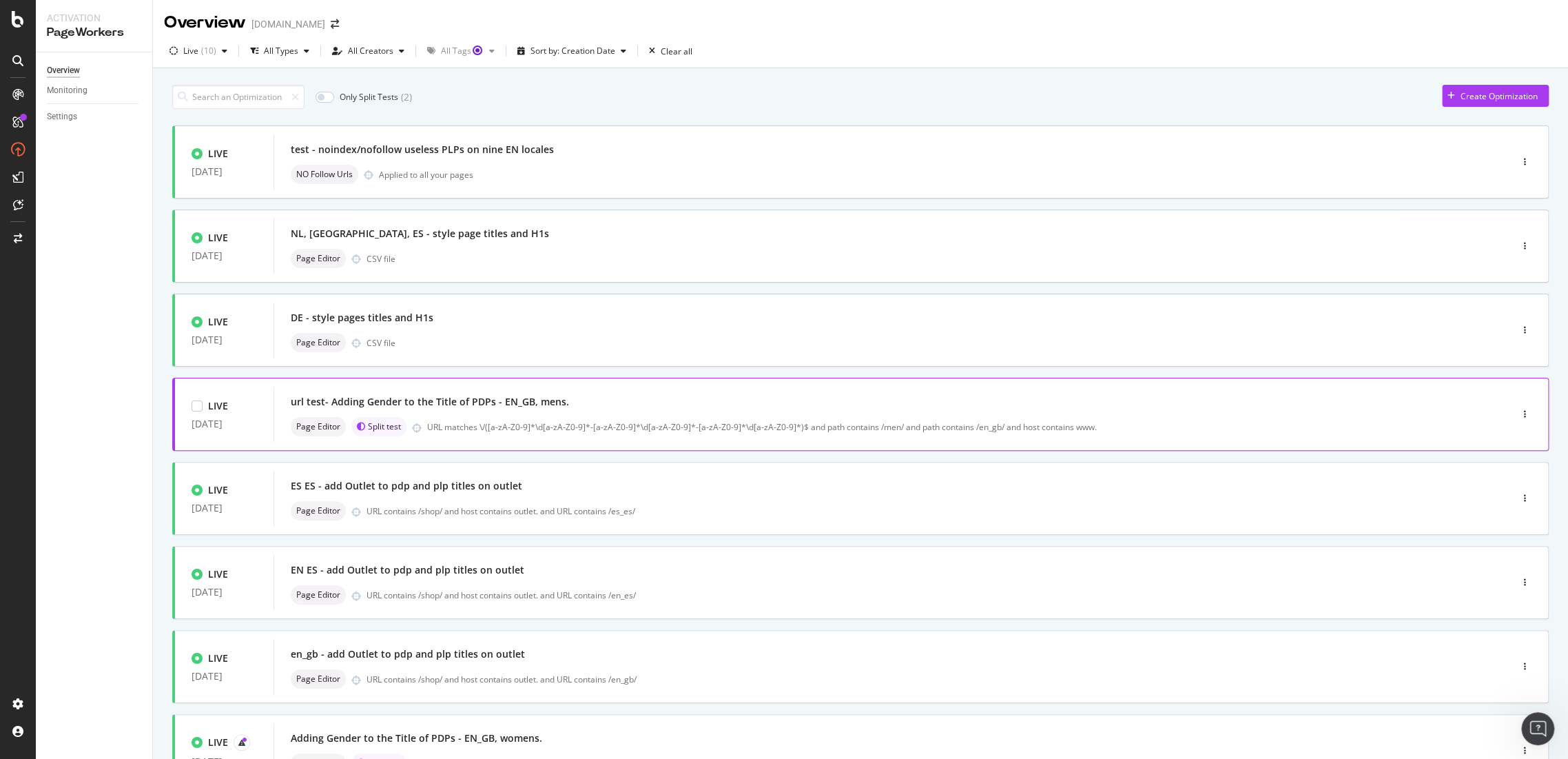
click at [545, 399] on div "url test- Adding Gender to the Title of PDPs - EN_GB, mens." at bounding box center [430, 402] width 279 height 14
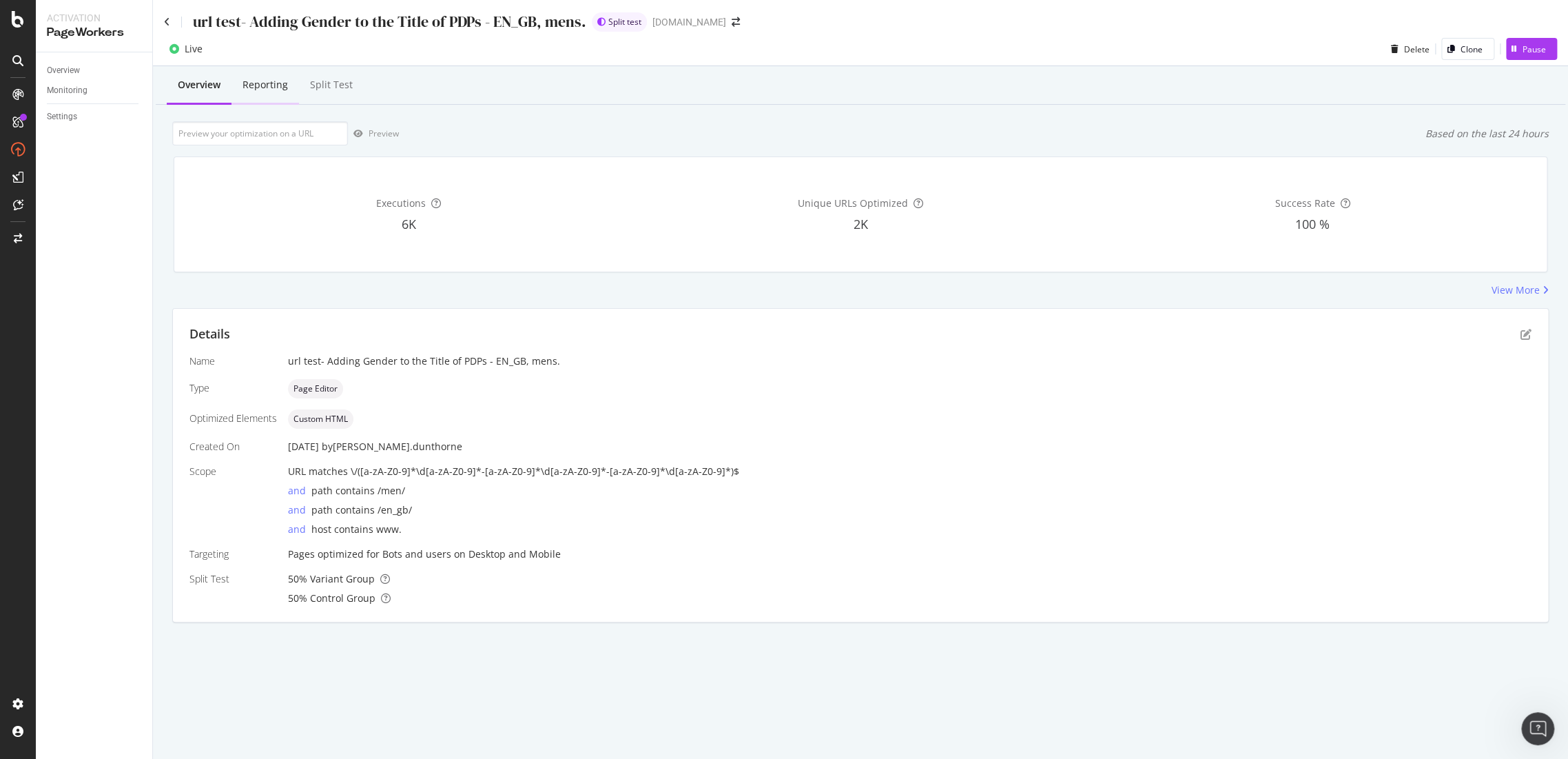
click at [283, 88] on div "Reporting" at bounding box center [265, 85] width 45 height 14
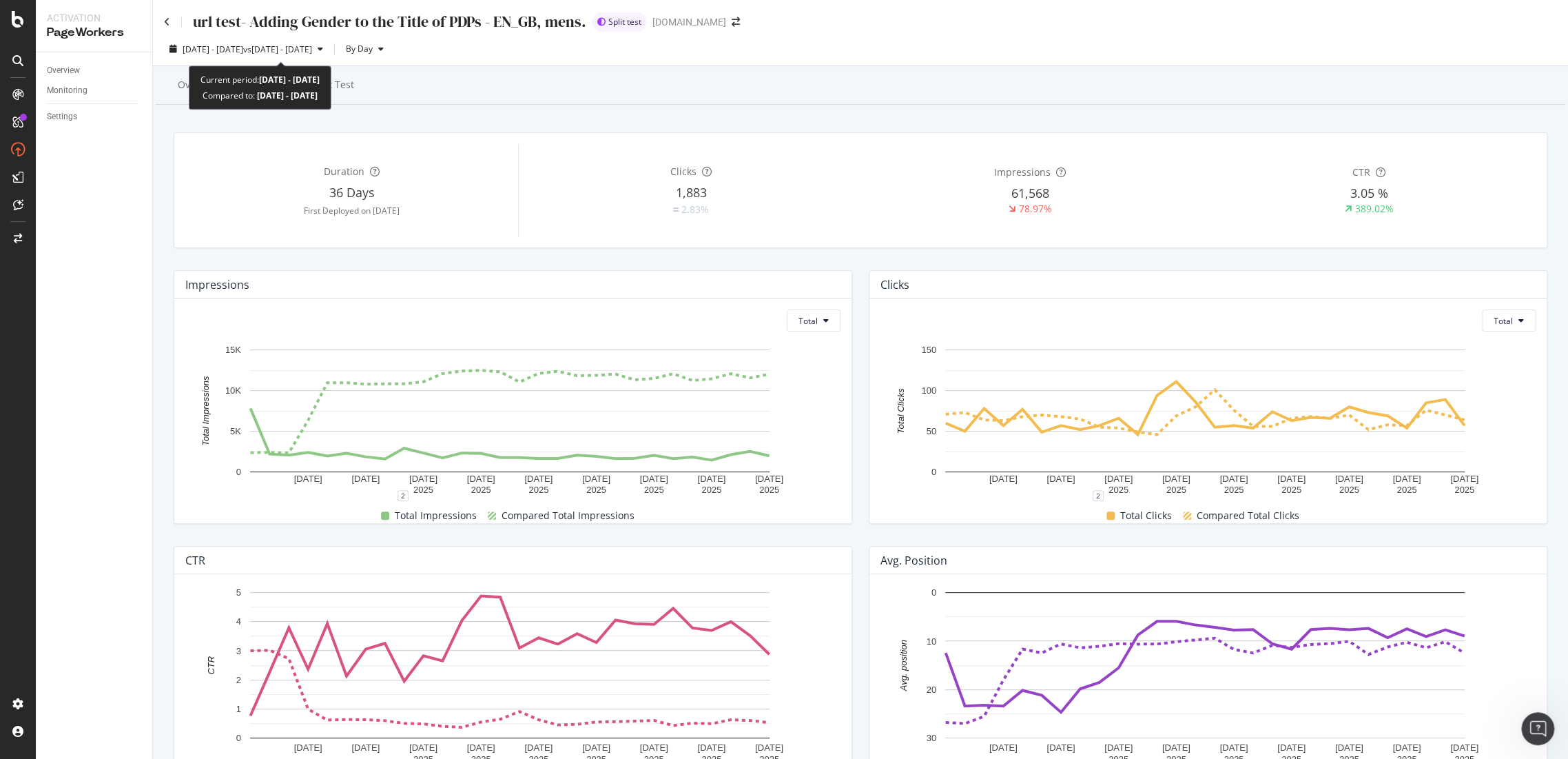
click at [320, 87] on div "Current period: 2025 Sep. 2nd - Sep. 29th" at bounding box center [260, 80] width 119 height 16
click at [314, 76] on div "Split Test" at bounding box center [332, 85] width 65 height 38
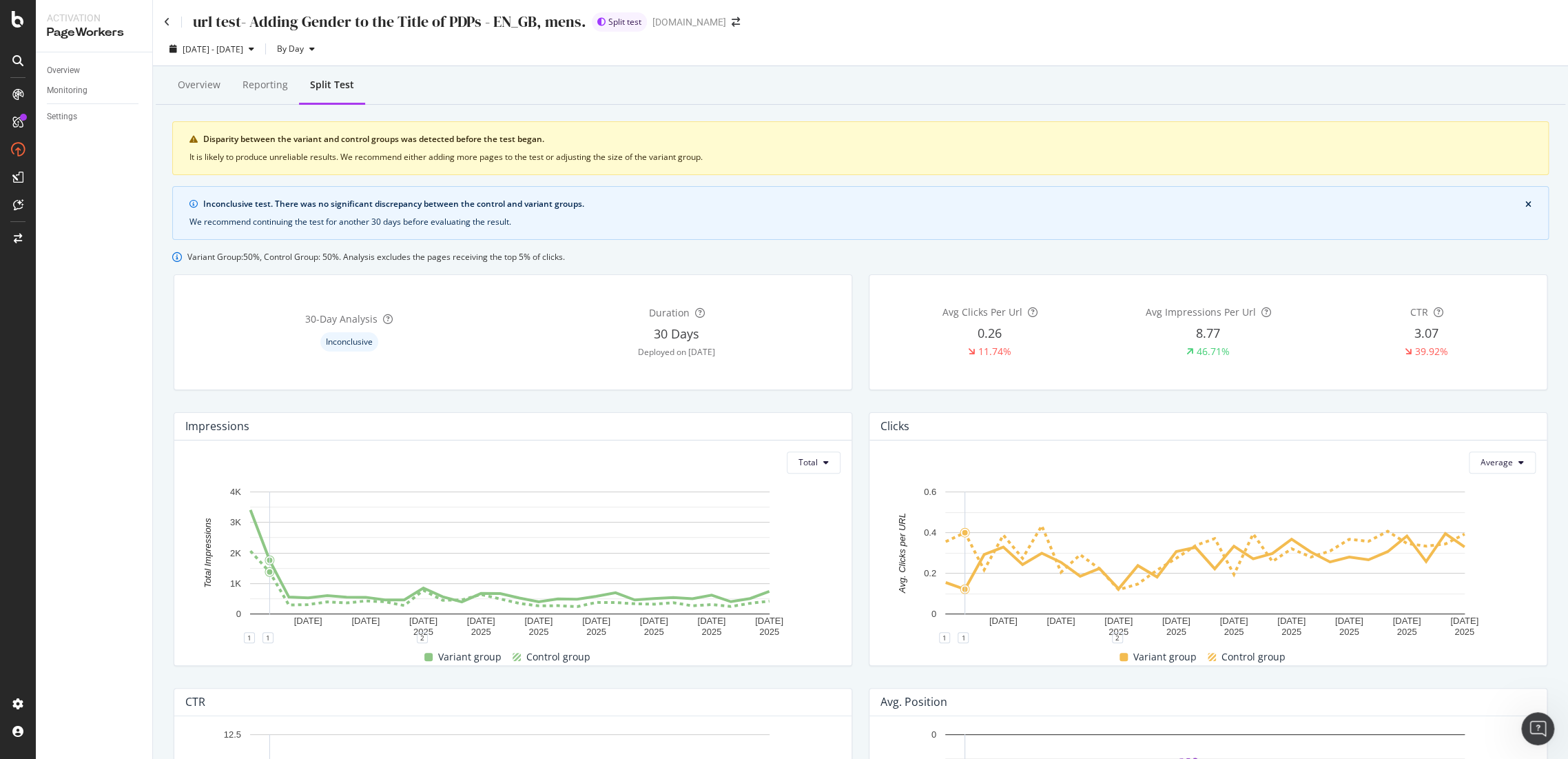
click at [161, 21] on div "url test- Adding Gender to the Title of PDPs - EN_GB, mens. Split test www.g-st…" at bounding box center [860, 16] width 1415 height 33
click at [166, 21] on icon at bounding box center [167, 22] width 6 height 10
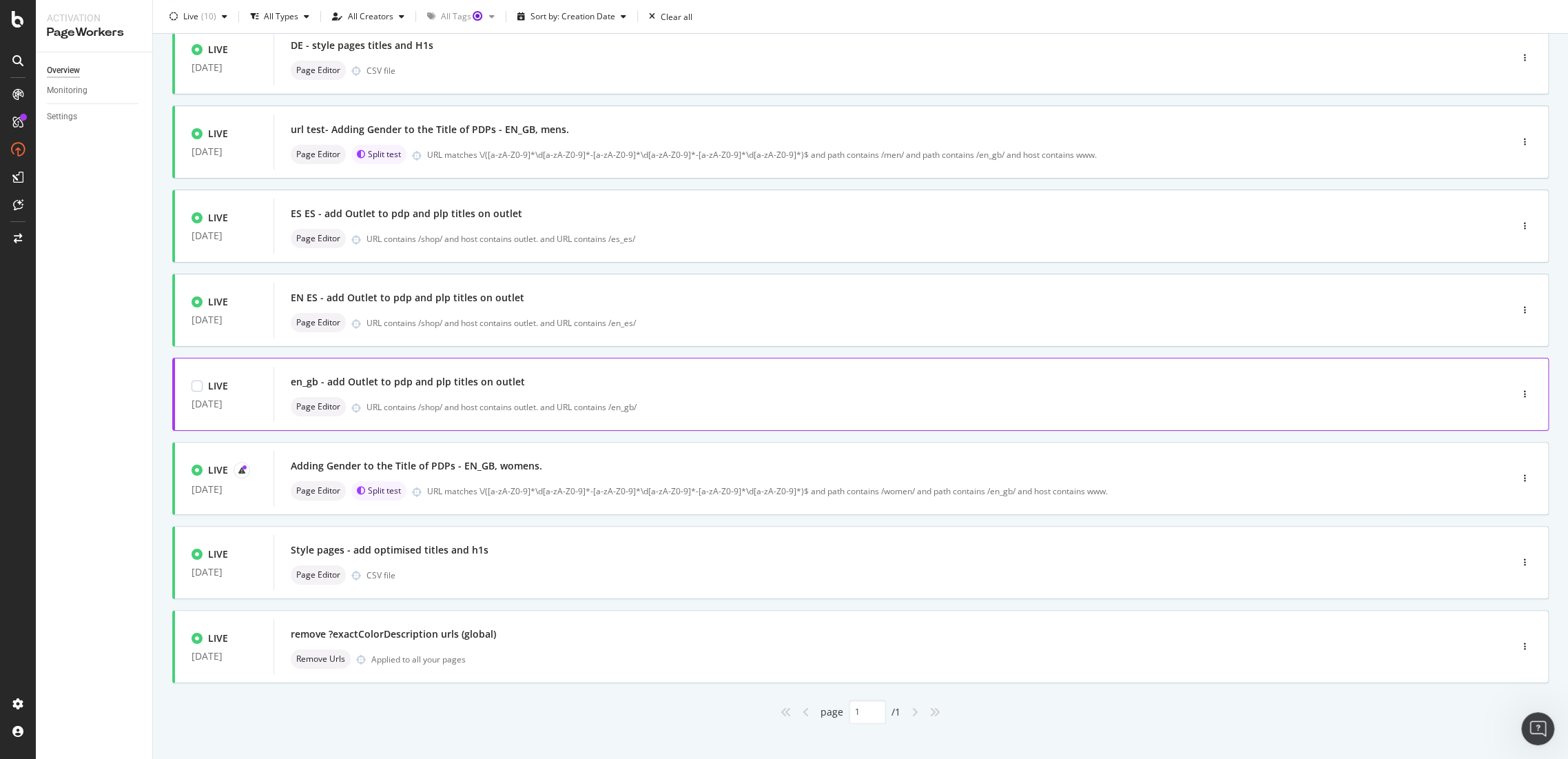
scroll to position [285, 0]
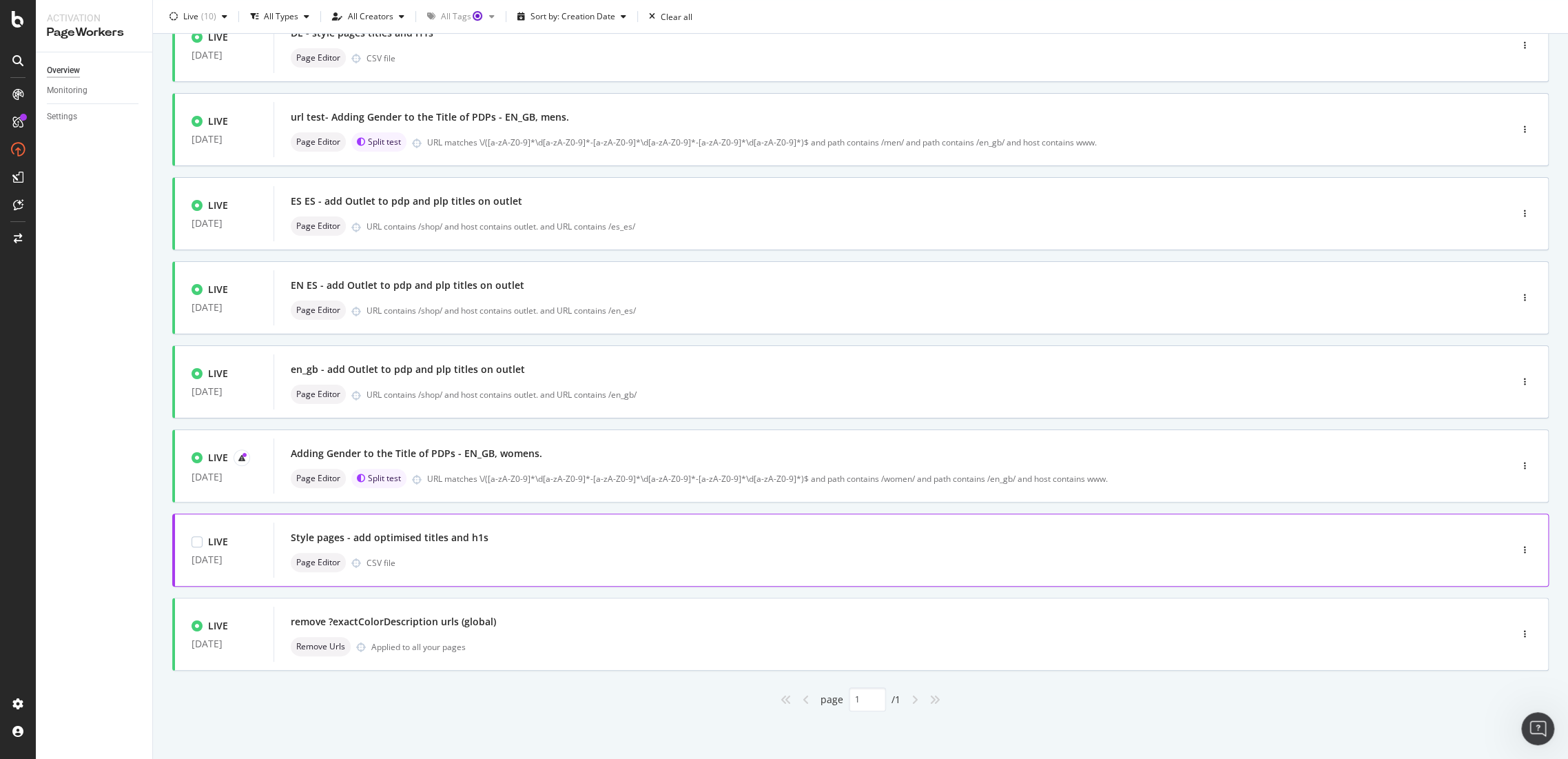
click at [371, 534] on div "Style pages - add optimised titles and h1s" at bounding box center [389, 537] width 198 height 14
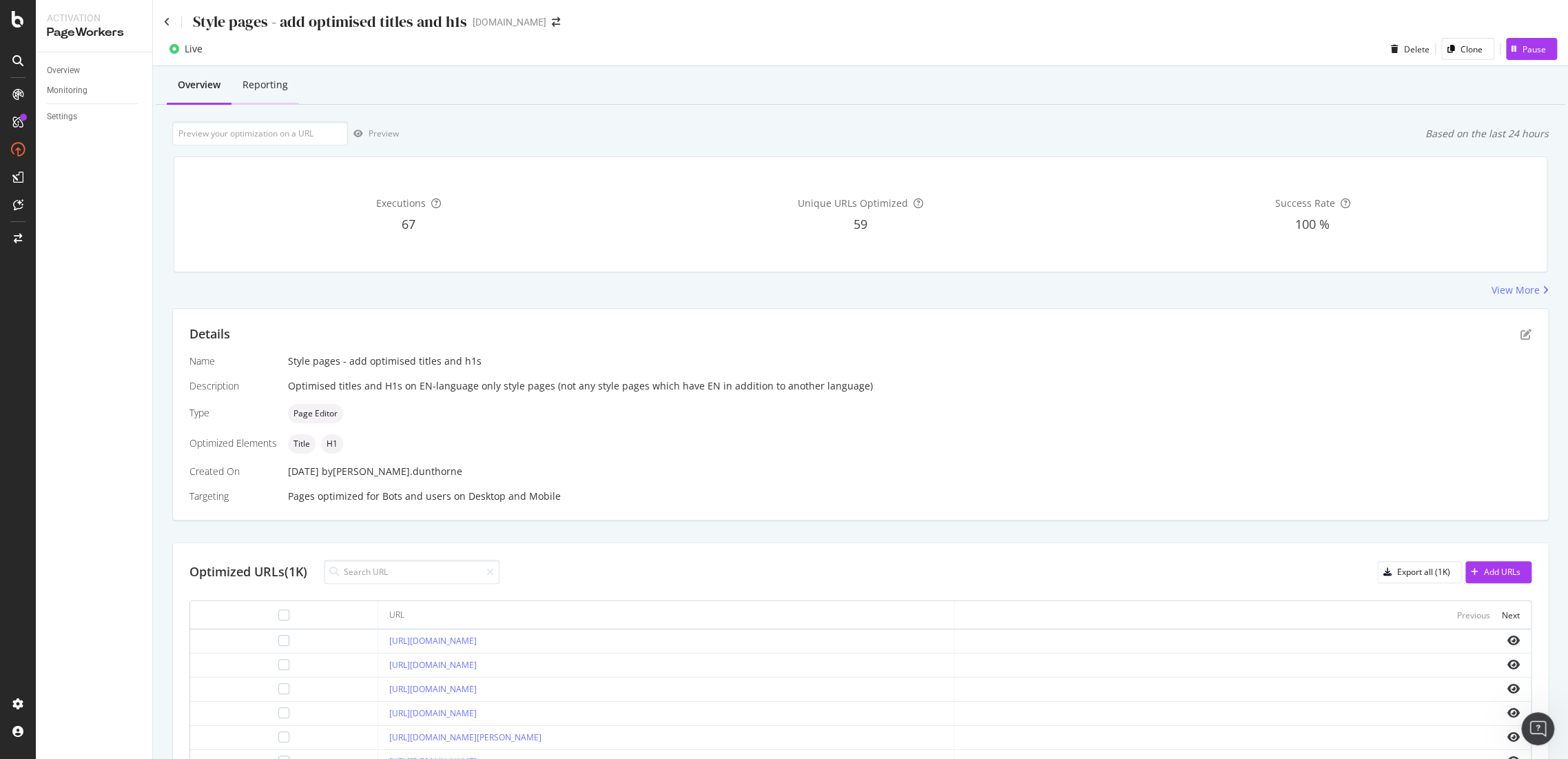
click at [276, 95] on div "Reporting" at bounding box center [265, 85] width 67 height 38
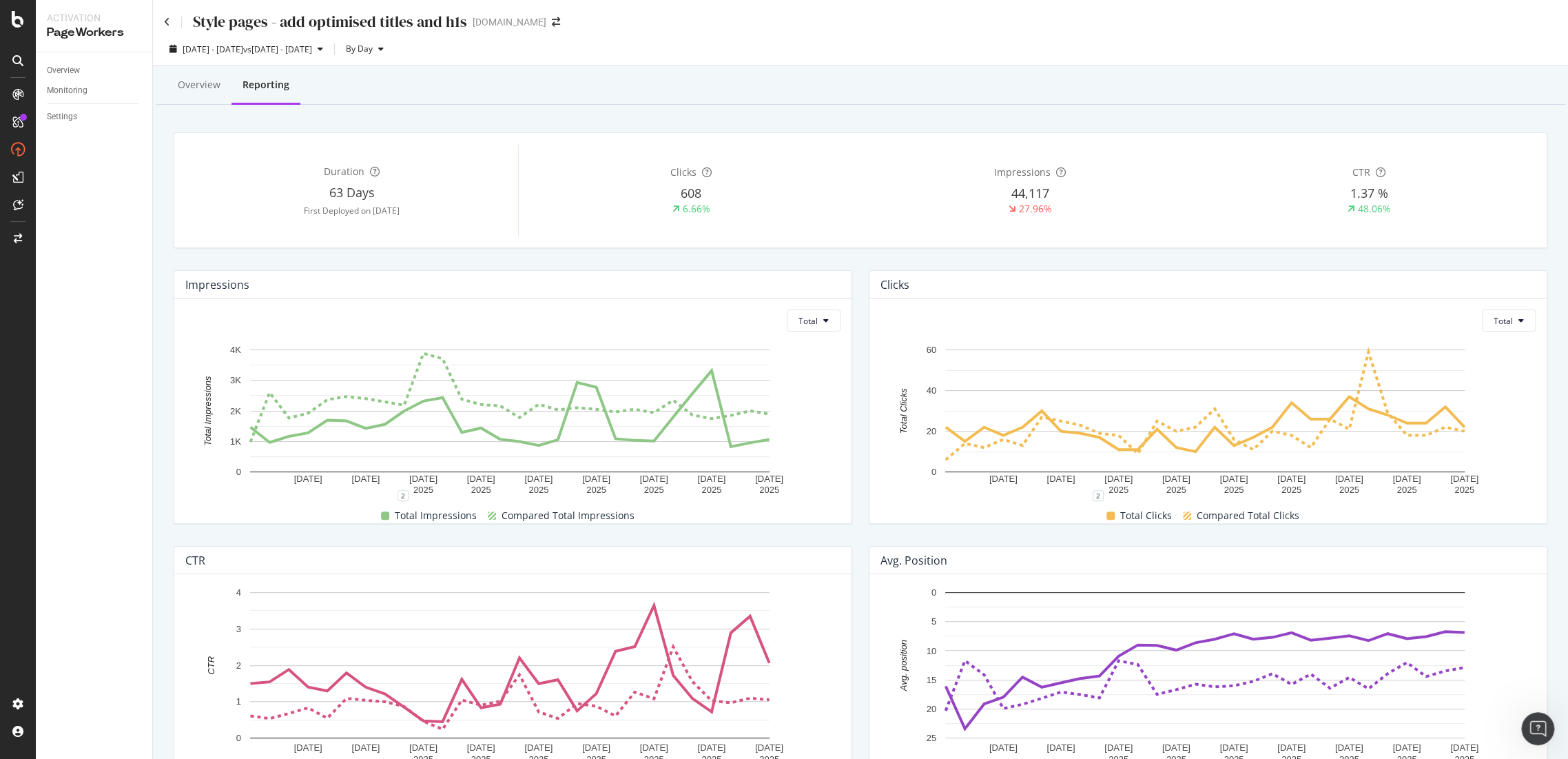
click at [166, 15] on div "Style pages - add optimised titles and h1s" at bounding box center [315, 22] width 303 height 21
click at [166, 21] on icon at bounding box center [167, 22] width 6 height 10
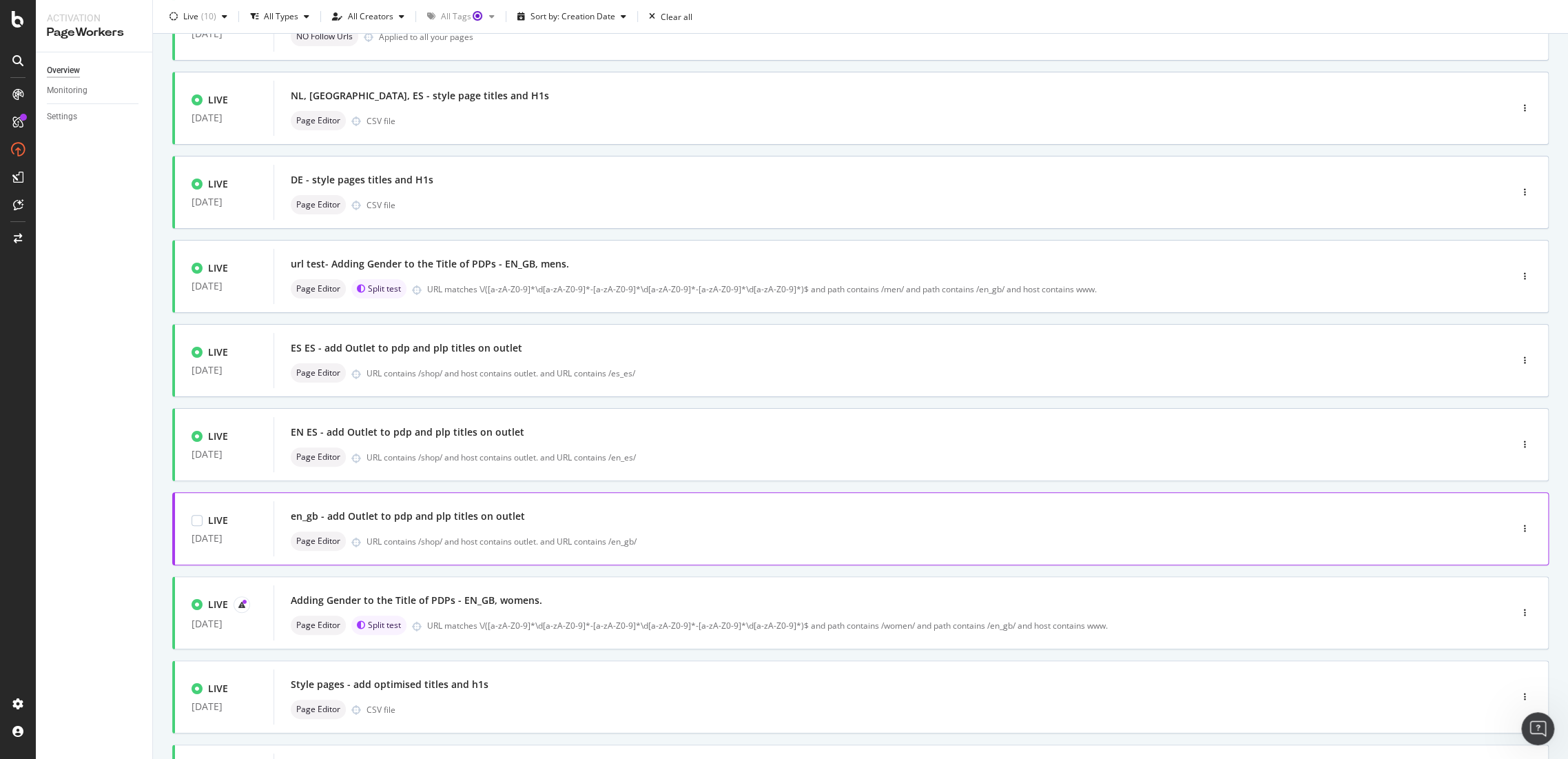
scroll to position [153, 0]
